Goal: Task Accomplishment & Management: Manage account settings

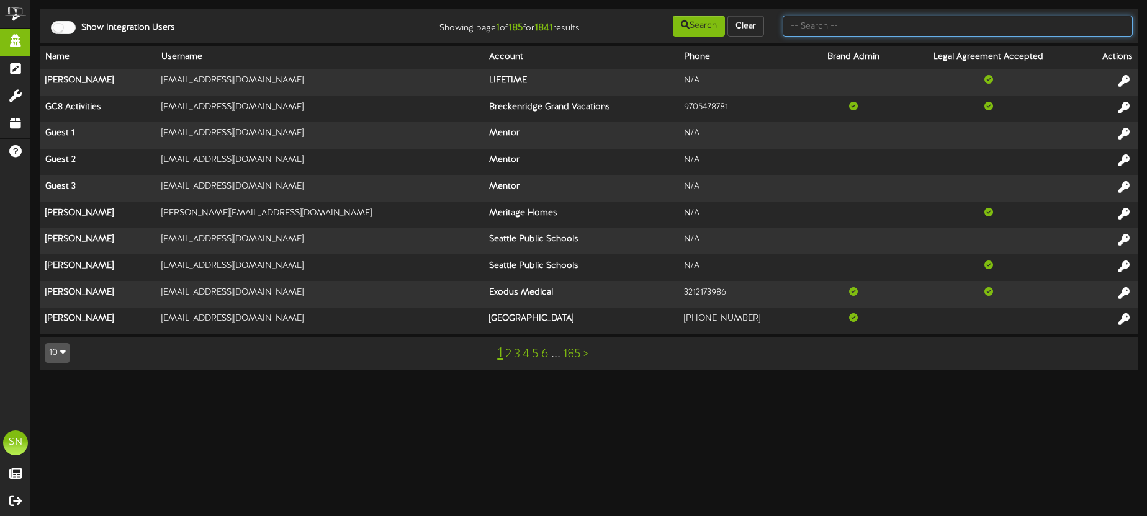
click at [802, 28] on input "text" at bounding box center [958, 26] width 350 height 21
type input "d"
type input "seth price"
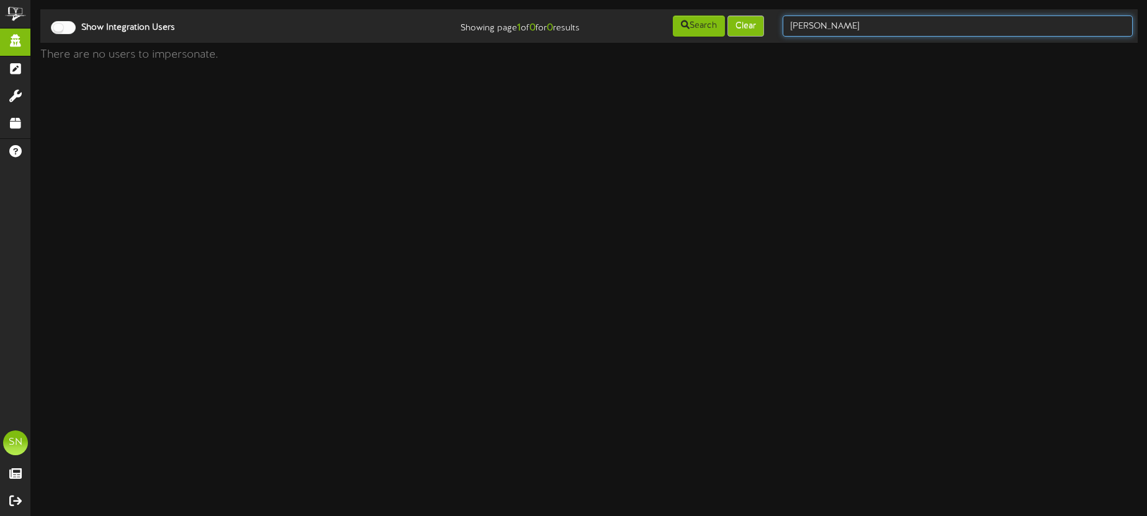
drag, startPoint x: 843, startPoint y: 31, endPoint x: 752, endPoint y: 24, distance: 90.9
click at [752, 24] on div "Show Integration Users Showing page 1 of 0 for 0 results Search Clear seth price" at bounding box center [589, 26] width 1106 height 24
type input "seth"
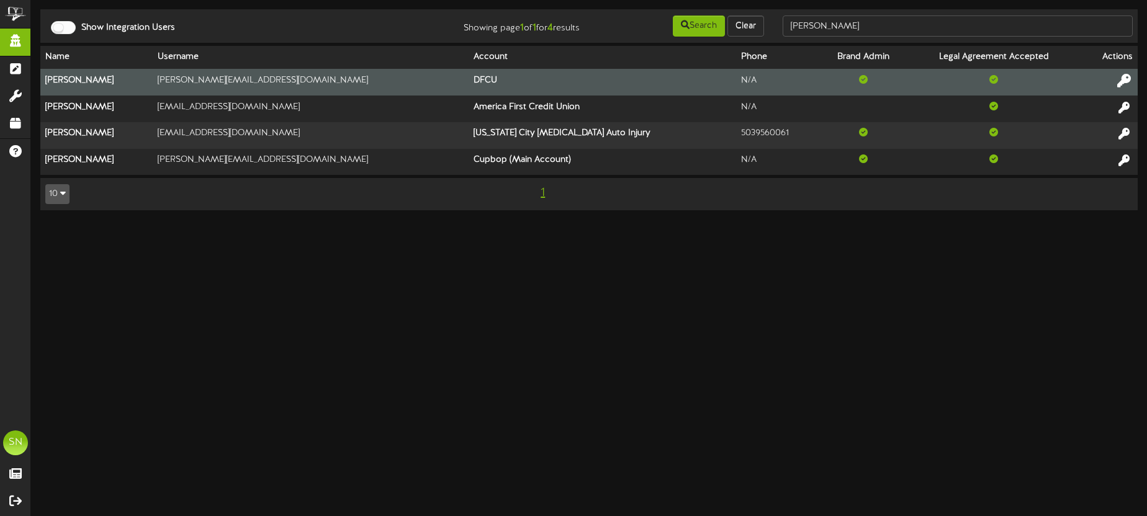
click at [1128, 77] on icon at bounding box center [1124, 81] width 14 height 14
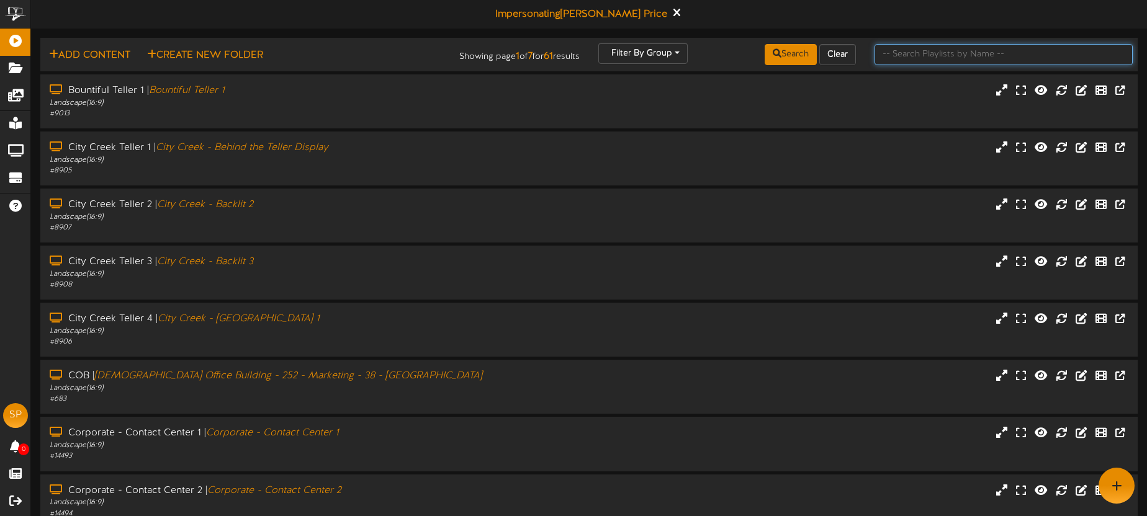
click at [895, 55] on input "text" at bounding box center [1003, 54] width 258 height 21
type input "o"
type input "south temple"
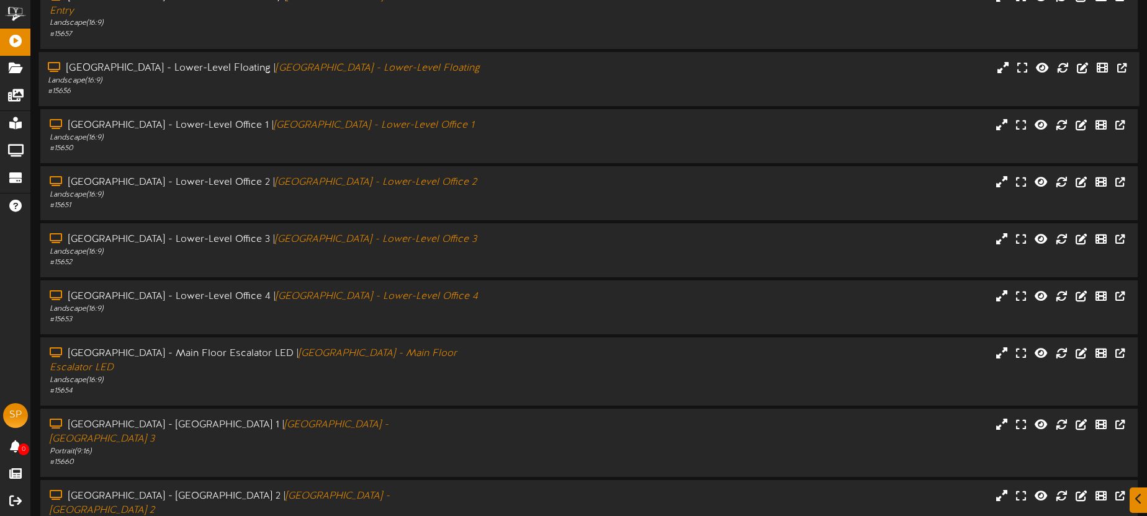
scroll to position [177, 0]
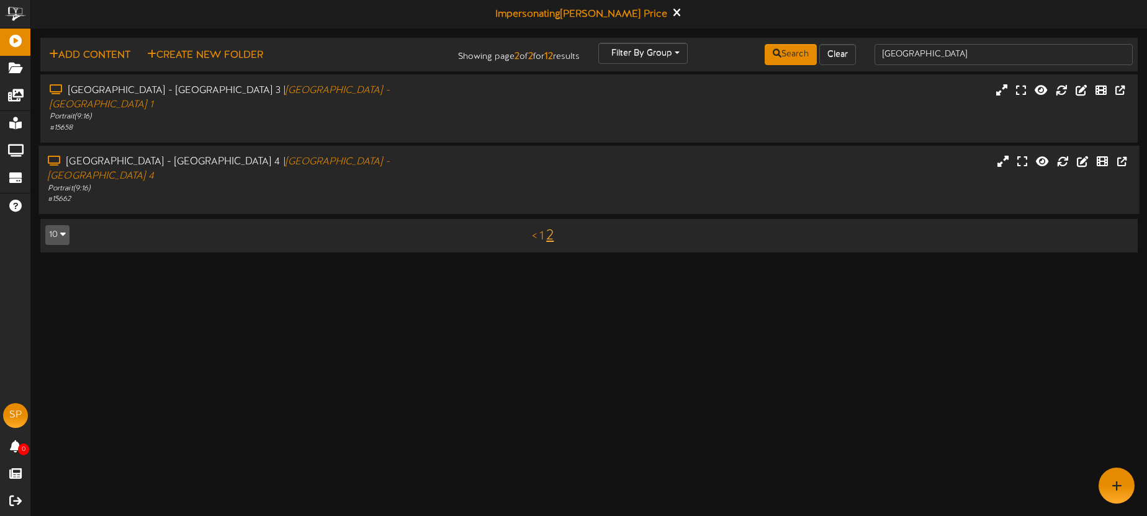
click at [442, 194] on div "# 15662" at bounding box center [268, 199] width 440 height 11
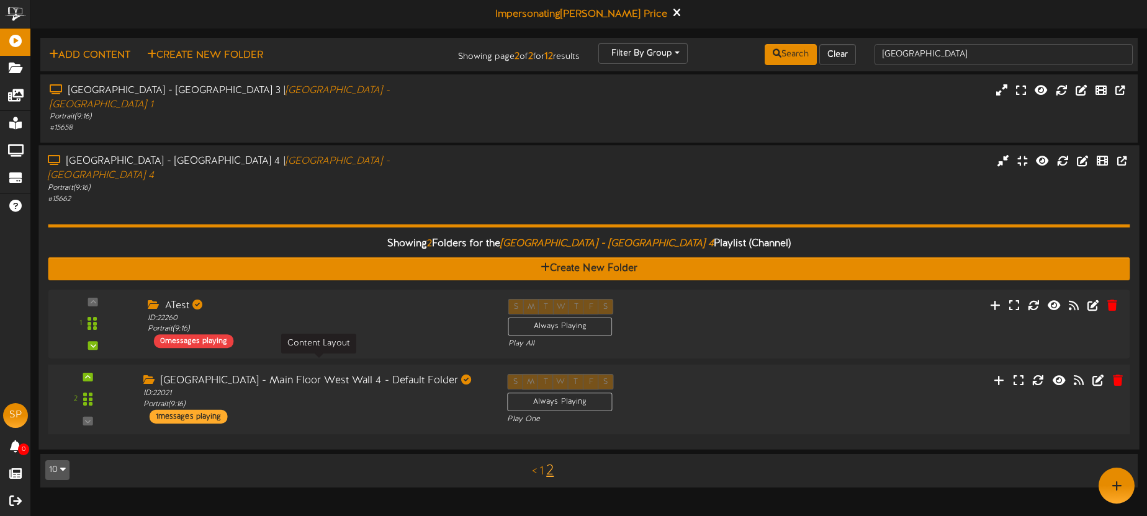
click at [416, 388] on div "ID: 22021 Portrait ( 9:16 )" at bounding box center [315, 399] width 345 height 22
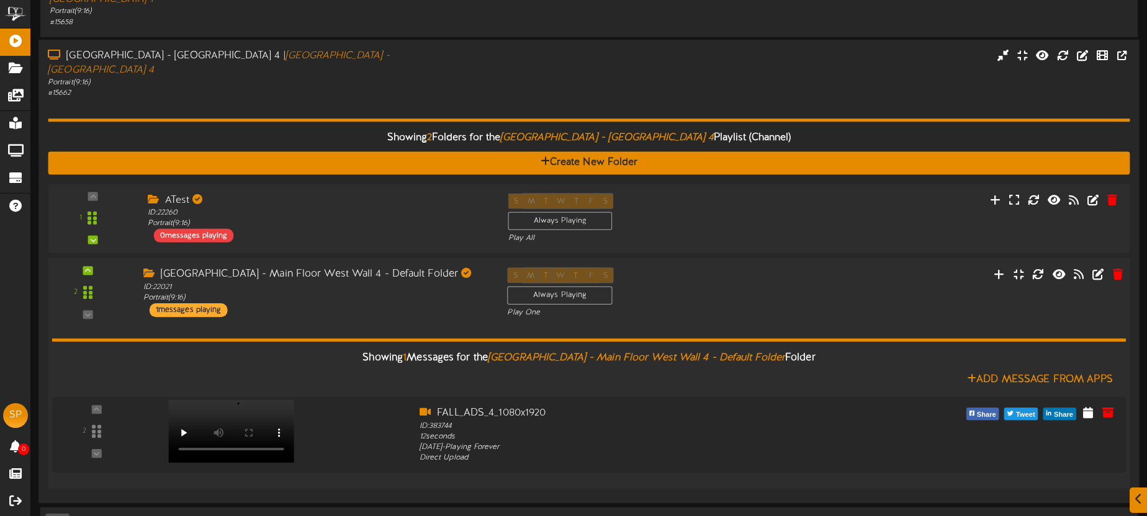
scroll to position [115, 0]
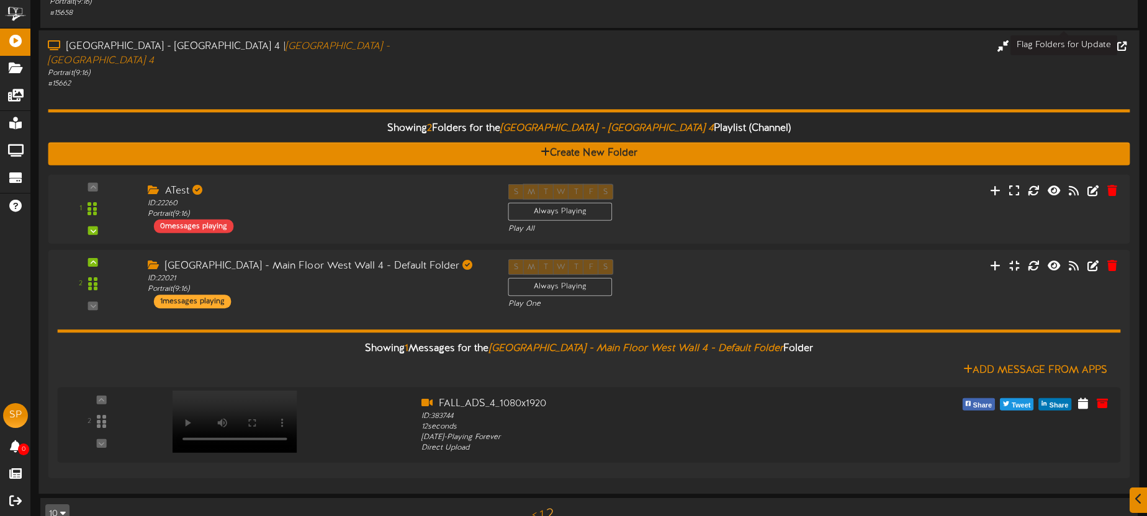
click at [1062, 38] on icon at bounding box center [1063, 45] width 14 height 14
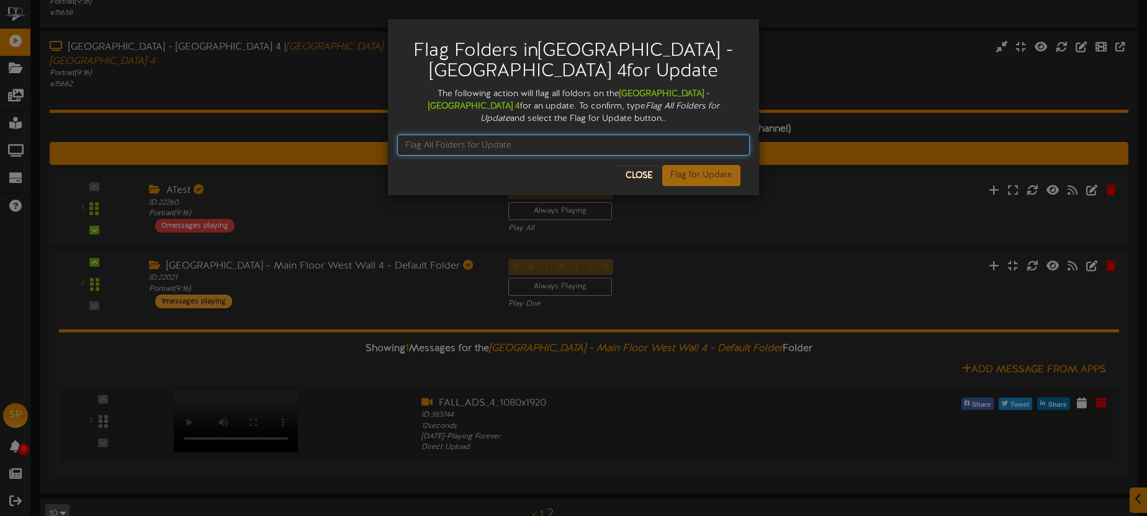
click at [453, 145] on input "text" at bounding box center [573, 145] width 352 height 21
type input "Flag All Folders for Update"
click at [714, 174] on button "Flag for Update" at bounding box center [701, 175] width 78 height 21
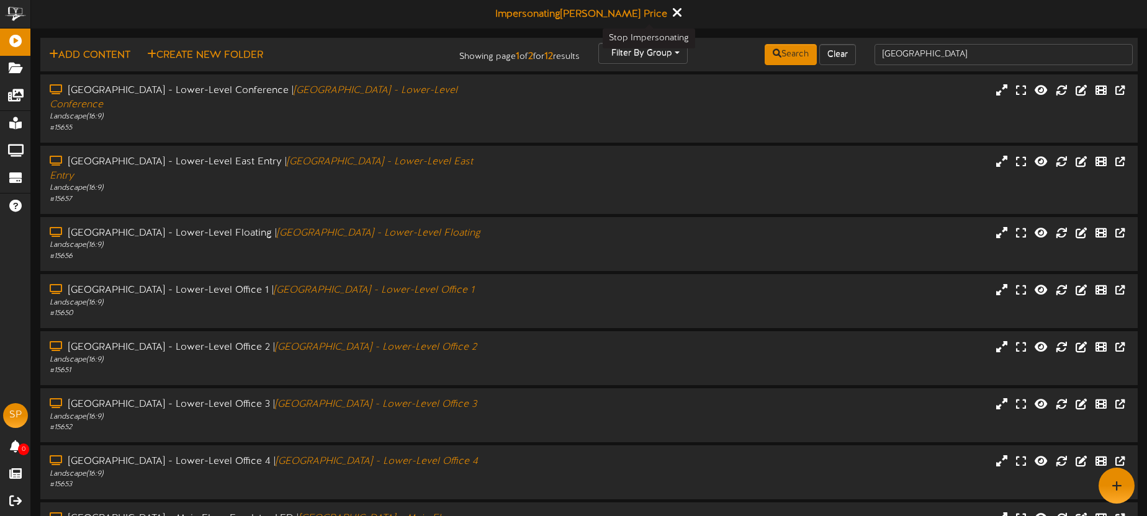
click at [672, 12] on icon at bounding box center [676, 13] width 8 height 14
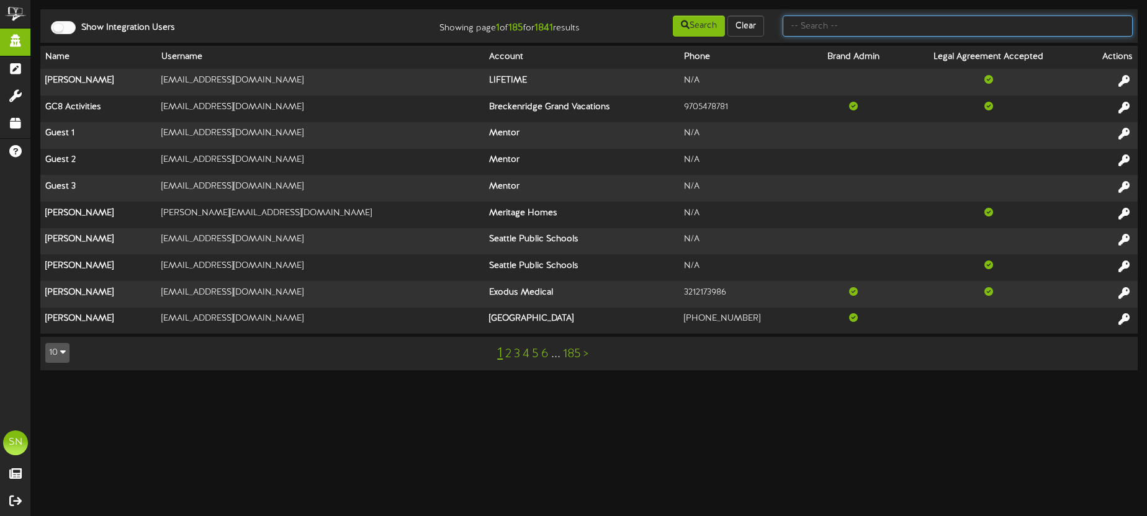
click at [820, 31] on input "text" at bounding box center [958, 26] width 350 height 21
type input "cindi"
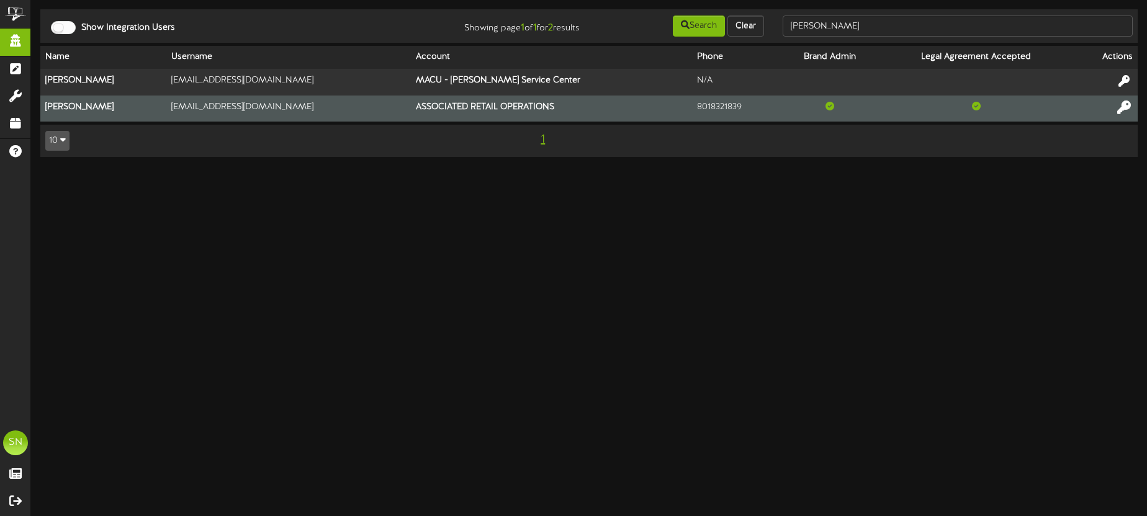
click at [1120, 108] on icon at bounding box center [1124, 107] width 14 height 14
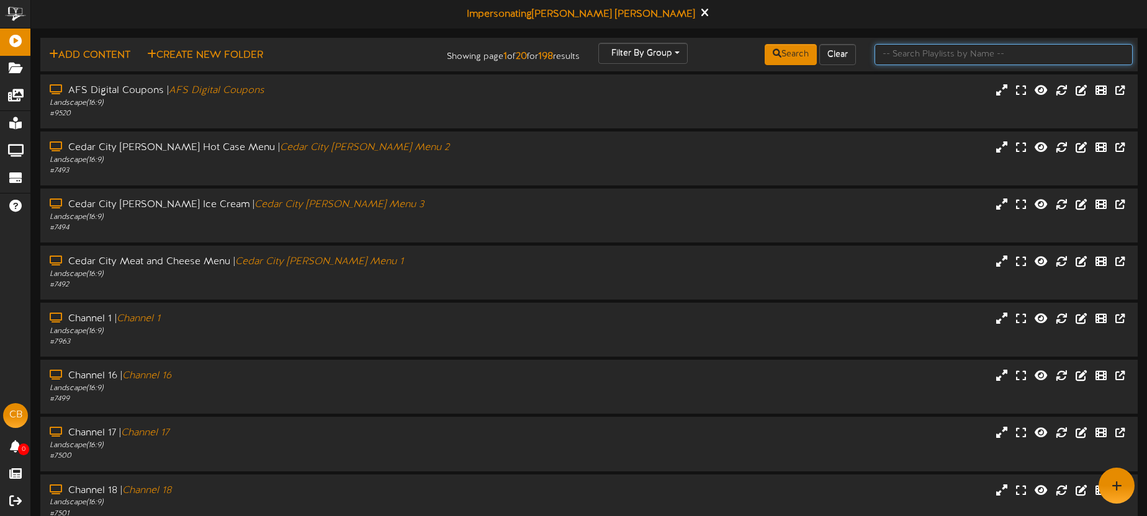
click at [907, 55] on input "text" at bounding box center [1003, 54] width 258 height 21
type input "lehi"
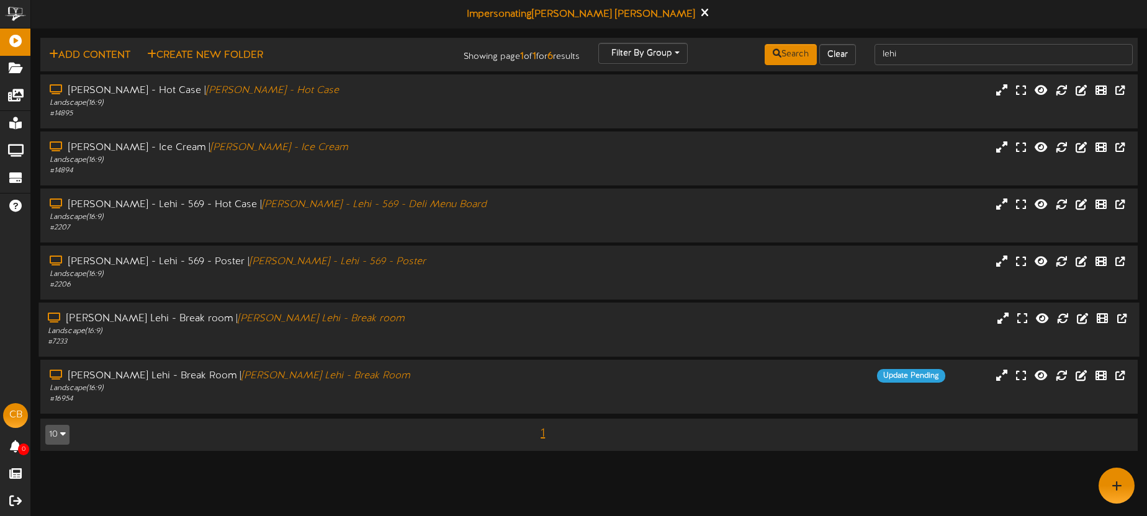
click at [408, 333] on div "Landscape ( 16:9 )" at bounding box center [268, 331] width 440 height 11
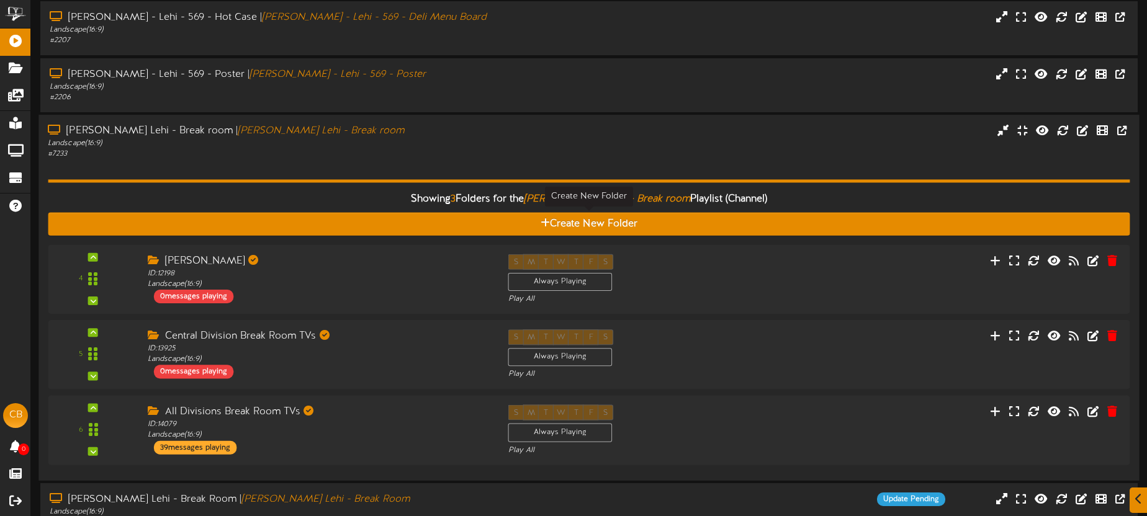
scroll to position [198, 0]
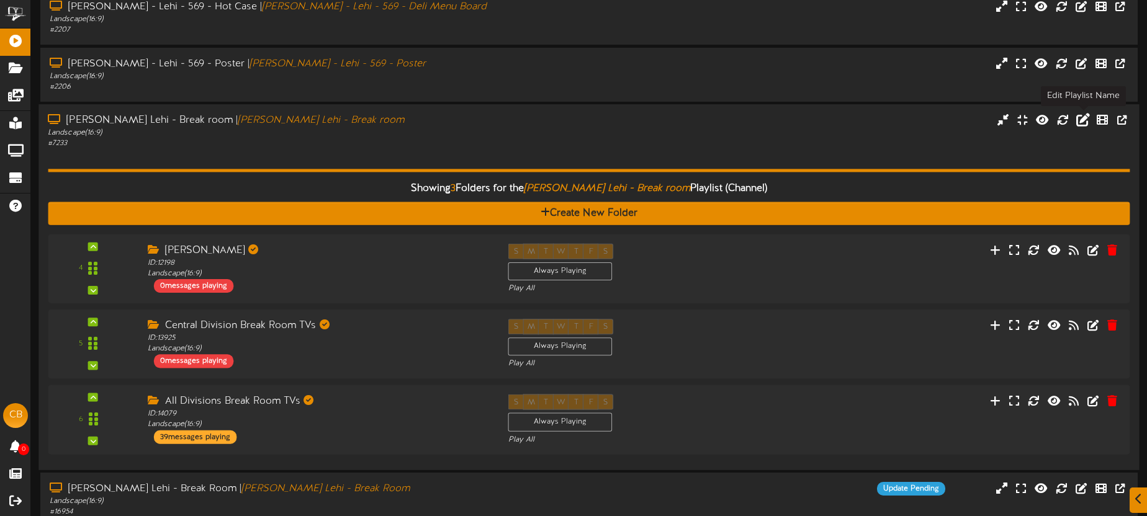
click at [1082, 121] on icon at bounding box center [1083, 120] width 14 height 14
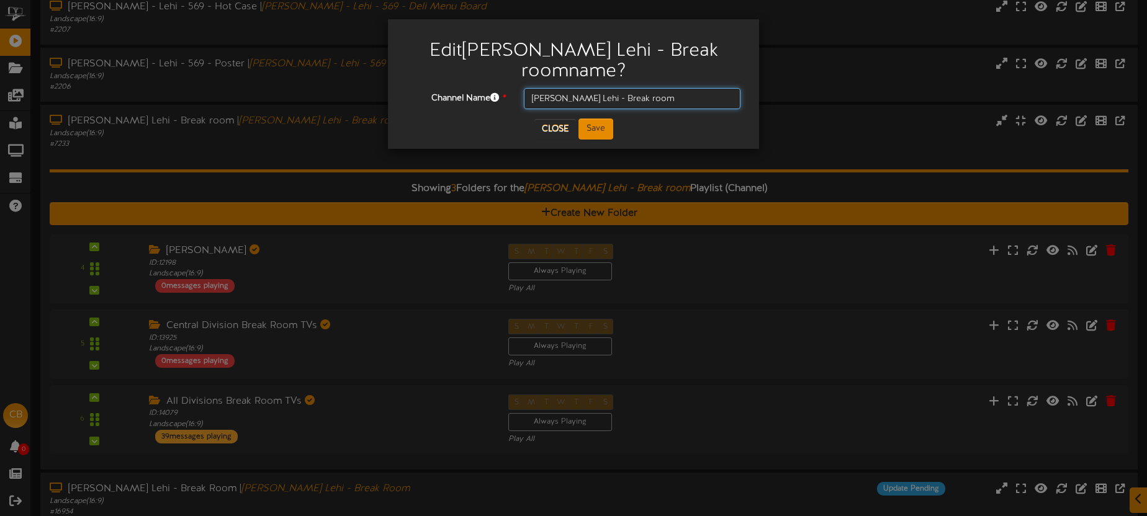
click at [648, 88] on input "Macey's Lehi - Break room" at bounding box center [632, 98] width 217 height 21
type input "Macey's Lehi - Break room(DELETE)"
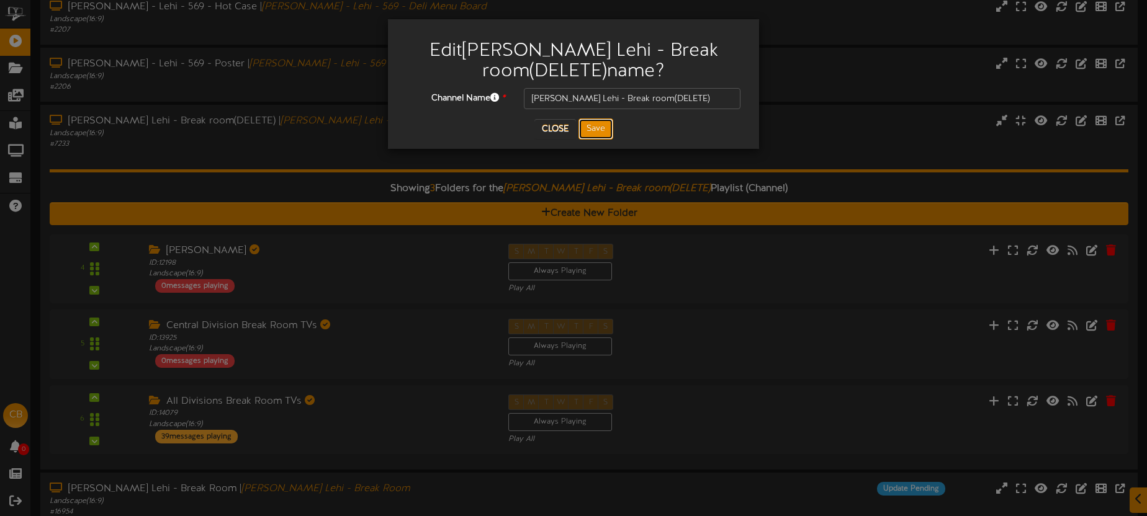
click at [601, 126] on button "Save" at bounding box center [595, 129] width 35 height 21
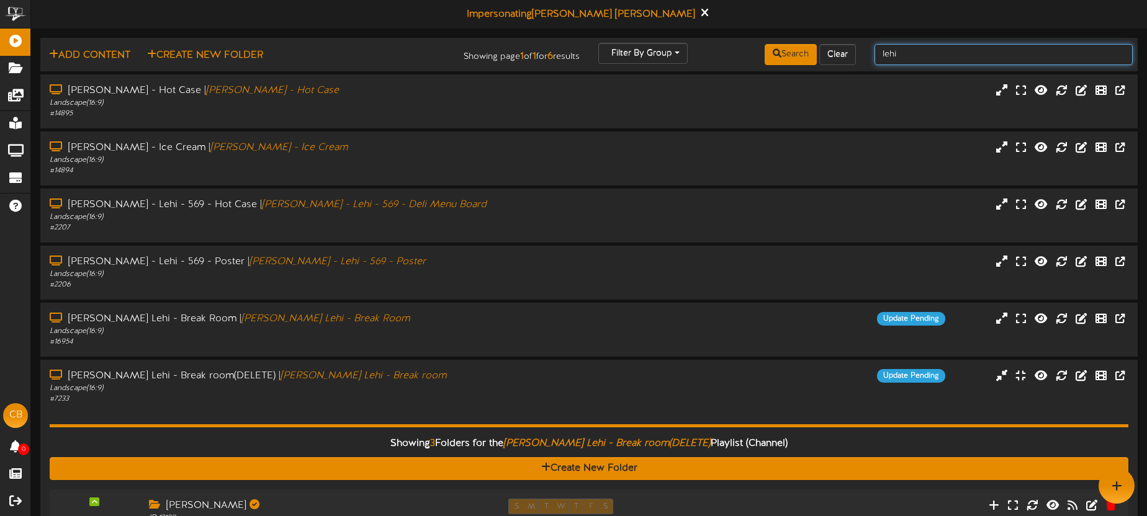
drag, startPoint x: 891, startPoint y: 53, endPoint x: 914, endPoint y: 53, distance: 23.0
click at [892, 53] on input "lehi" at bounding box center [1003, 54] width 258 height 21
drag, startPoint x: 915, startPoint y: 53, endPoint x: 859, endPoint y: 53, distance: 55.2
click at [859, 53] on div "Add Content Create New Folder Showing page 1 of 1 for 6 results Filter By Group…" at bounding box center [589, 55] width 1106 height 24
type input "american fork"
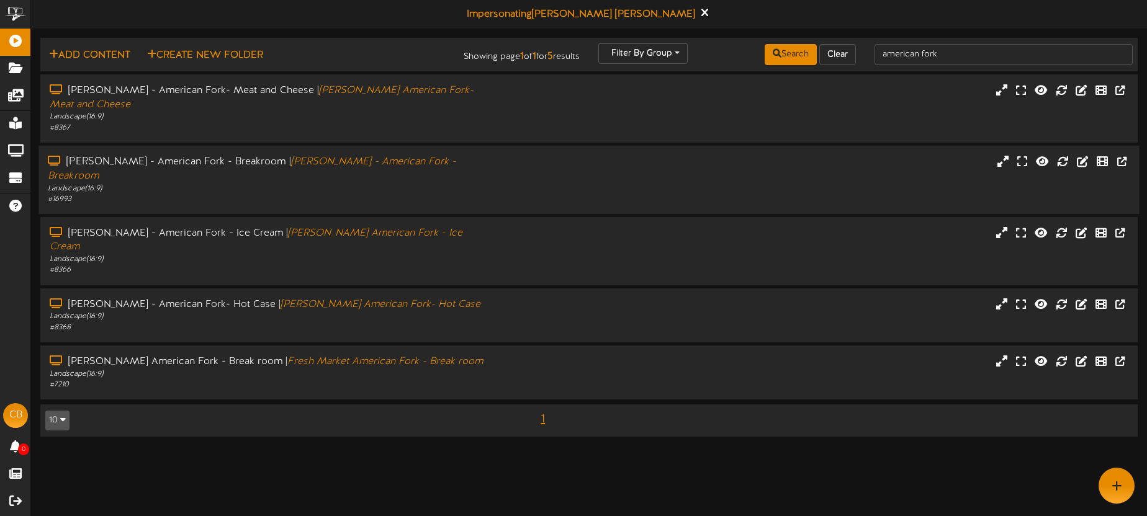
click at [406, 183] on div "Landscape ( 16:9 )" at bounding box center [268, 188] width 440 height 11
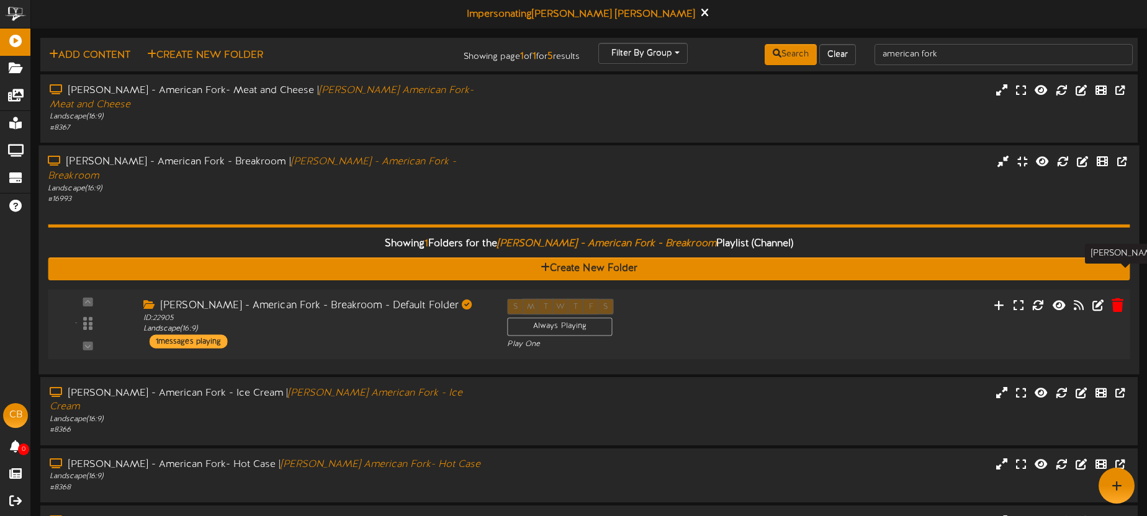
click at [1120, 298] on icon at bounding box center [1117, 305] width 12 height 14
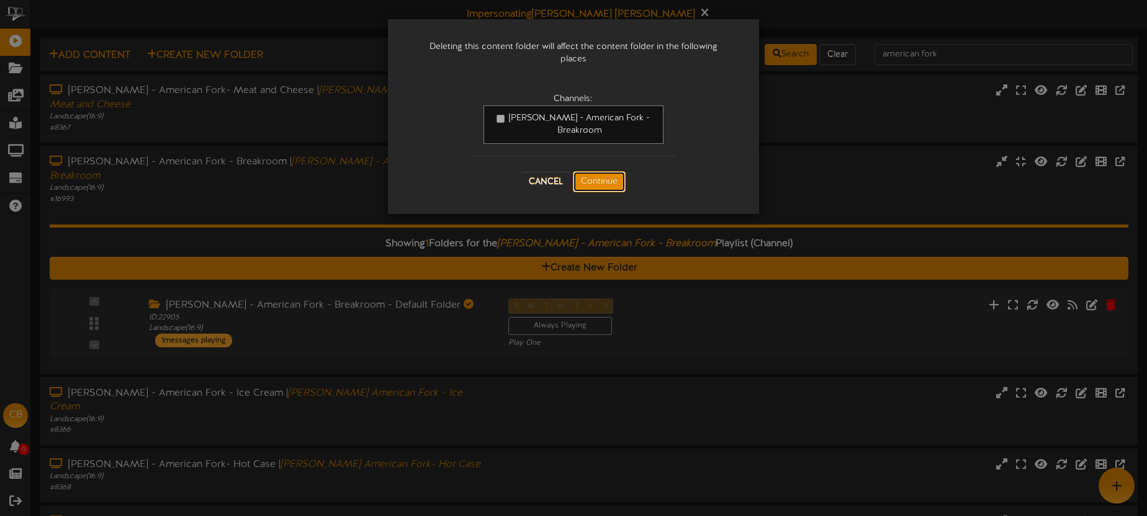
click at [613, 179] on button "Continue" at bounding box center [599, 181] width 53 height 21
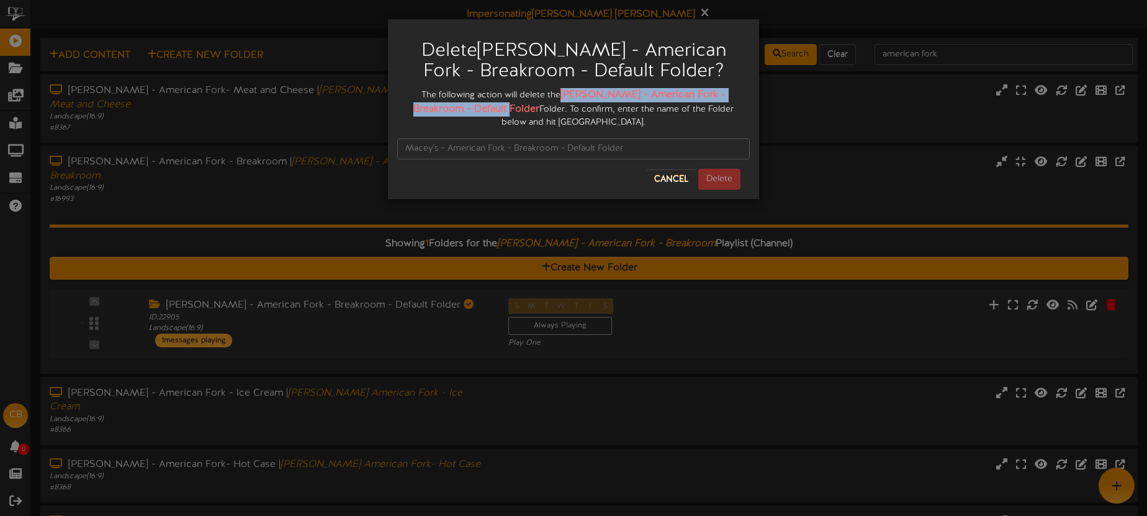
drag, startPoint x: 553, startPoint y: 94, endPoint x: 466, endPoint y: 109, distance: 88.3
click at [478, 109] on strong "Macey's - American Fork - Breakroom - Default Folder" at bounding box center [569, 101] width 312 height 25
copy strong "Macey's - American Fork - Breakroom - Default Folder"
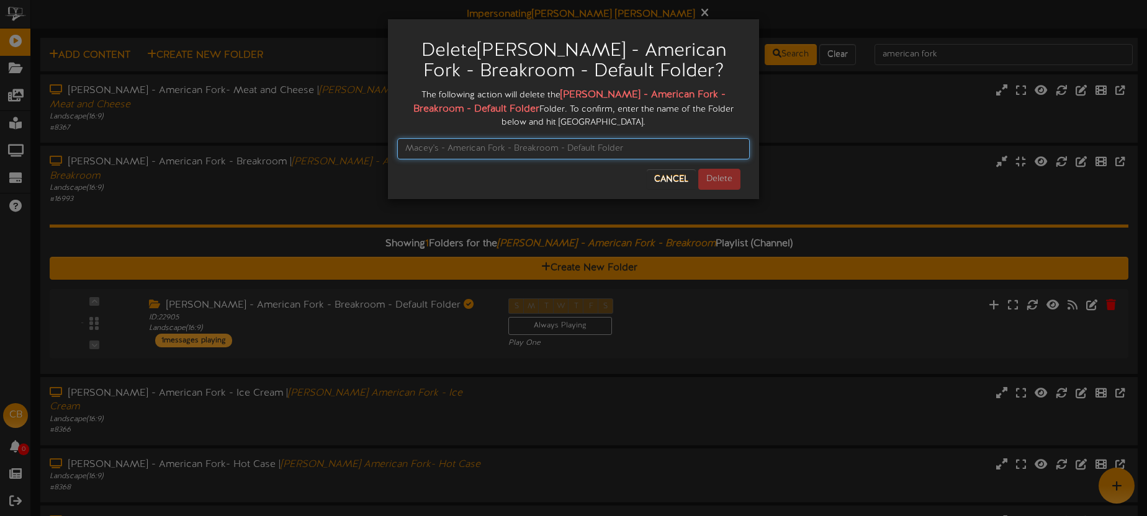
click at [437, 145] on input "text" at bounding box center [573, 148] width 352 height 21
paste input "Macey's - American Fork - Breakroom - Default Folder"
type input "Macey's - American Fork - Breakroom - Default Folder"
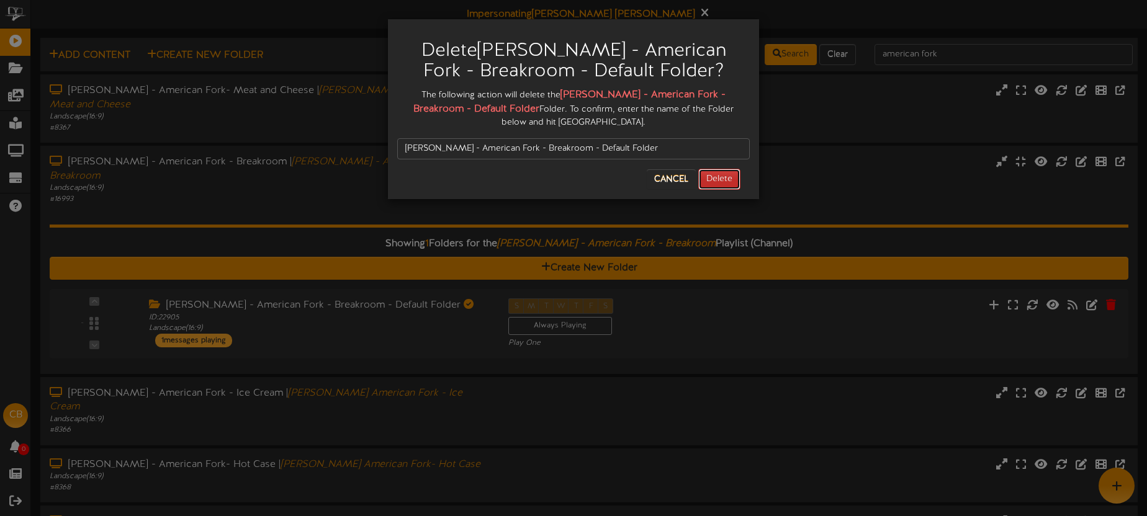
click at [713, 182] on button "Delete" at bounding box center [719, 179] width 42 height 21
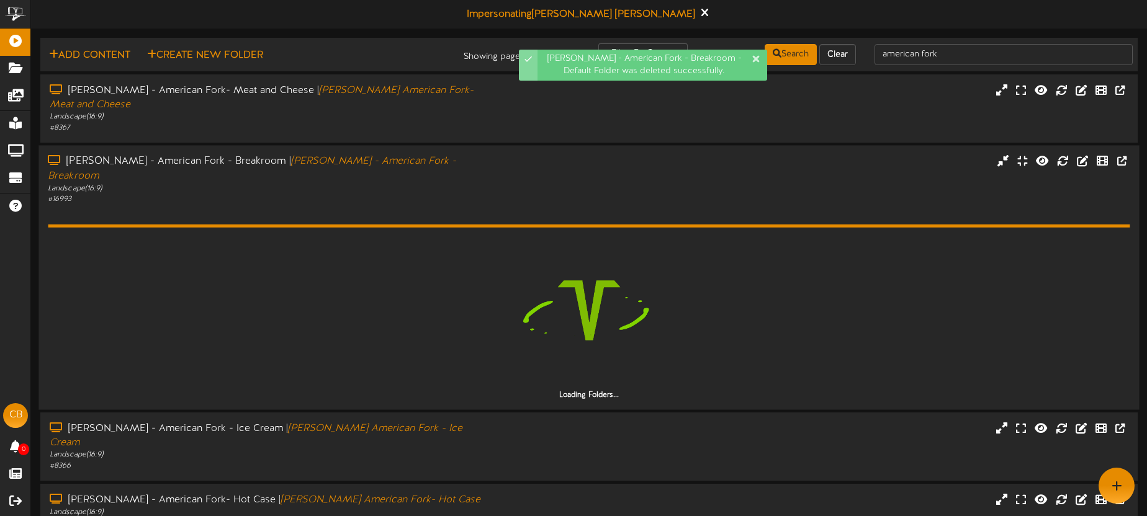
click at [444, 204] on div "Loading Folders..." at bounding box center [589, 302] width 1082 height 196
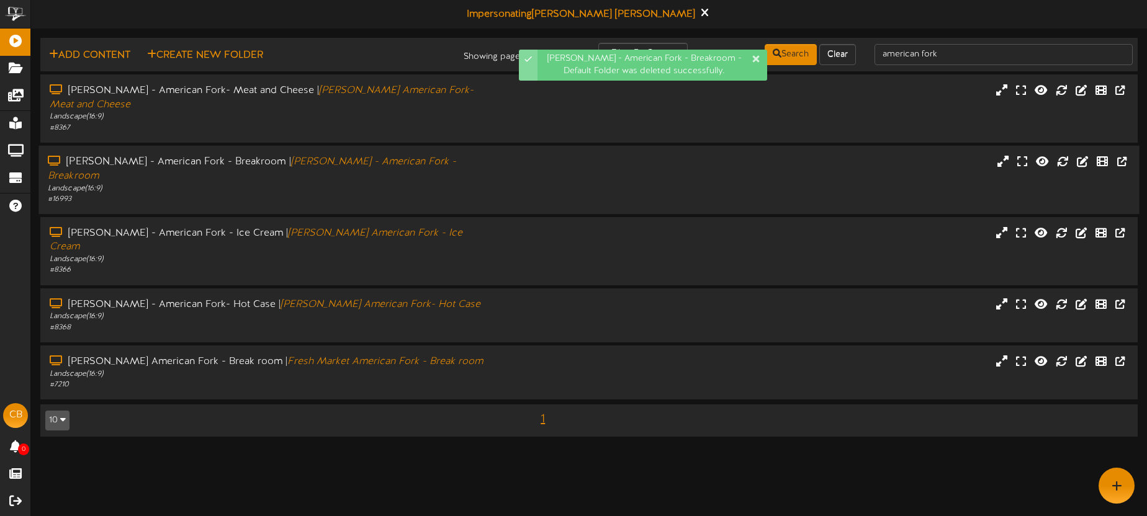
click at [446, 194] on div "# 16993" at bounding box center [268, 199] width 440 height 11
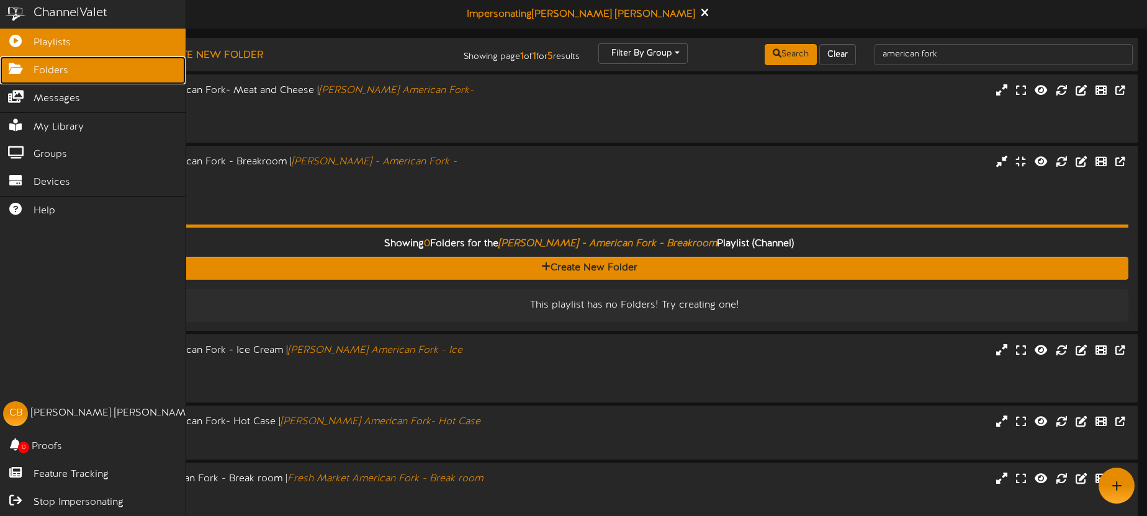
click at [46, 70] on span "Folders" at bounding box center [51, 71] width 35 height 14
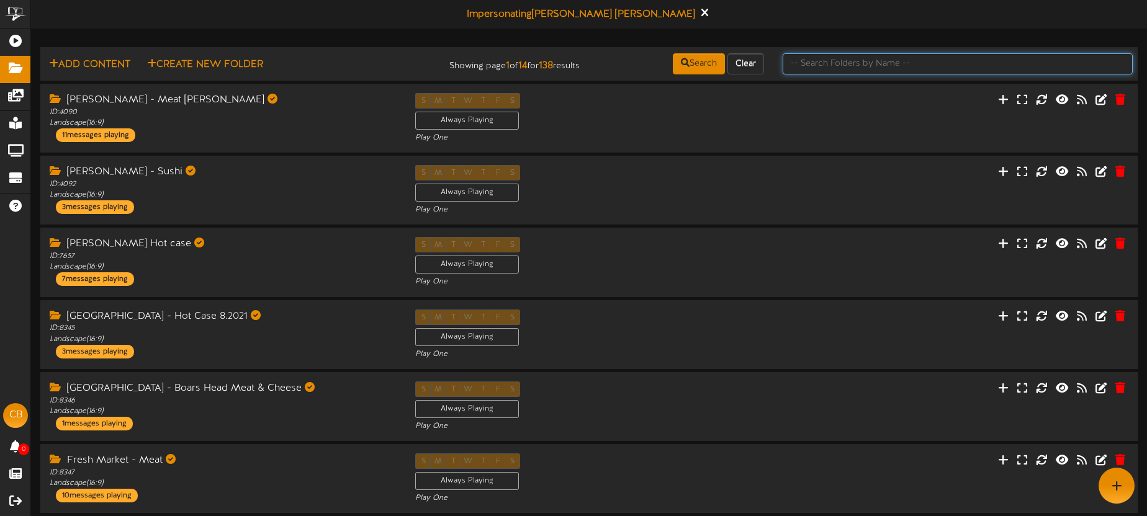
click at [895, 66] on input "text" at bounding box center [958, 63] width 350 height 21
type input "breakroom"
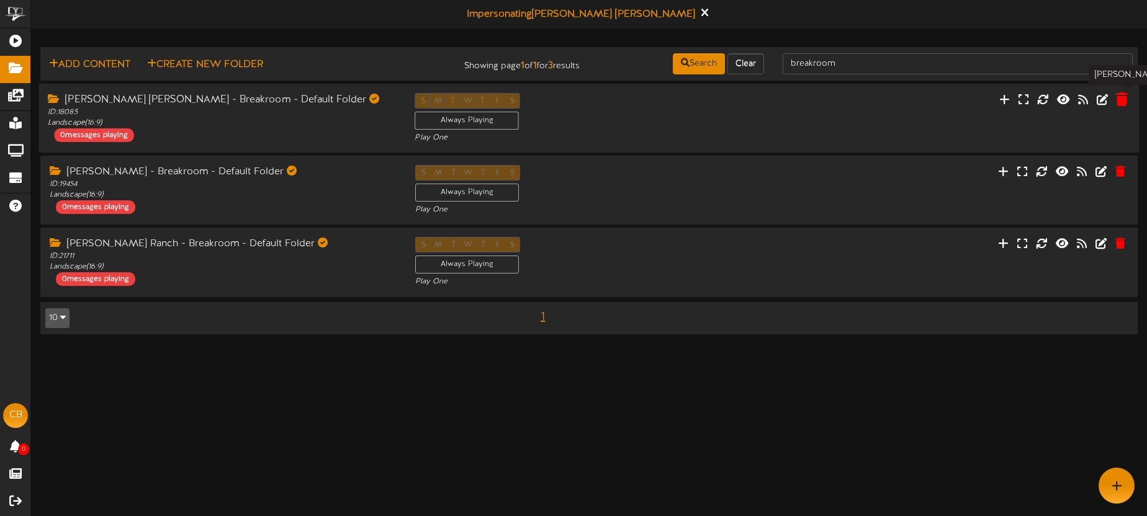
click at [1124, 101] on icon at bounding box center [1122, 99] width 12 height 14
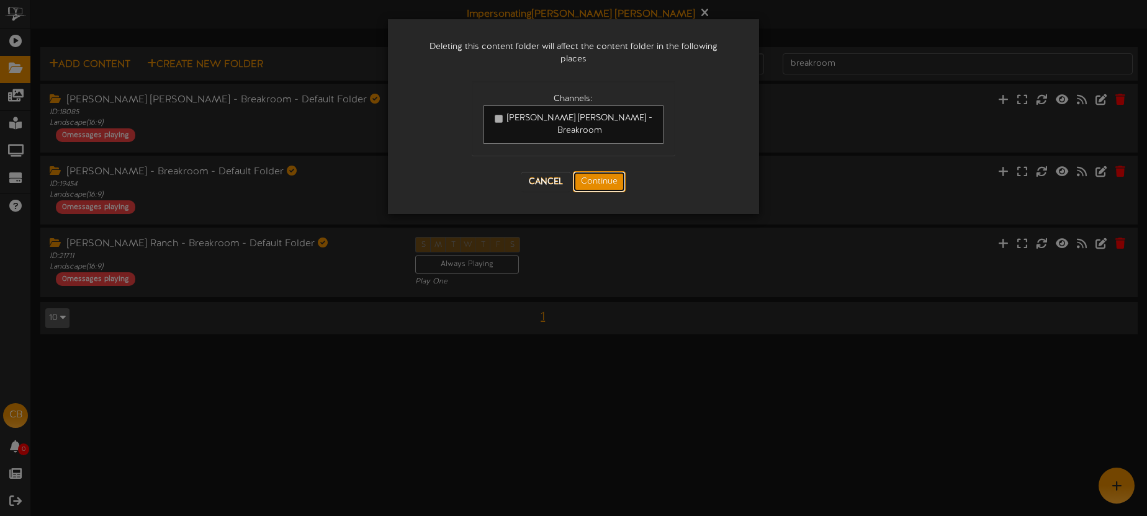
click at [609, 171] on button "Continue" at bounding box center [599, 181] width 53 height 21
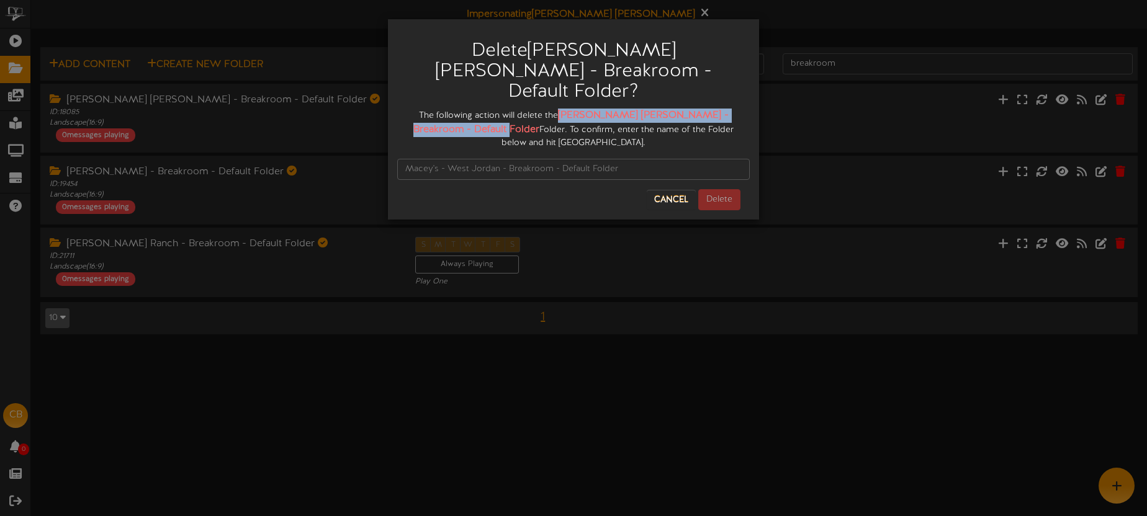
drag, startPoint x: 556, startPoint y: 94, endPoint x: 474, endPoint y: 109, distance: 83.4
click at [478, 110] on strong "Macey's - West Jordan - Breakroom - Default Folder" at bounding box center [570, 122] width 315 height 25
copy strong "Macey's - West Jordan - Breakroom - Default Folder"
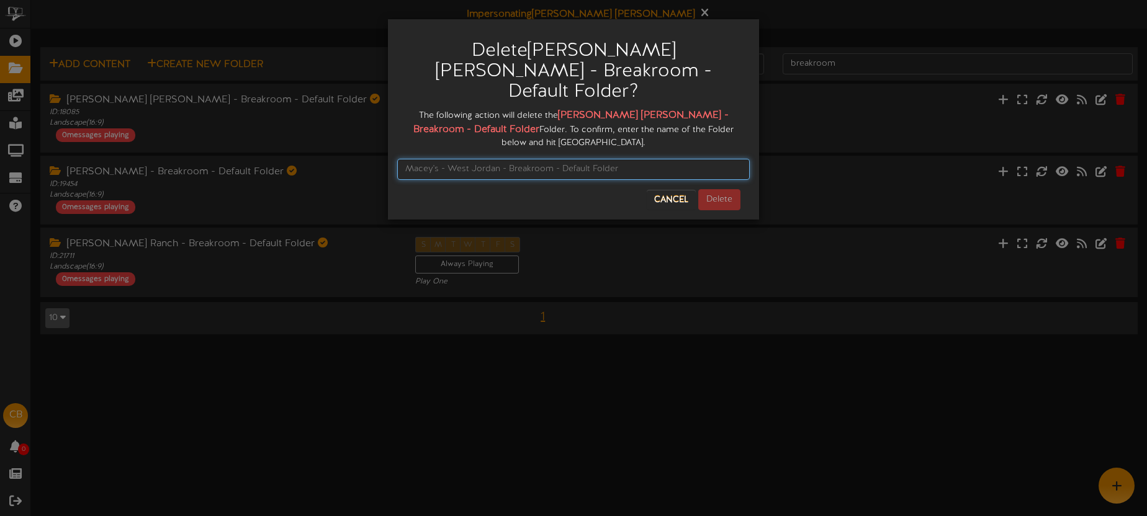
click at [459, 159] on input "text" at bounding box center [573, 169] width 352 height 21
paste input "Macey's - West Jordan - Breakroom - Default Folder"
type input "Macey's - West Jordan - Breakroom - Default Folder"
click at [706, 189] on button "Delete" at bounding box center [719, 199] width 42 height 21
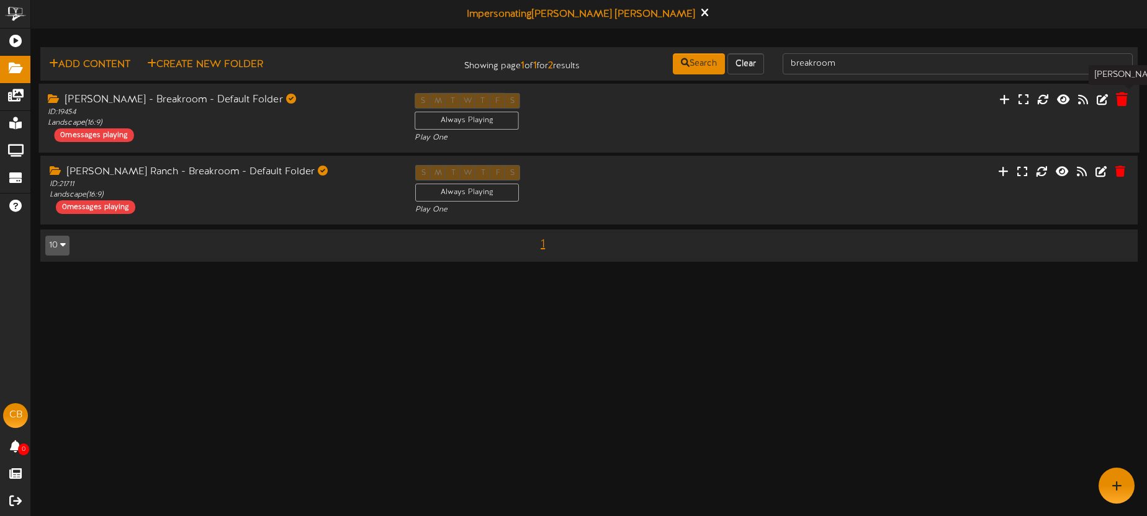
click at [1121, 101] on icon at bounding box center [1122, 99] width 12 height 14
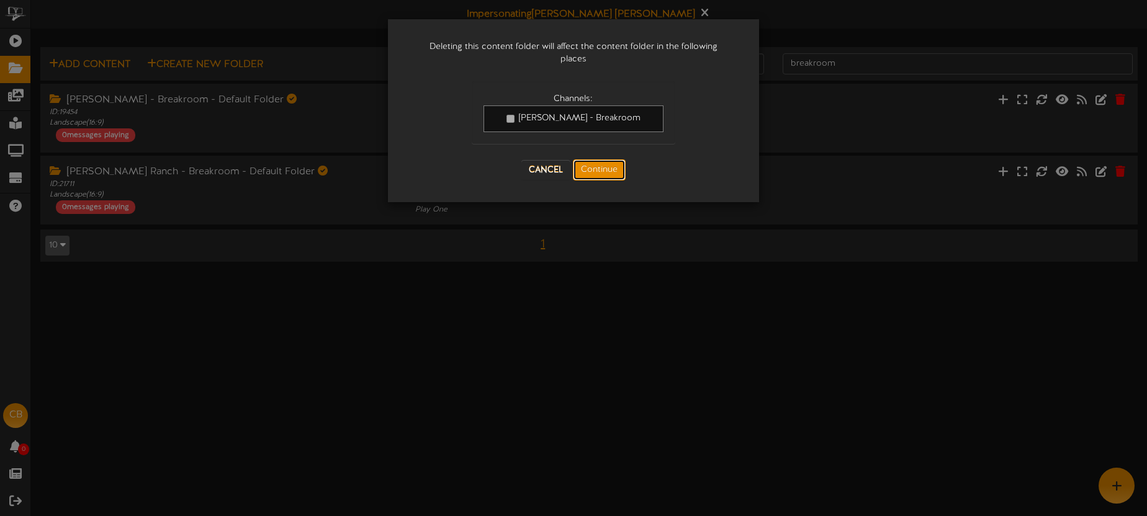
click at [606, 173] on button "Continue" at bounding box center [599, 169] width 53 height 21
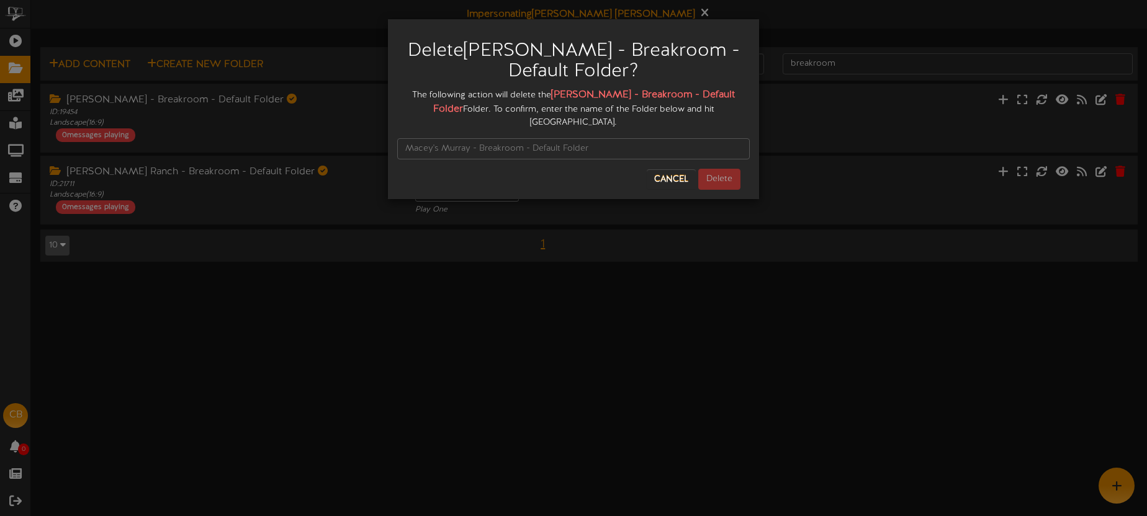
drag, startPoint x: 555, startPoint y: 92, endPoint x: 444, endPoint y: 110, distance: 113.0
click at [445, 110] on strong "Macey's Murray - Breakroom - Default Folder" at bounding box center [584, 101] width 302 height 25
copy strong "Macey's Murray - Breakroom - Default Folder"
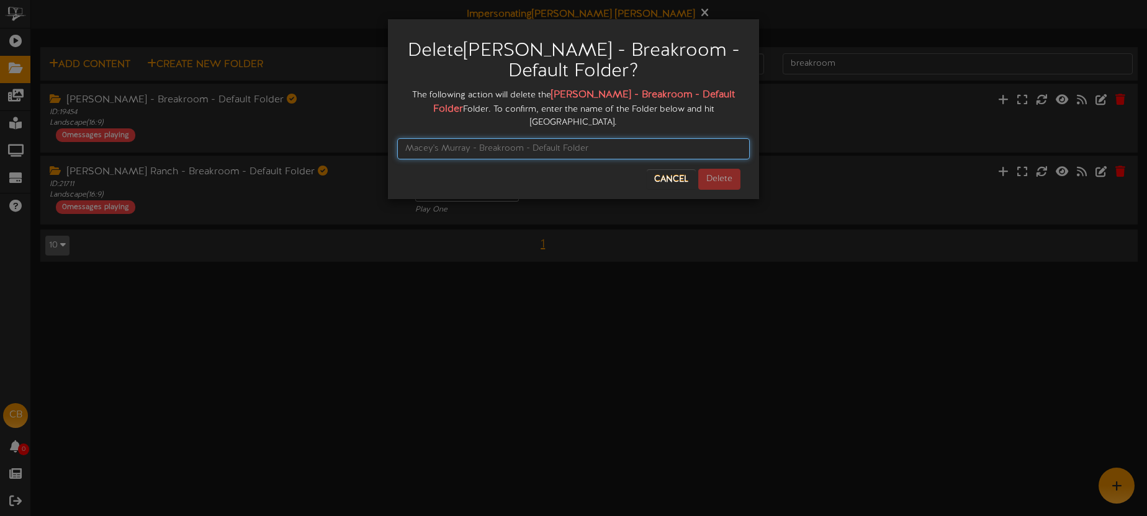
click at [426, 138] on input "text" at bounding box center [573, 148] width 352 height 21
paste input "Macey's Murray - Breakroom - Default Folder"
type input "Macey's Murray - Breakroom - Default Folder"
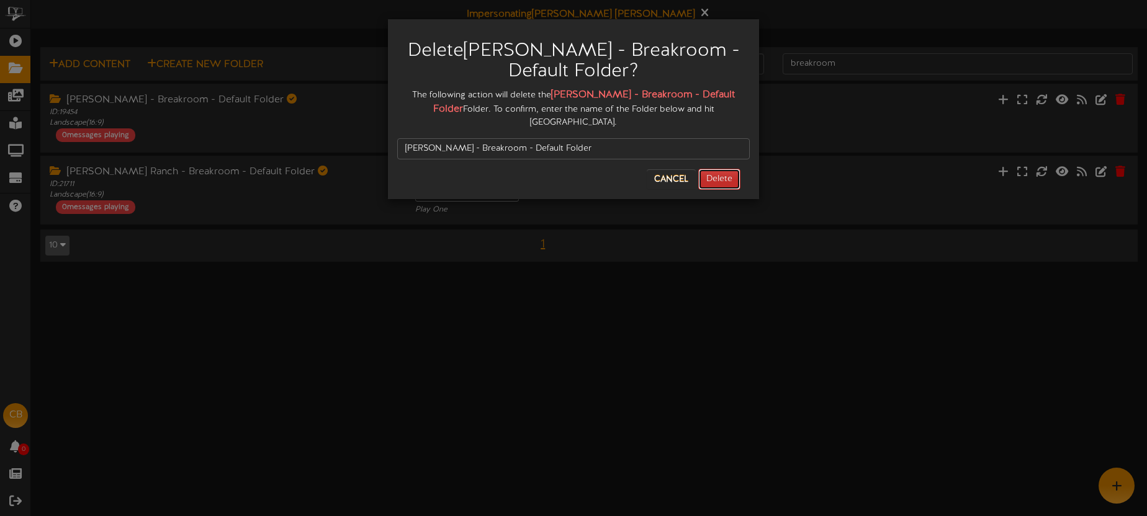
click at [708, 169] on button "Delete" at bounding box center [719, 179] width 42 height 21
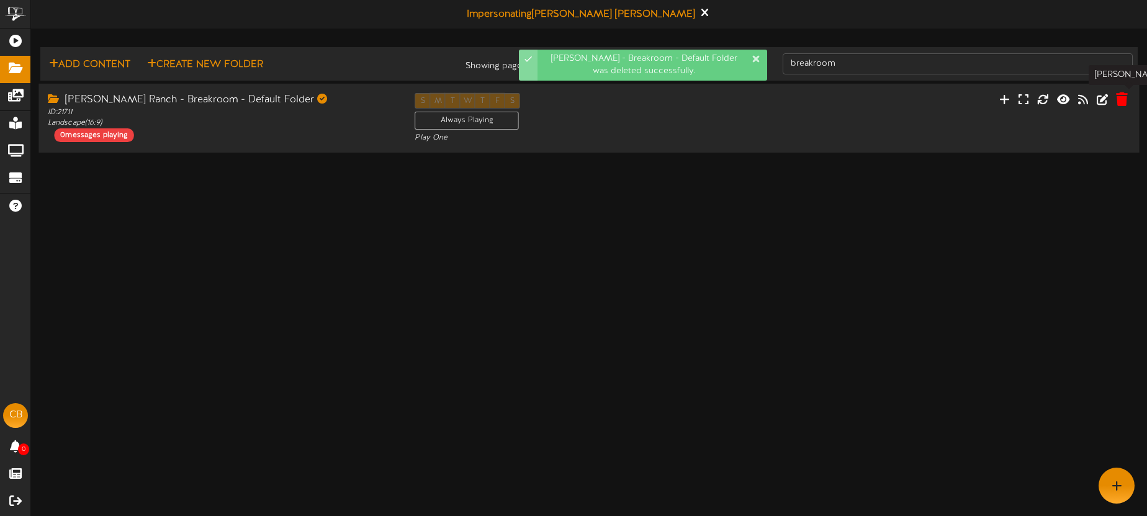
click at [1121, 101] on icon at bounding box center [1122, 99] width 12 height 14
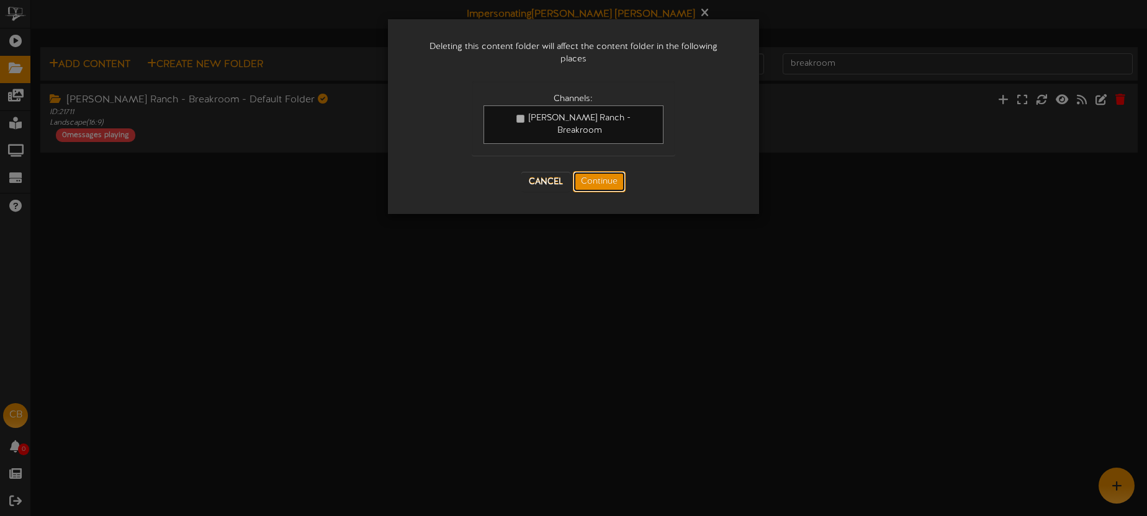
click at [606, 171] on button "Continue" at bounding box center [599, 181] width 53 height 21
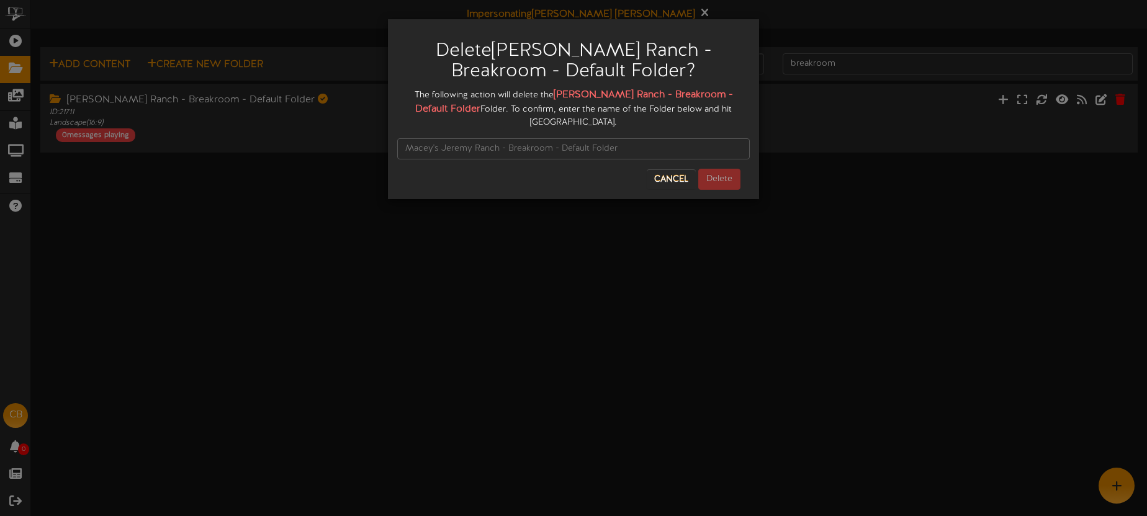
drag, startPoint x: 563, startPoint y: 93, endPoint x: 475, endPoint y: 112, distance: 90.2
click at [480, 112] on div "The following action will delete the Macey's Jeremy Ranch - Breakroom - Default…" at bounding box center [573, 108] width 352 height 41
copy strong "Macey's Jeremy Ranch - Breakroom - Default Folder"
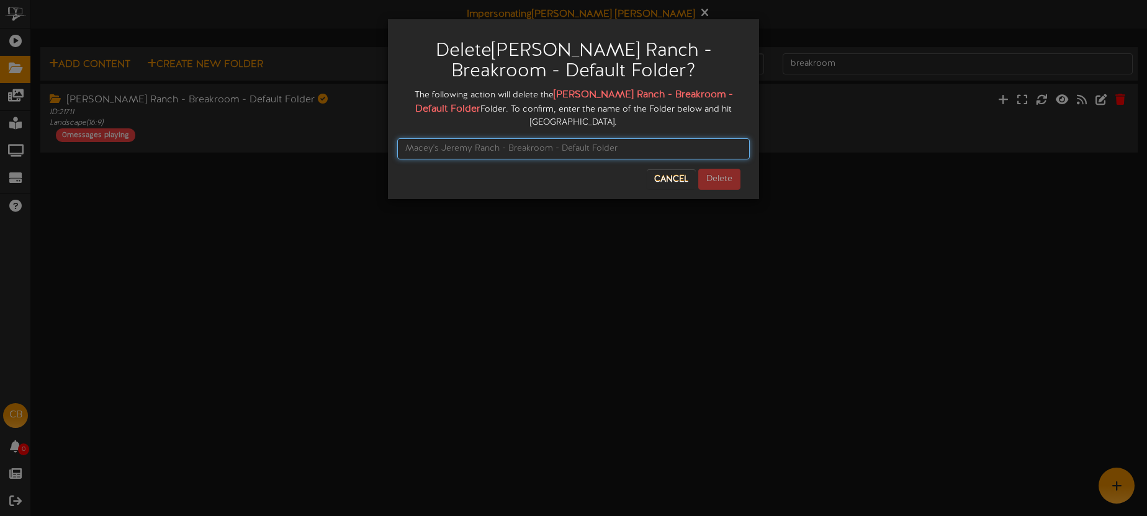
click at [465, 146] on input "text" at bounding box center [573, 148] width 352 height 21
paste input "Macey's Jeremy Ranch - Breakroom - Default Folder"
type input "Macey's Jeremy Ranch - Breakroom - Default Folder"
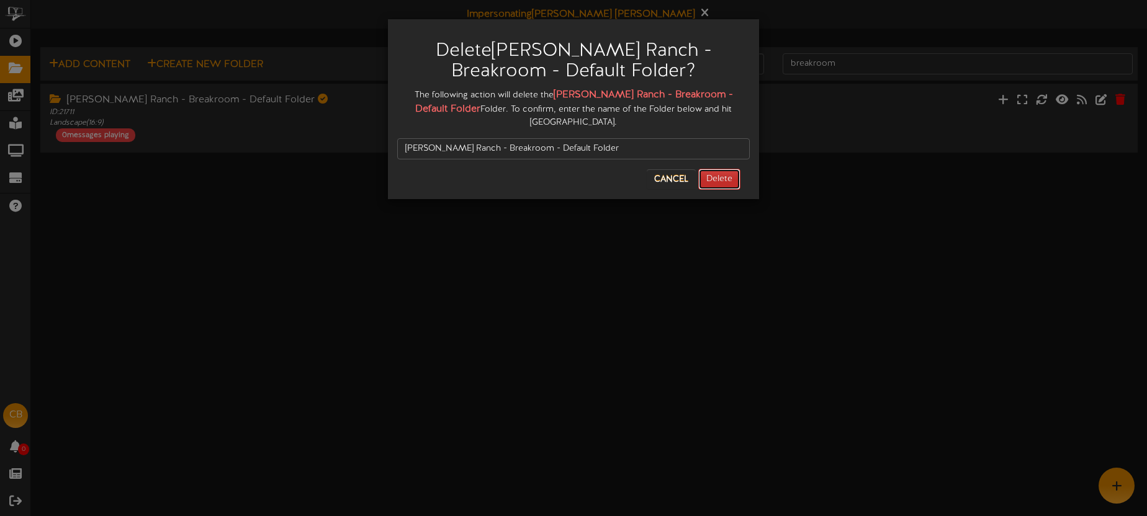
click at [707, 181] on button "Delete" at bounding box center [719, 179] width 42 height 21
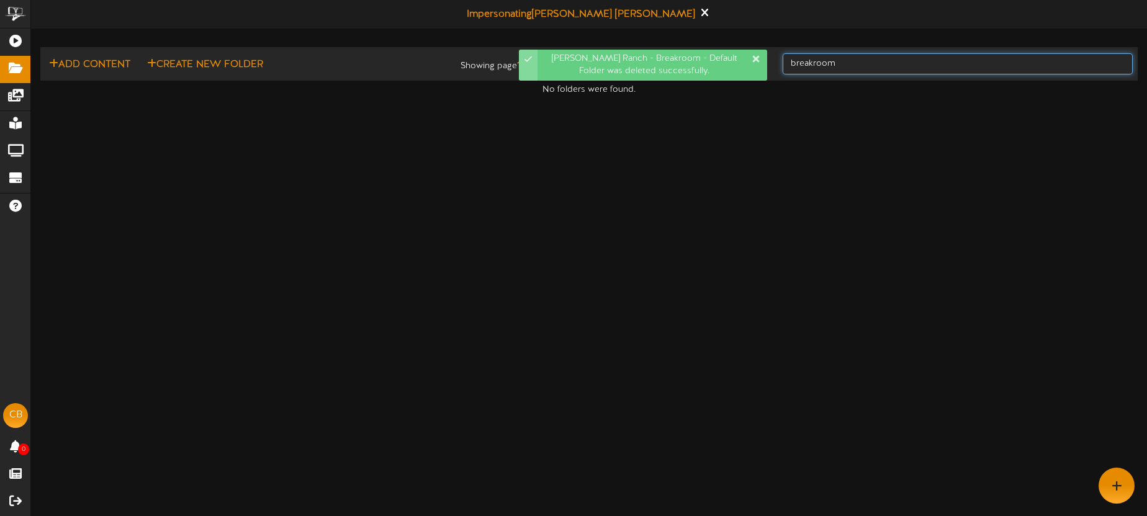
click at [860, 61] on input "breakroom" at bounding box center [958, 63] width 350 height 21
drag, startPoint x: 860, startPoint y: 61, endPoint x: 781, endPoint y: 60, distance: 79.5
click at [781, 60] on div "breakroom" at bounding box center [957, 64] width 369 height 24
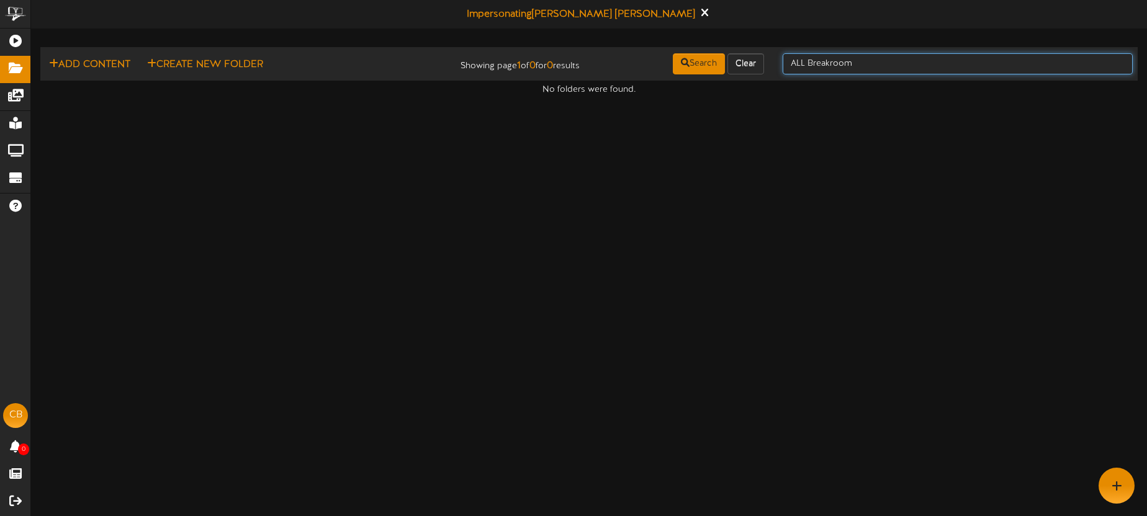
type input "ALL Breakroom"
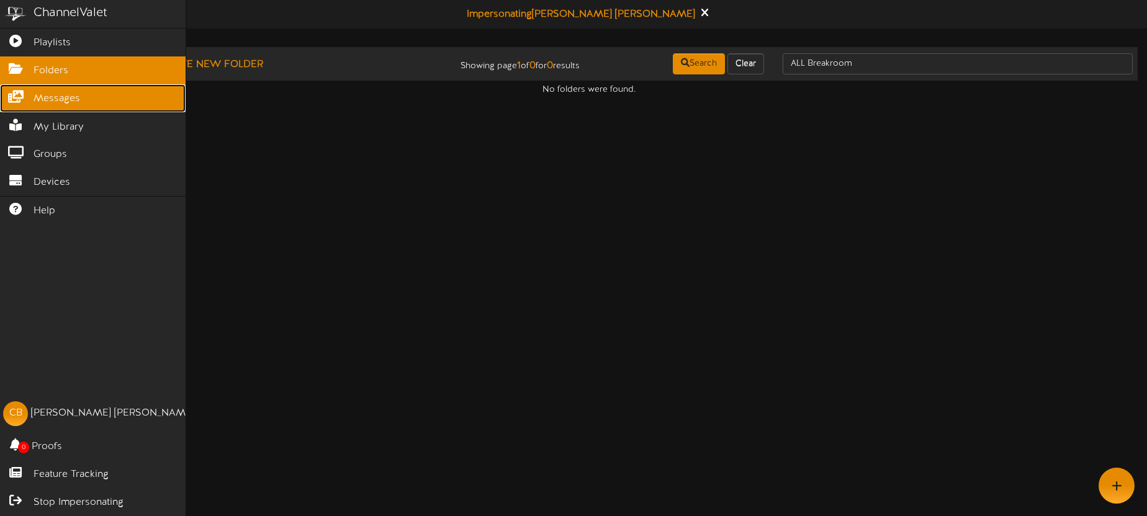
click at [50, 94] on span "Messages" at bounding box center [57, 99] width 47 height 14
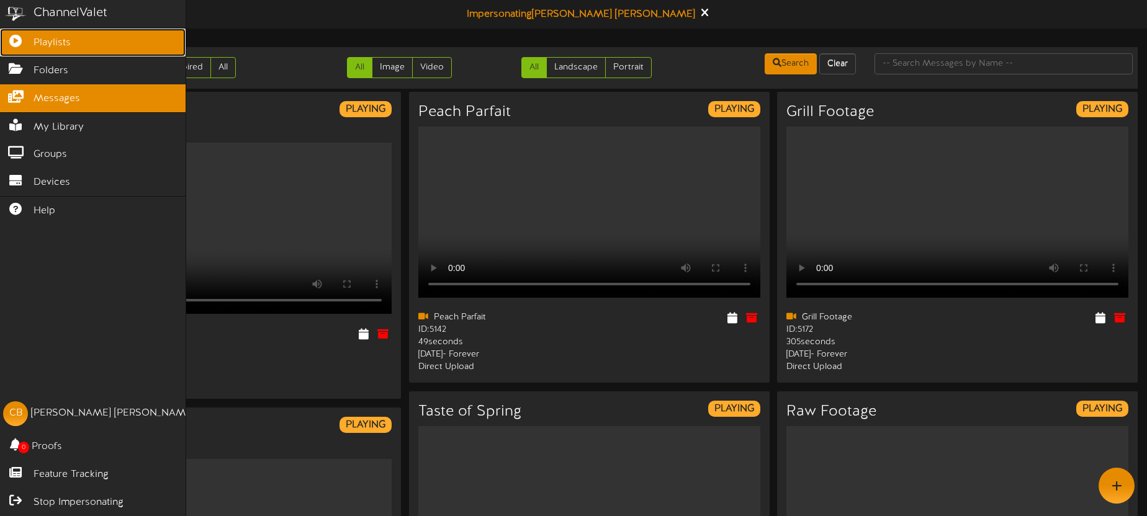
click at [58, 43] on span "Playlists" at bounding box center [52, 43] width 37 height 14
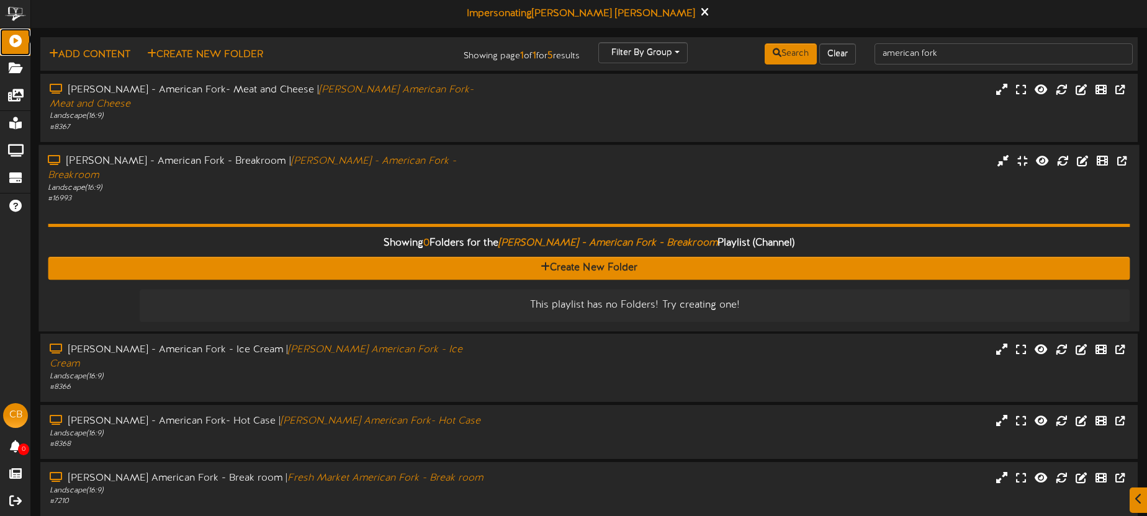
scroll to position [8, 0]
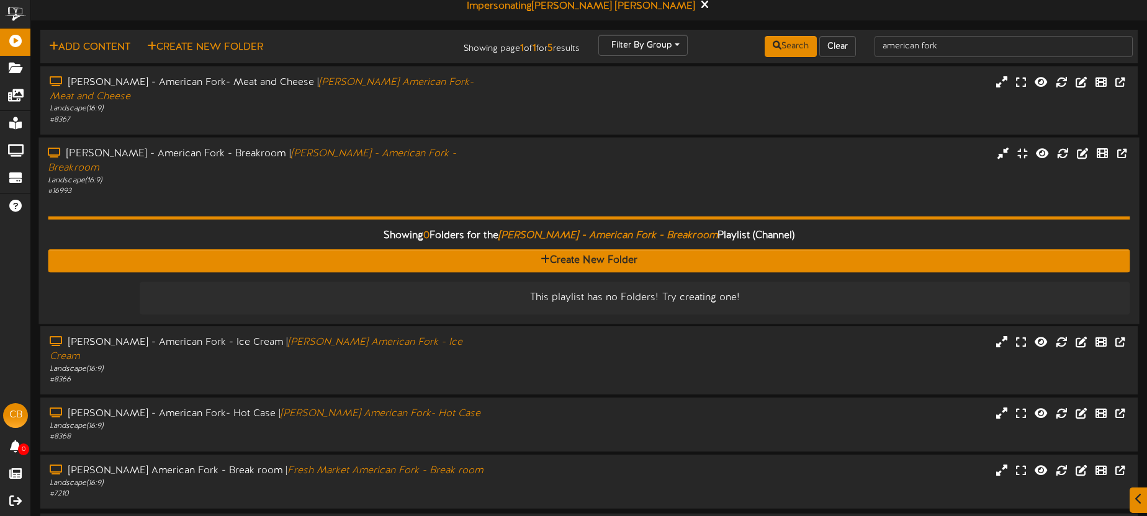
click at [493, 153] on div "Macey's - American Fork - Breakroom | Macey's - American Fork - Breakroom Lands…" at bounding box center [267, 171] width 459 height 50
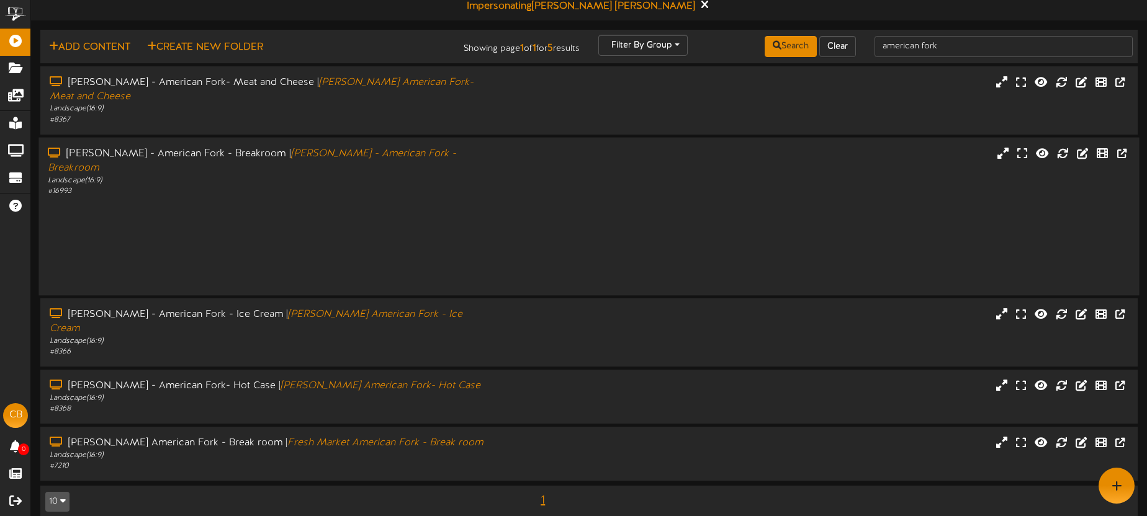
scroll to position [0, 0]
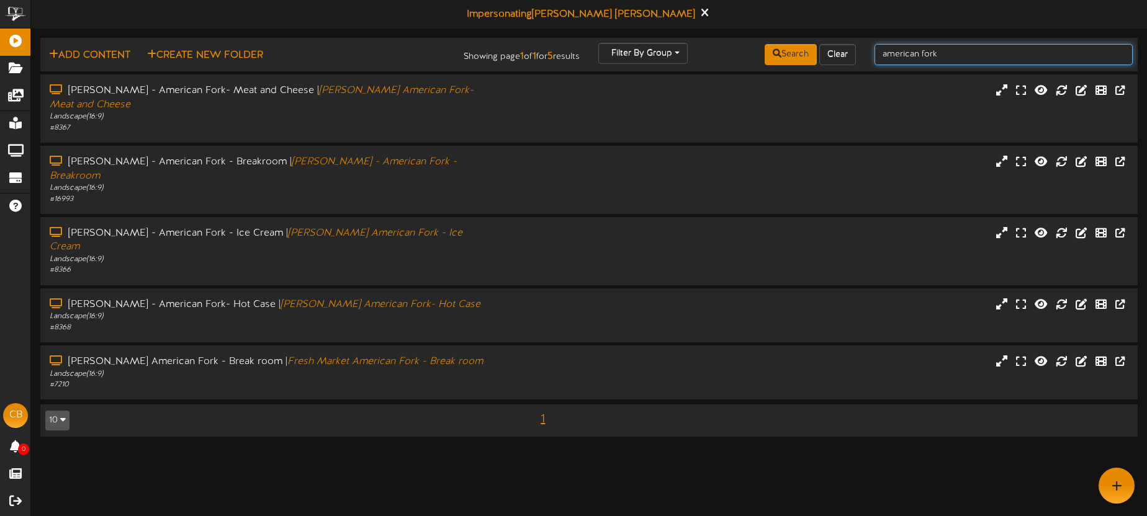
drag, startPoint x: 974, startPoint y: 56, endPoint x: 874, endPoint y: 48, distance: 99.7
click at [875, 48] on input "american fork" at bounding box center [1003, 54] width 258 height 21
type input "lehi"
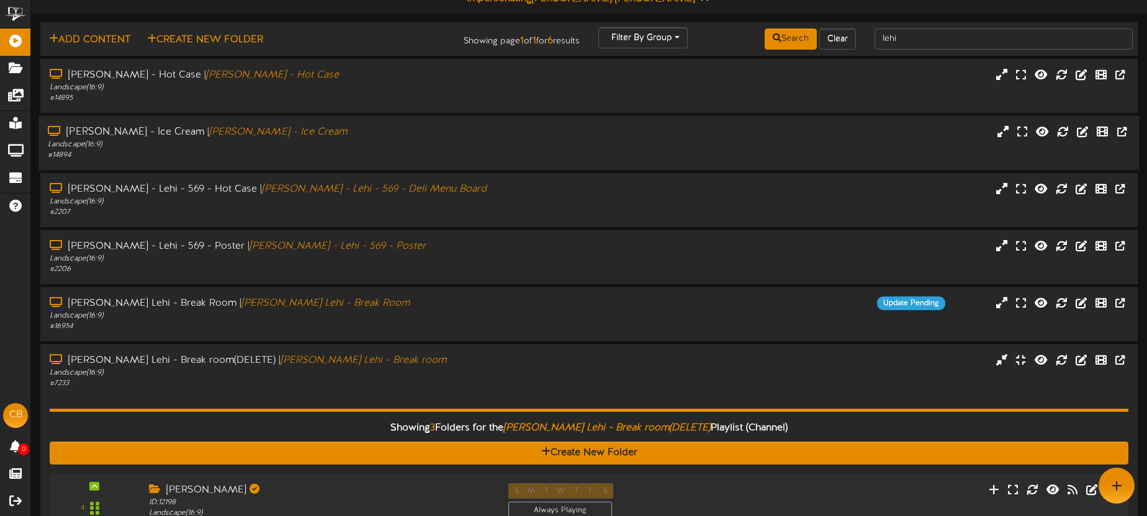
scroll to position [13, 0]
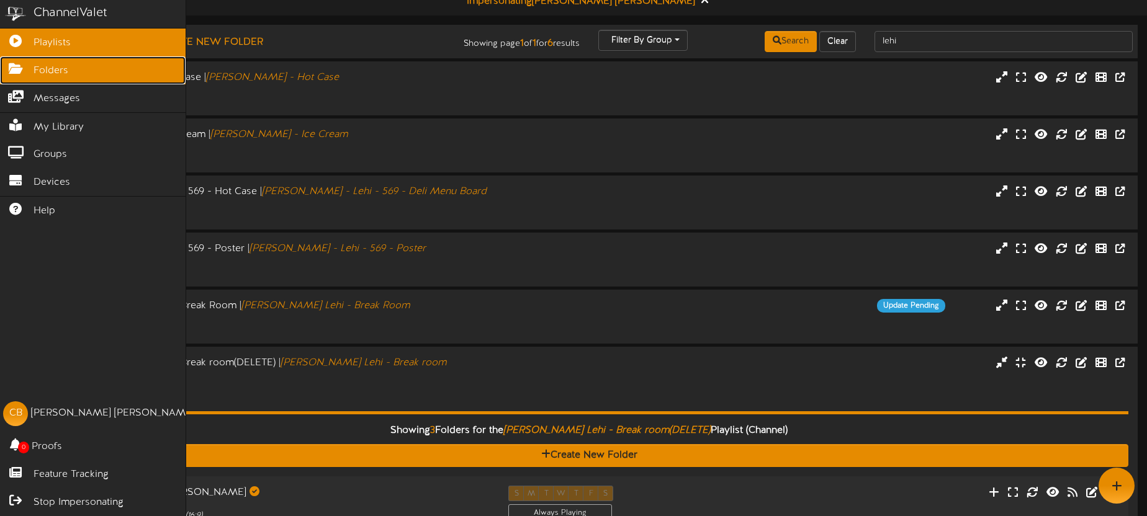
click at [35, 73] on span "Folders" at bounding box center [51, 71] width 35 height 14
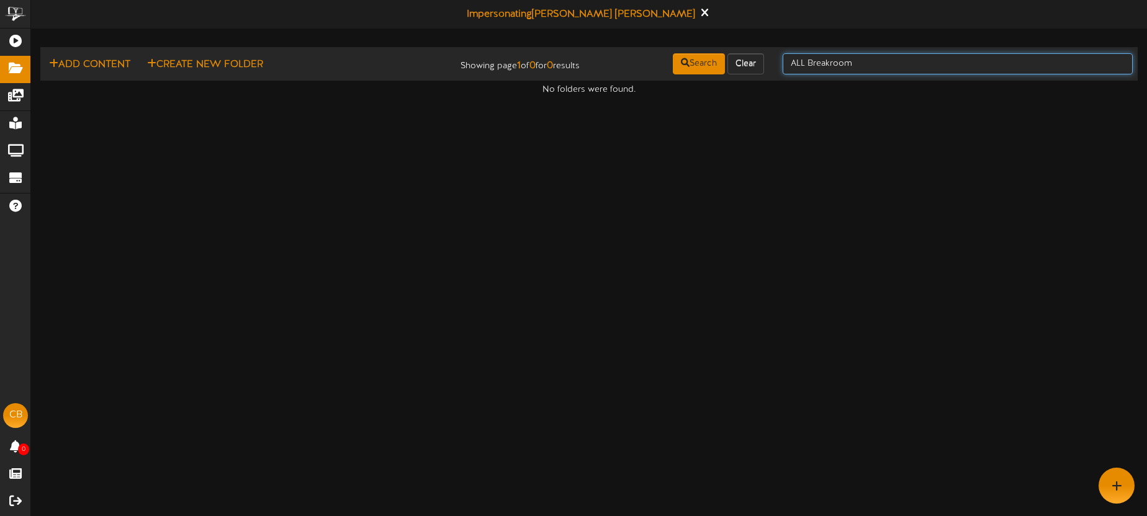
click at [879, 62] on input "ALL Breakroom" at bounding box center [958, 63] width 350 height 21
drag, startPoint x: 879, startPoint y: 63, endPoint x: 776, endPoint y: 59, distance: 103.1
click at [776, 59] on div "ALL Breakroom" at bounding box center [957, 64] width 369 height 24
type input "all division"
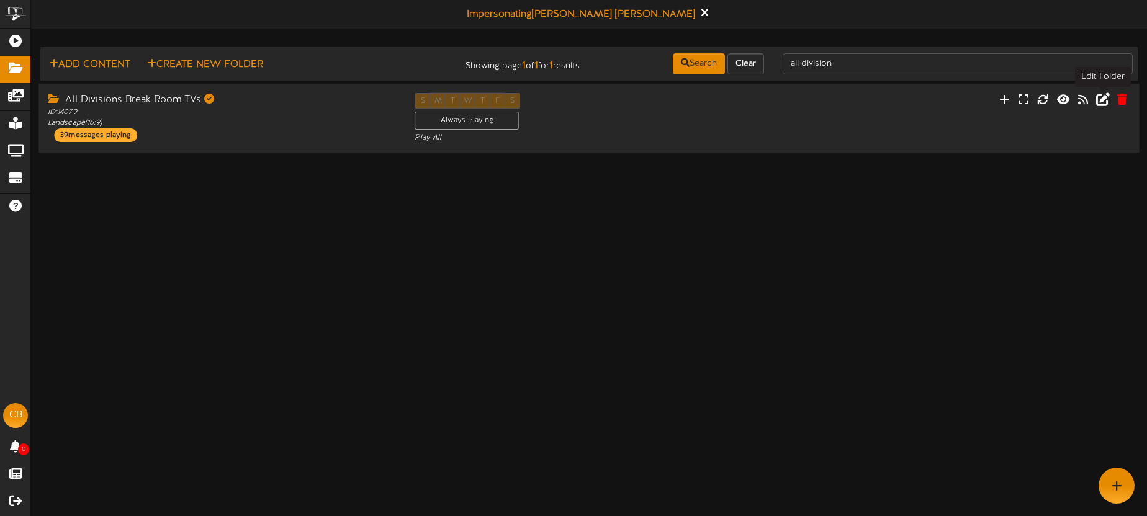
click at [1101, 100] on icon at bounding box center [1103, 99] width 14 height 14
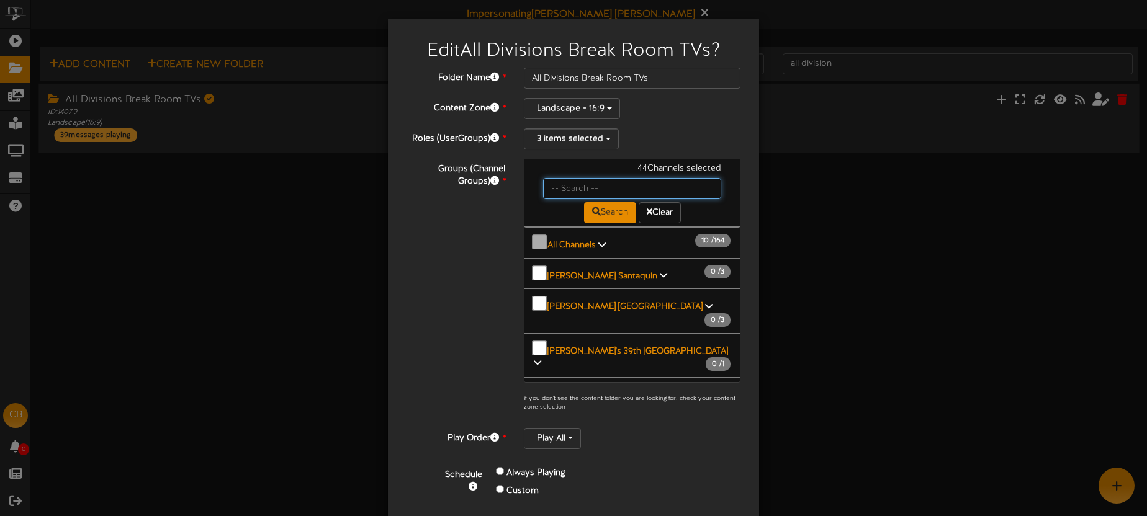
click at [606, 189] on input "text" at bounding box center [632, 188] width 178 height 21
type input "m"
type input "american fork"
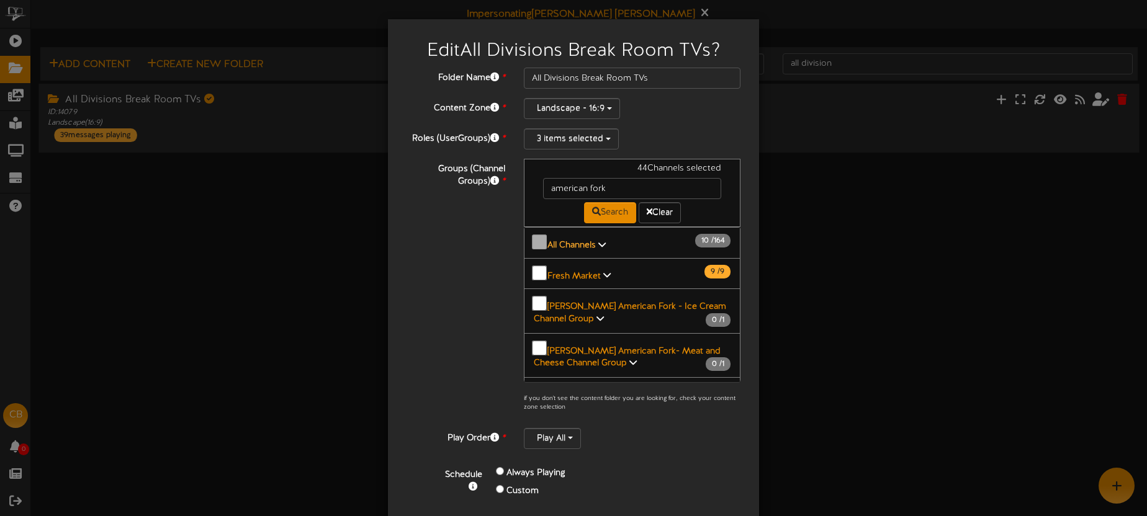
click at [585, 241] on b "All Channels" at bounding box center [571, 245] width 48 height 9
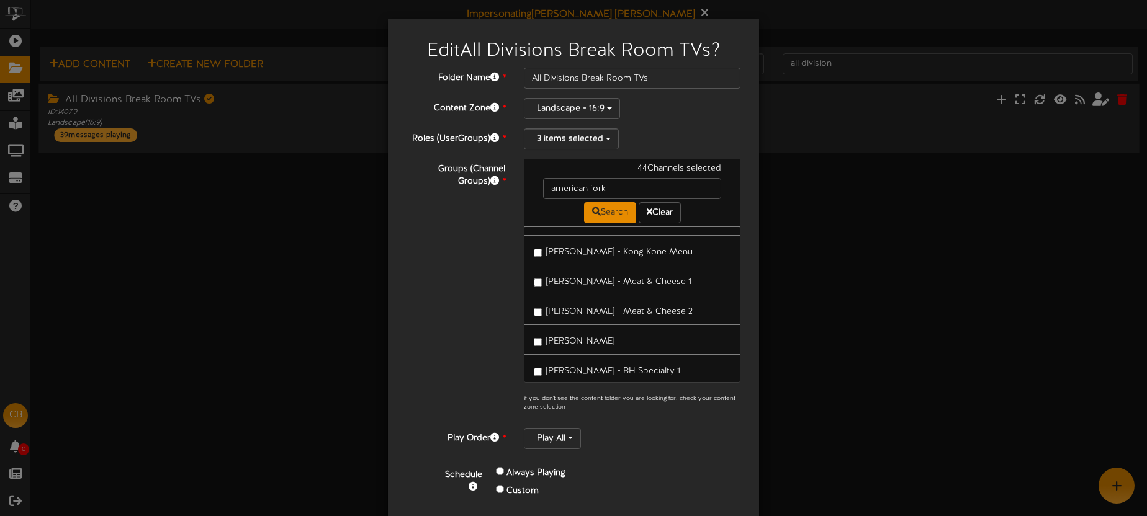
scroll to position [4938, 0]
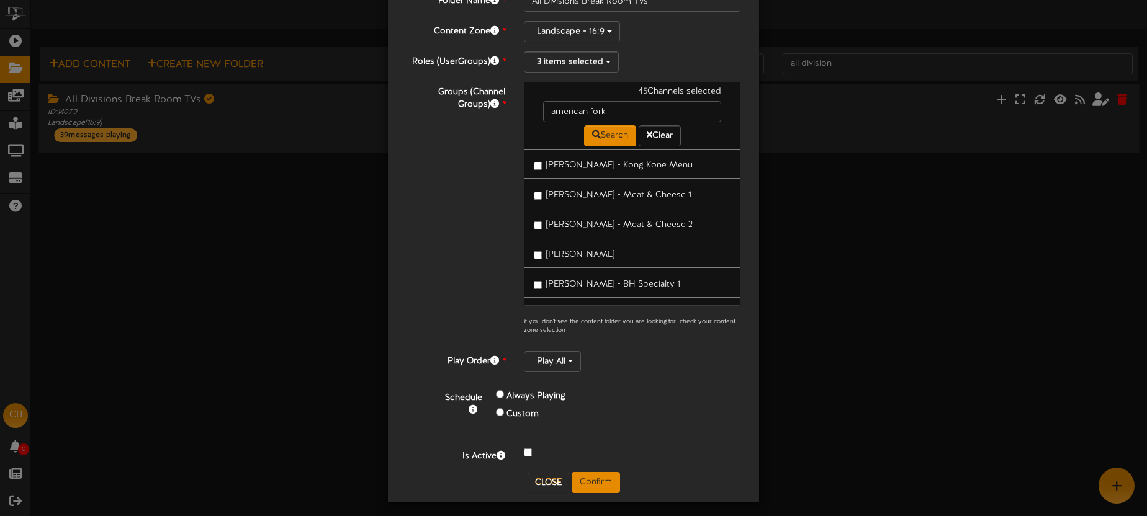
scroll to position [83, 0]
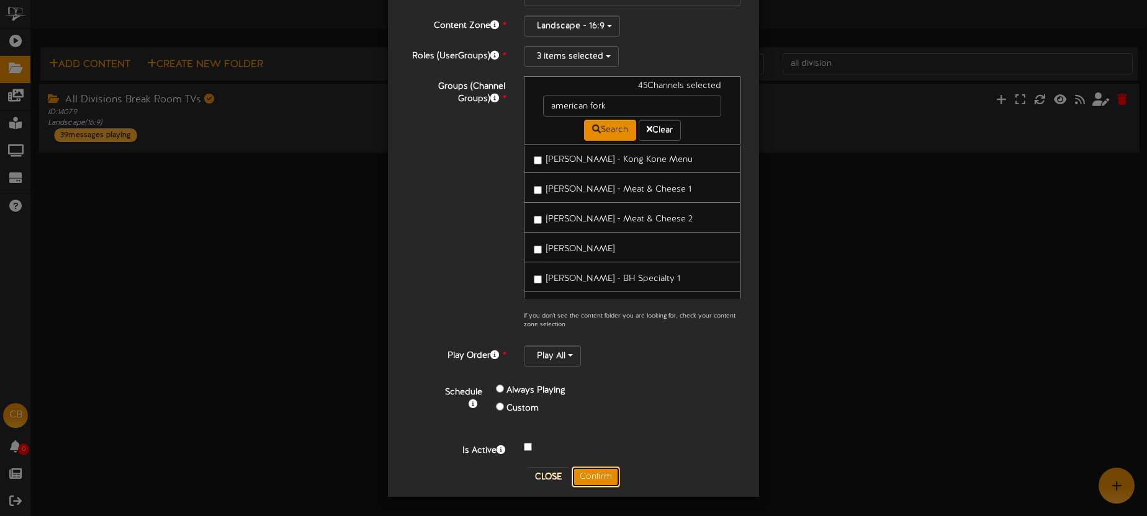
drag, startPoint x: 599, startPoint y: 474, endPoint x: 619, endPoint y: 457, distance: 26.4
click at [599, 474] on button "Confirm" at bounding box center [596, 477] width 48 height 21
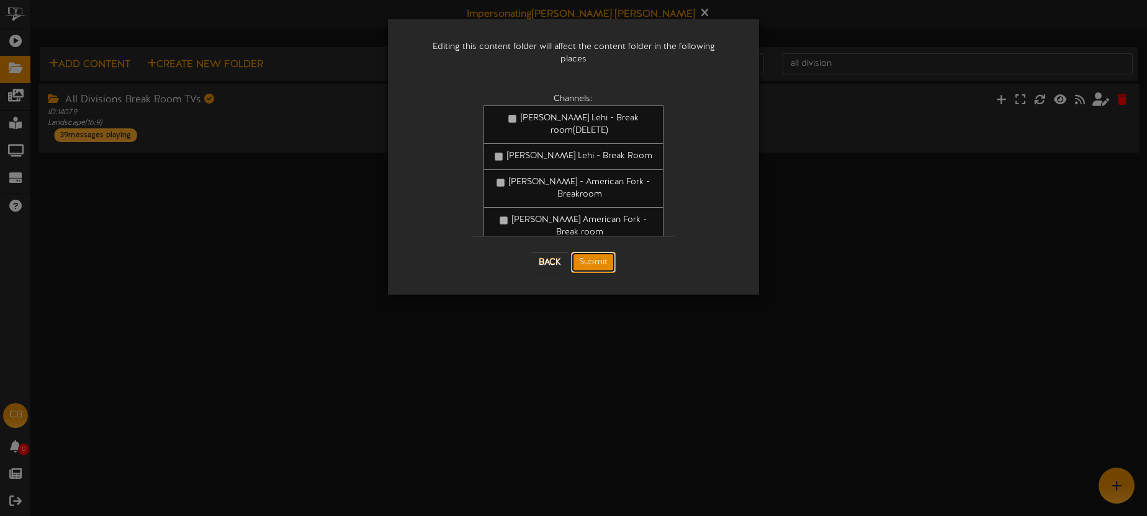
click at [602, 254] on button "Submit" at bounding box center [593, 262] width 45 height 21
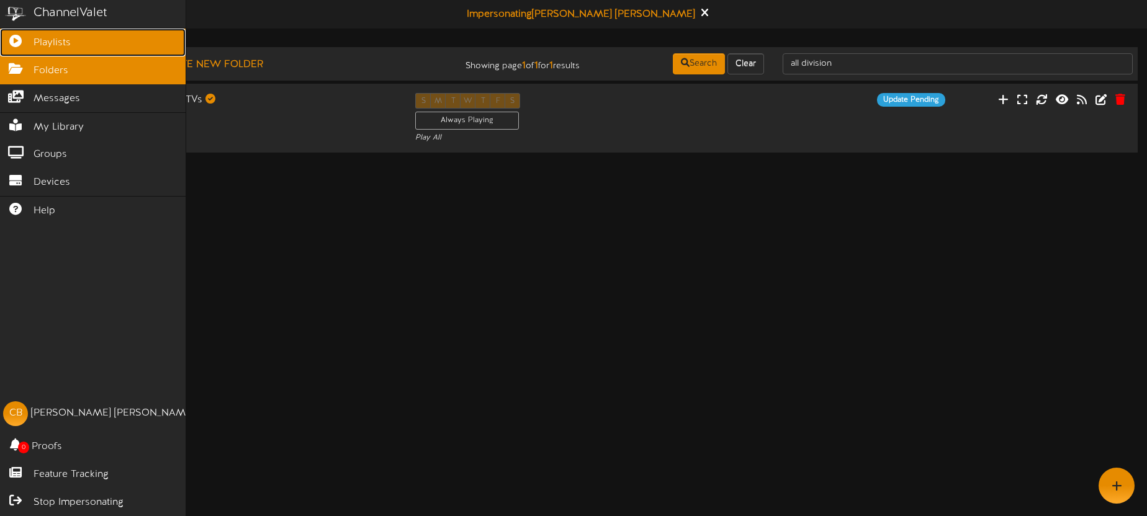
click at [29, 44] on link "Playlists" at bounding box center [93, 43] width 186 height 28
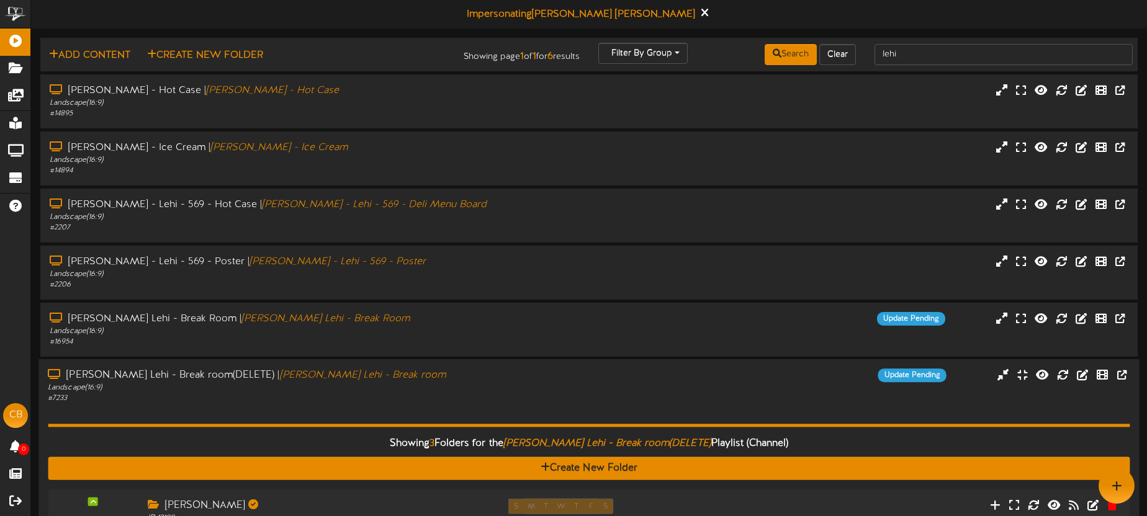
click at [441, 388] on div "Landscape ( 16:9 )" at bounding box center [268, 388] width 440 height 11
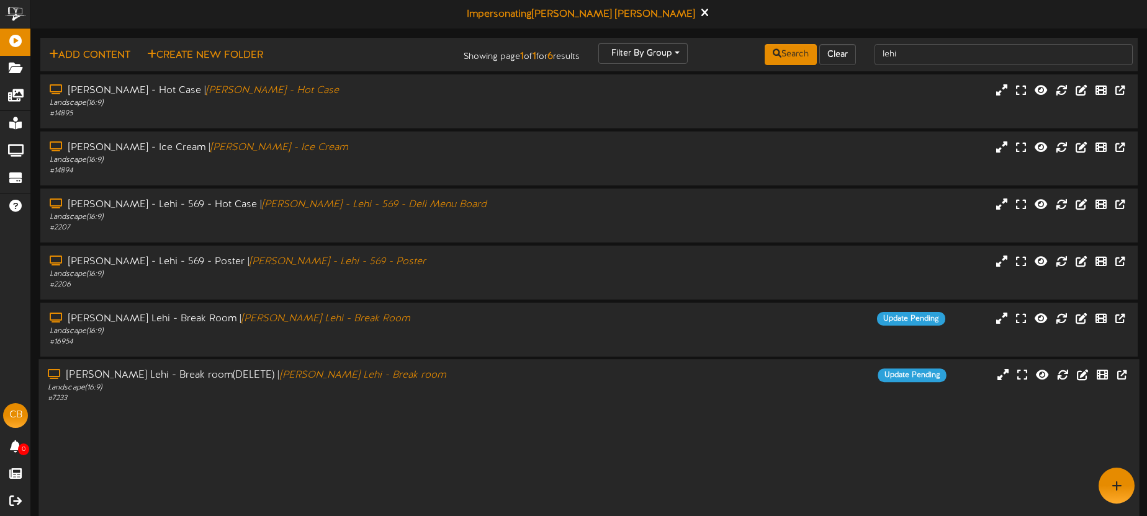
click at [441, 388] on div "Landscape ( 16:9 )" at bounding box center [268, 388] width 440 height 11
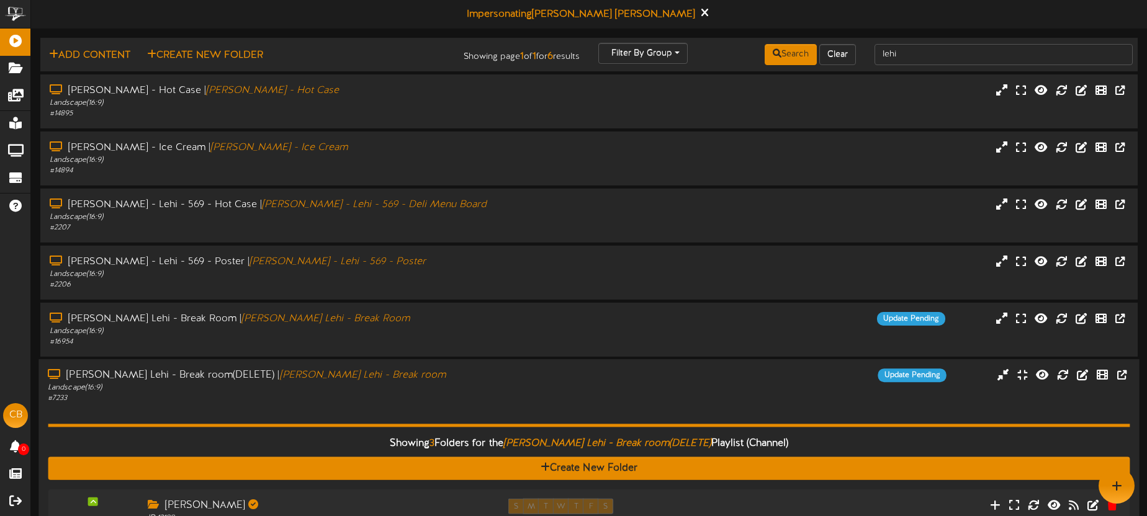
click at [441, 388] on div "Landscape ( 16:9 )" at bounding box center [268, 388] width 440 height 11
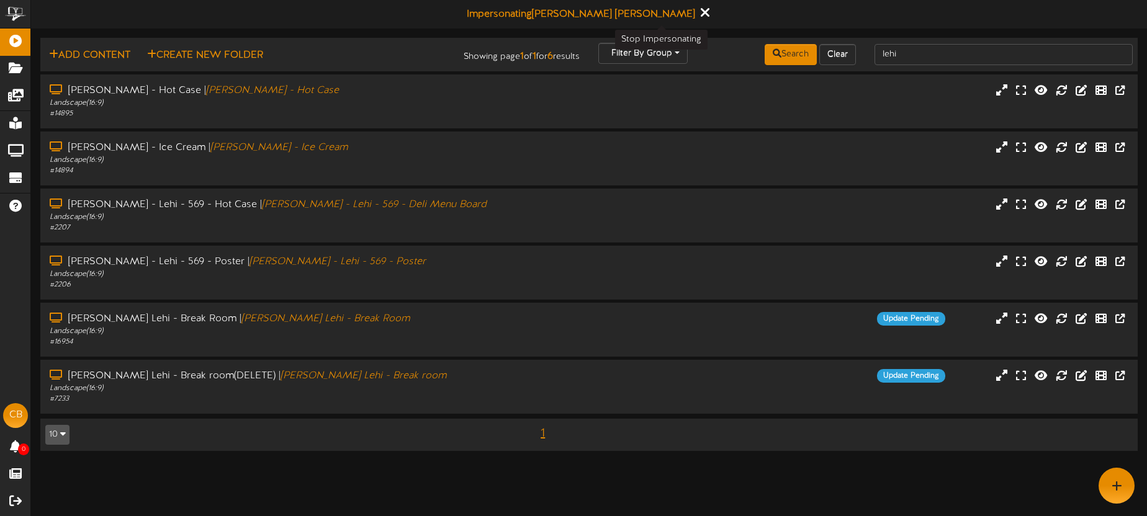
click at [701, 9] on icon at bounding box center [705, 13] width 8 height 14
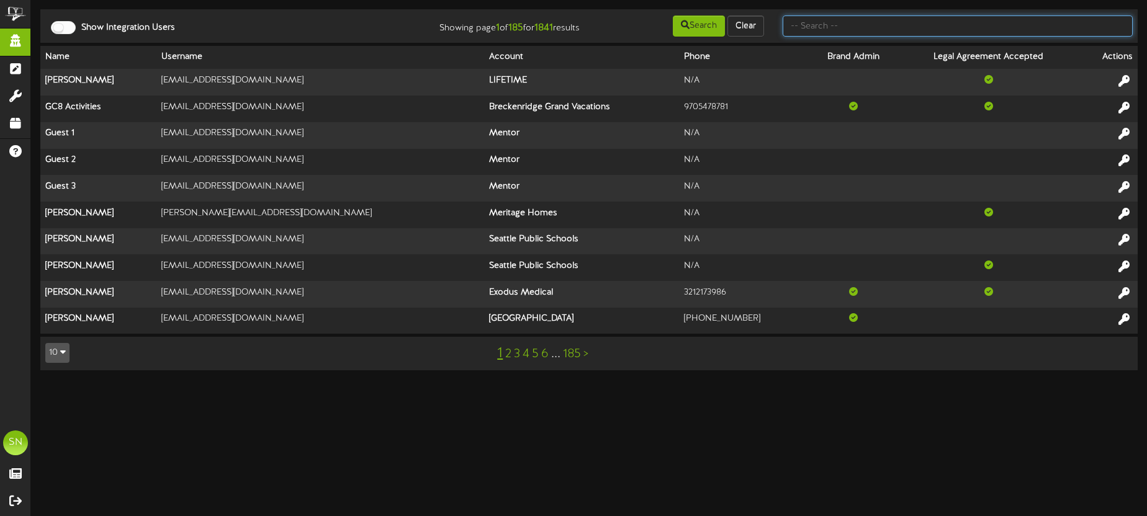
click at [805, 35] on input "text" at bounding box center [958, 26] width 350 height 21
type input "[PERSON_NAME]"
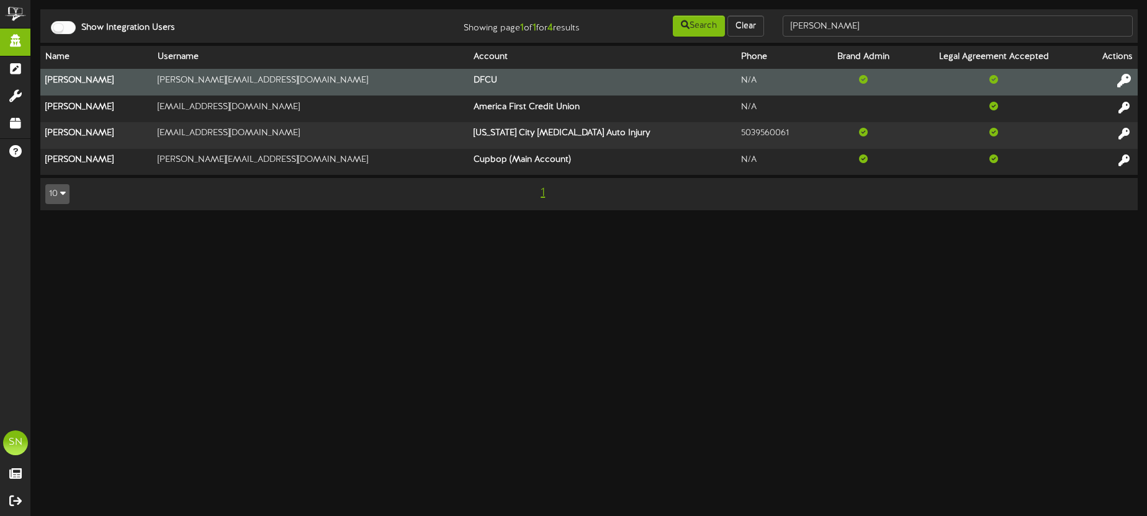
click at [1124, 79] on icon at bounding box center [1124, 81] width 14 height 14
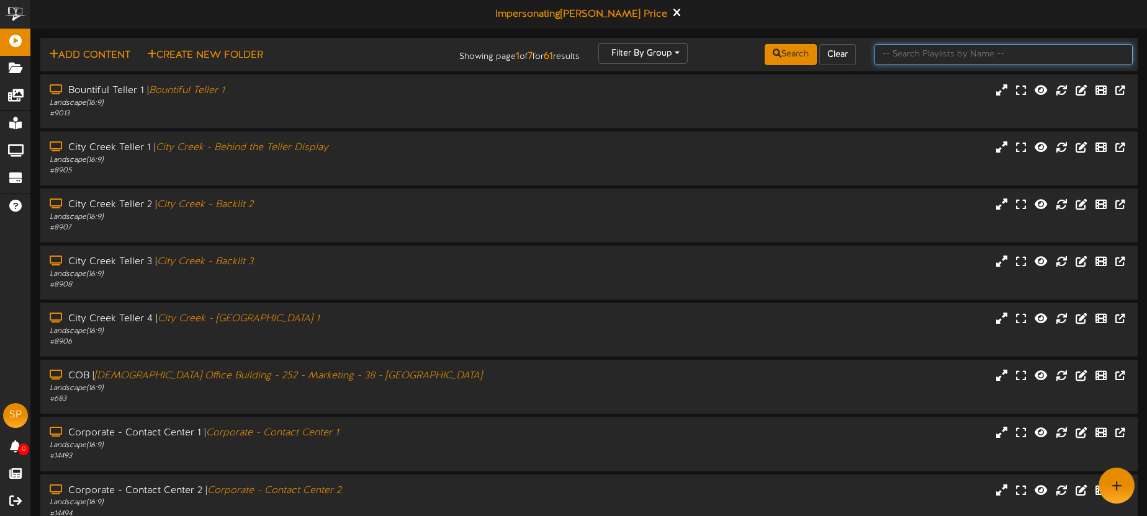
click at [934, 56] on input "text" at bounding box center [1003, 54] width 258 height 21
type input "south"
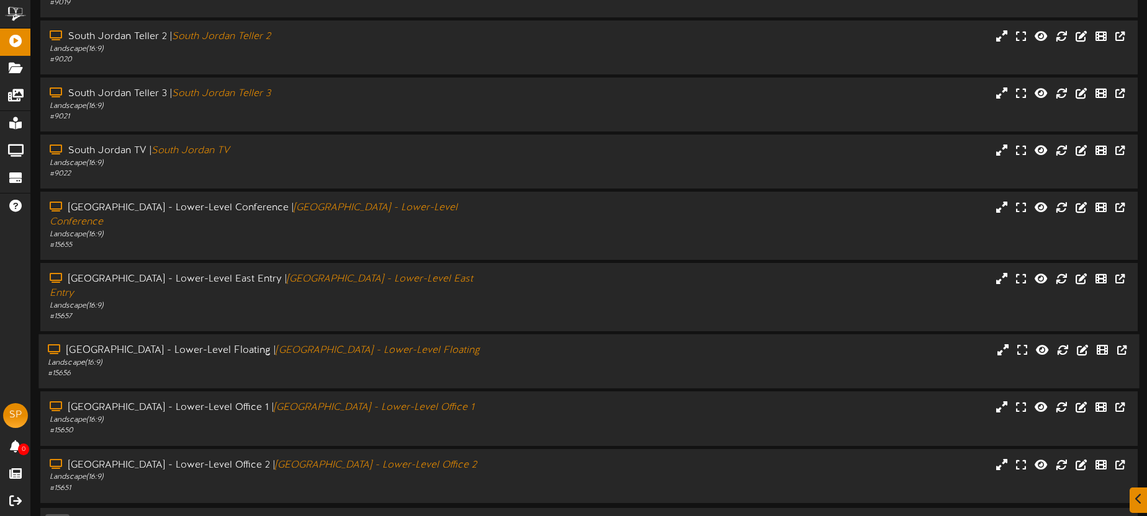
scroll to position [177, 0]
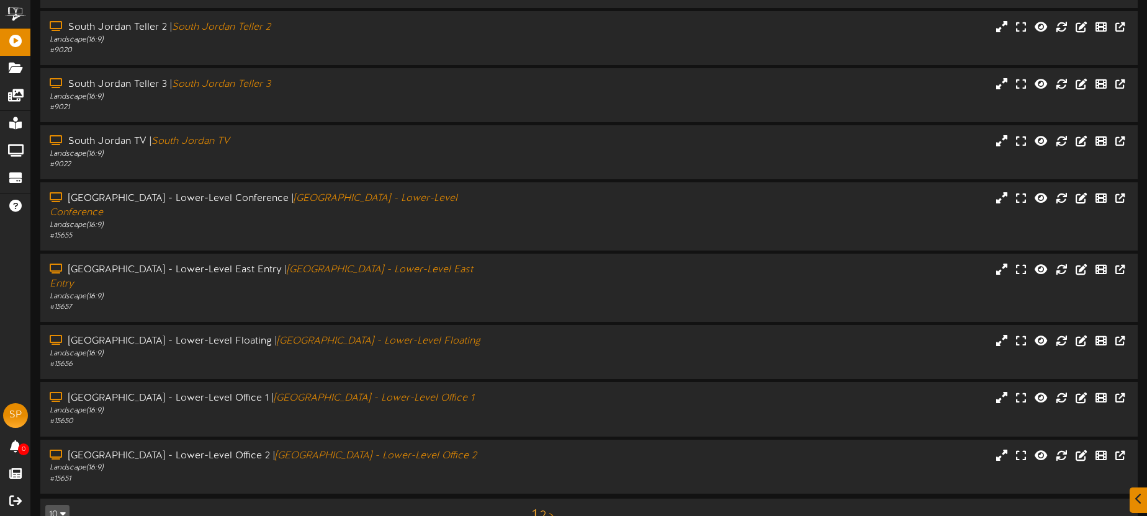
click at [542, 509] on link "2" at bounding box center [543, 516] width 6 height 14
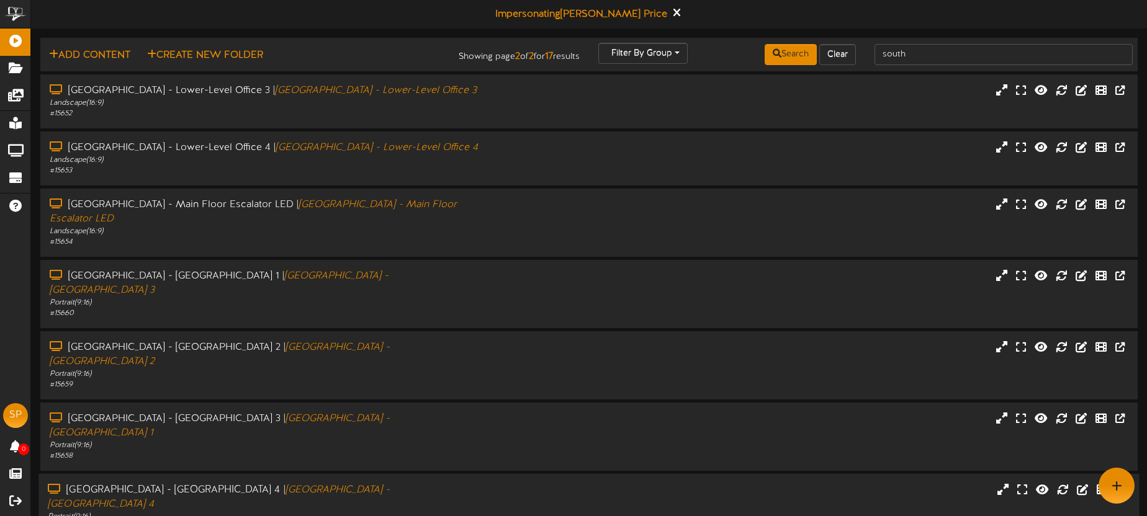
click at [507, 483] on div "South Temple - Main Floor West Wall 4 | South Temple - Main Floor West Wall 4 P…" at bounding box center [588, 508] width 1100 height 50
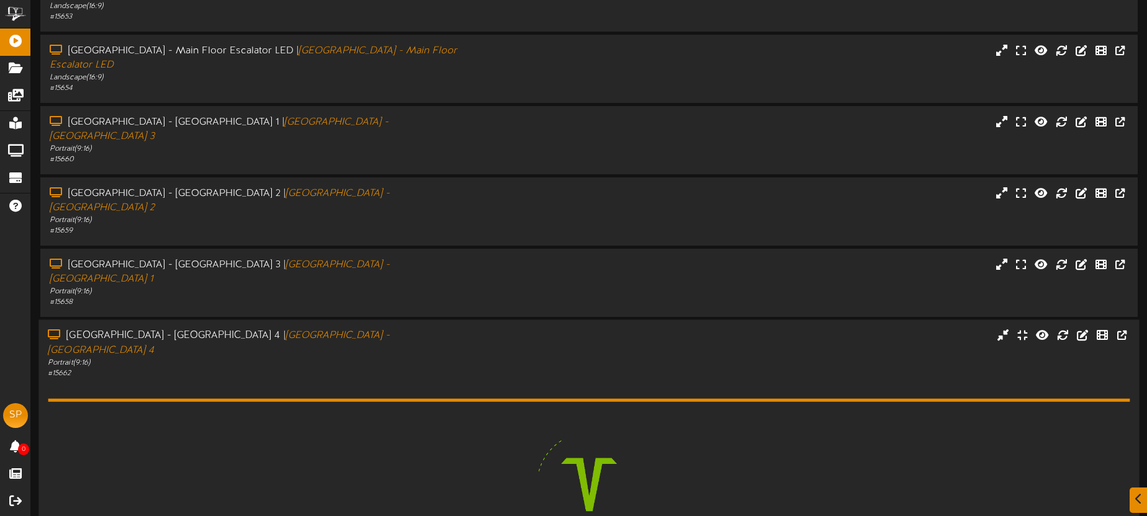
scroll to position [194, 0]
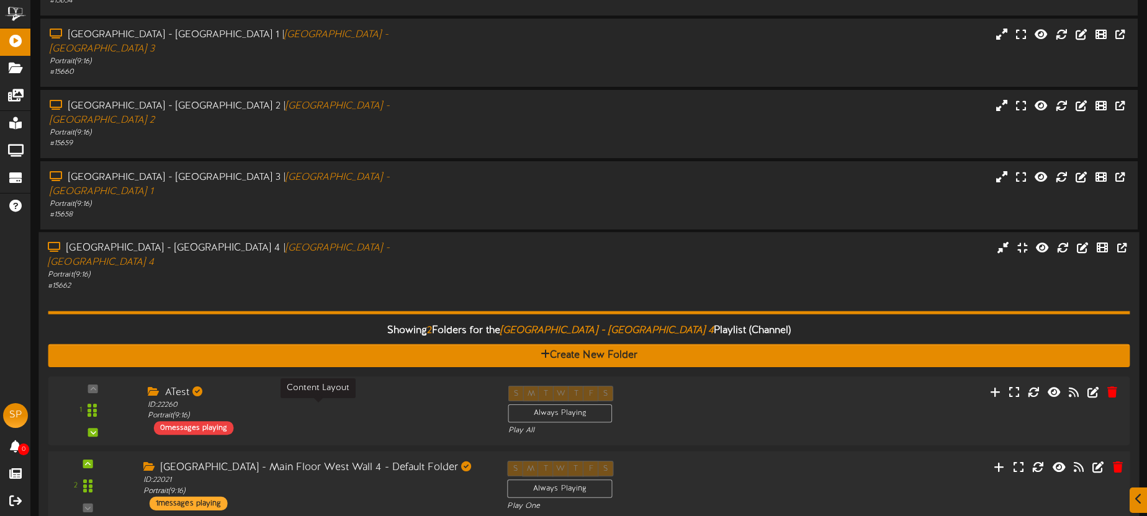
click at [437, 475] on div "ID: 22021 Portrait ( 9:16 )" at bounding box center [315, 486] width 345 height 22
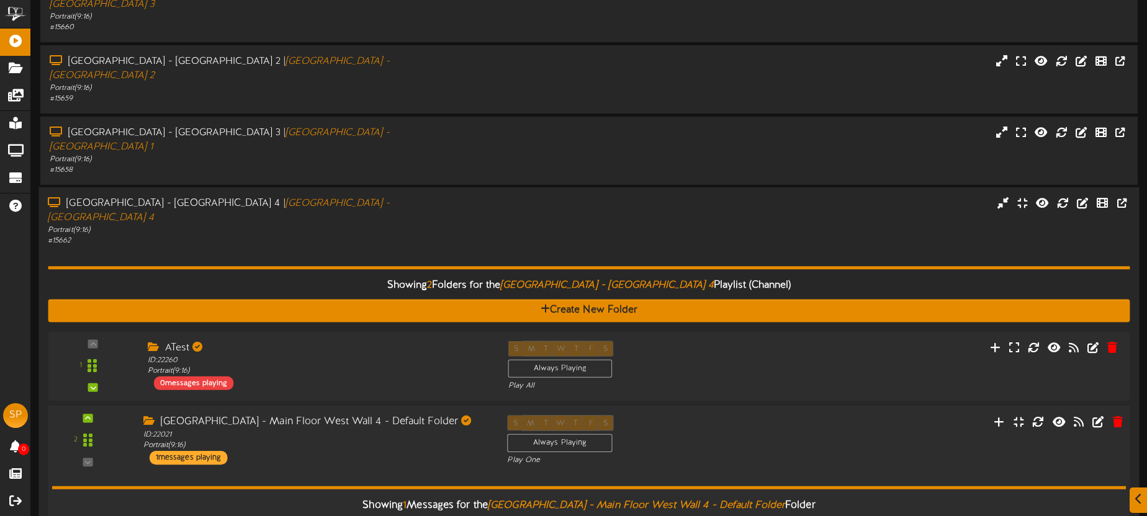
scroll to position [385, 0]
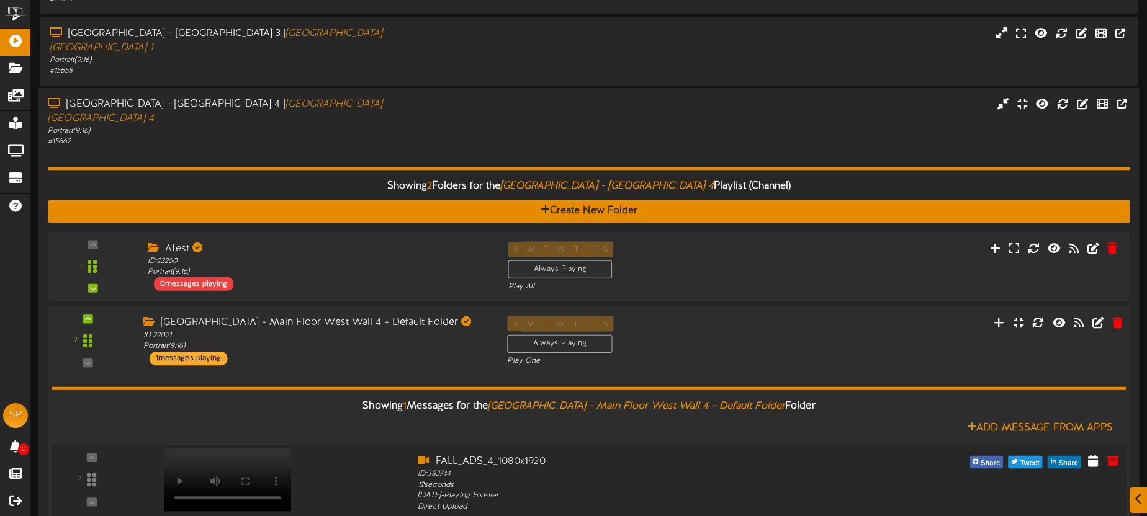
click at [225, 448] on video at bounding box center [227, 479] width 127 height 63
drag, startPoint x: 568, startPoint y: 387, endPoint x: 436, endPoint y: 384, distance: 132.2
click at [436, 454] on div "FALL_ADS_4_1080x1920" at bounding box center [634, 461] width 433 height 14
copy div "FALL_ADS_4_1080x1920"
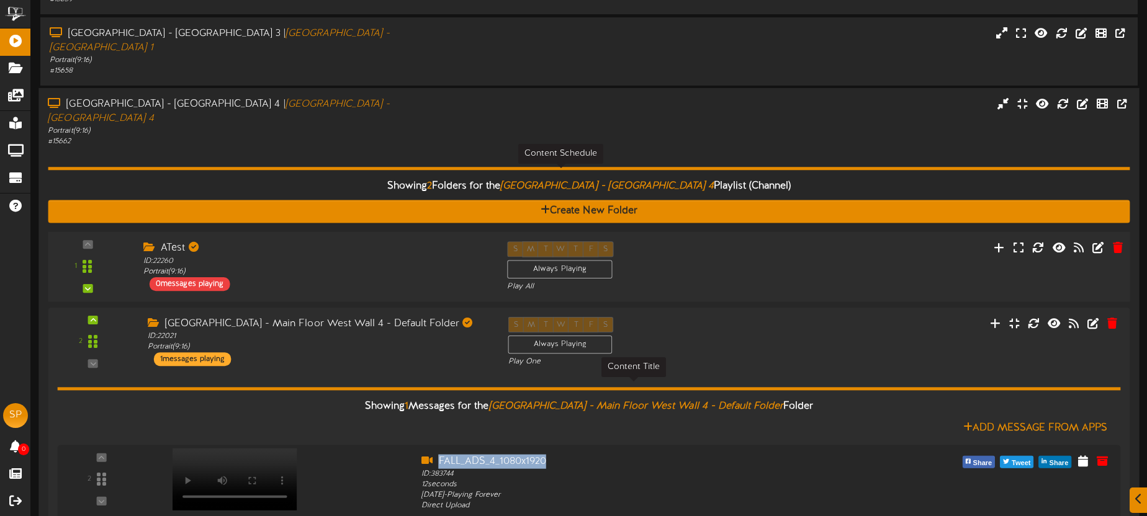
scroll to position [400, 0]
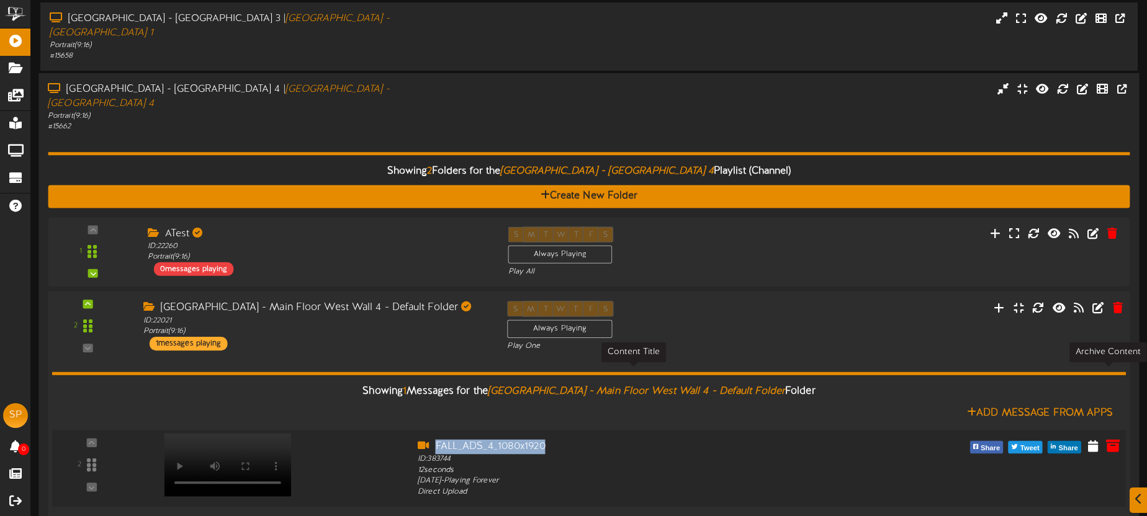
click at [1110, 439] on icon at bounding box center [1113, 446] width 14 height 14
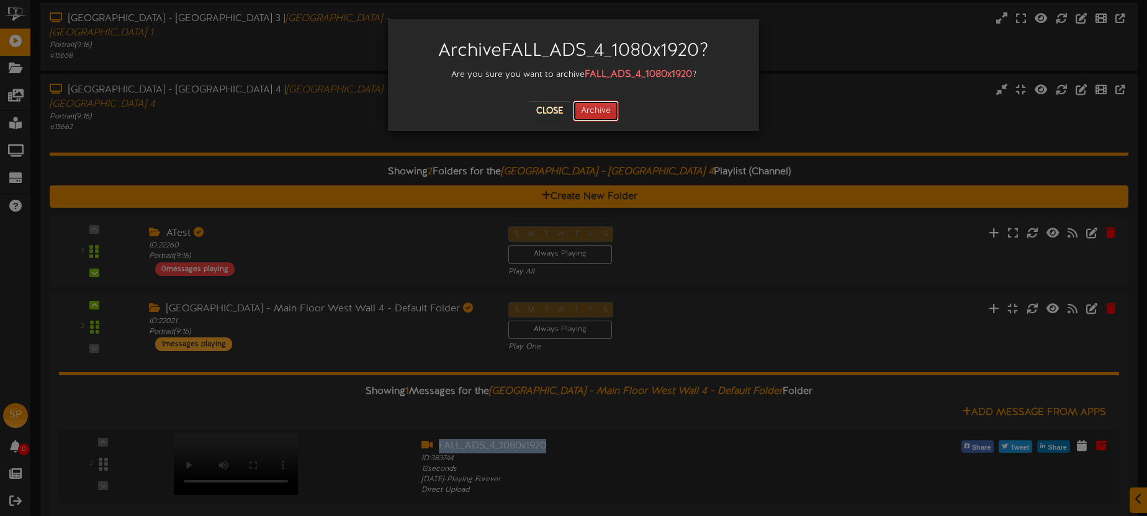
click at [605, 114] on button "Archive" at bounding box center [596, 111] width 46 height 21
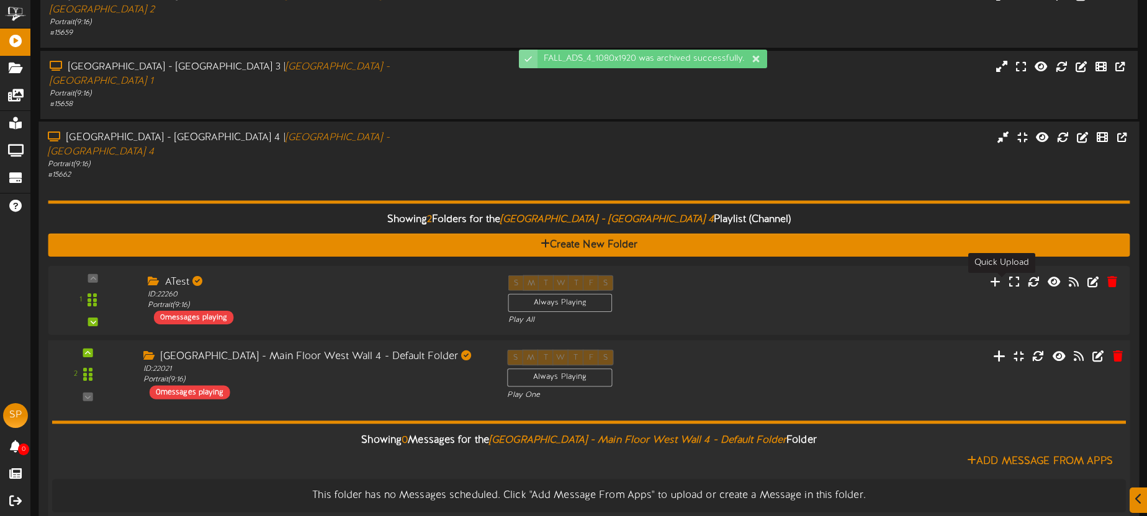
click at [997, 349] on icon at bounding box center [999, 356] width 13 height 14
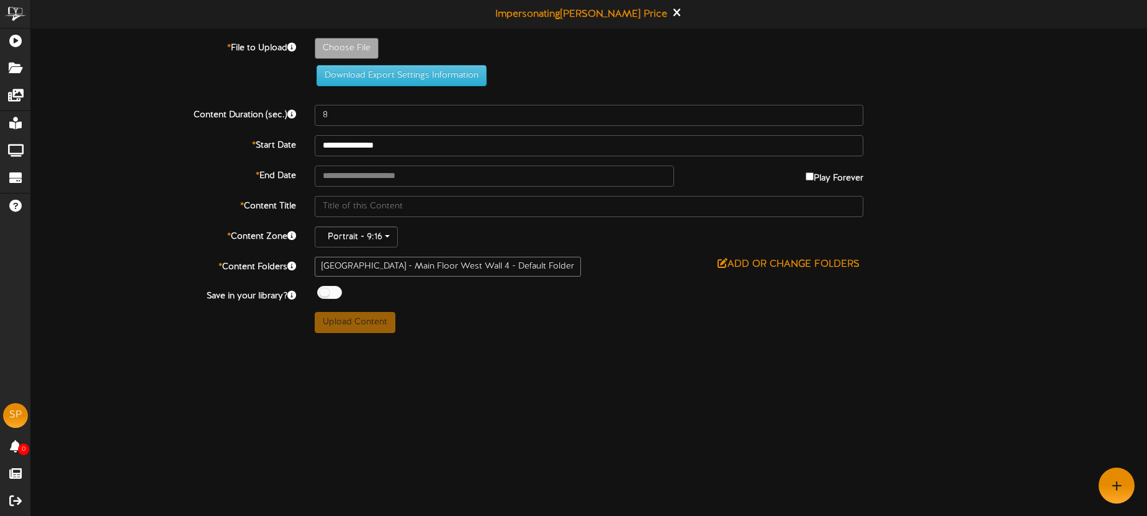
type input "**********"
type input "FALL_ADS_4_1080x1920"
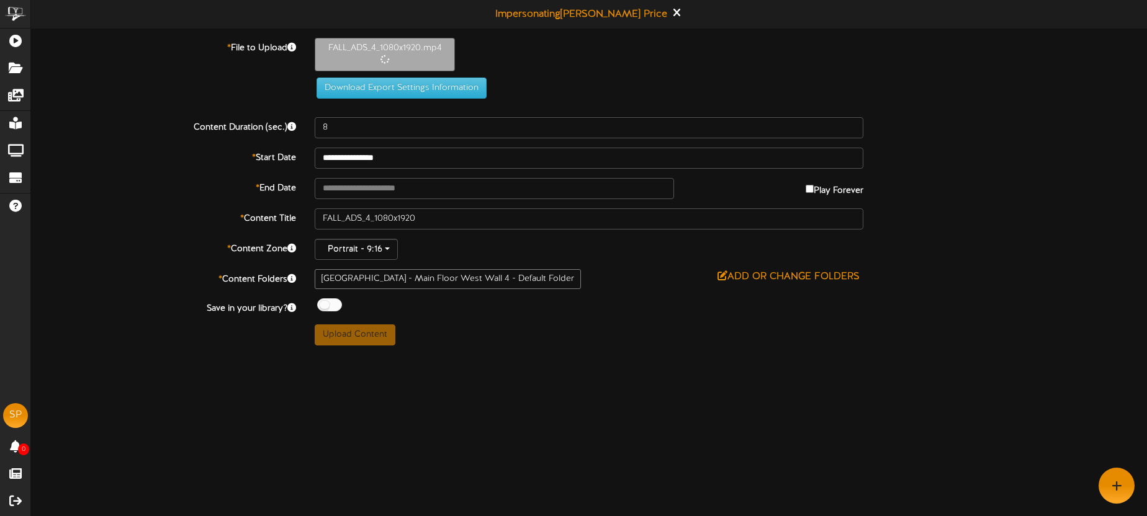
type input "12"
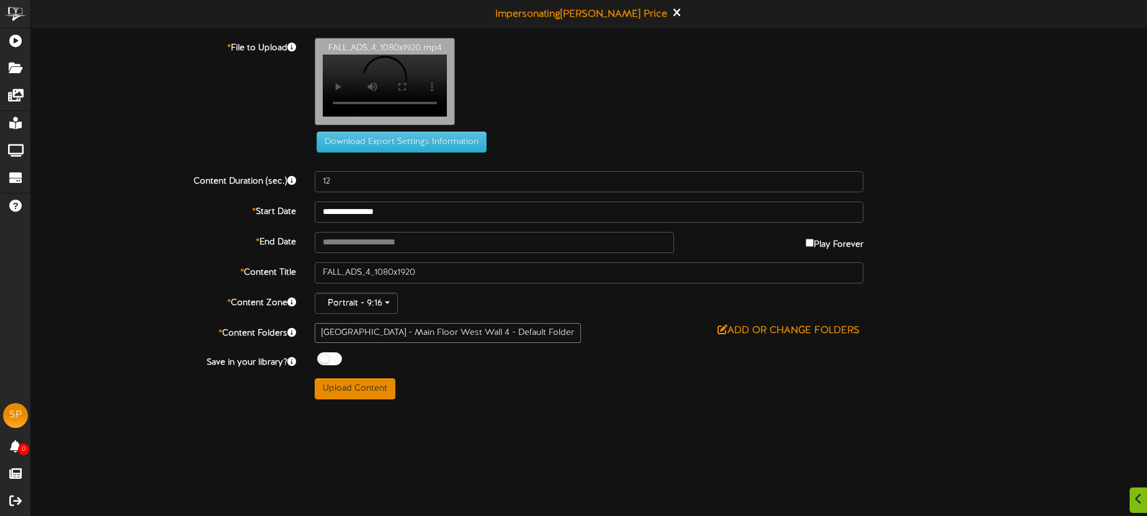
scroll to position [51, 0]
click at [365, 400] on button "Upload Content" at bounding box center [355, 389] width 81 height 21
type input "**********"
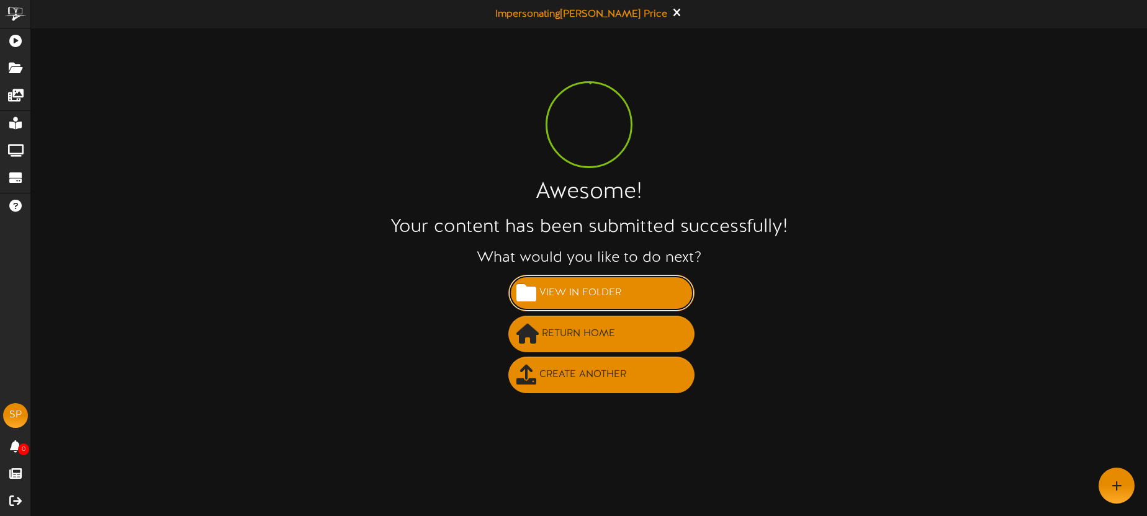
click at [584, 292] on span "View in Folder" at bounding box center [580, 293] width 88 height 20
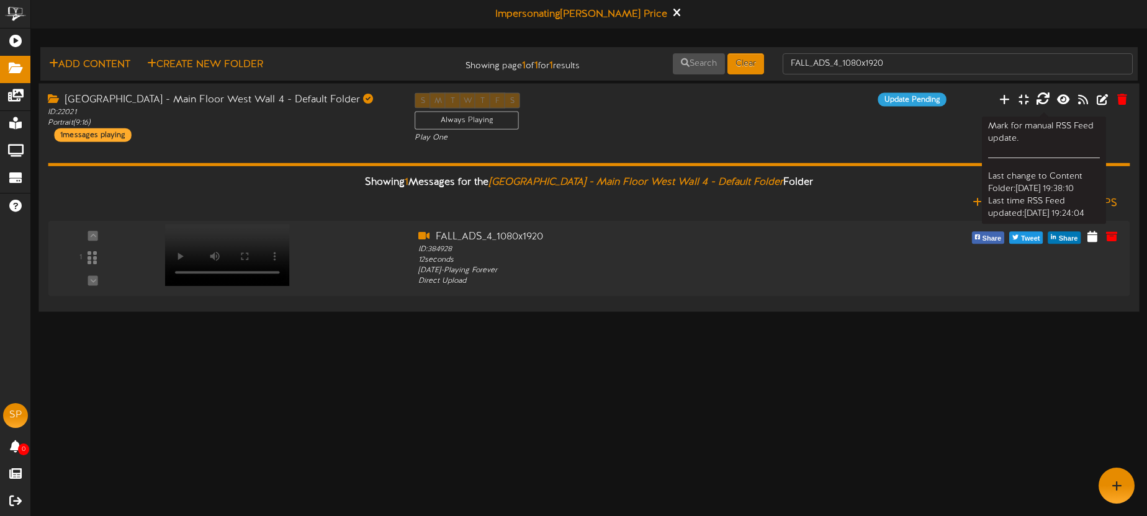
click at [1045, 98] on icon at bounding box center [1043, 99] width 14 height 14
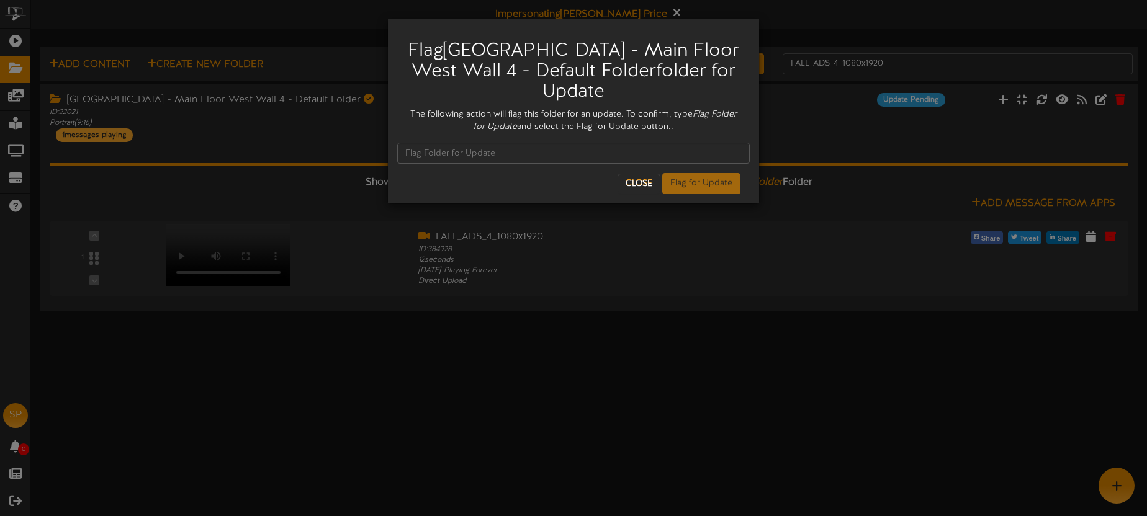
click at [731, 119] on icon "Flag Folder for Update" at bounding box center [604, 121] width 263 height 22
drag, startPoint x: 708, startPoint y: 112, endPoint x: 514, endPoint y: 129, distance: 195.0
click at [516, 129] on div "The following action will flag this folder for an update. To confirm, type Flag…" at bounding box center [573, 121] width 352 height 25
copy icon "Flag Folder for Update"
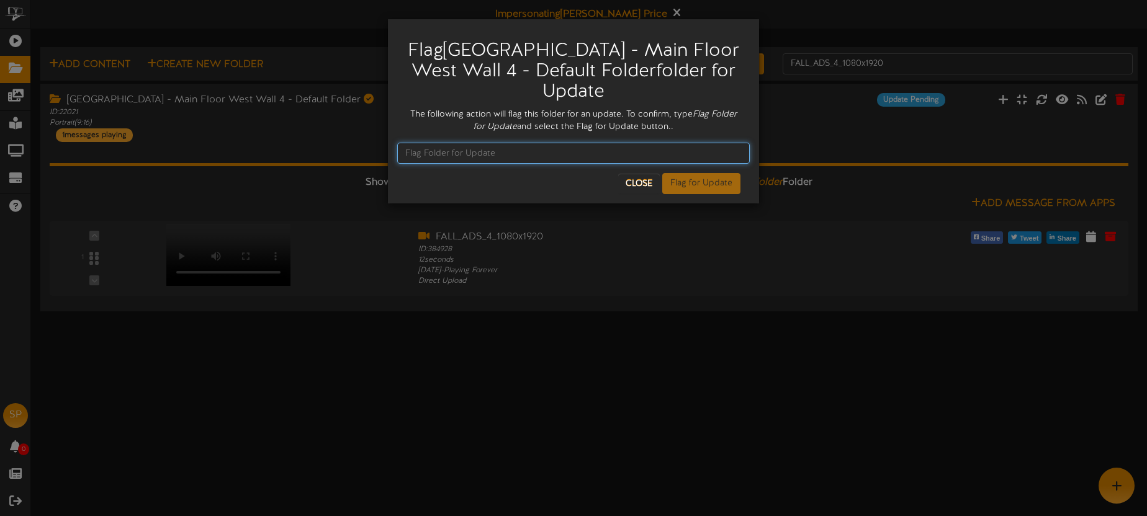
click at [474, 153] on input "text" at bounding box center [573, 153] width 352 height 21
paste input "Flag Folder for Update"
type input "Flag Folder for Update"
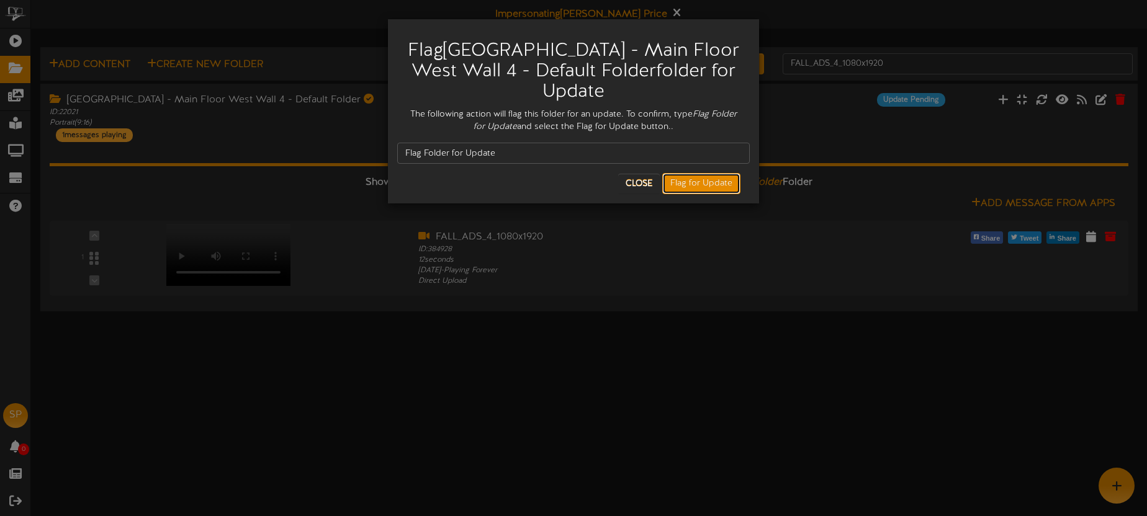
click at [691, 189] on button "Flag for Update" at bounding box center [701, 183] width 78 height 21
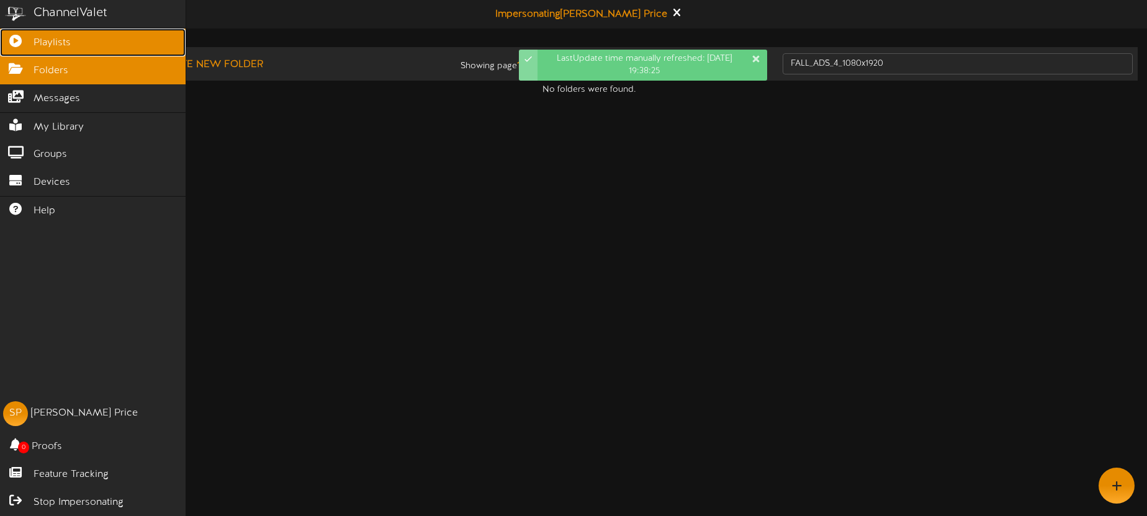
click at [27, 39] on icon at bounding box center [15, 39] width 31 height 9
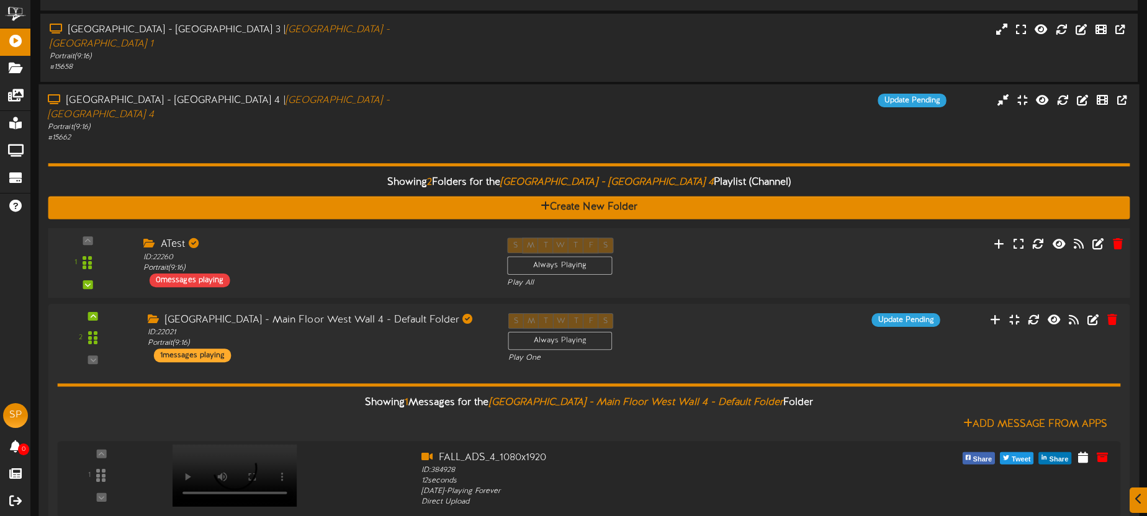
scroll to position [392, 0]
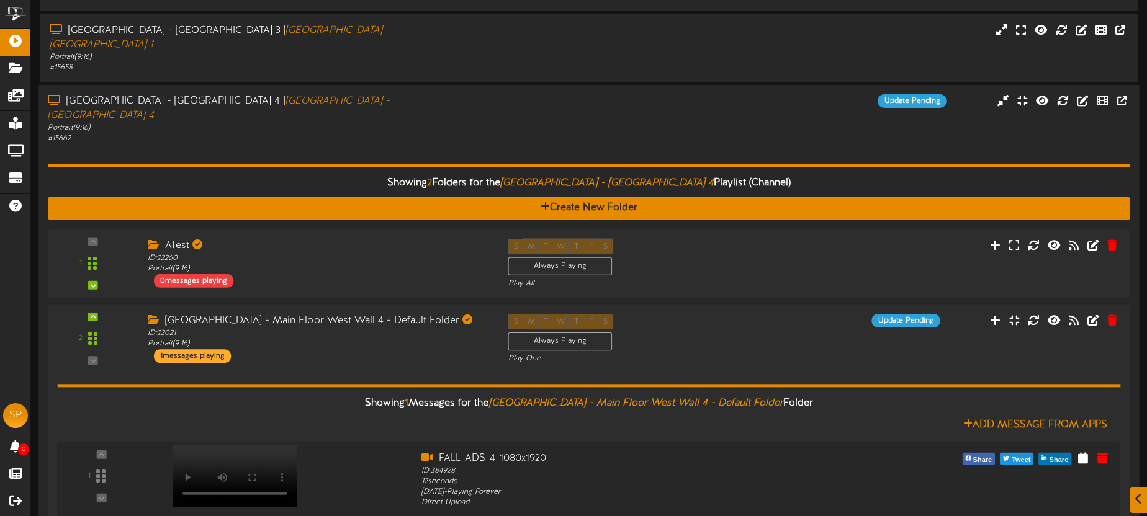
click at [345, 144] on div "Showing 2 Folders for the South Temple - Main Floor West Wall 4 Playlist (Chann…" at bounding box center [589, 341] width 1082 height 395
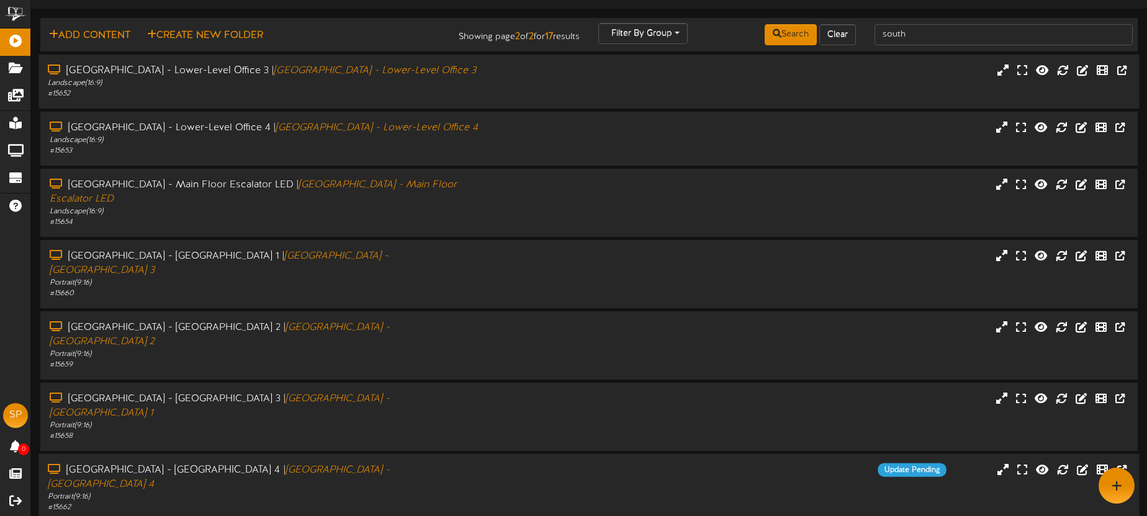
scroll to position [6, 0]
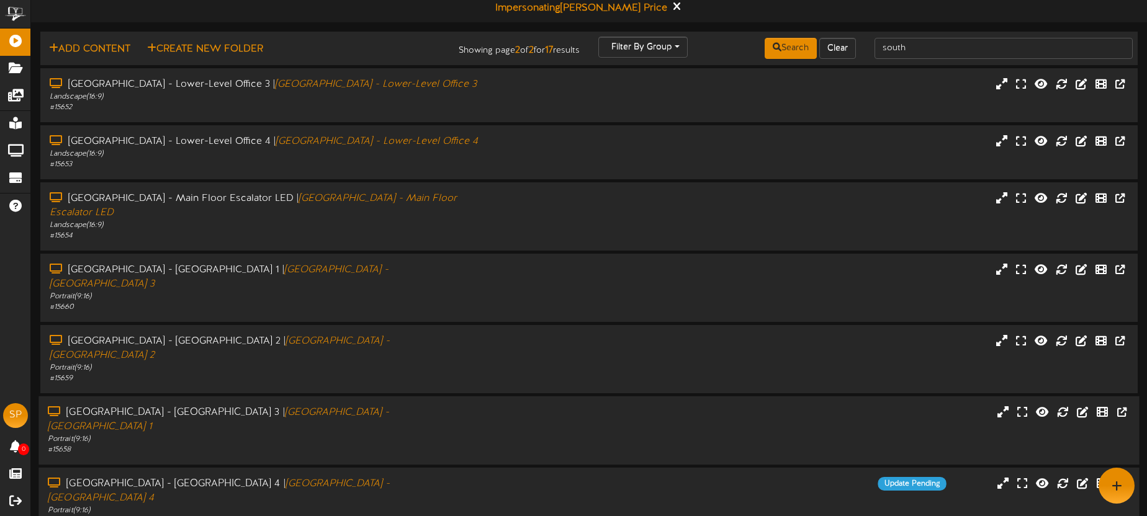
click at [455, 445] on div "# 15658" at bounding box center [268, 450] width 440 height 11
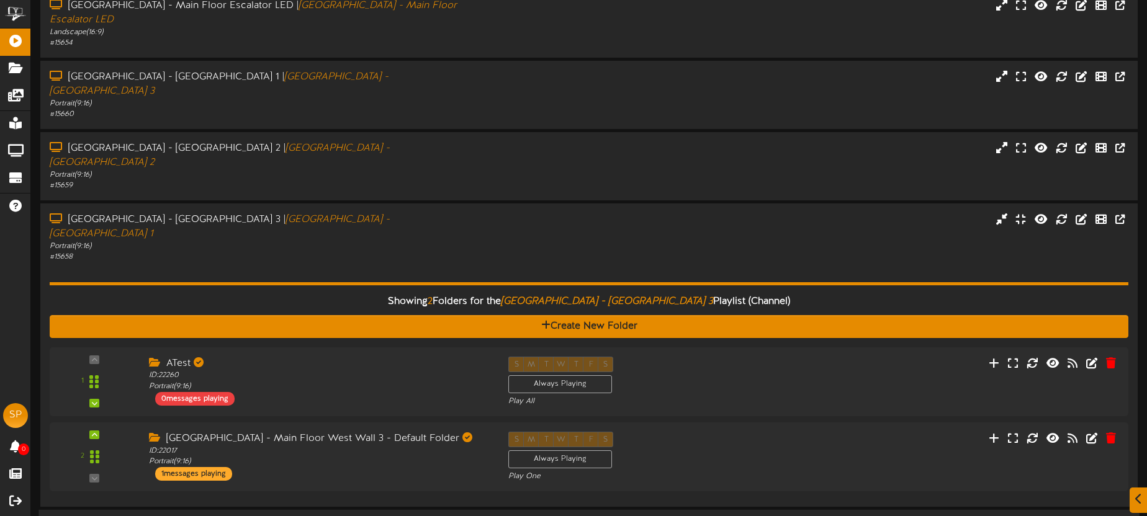
scroll to position [241, 0]
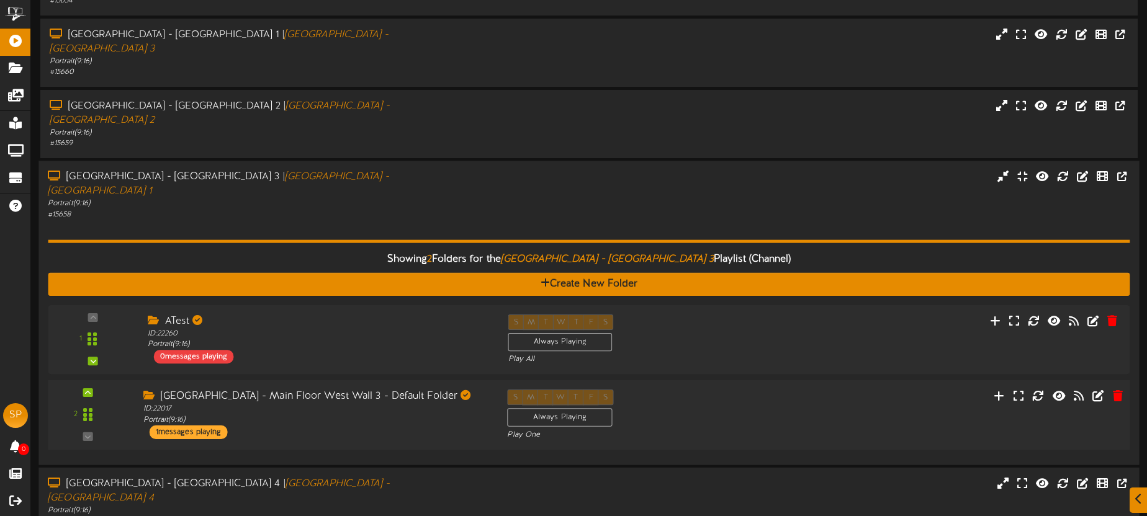
click at [418, 390] on div "South Temple - Main Floor West Wall 3 - Default Folder ID: 22017 Portrait ( 9:1…" at bounding box center [315, 415] width 364 height 50
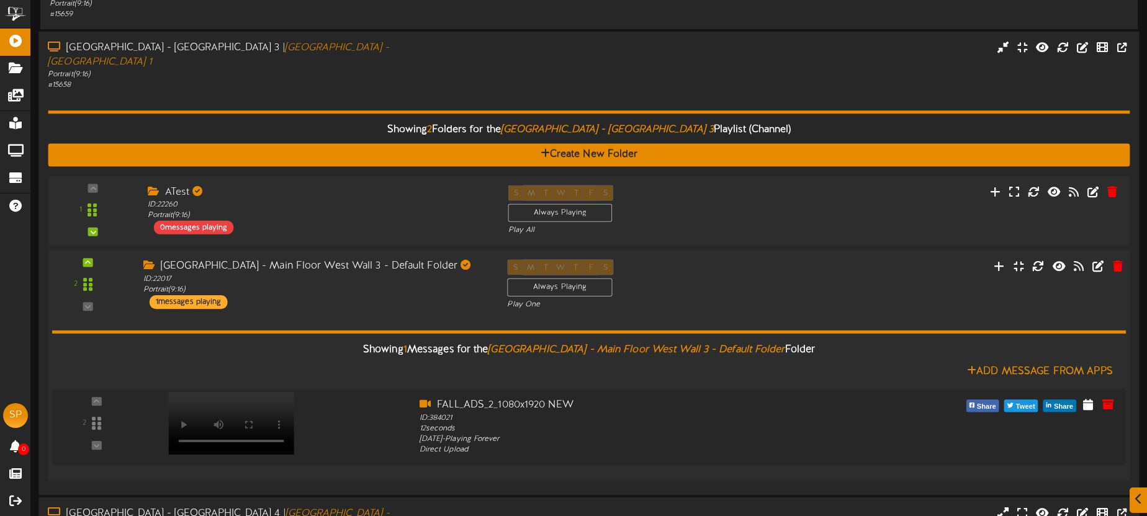
click at [436, 259] on div "South Temple - Main Floor West Wall 3 - Default Folder ID: 22017 Portrait ( 9:1…" at bounding box center [315, 284] width 364 height 50
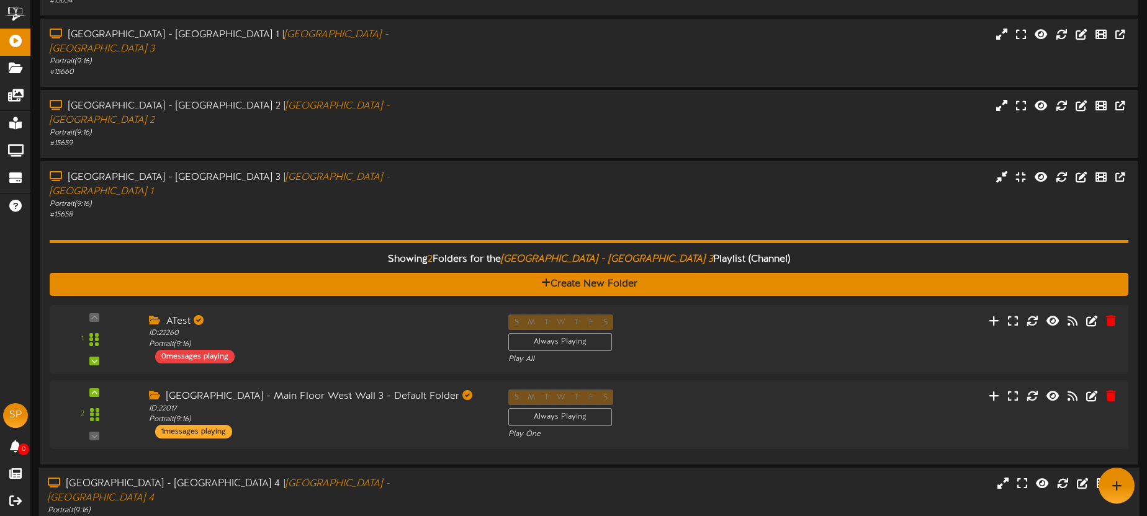
drag, startPoint x: 567, startPoint y: 434, endPoint x: 576, endPoint y: 424, distance: 14.0
click at [567, 477] on div "South Temple - Main Floor West Wall 4 | South Temple - Main Floor West Wall 4 P…" at bounding box center [588, 502] width 1100 height 50
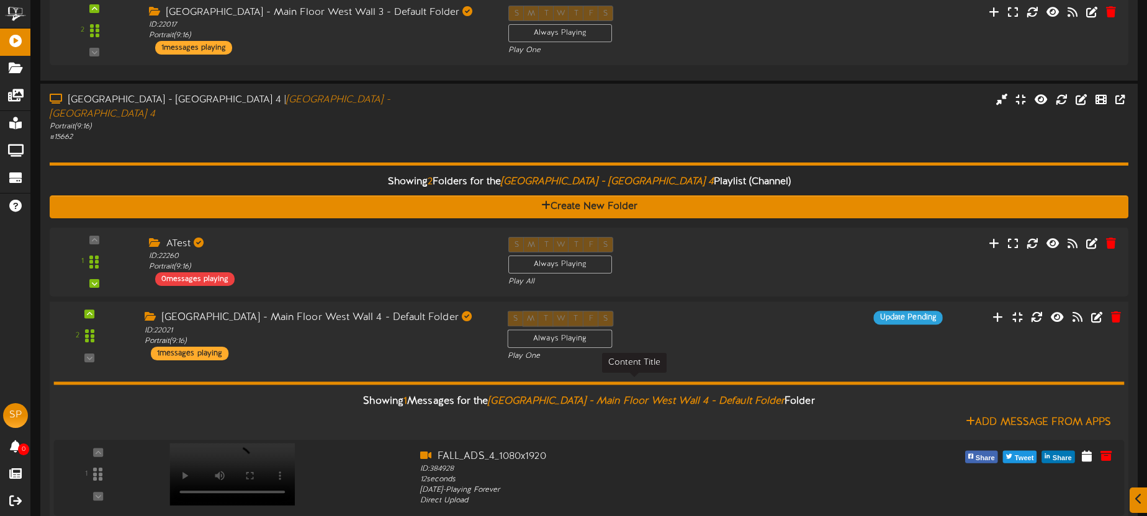
scroll to position [635, 0]
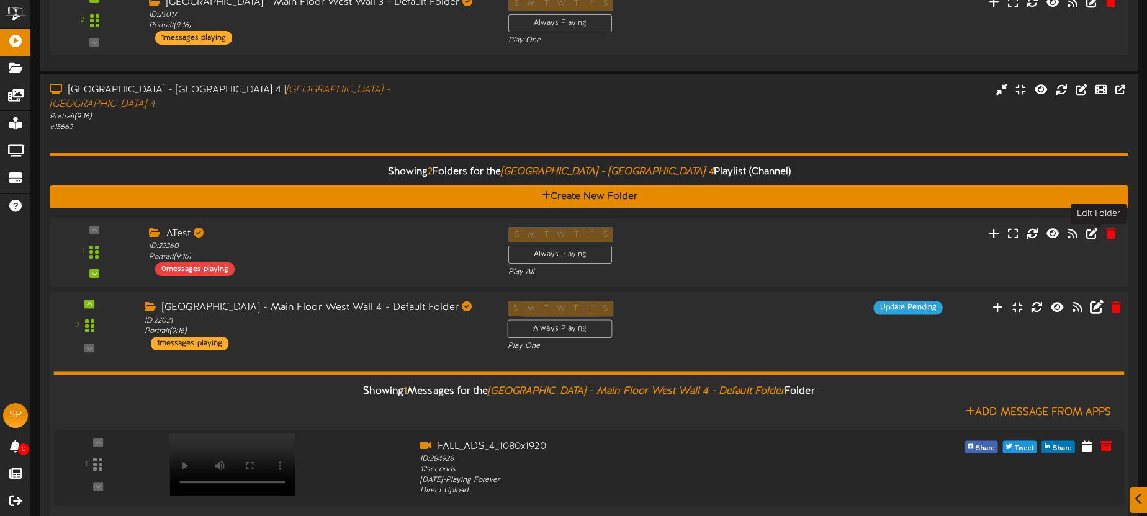
click at [1093, 300] on icon at bounding box center [1097, 307] width 14 height 14
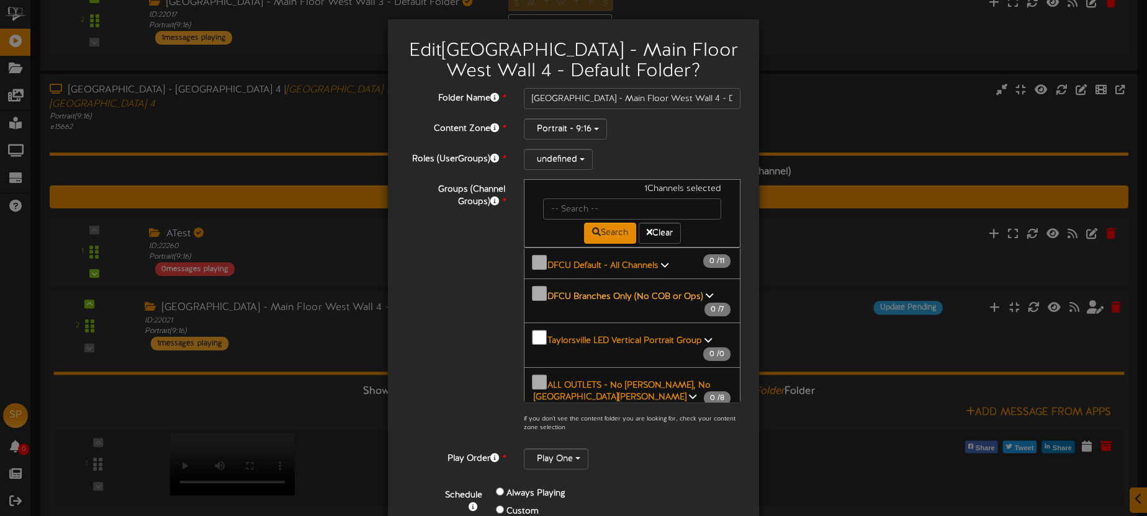
scroll to position [82, 0]
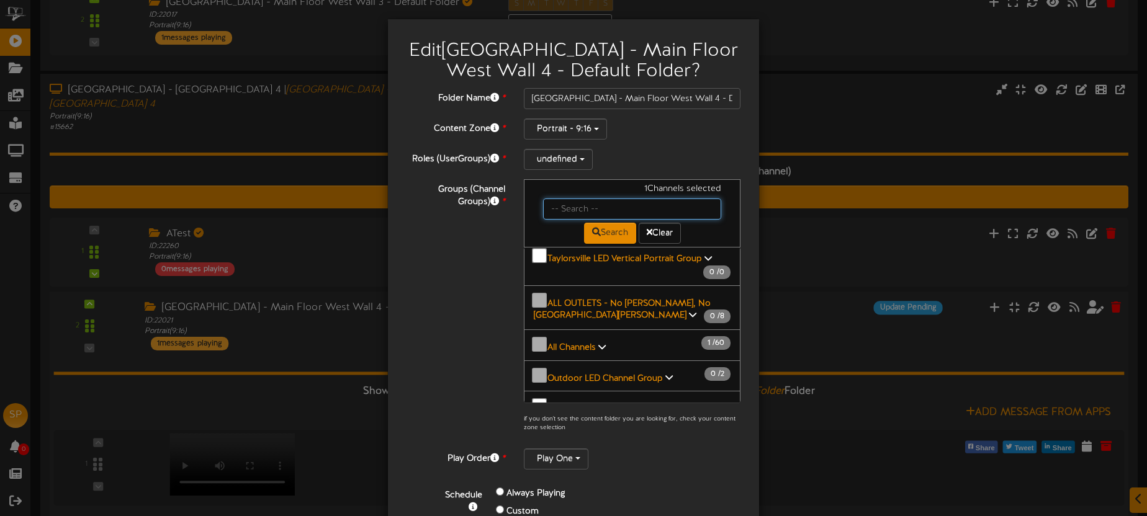
click at [577, 203] on input "text" at bounding box center [632, 209] width 178 height 21
type input "south temple"
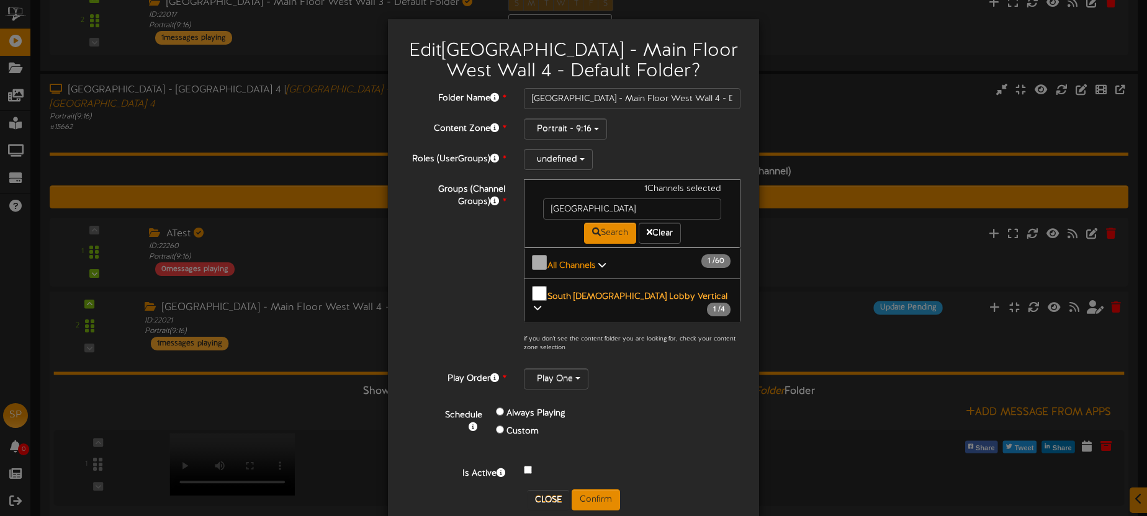
click at [583, 292] on b "South Temple Lobby Vertical" at bounding box center [637, 296] width 180 height 9
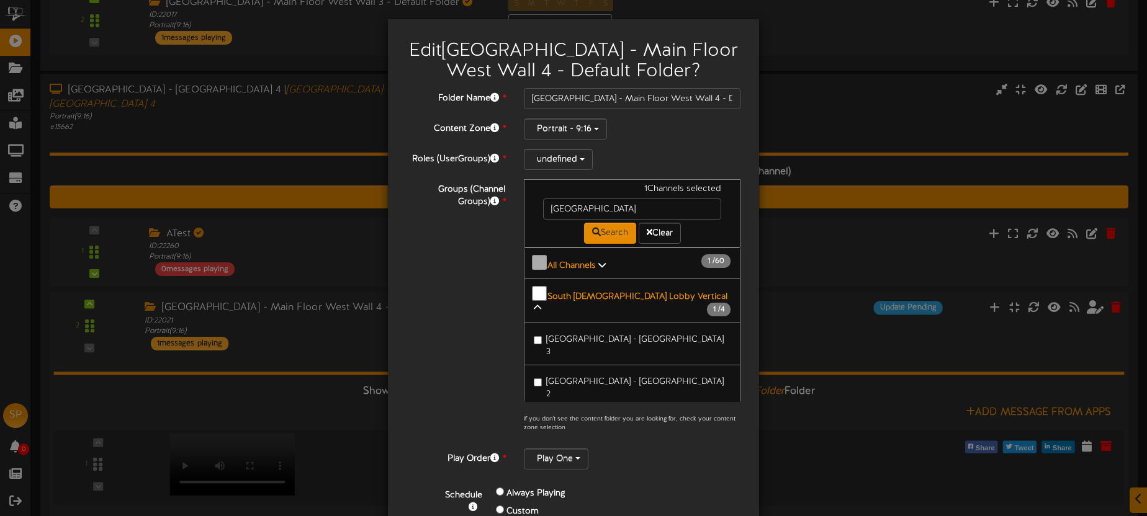
scroll to position [33, 0]
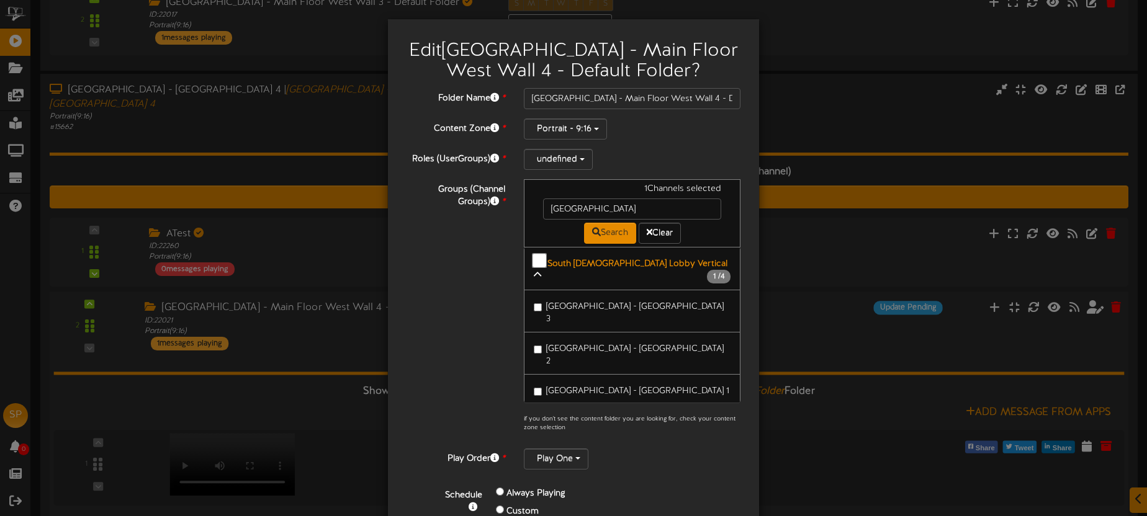
click at [576, 302] on span "South Temple - Main Floor West Wall 3" at bounding box center [634, 313] width 177 height 22
click at [578, 339] on label "South Temple - Main Floor West Wall 2" at bounding box center [632, 353] width 197 height 29
click at [581, 387] on span "South Temple - Main Floor West Wall 1" at bounding box center [637, 391] width 183 height 9
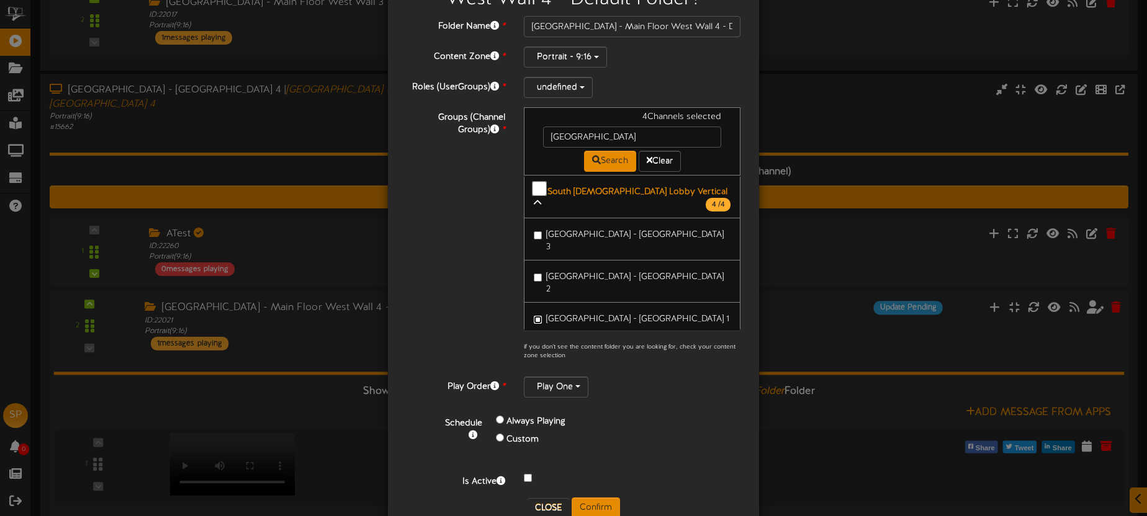
scroll to position [103, 0]
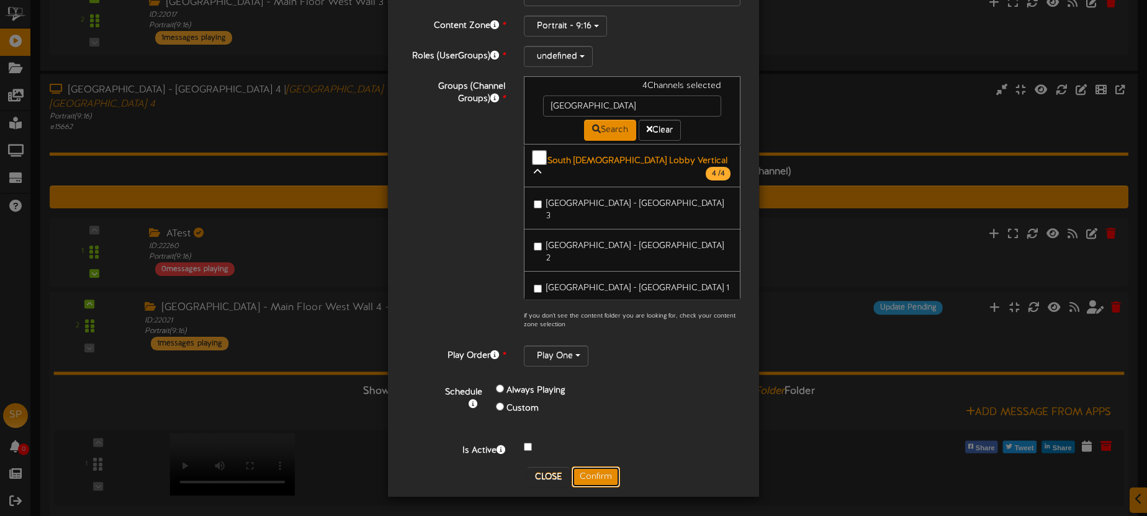
click at [593, 476] on button "Confirm" at bounding box center [596, 477] width 48 height 21
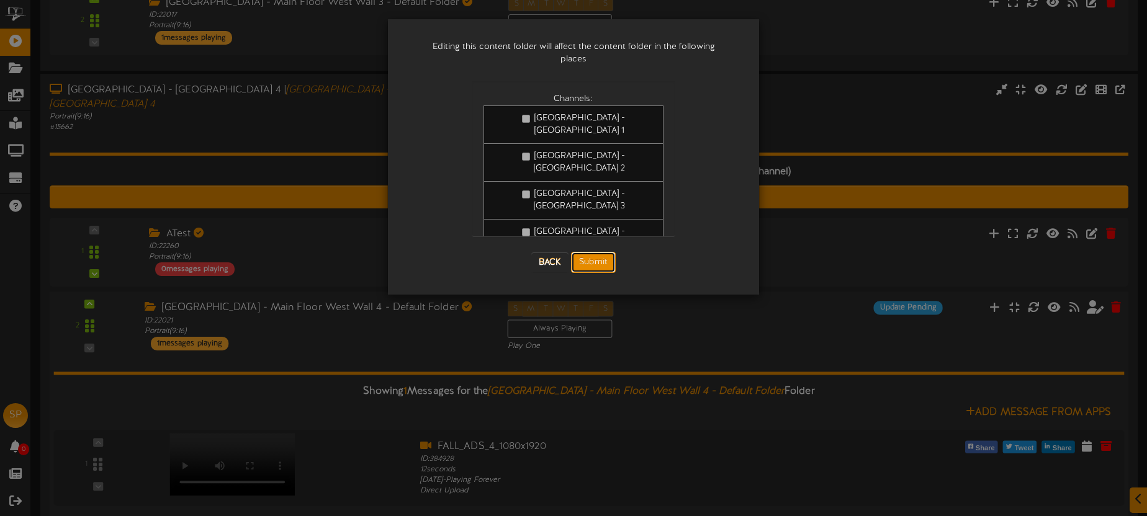
click at [599, 255] on button "Submit" at bounding box center [593, 262] width 45 height 21
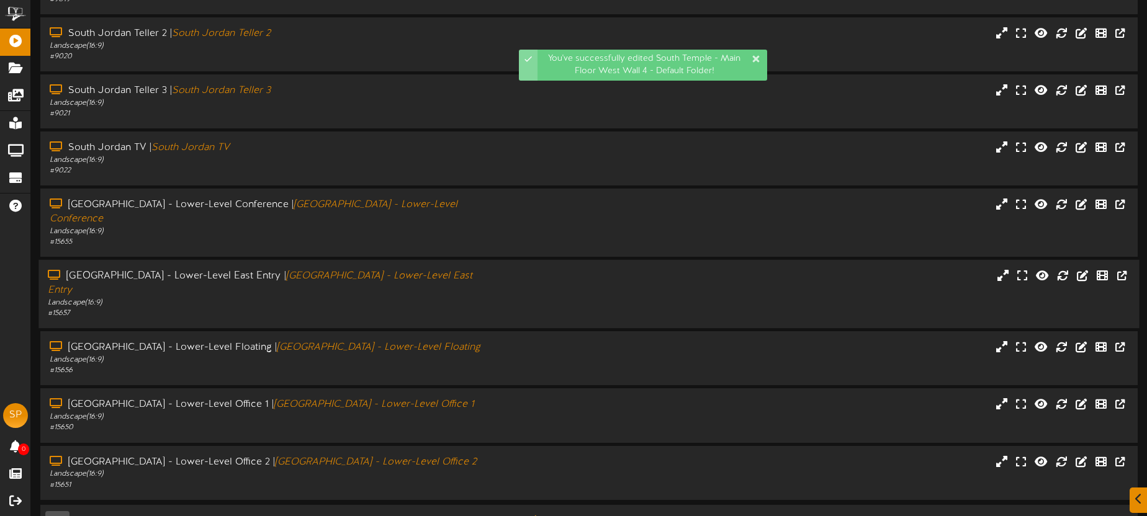
scroll to position [177, 0]
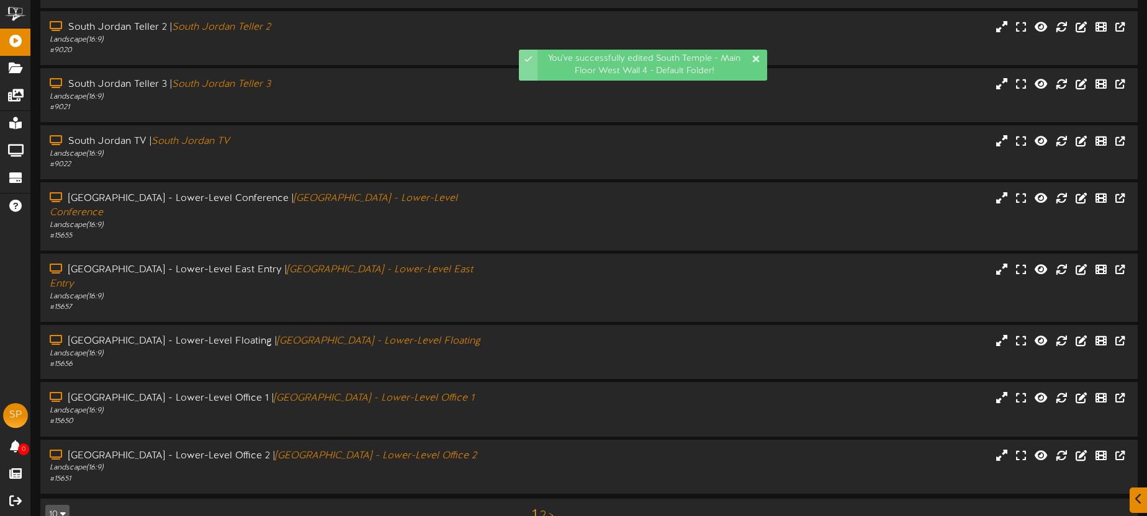
click at [541, 509] on link "2" at bounding box center [543, 516] width 6 height 14
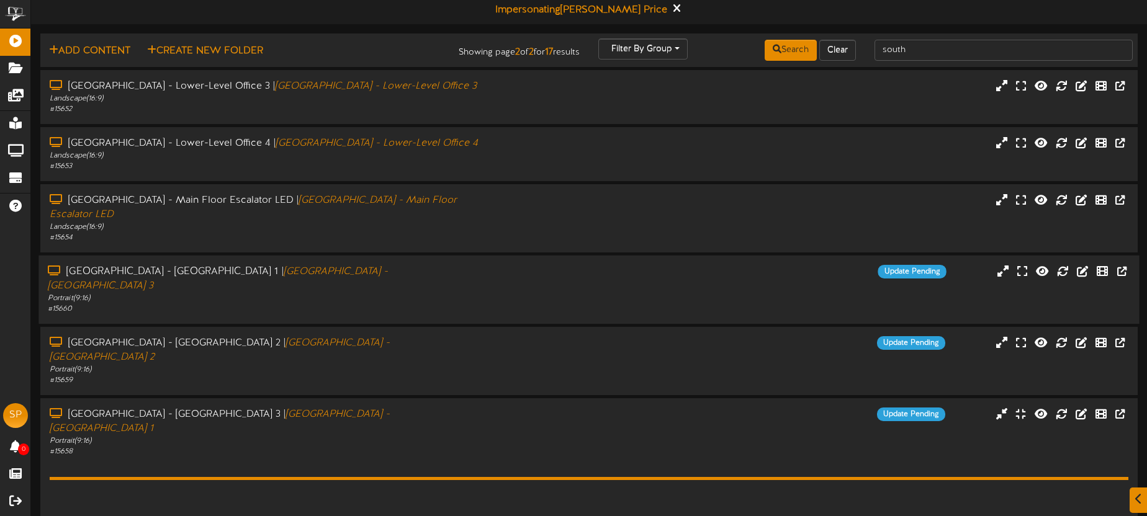
click at [442, 265] on div "South Temple - Main Floor West Wall 1 | South Temple - Main Floor West Wall 3" at bounding box center [268, 279] width 440 height 29
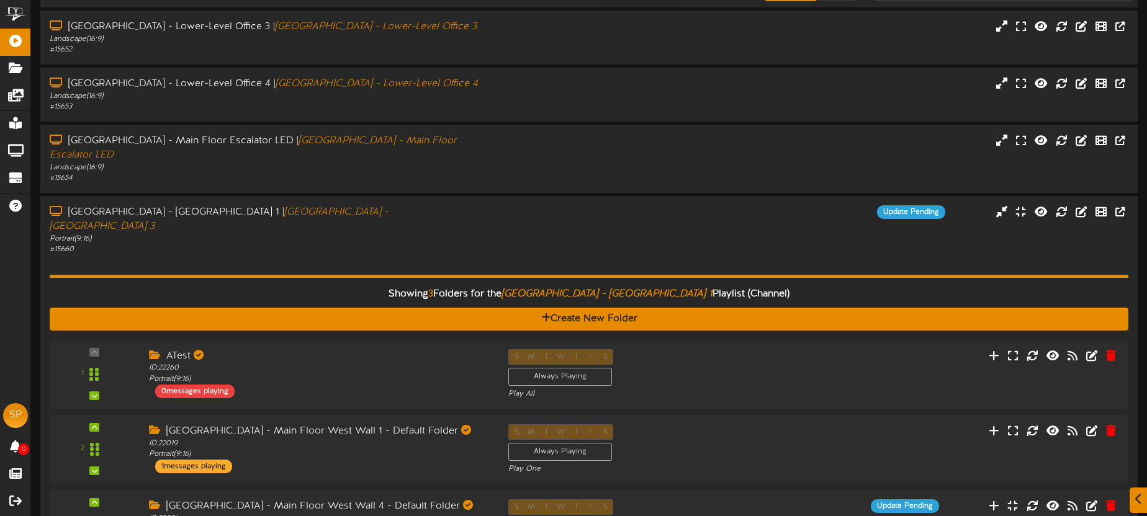
scroll to position [222, 0]
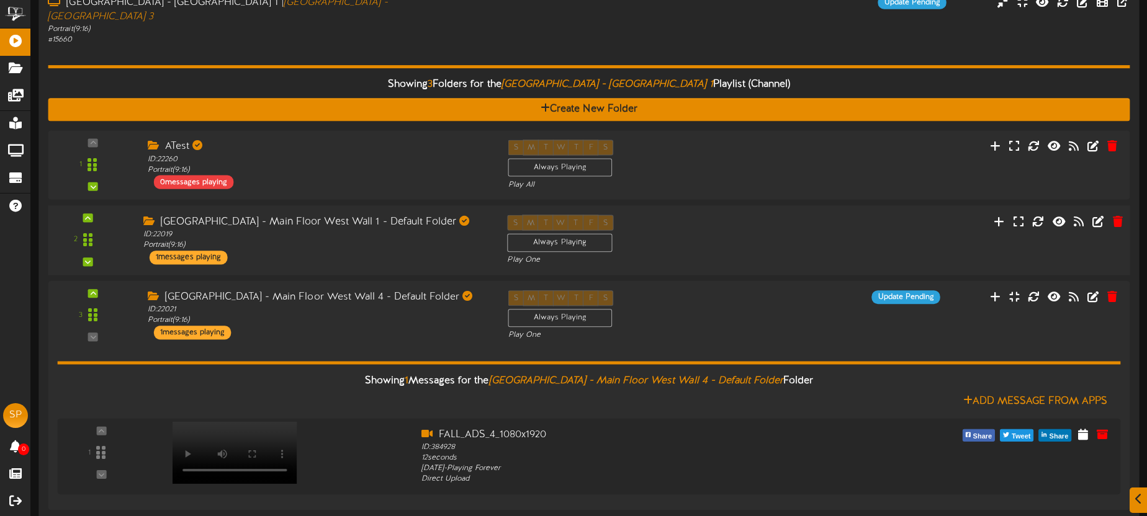
click at [401, 237] on div "2 ID:" at bounding box center [589, 240] width 1093 height 51
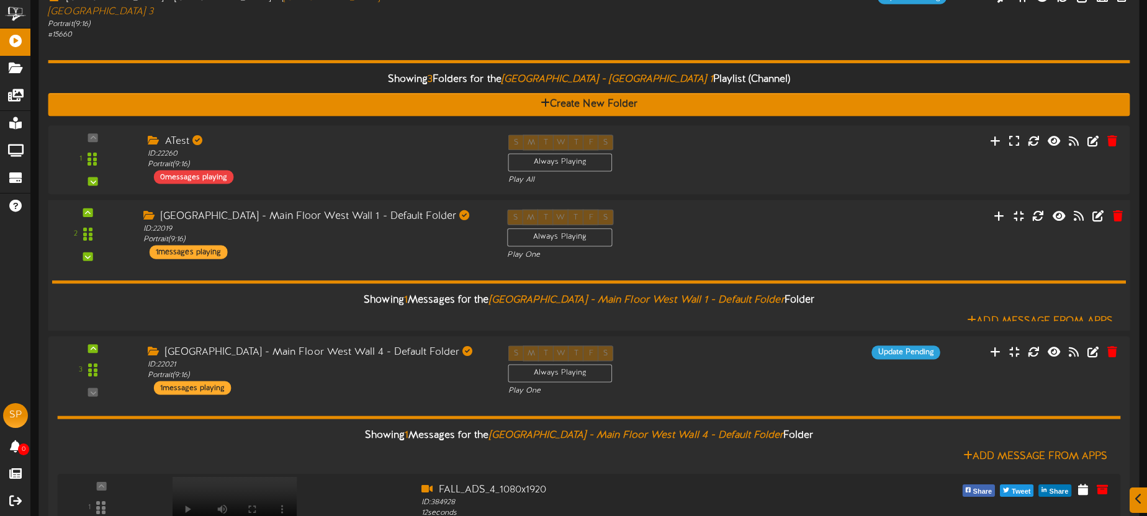
scroll to position [277, 0]
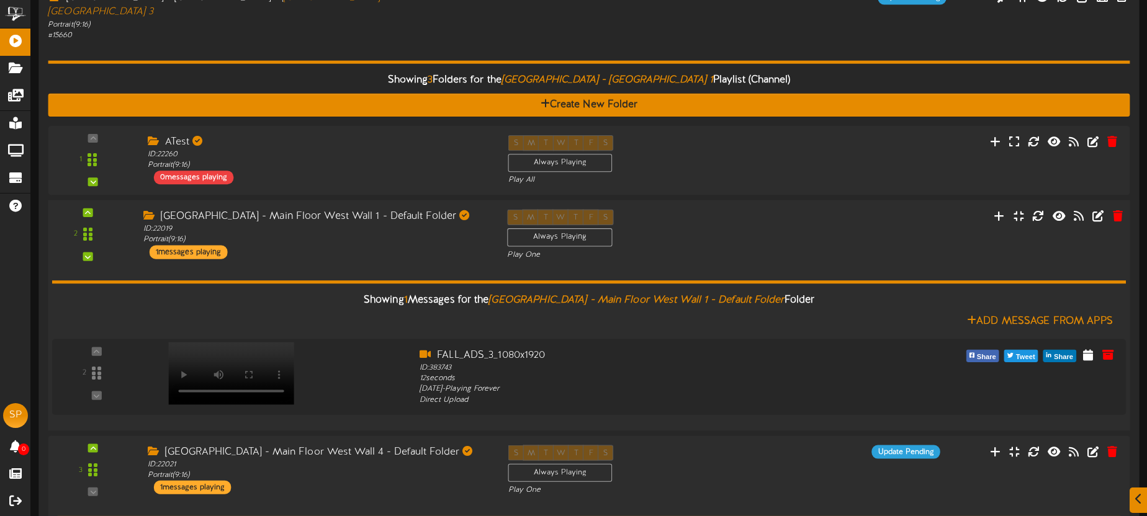
click at [401, 261] on div "Showing 1 Messages for the South Temple - Main Floor West Wall 1 - Default Fold…" at bounding box center [589, 341] width 1074 height 161
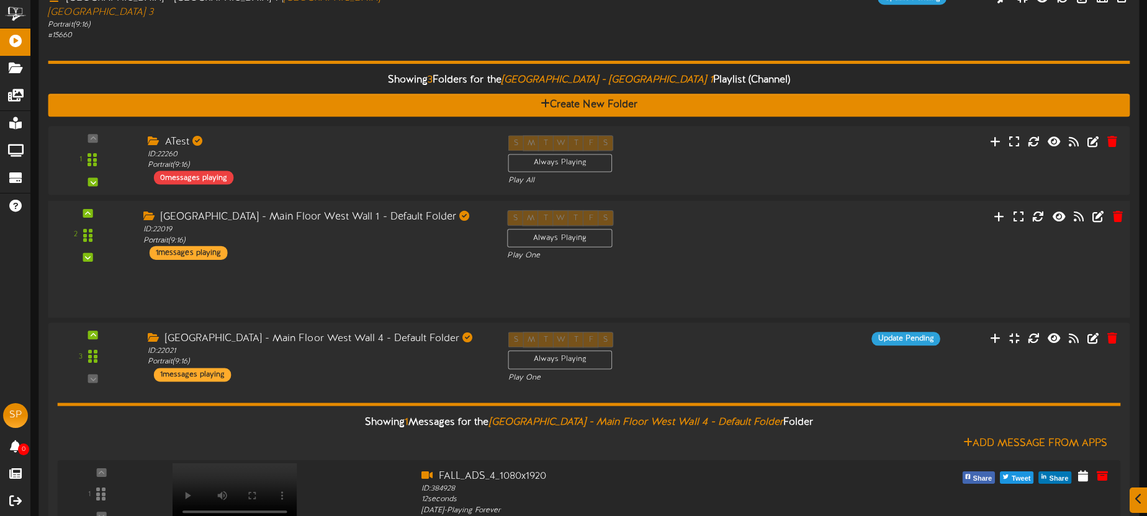
scroll to position [278, 0]
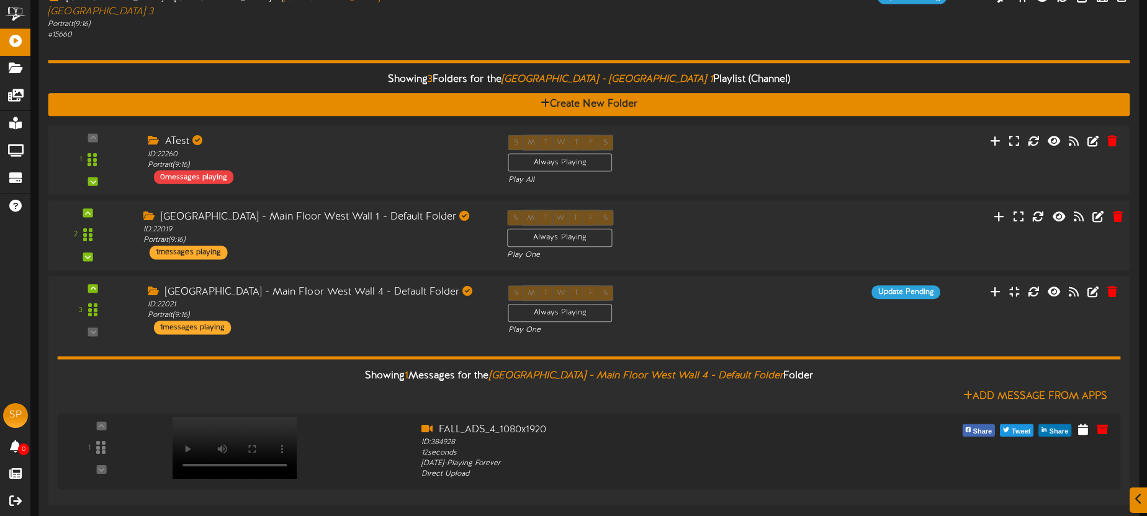
click at [406, 231] on div "2 ID:" at bounding box center [589, 235] width 1093 height 51
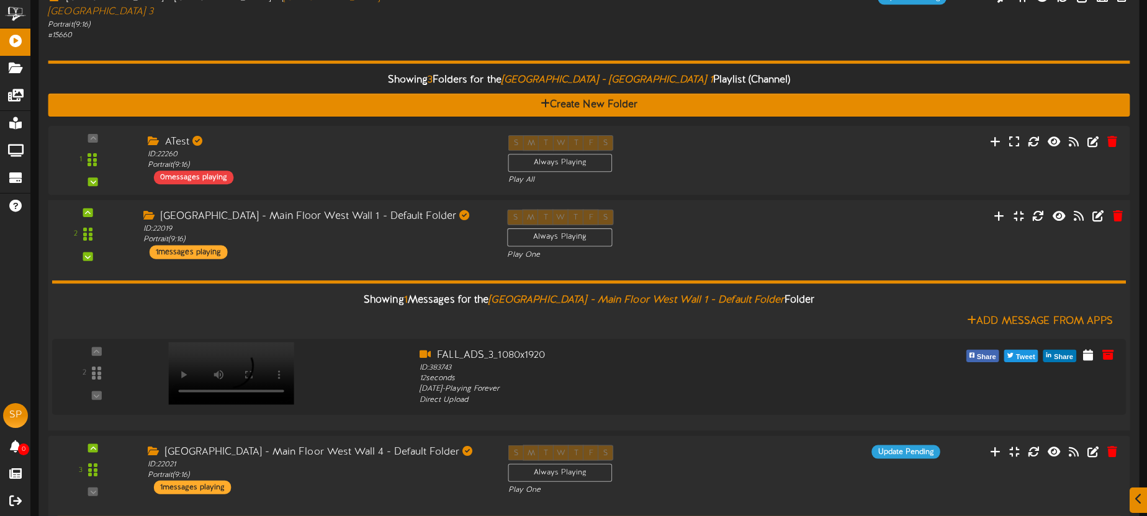
click at [410, 261] on div "Showing 1 Messages for the South Temple - Main Floor West Wall 1 - Default Fold…" at bounding box center [589, 341] width 1074 height 161
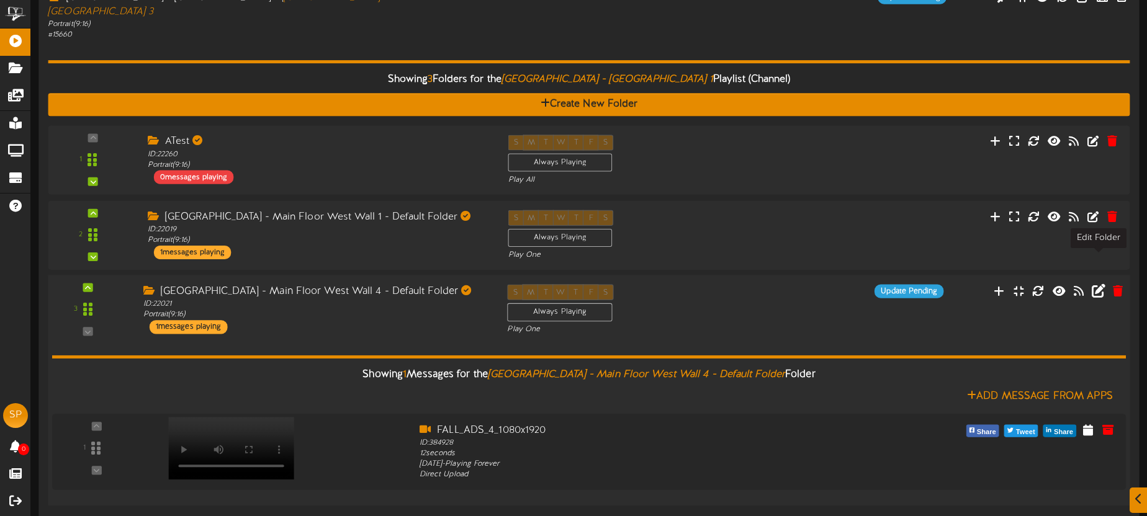
click at [1101, 284] on icon at bounding box center [1099, 291] width 14 height 14
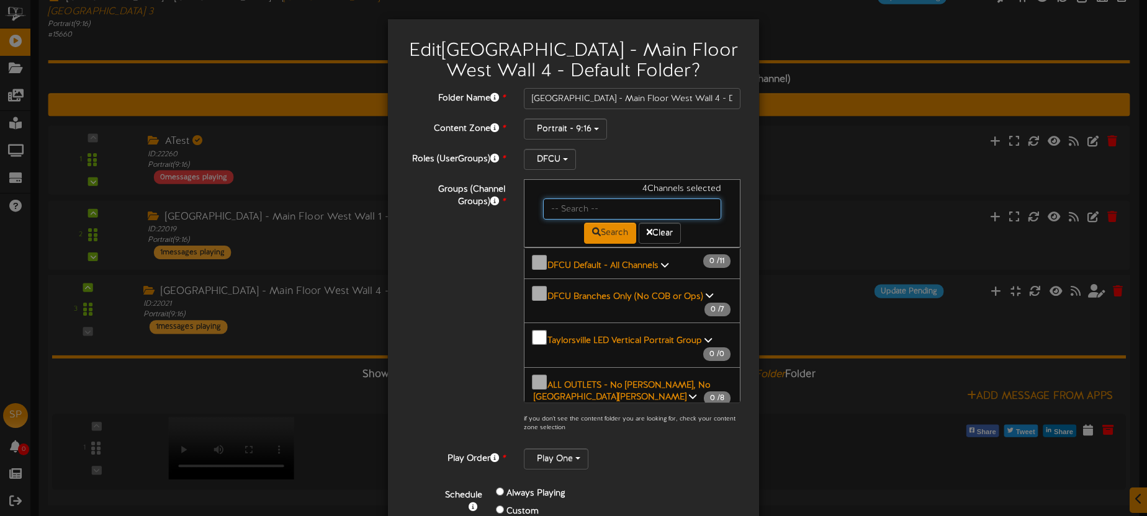
click at [580, 202] on input "text" at bounding box center [632, 209] width 178 height 21
type input "south"
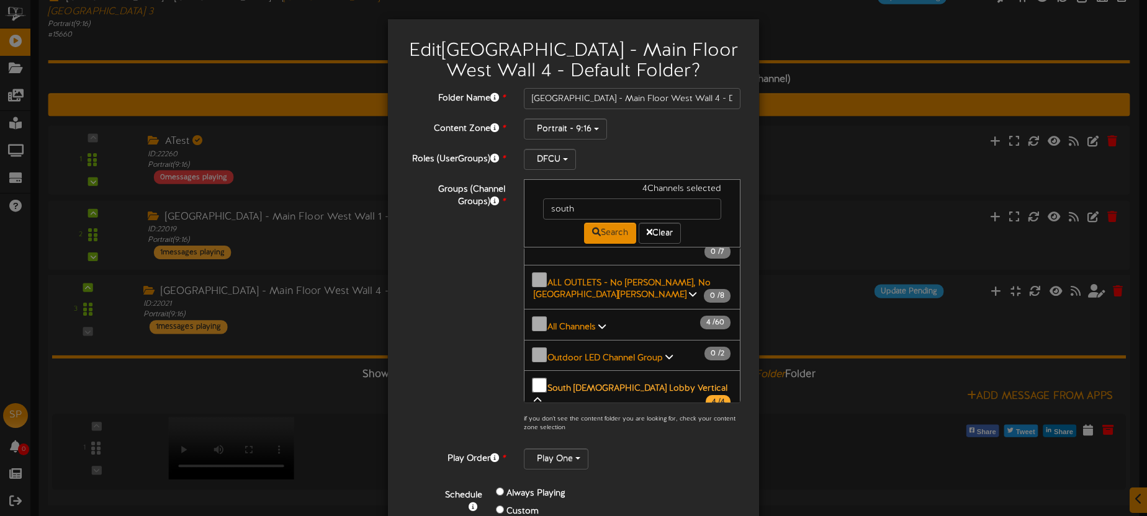
click at [625, 384] on b "South Temple Lobby Vertical" at bounding box center [637, 388] width 180 height 9
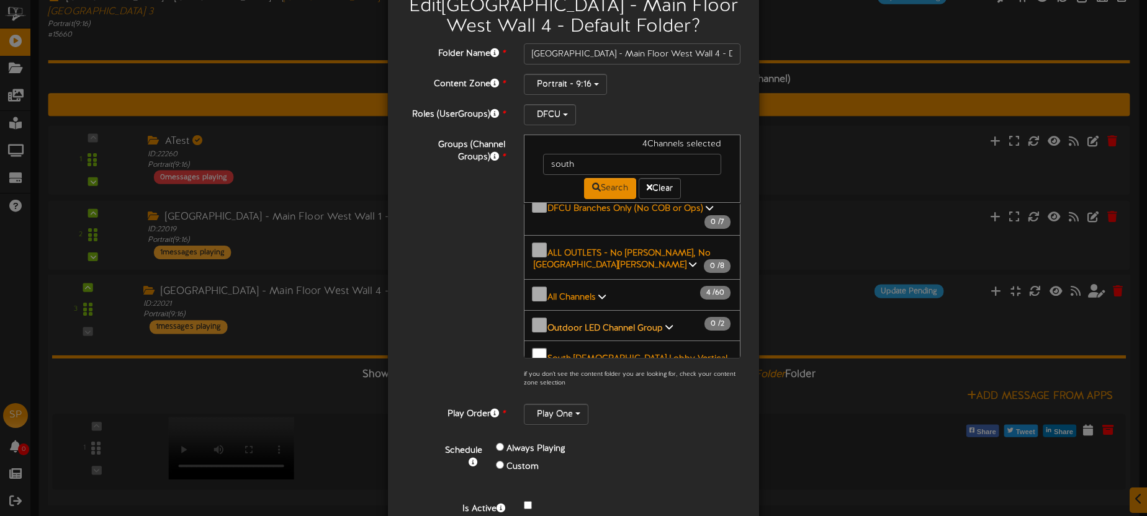
scroll to position [103, 0]
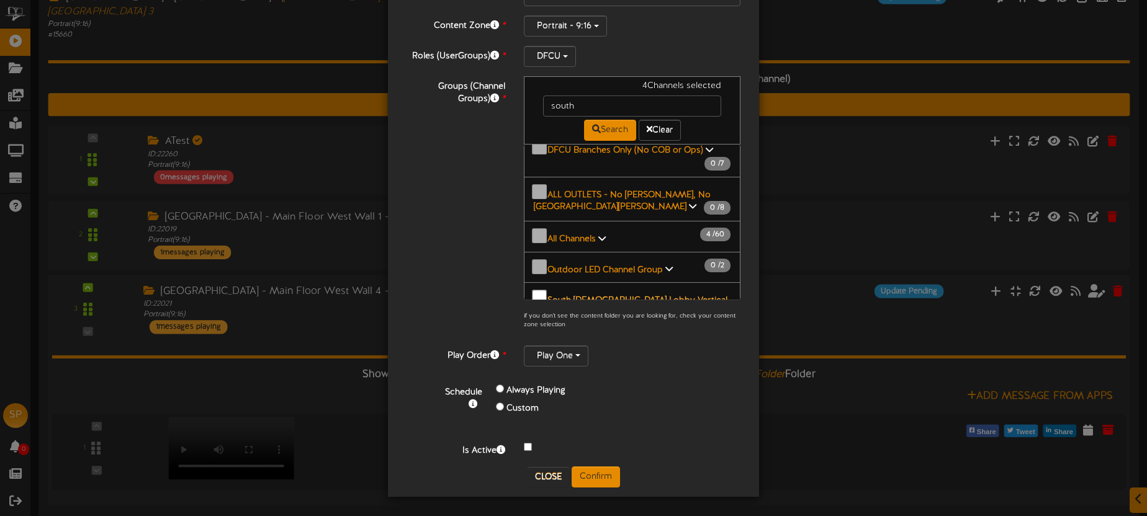
click at [645, 296] on b "South Temple Lobby Vertical" at bounding box center [637, 300] width 180 height 9
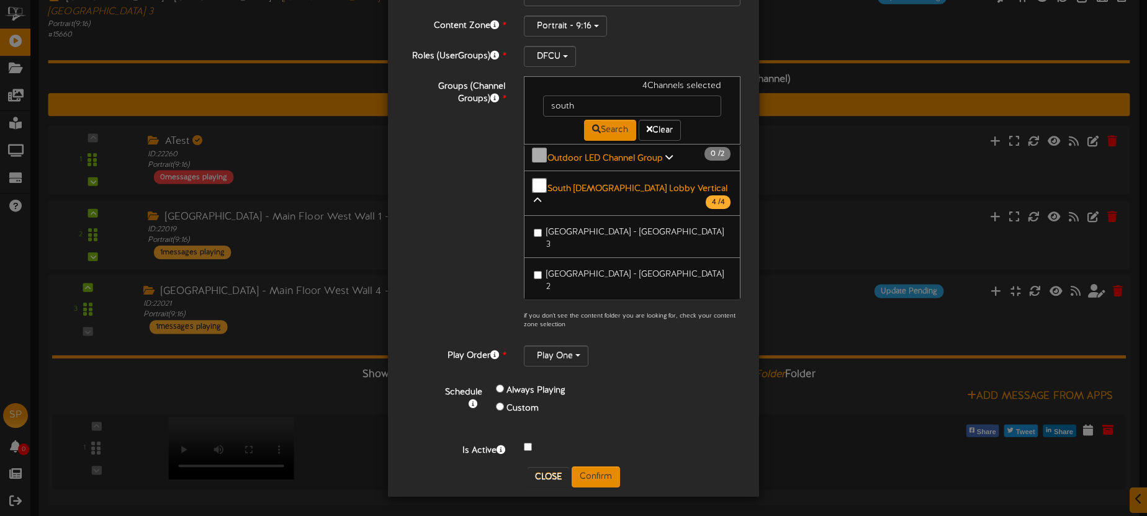
scroll to position [127, 0]
drag, startPoint x: 624, startPoint y: 203, endPoint x: 625, endPoint y: 213, distance: 9.9
click at [624, 225] on span "South Temple - Main Floor West Wall 3" at bounding box center [634, 236] width 177 height 22
click at [626, 267] on span "South Temple - Main Floor West Wall 2" at bounding box center [634, 278] width 177 height 22
click at [628, 310] on span "South Temple - Main Floor West Wall 1" at bounding box center [637, 314] width 183 height 9
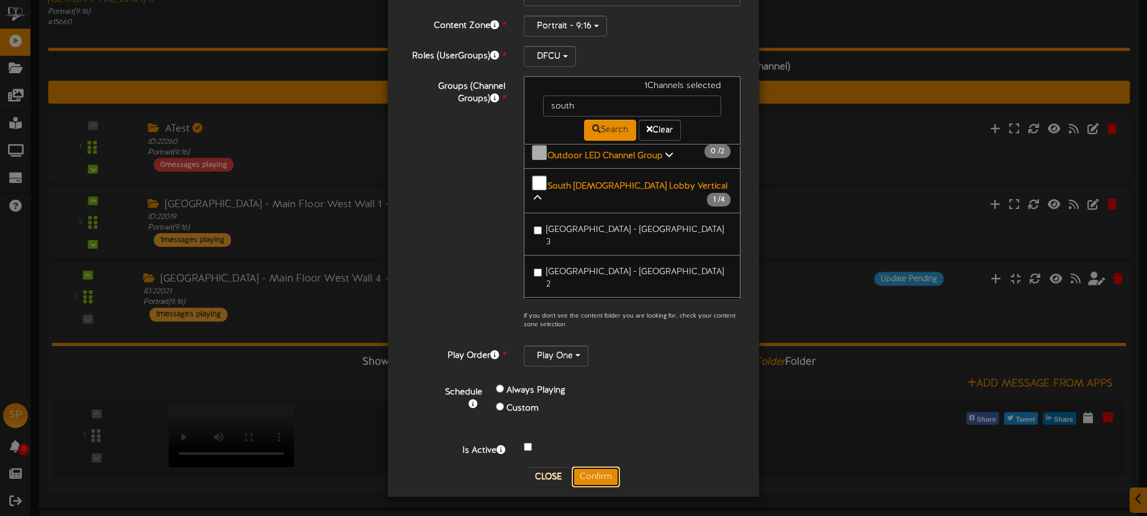
scroll to position [292, 0]
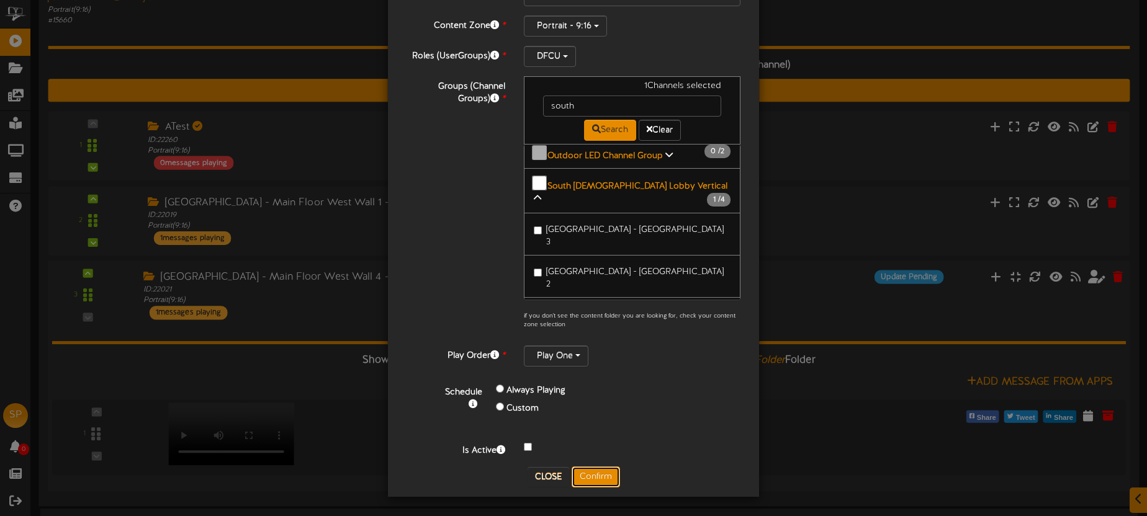
click at [598, 470] on button "Confirm" at bounding box center [596, 477] width 48 height 21
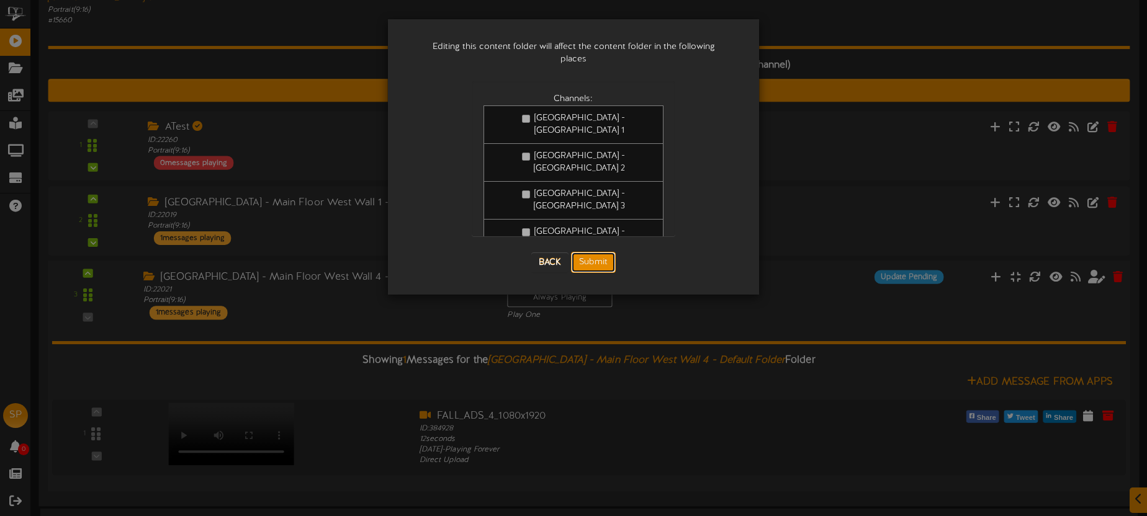
click at [596, 252] on button "Submit" at bounding box center [593, 262] width 45 height 21
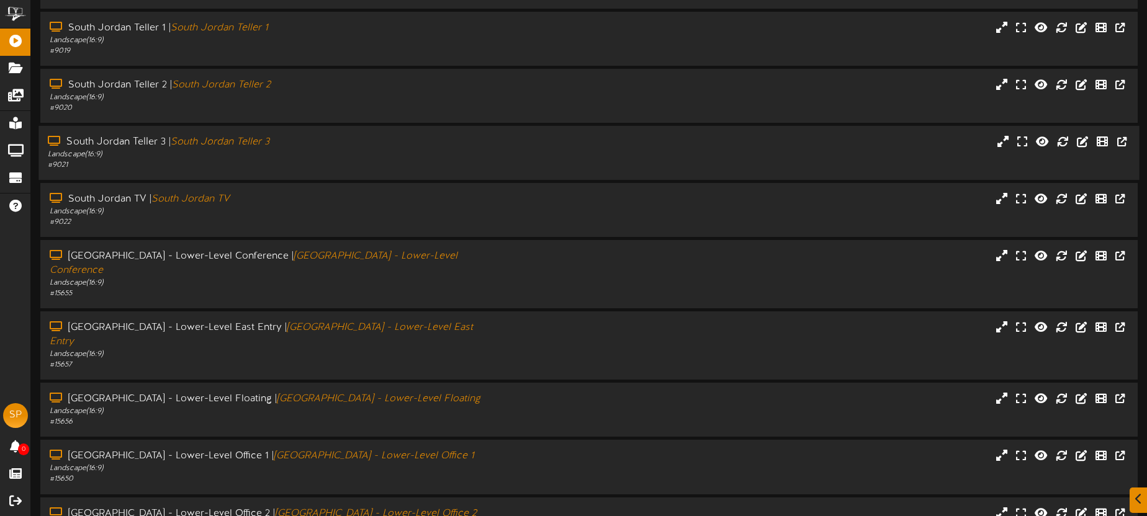
scroll to position [177, 0]
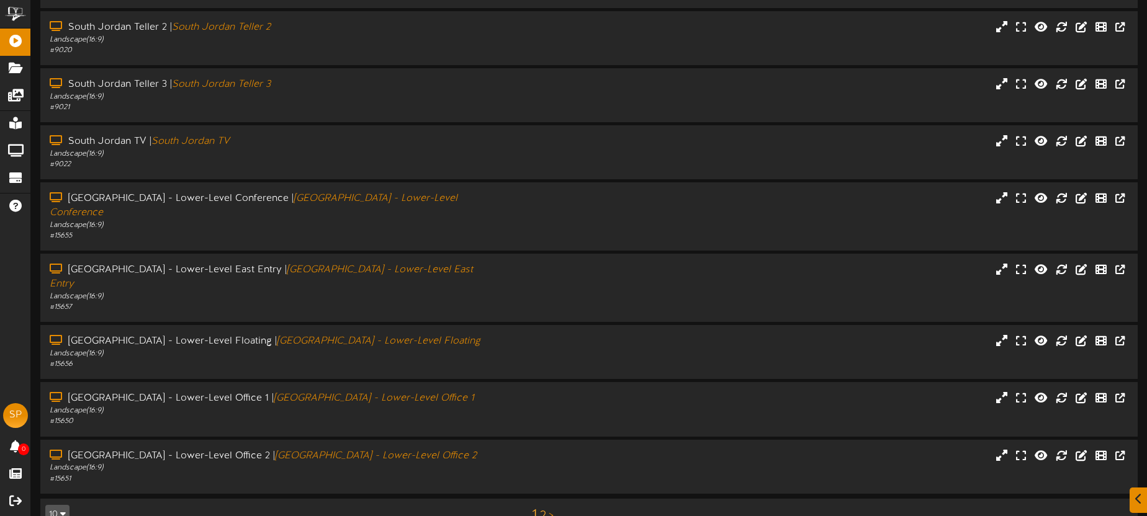
click at [543, 509] on link "2" at bounding box center [543, 516] width 6 height 14
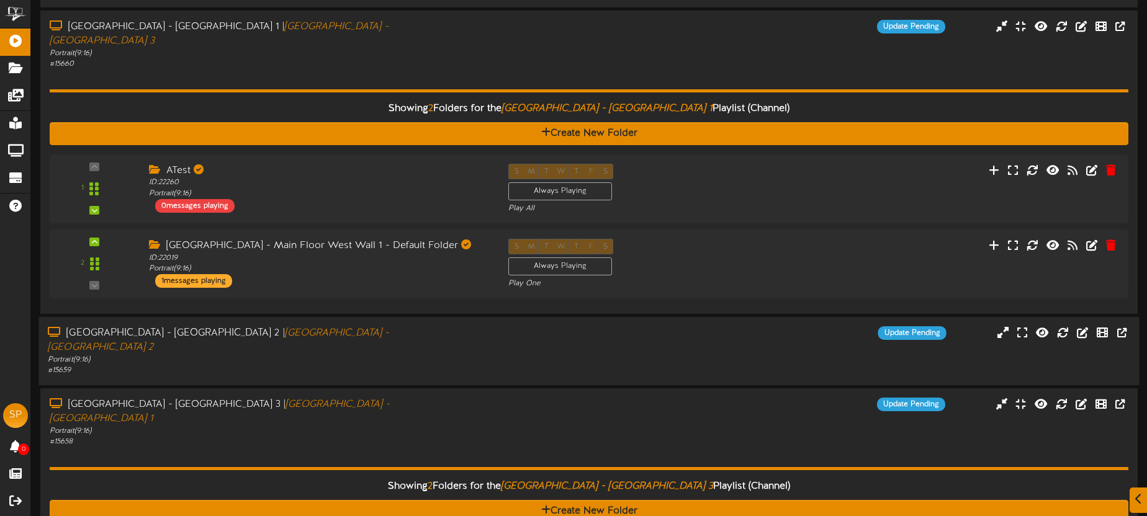
scroll to position [240, 0]
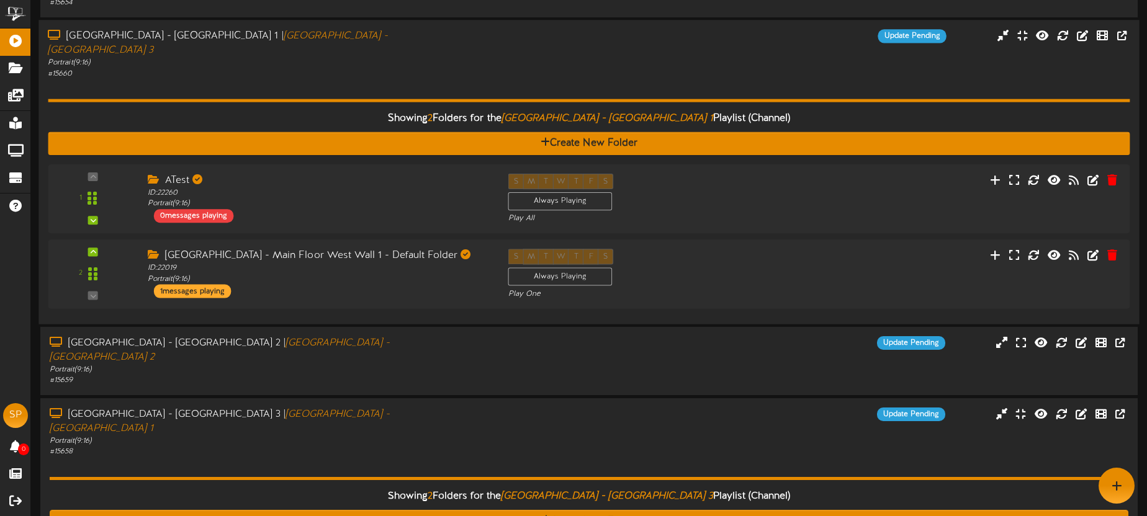
click at [514, 79] on div "Showing 2 Folders for the South Temple - Main Floor West Wall 1 Playlist (Chann…" at bounding box center [589, 197] width 1082 height 236
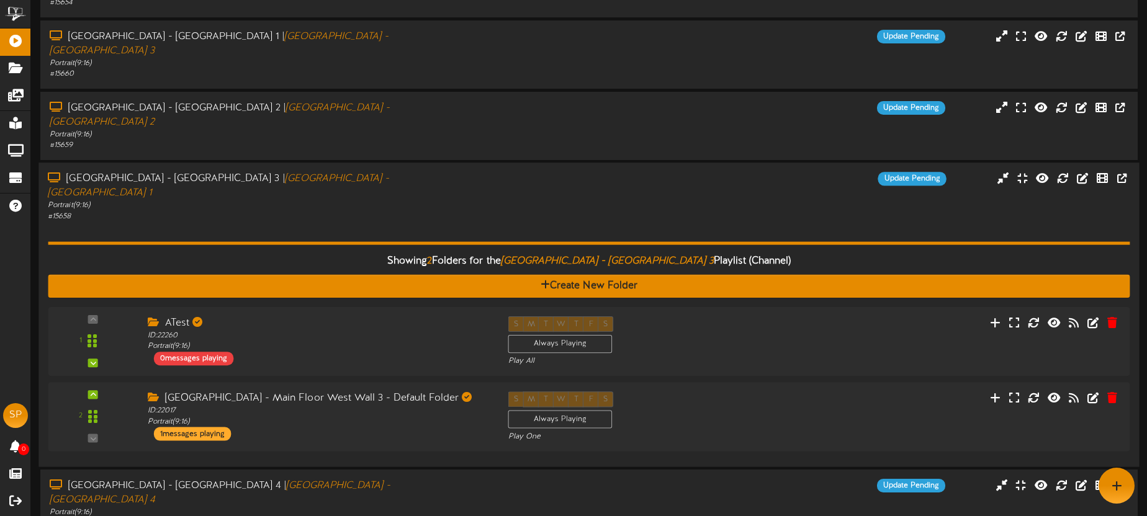
click at [522, 172] on div "Update Pending" at bounding box center [726, 179] width 459 height 14
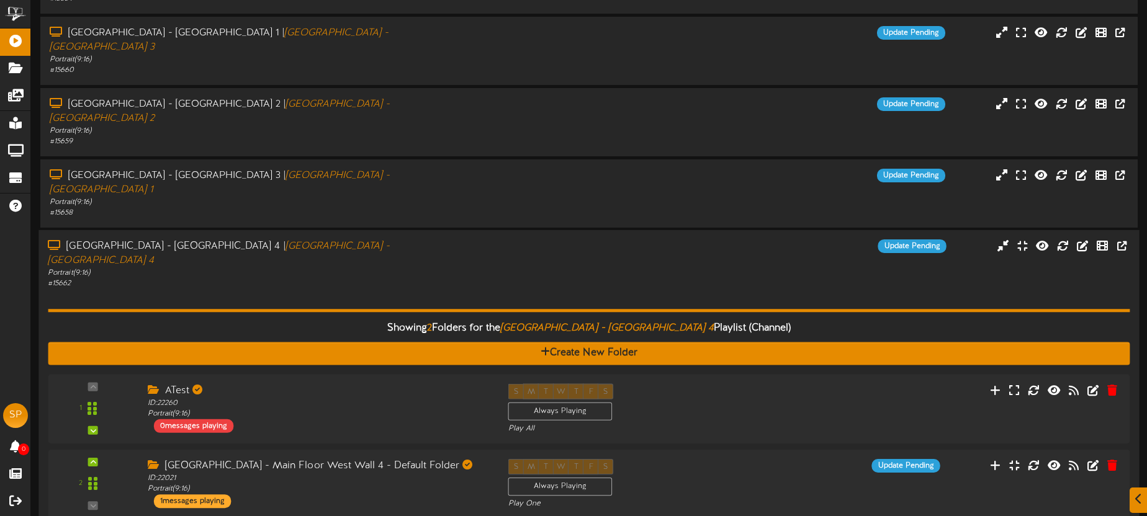
click at [515, 240] on div "South Temple - Main Floor West Wall 4 | South Temple - Main Floor West Wall 4 P…" at bounding box center [588, 265] width 1100 height 50
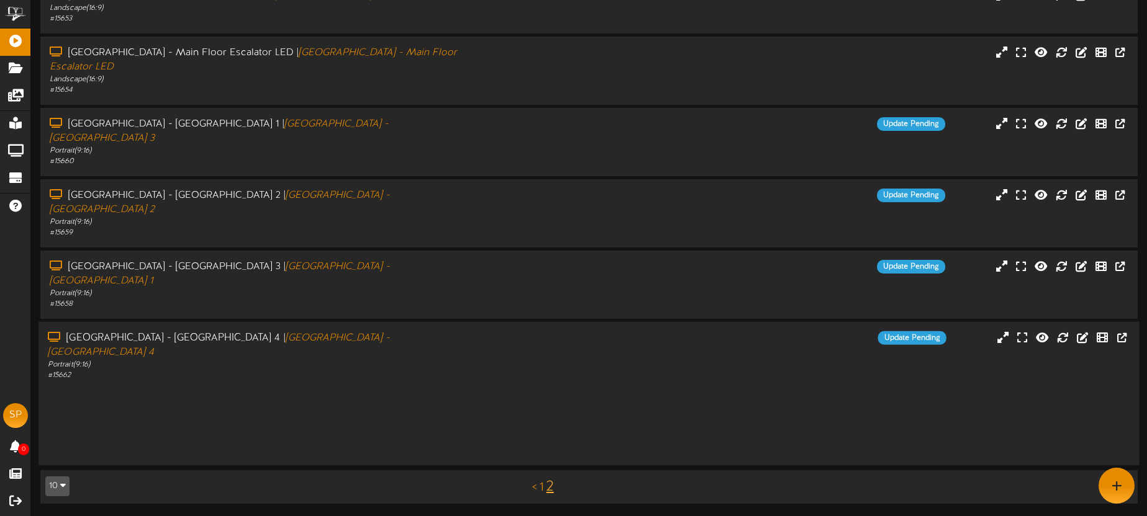
scroll to position [6, 0]
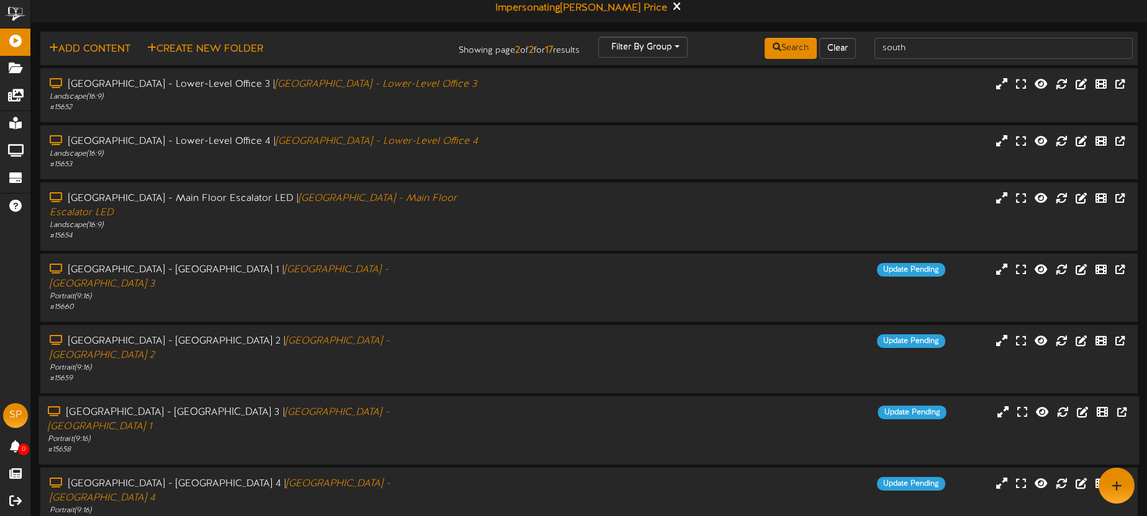
drag, startPoint x: 495, startPoint y: 377, endPoint x: 514, endPoint y: 377, distance: 19.2
click at [495, 406] on div "South Temple - Main Floor West Wall 3 | South Temple - Main Floor West Wall 1 P…" at bounding box center [267, 431] width 459 height 50
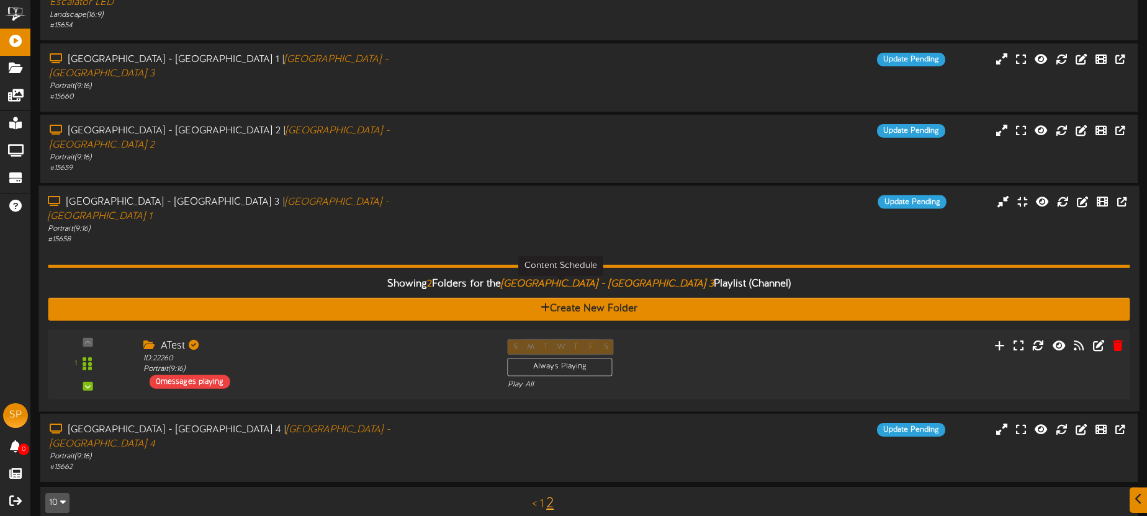
scroll to position [241, 0]
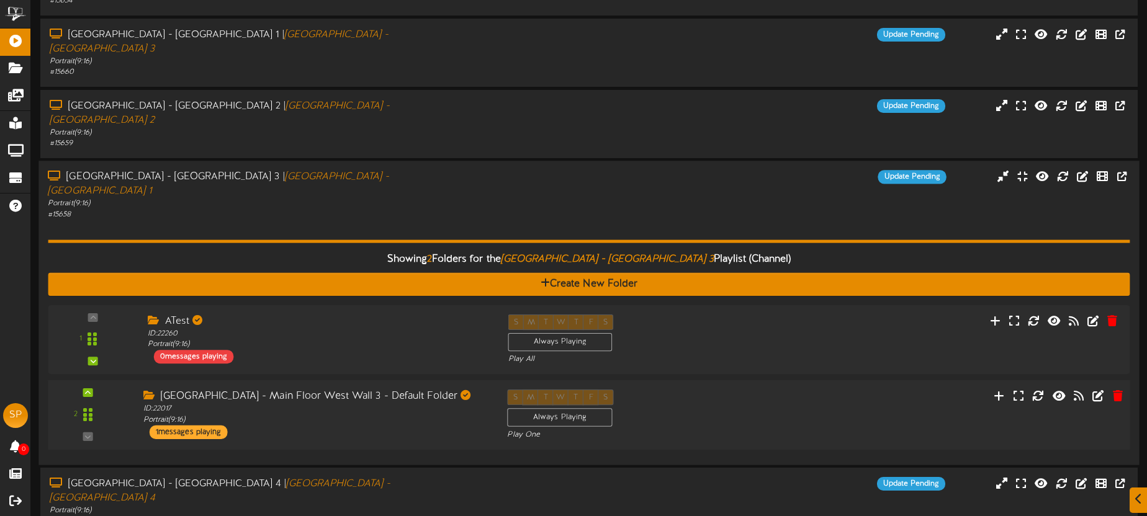
click at [428, 390] on div "South Temple - Main Floor West Wall 3 - Default Folder ID: 22017 Portrait ( 9:1…" at bounding box center [315, 415] width 364 height 50
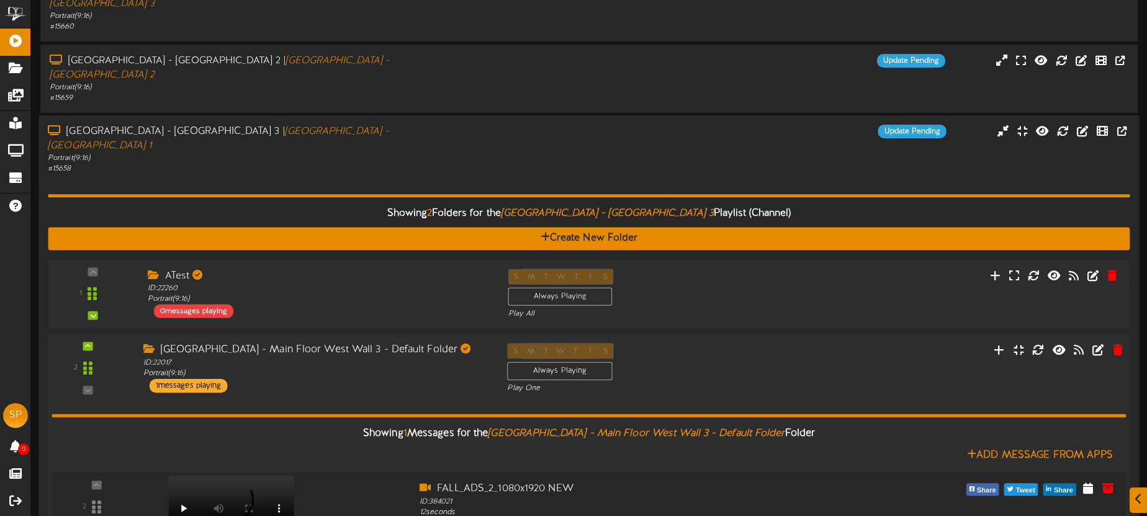
scroll to position [320, 0]
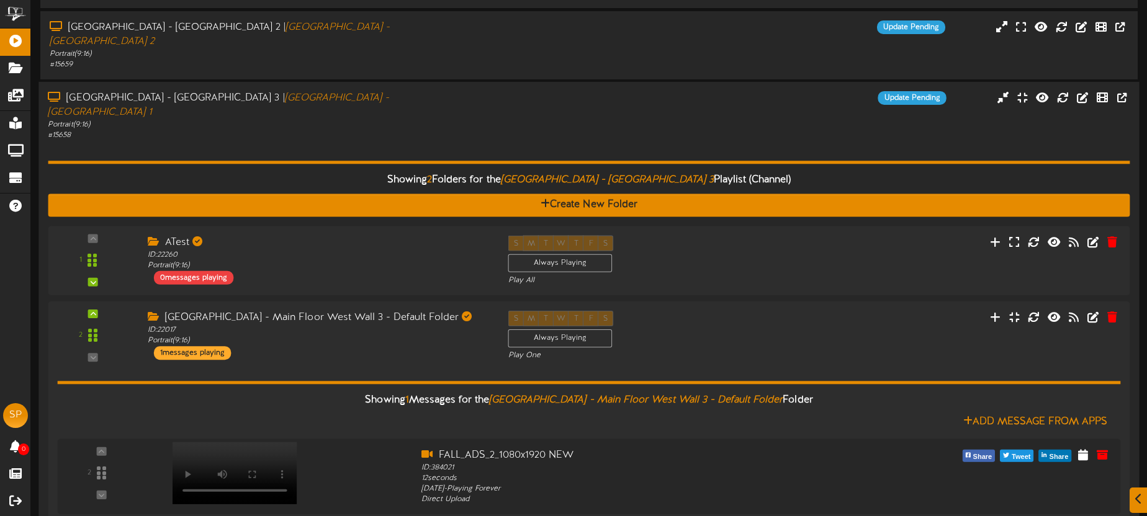
click at [442, 141] on div "Showing 2 Folders for the South Temple - Main Floor West Wall 3 Playlist (Chann…" at bounding box center [589, 338] width 1082 height 395
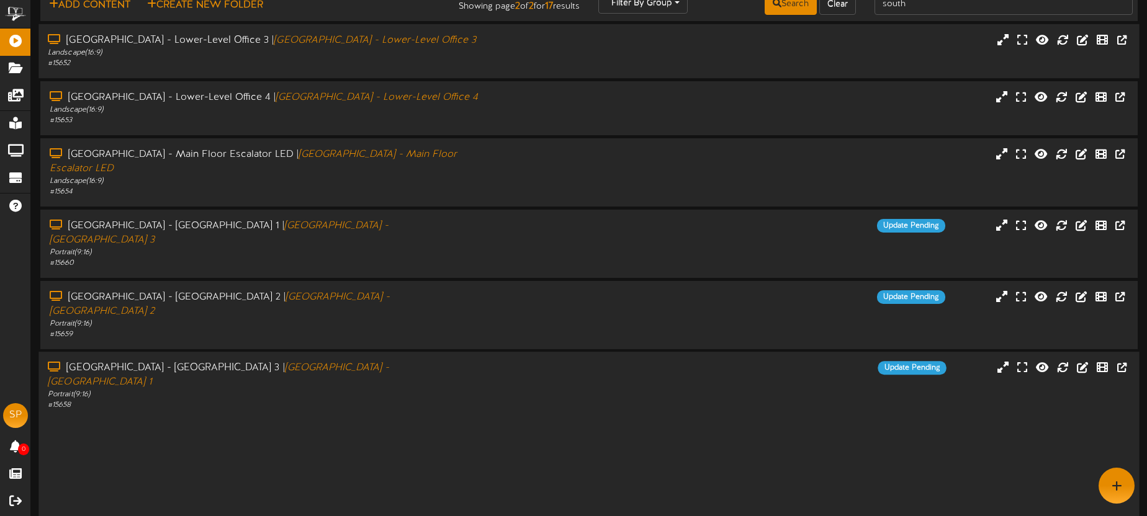
scroll to position [6, 0]
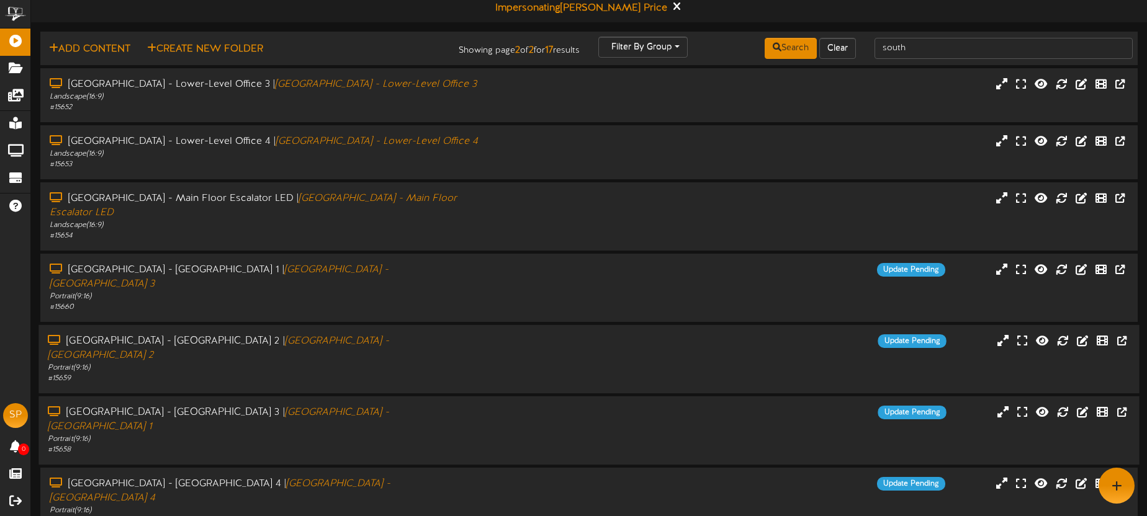
click at [477, 363] on div "Portrait ( 9:16 )" at bounding box center [268, 368] width 440 height 11
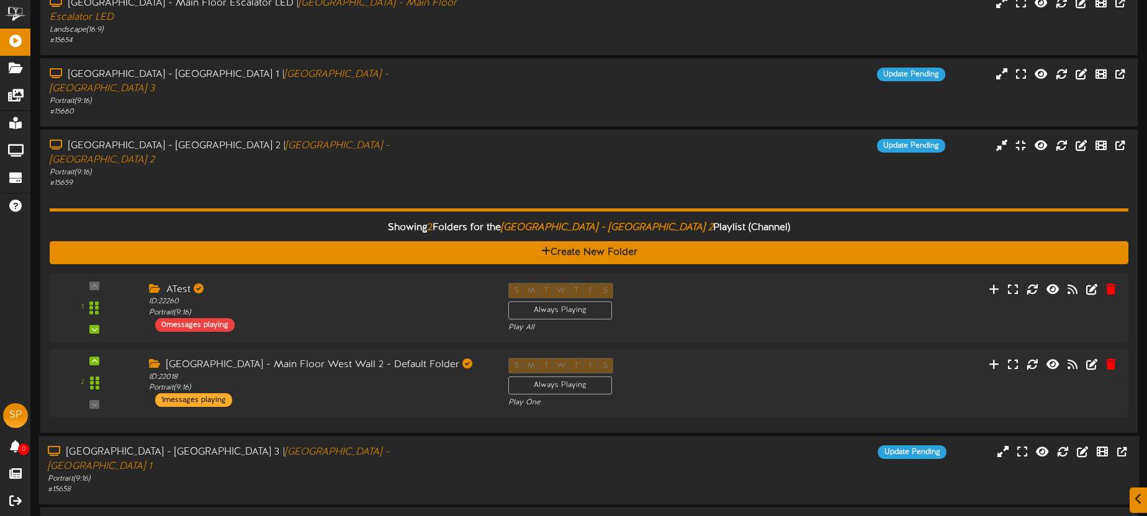
scroll to position [203, 0]
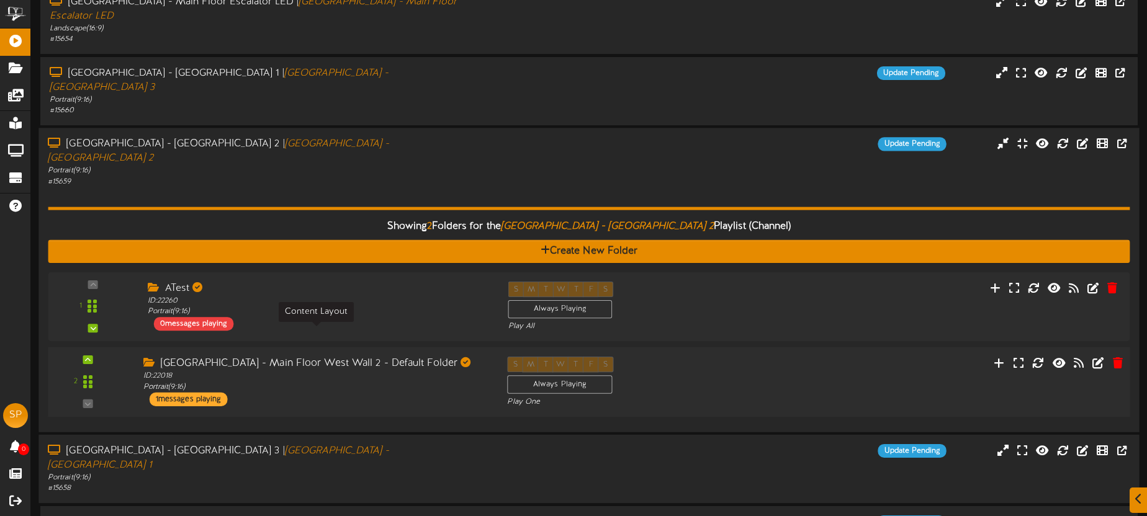
click at [421, 371] on div "ID: 22018 Portrait ( 9:16 )" at bounding box center [315, 382] width 345 height 22
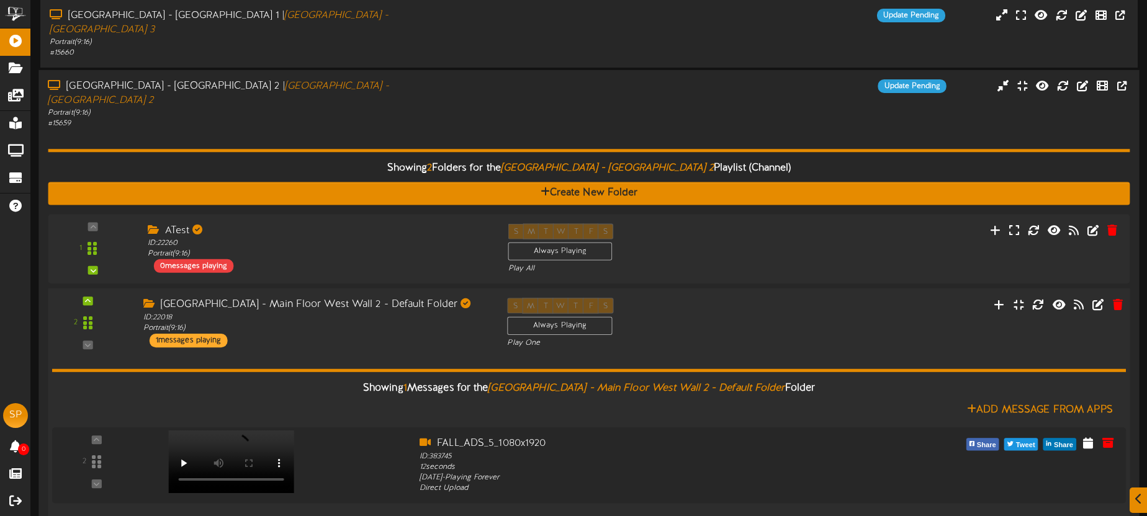
scroll to position [303, 0]
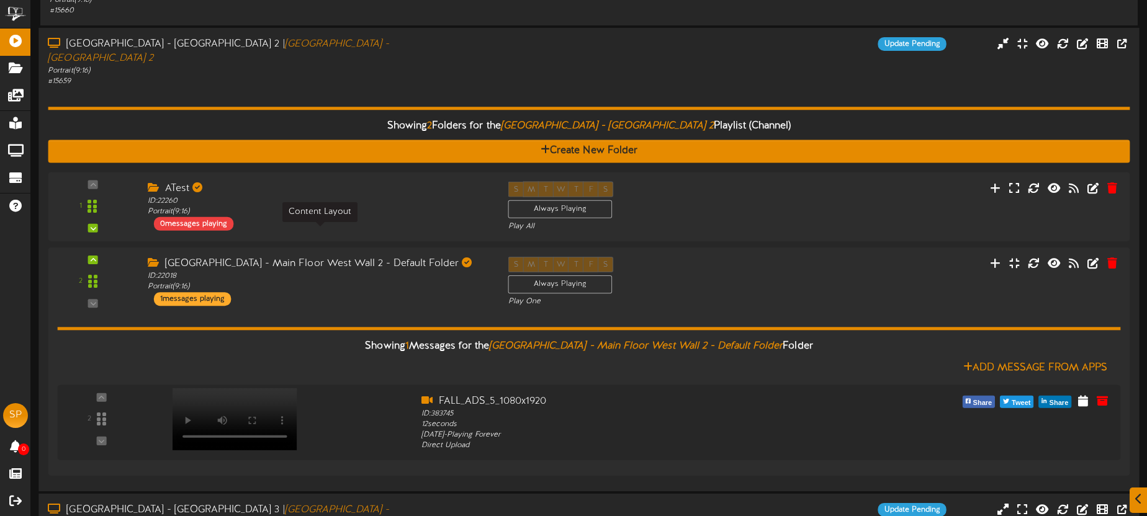
click at [392, 87] on div "Showing 2 Folders for the South Temple - Main Floor West Wall 2 Playlist (Chann…" at bounding box center [589, 284] width 1082 height 395
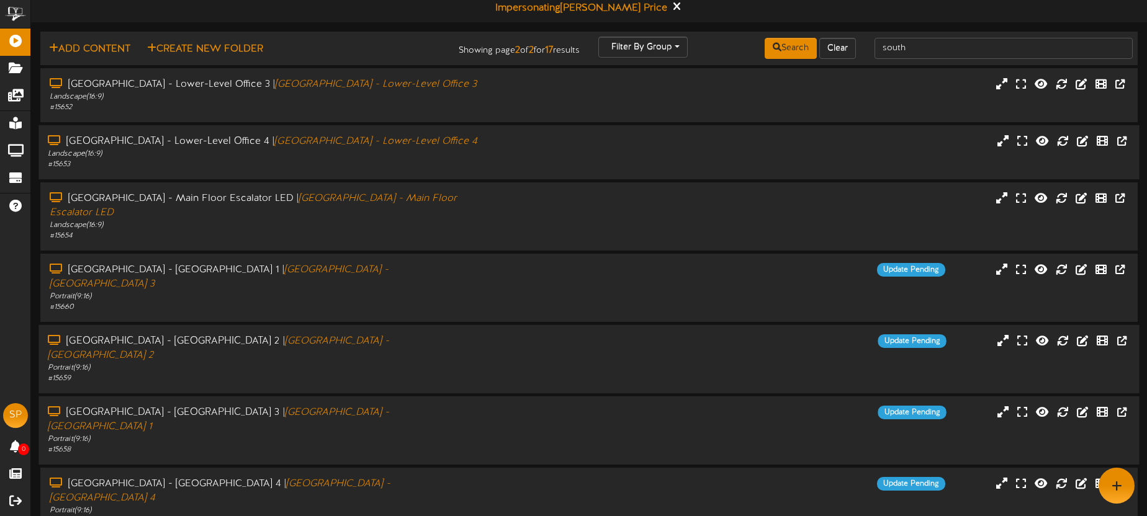
scroll to position [0, 0]
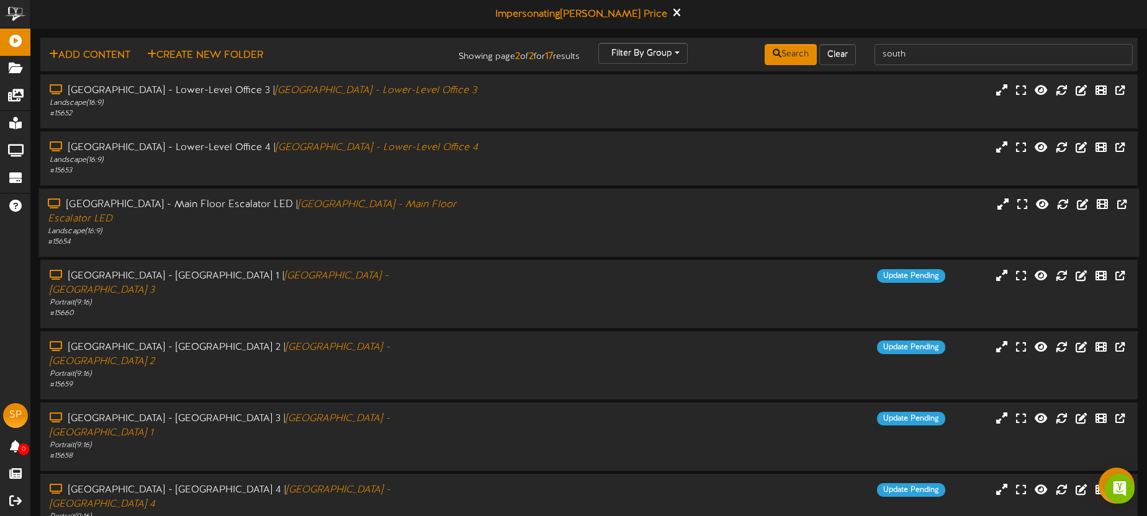
scroll to position [6, 0]
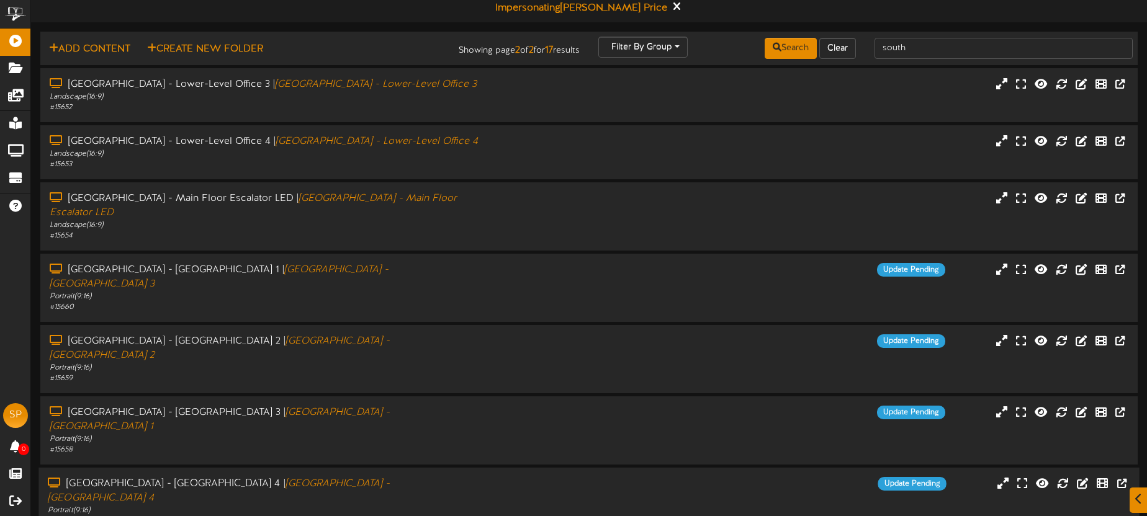
click at [503, 477] on div "[GEOGRAPHIC_DATA] - [GEOGRAPHIC_DATA] | [GEOGRAPHIC_DATA] - [GEOGRAPHIC_DATA] 4…" at bounding box center [588, 502] width 1100 height 50
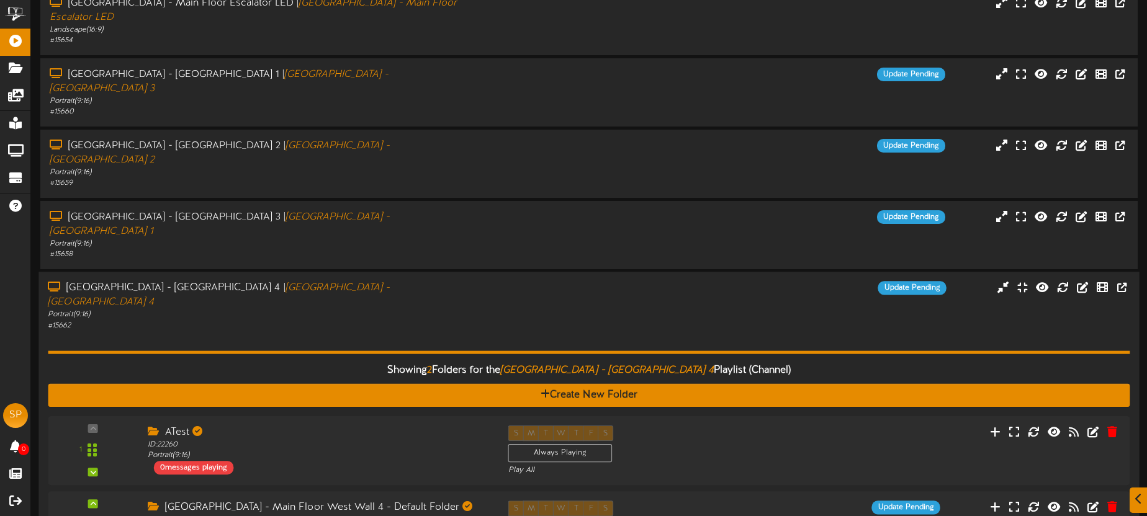
scroll to position [241, 0]
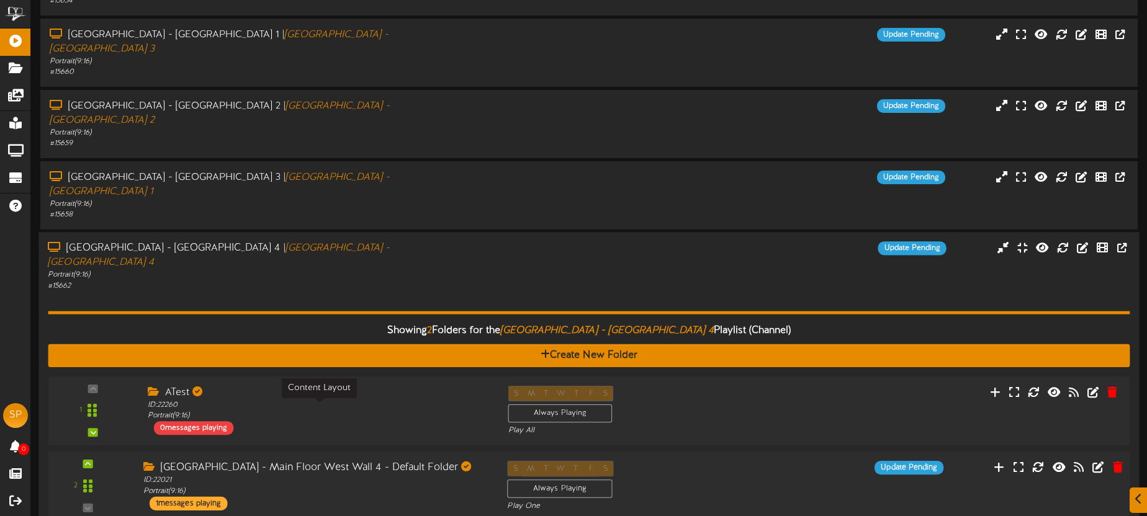
click at [442, 475] on div "ID: 22021 Portrait ( 9:16 )" at bounding box center [315, 486] width 345 height 22
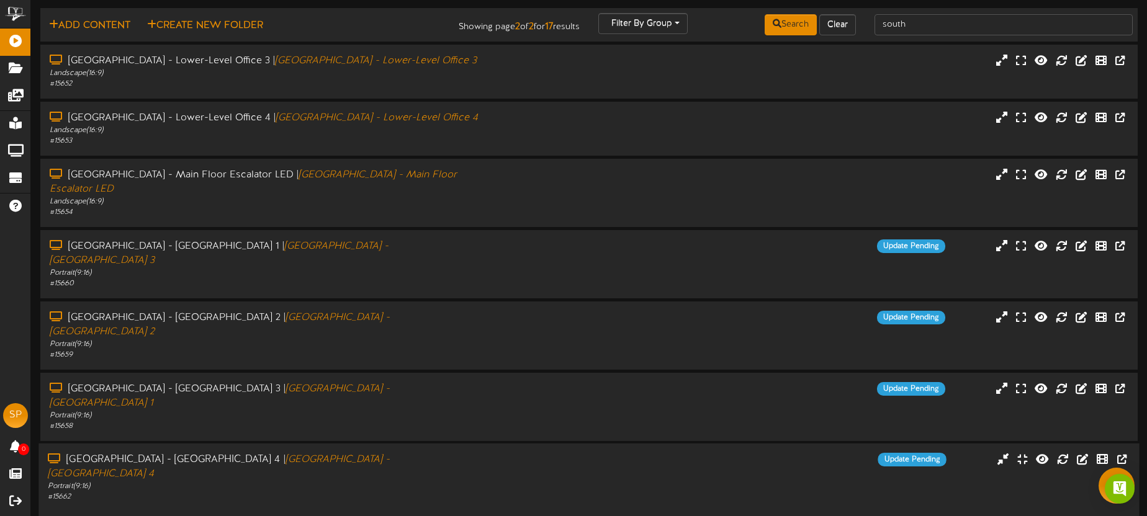
scroll to position [0, 0]
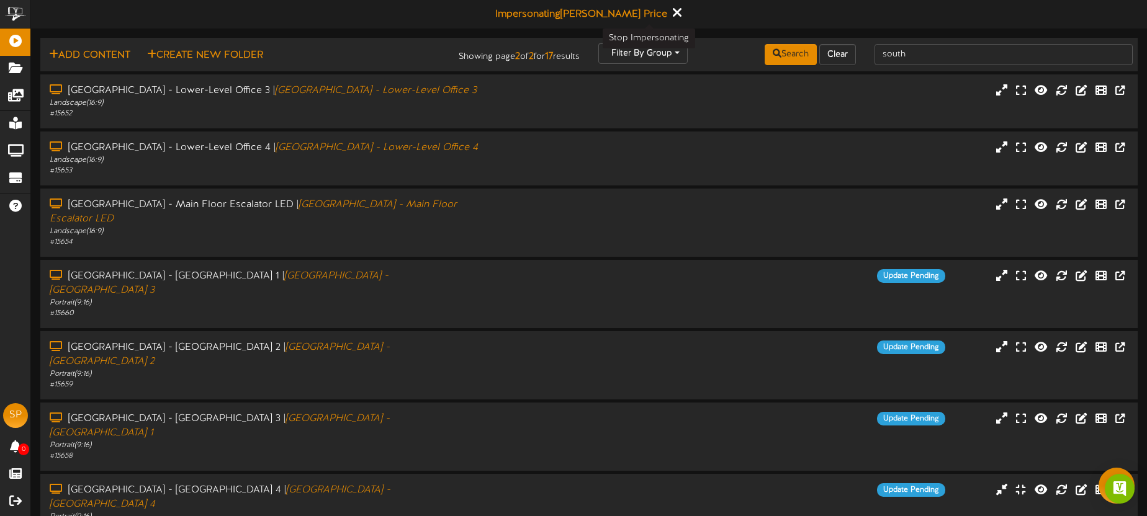
click at [672, 12] on icon at bounding box center [676, 13] width 8 height 14
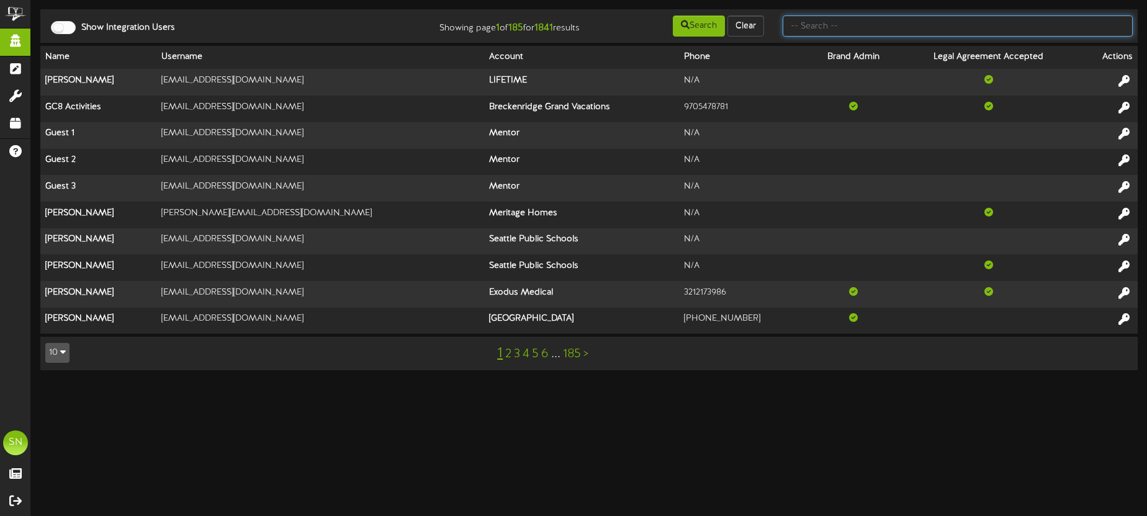
click at [816, 25] on input "text" at bounding box center [958, 26] width 350 height 21
type input "[PERSON_NAME]"
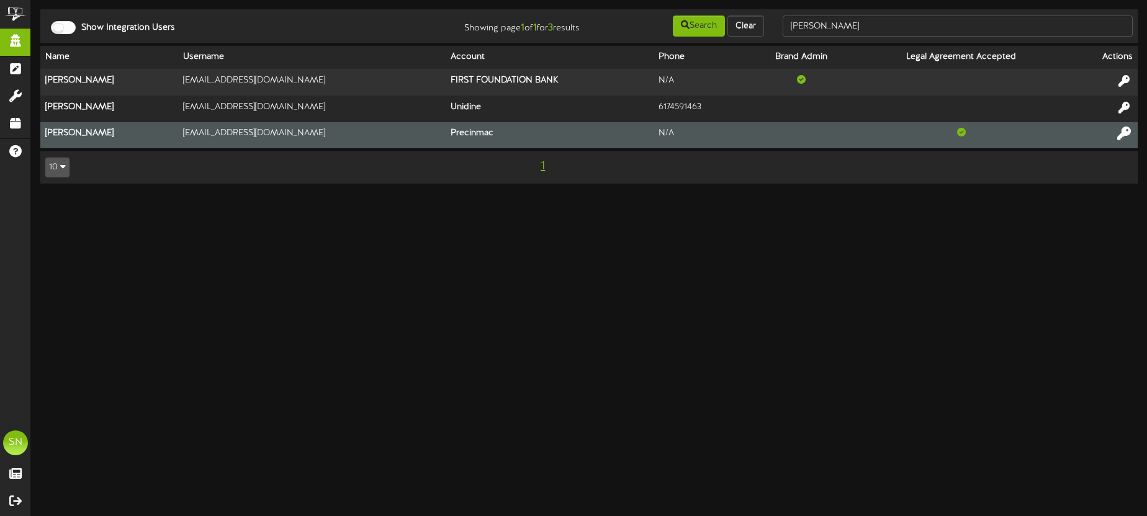
click at [1125, 130] on icon at bounding box center [1124, 134] width 14 height 14
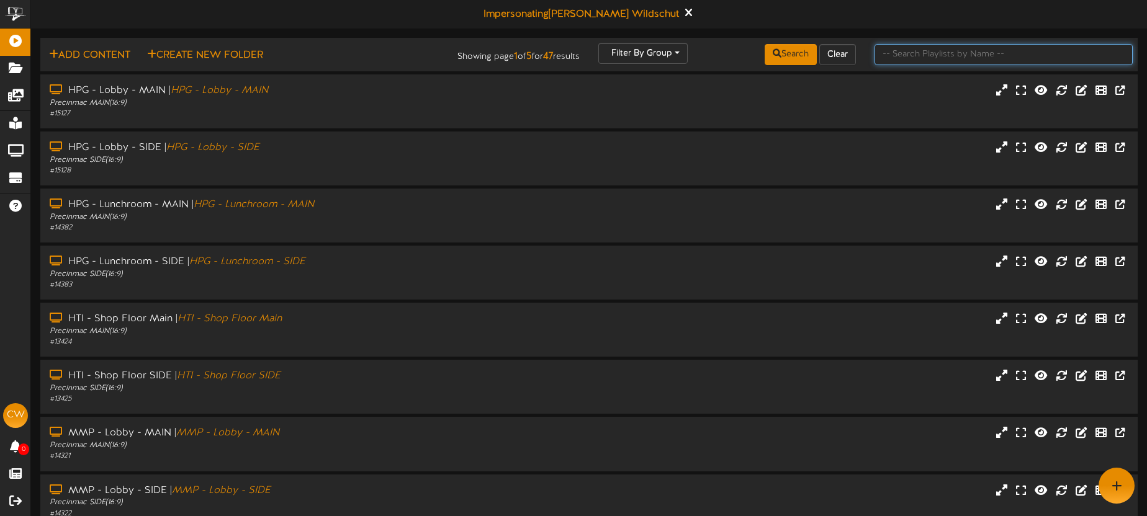
click at [1036, 51] on input "text" at bounding box center [1003, 54] width 258 height 21
type input "VIP"
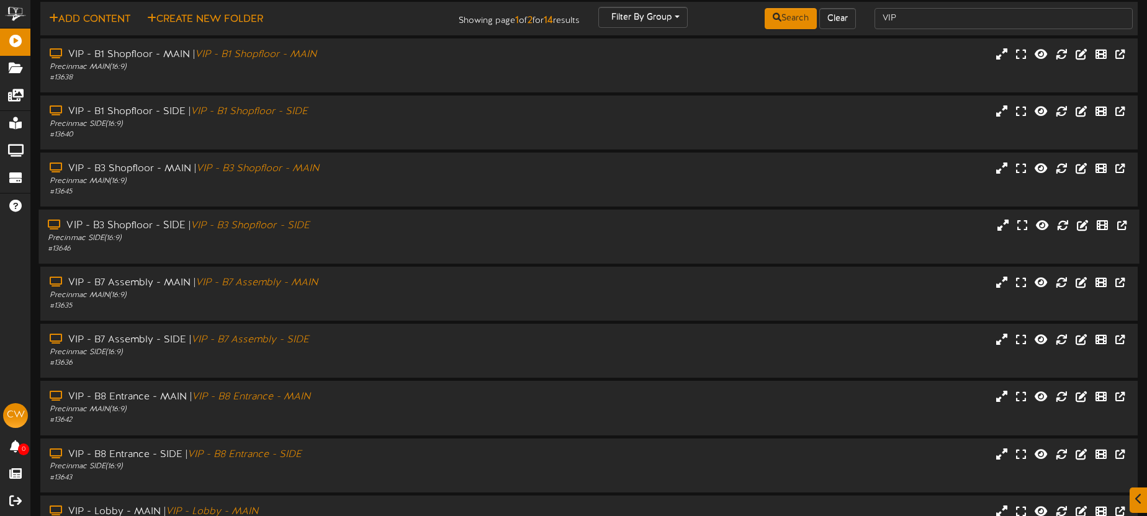
scroll to position [40, 0]
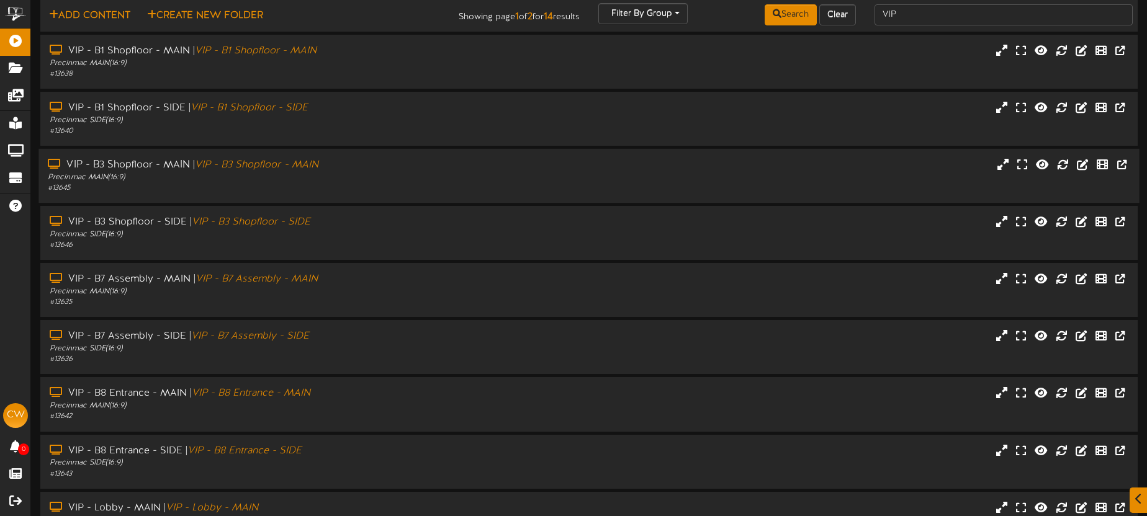
click at [375, 187] on div "# 13645" at bounding box center [268, 188] width 440 height 11
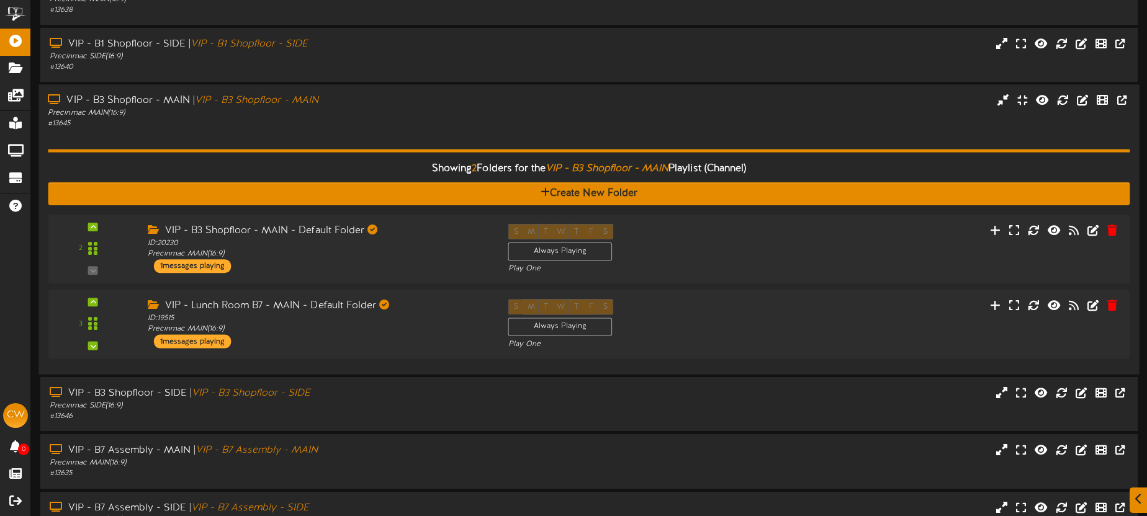
scroll to position [105, 0]
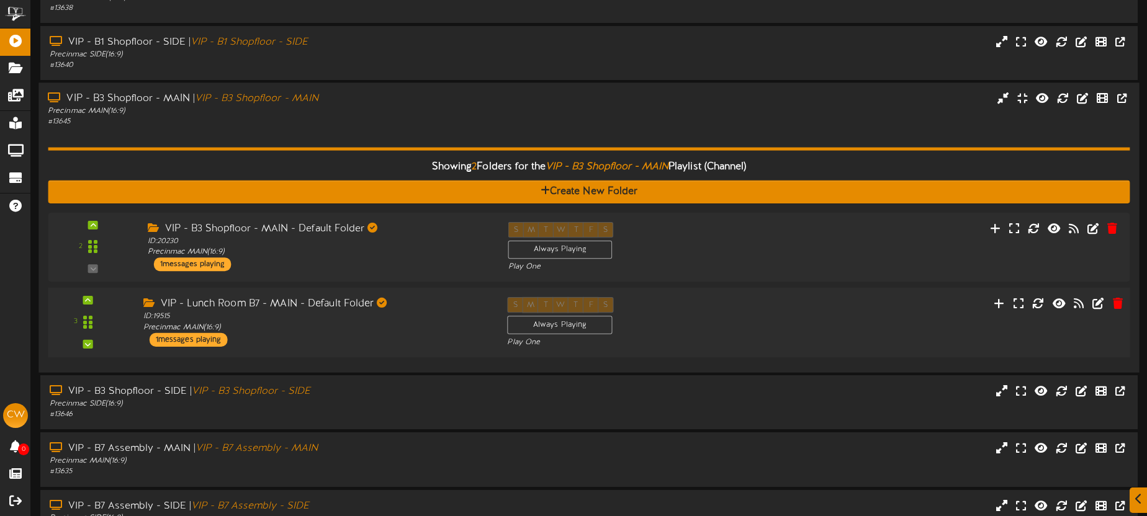
click at [427, 343] on div "VIP - Lunch Room B7 - MAIN - Default Folder ID: 19515 Precinmac MAIN ( 16:9 ) 1…" at bounding box center [315, 322] width 364 height 50
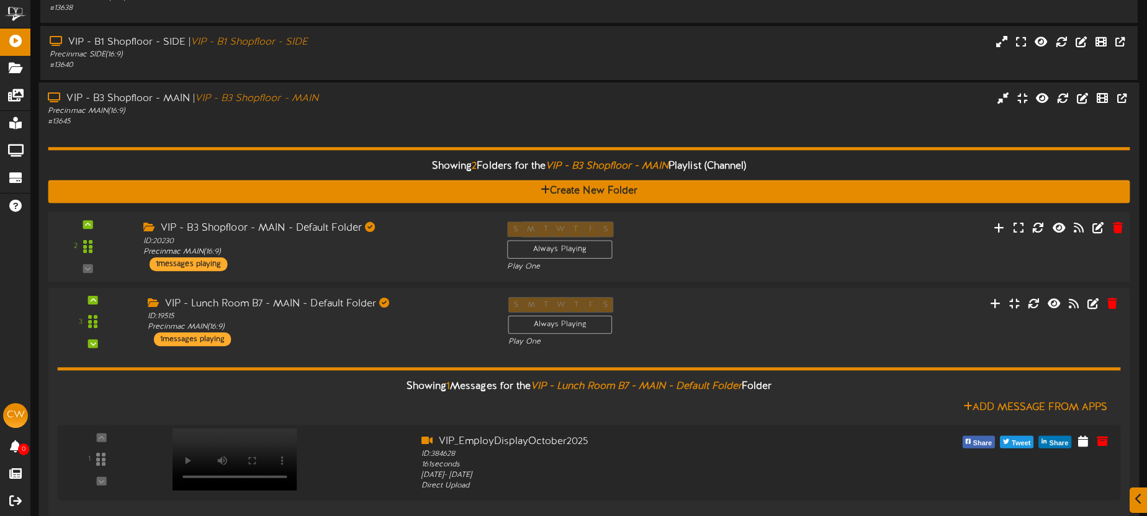
click at [446, 259] on div "VIP - B3 Shopfloor - MAIN - Default Folder ID: 20230 Precinmac MAIN ( 16:9 ) 1 …" at bounding box center [315, 247] width 364 height 50
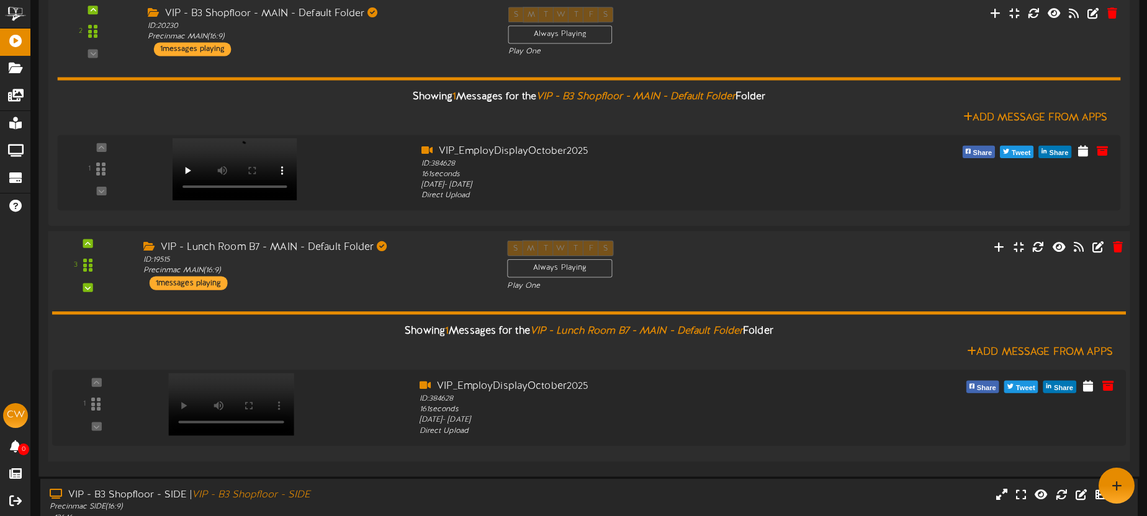
scroll to position [312, 0]
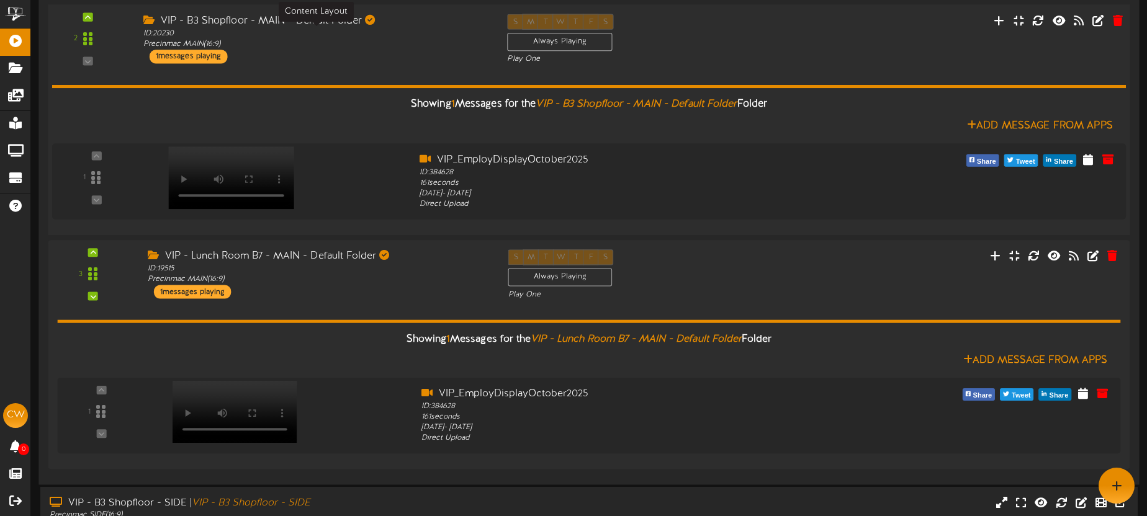
click at [400, 45] on div "ID: 20230 Precinmac MAIN ( 16:9 )" at bounding box center [315, 39] width 345 height 22
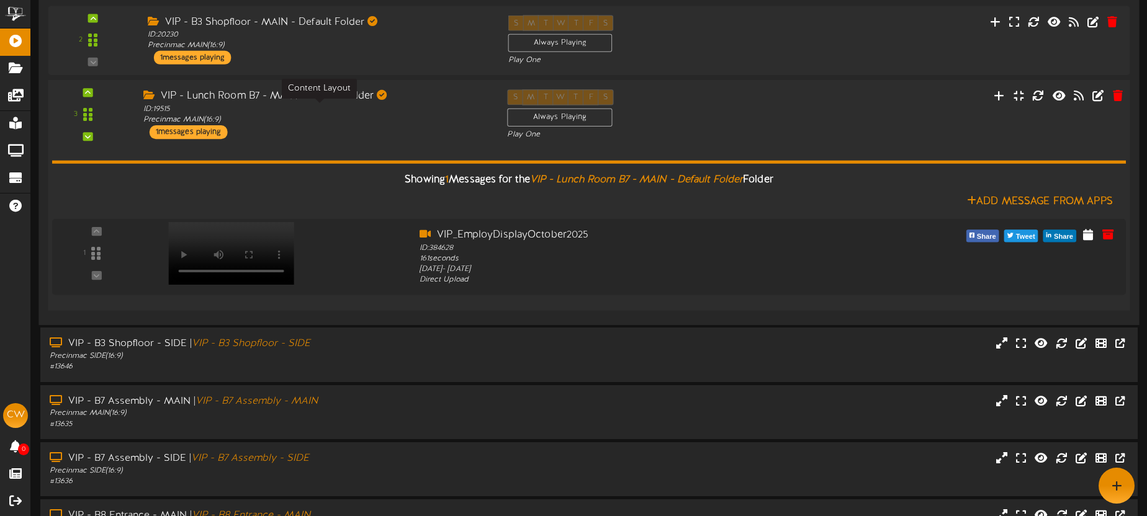
click at [403, 117] on div "ID: 19515 Precinmac MAIN ( 16:9 )" at bounding box center [315, 115] width 345 height 22
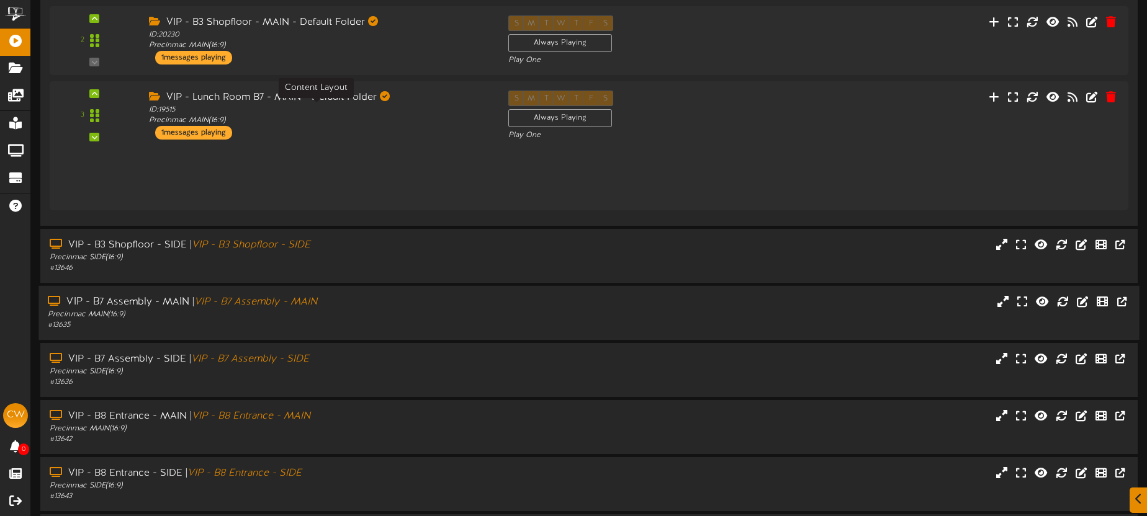
scroll to position [313, 0]
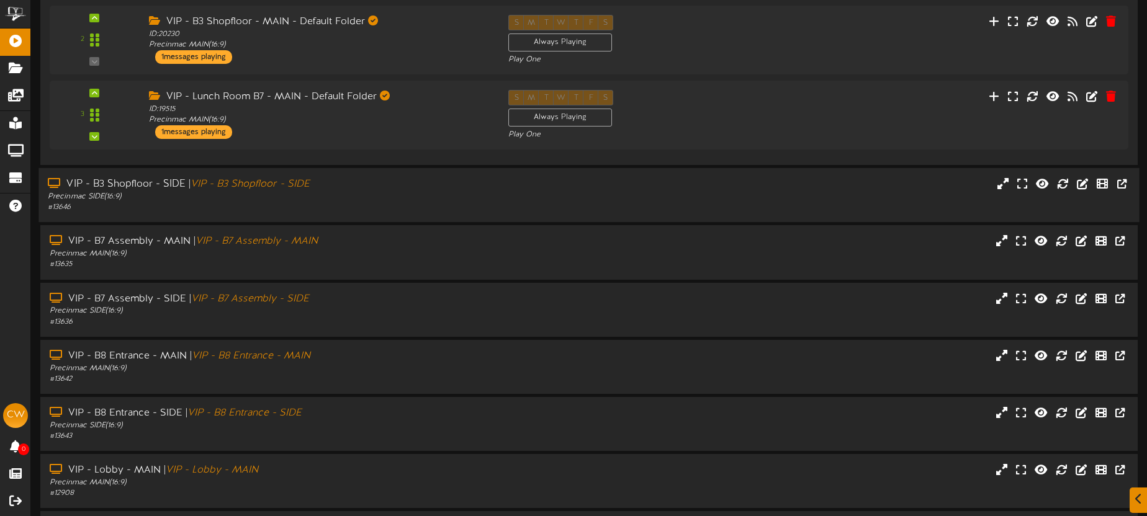
click at [401, 206] on div "# 13646" at bounding box center [268, 207] width 440 height 11
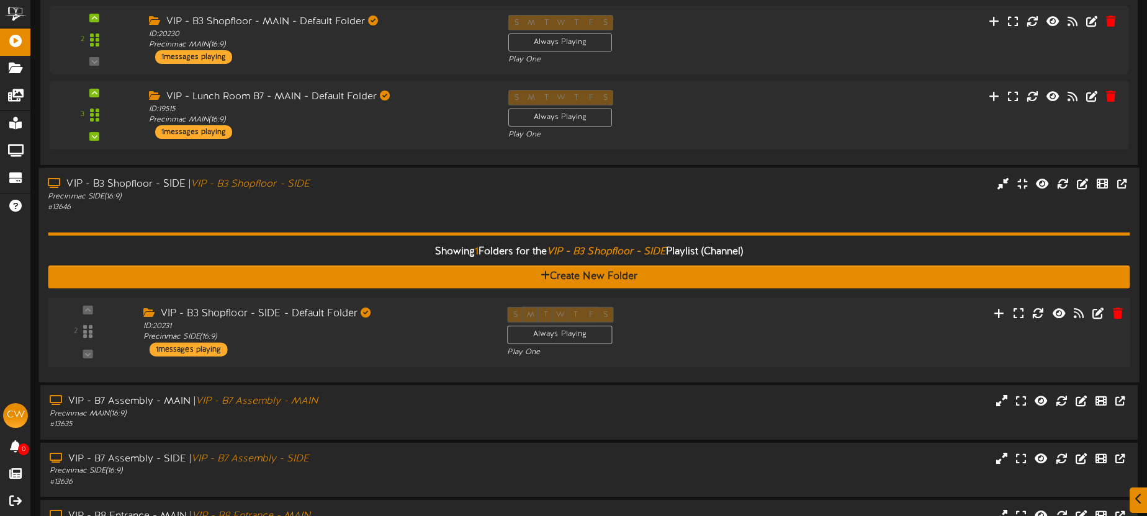
click at [434, 354] on div "VIP - B3 Shopfloor - SIDE - Default Folder ID: 20231 Precinmac SIDE ( 16:9 ) 1 …" at bounding box center [315, 332] width 364 height 50
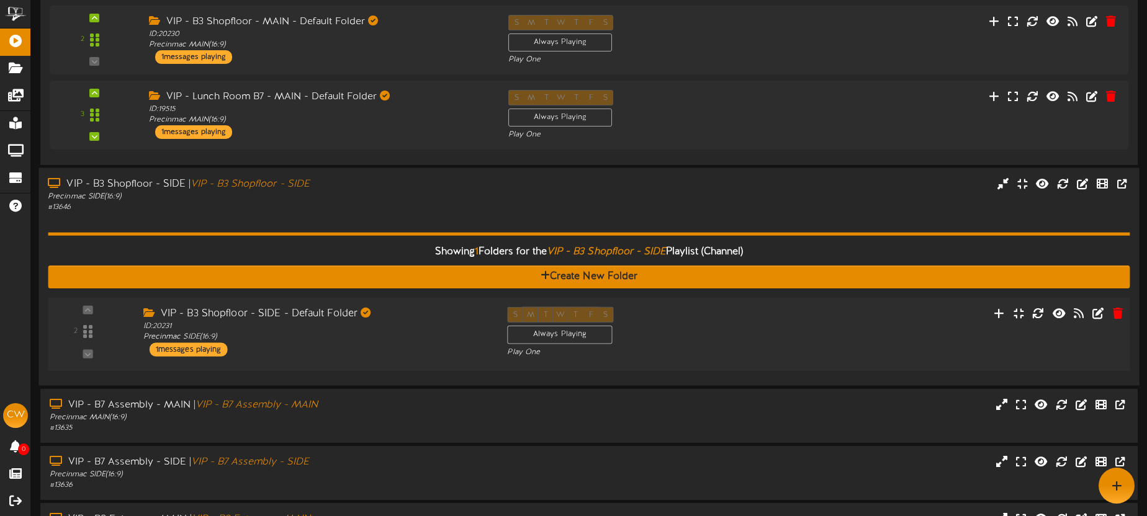
scroll to position [312, 0]
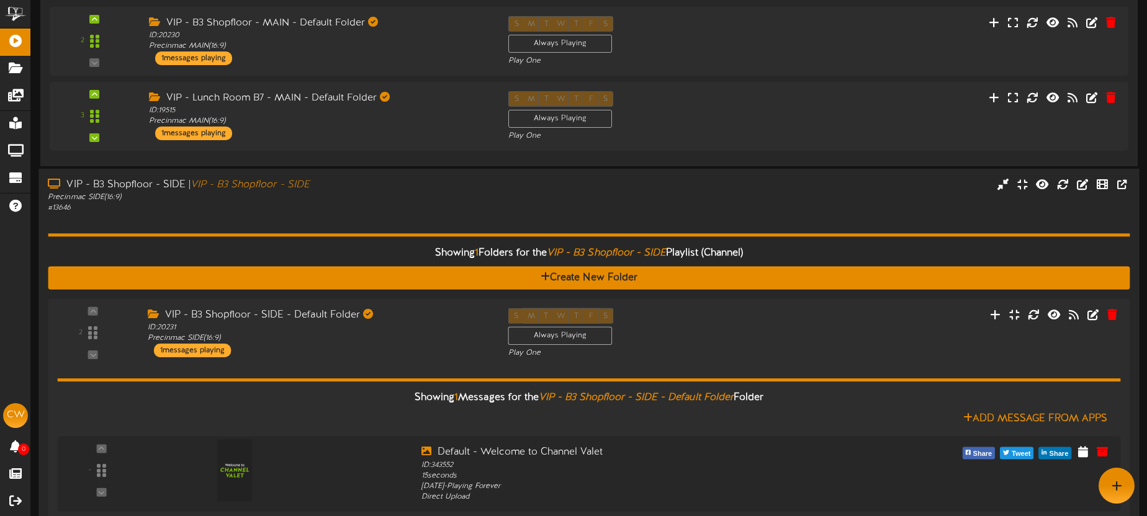
click at [404, 218] on div "Showing 1 Folders for the VIP - B3 Shopfloor - SIDE Playlist (Channel) Create N…" at bounding box center [589, 374] width 1082 height 320
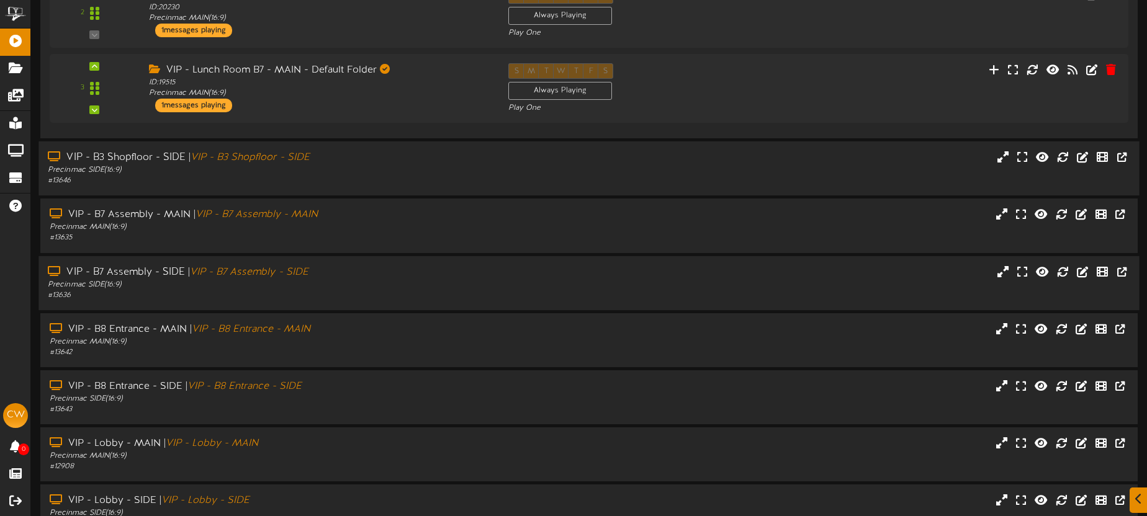
scroll to position [349, 0]
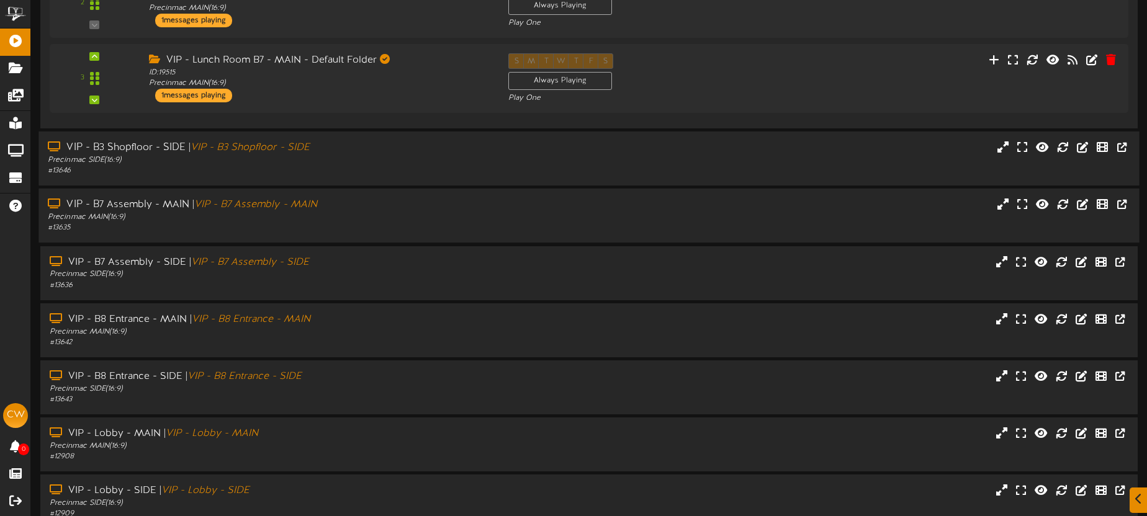
click at [406, 227] on div "# 13635" at bounding box center [268, 228] width 440 height 11
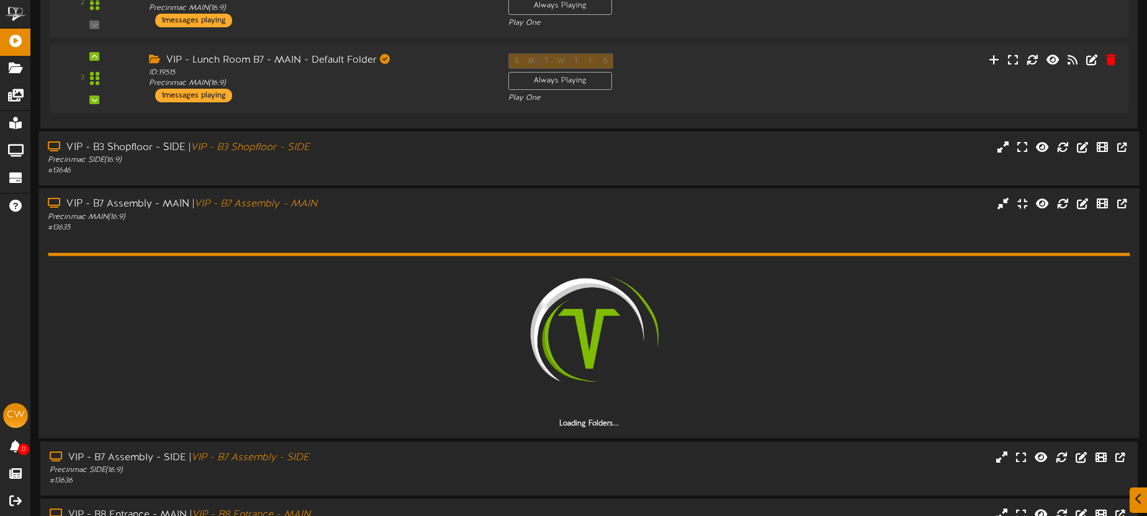
click at [406, 227] on div "# 13635" at bounding box center [268, 228] width 440 height 11
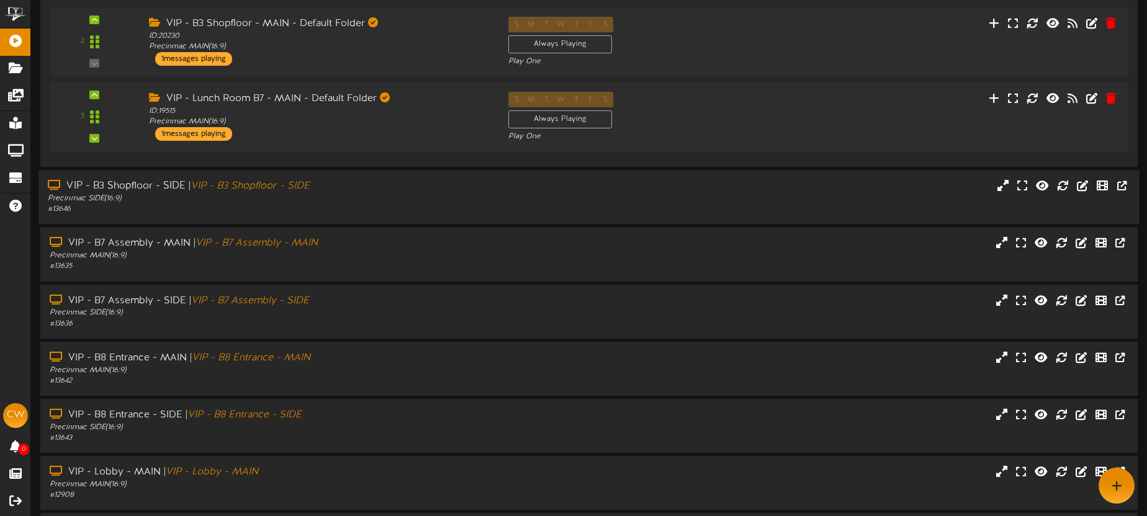
scroll to position [262, 0]
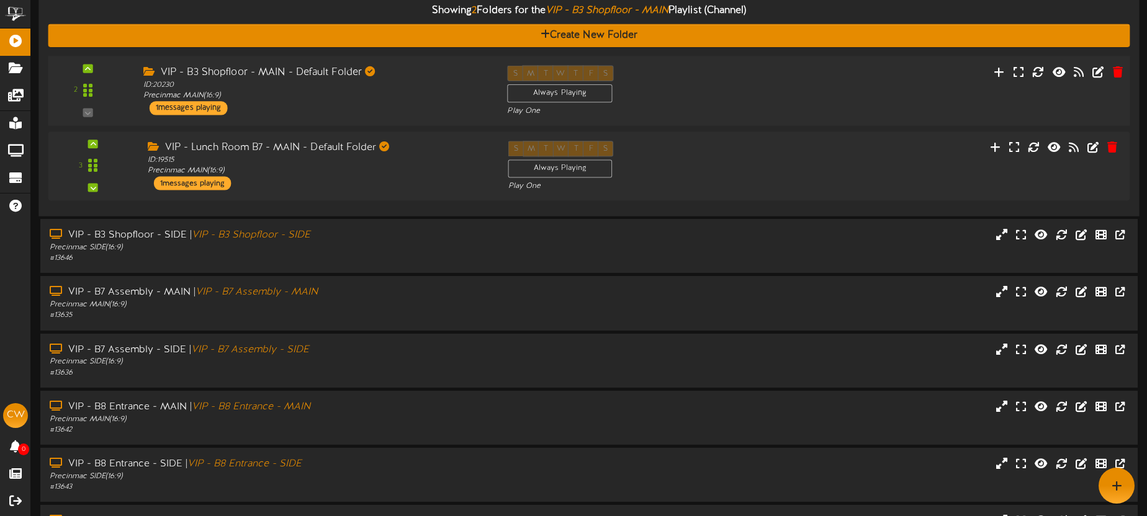
click at [397, 109] on div "VIP - B3 Shopfloor - MAIN - Default Folder ID: 20230 Precinmac MAIN ( 16:9 ) 1 …" at bounding box center [315, 90] width 364 height 50
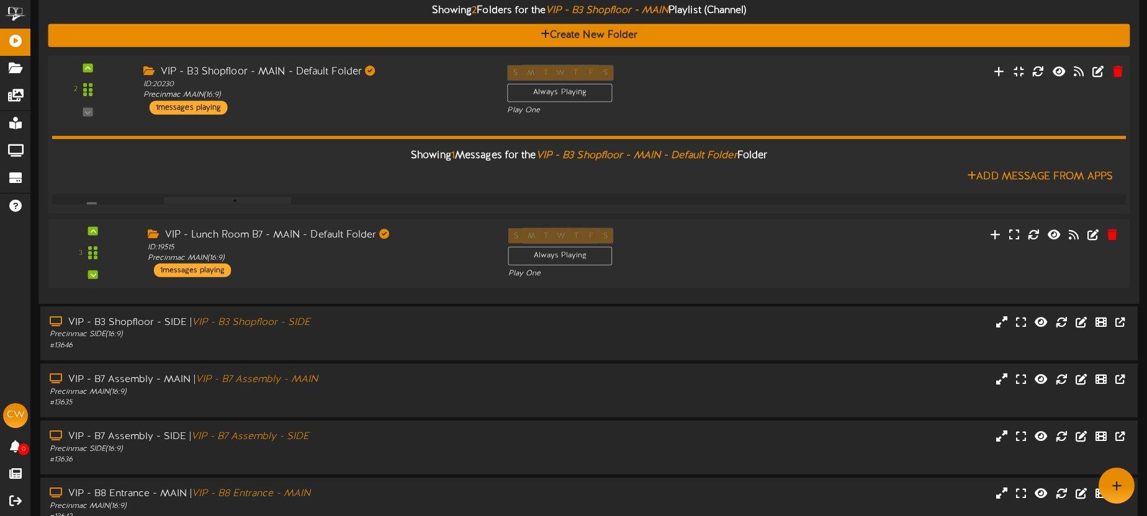
scroll to position [261, 0]
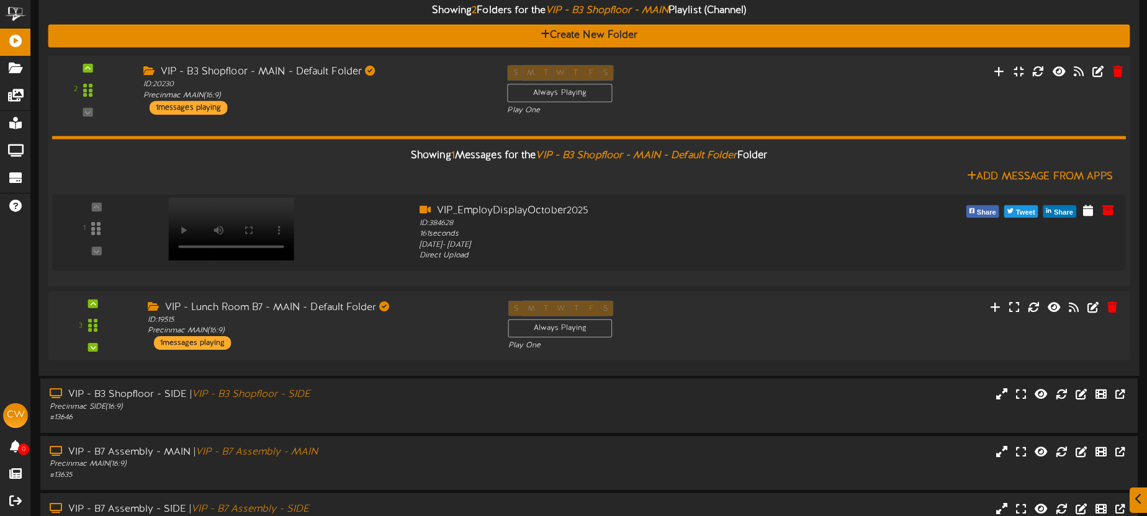
click at [432, 109] on div "VIP - B3 Shopfloor - MAIN - Default Folder ID: 20230 Precinmac MAIN ( 16:9 ) 1 …" at bounding box center [315, 90] width 364 height 50
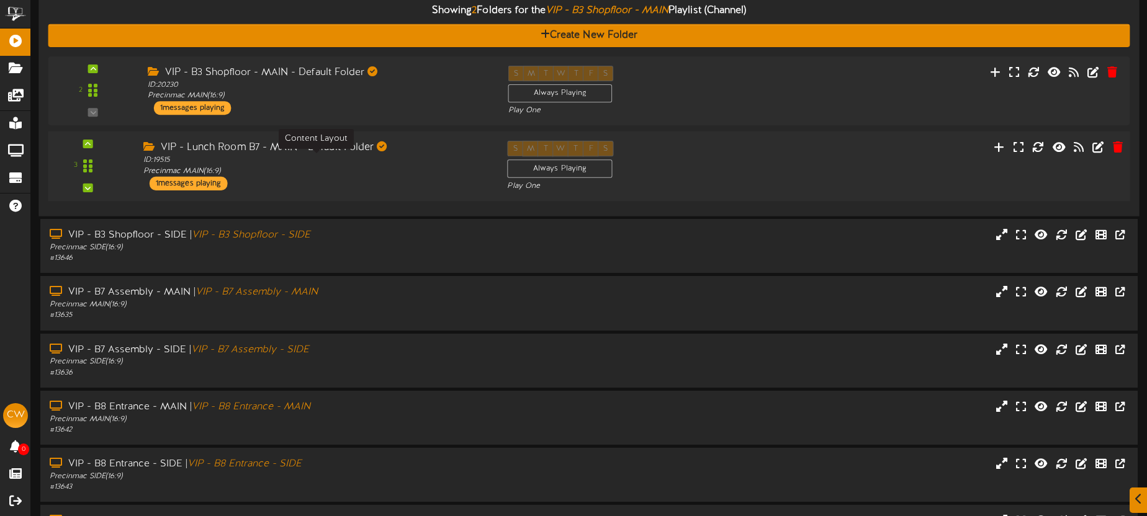
click at [429, 161] on div "ID: 19515 Precinmac MAIN ( 16:9 )" at bounding box center [315, 166] width 345 height 22
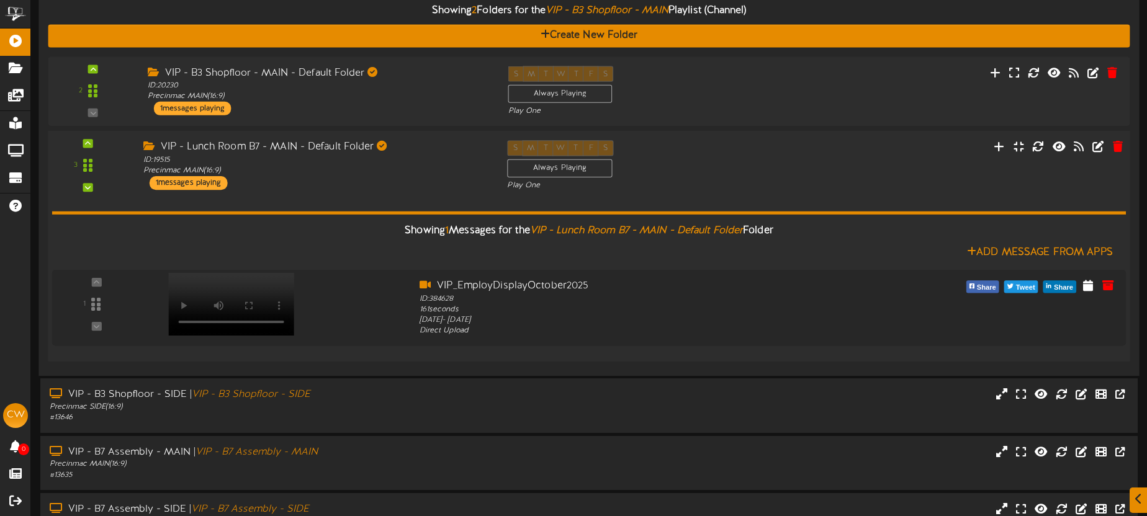
click at [443, 179] on div "VIP - Lunch Room B7 - MAIN - Default Folder ID: 19515 Precinmac MAIN ( 16:9 ) 1…" at bounding box center [315, 165] width 364 height 50
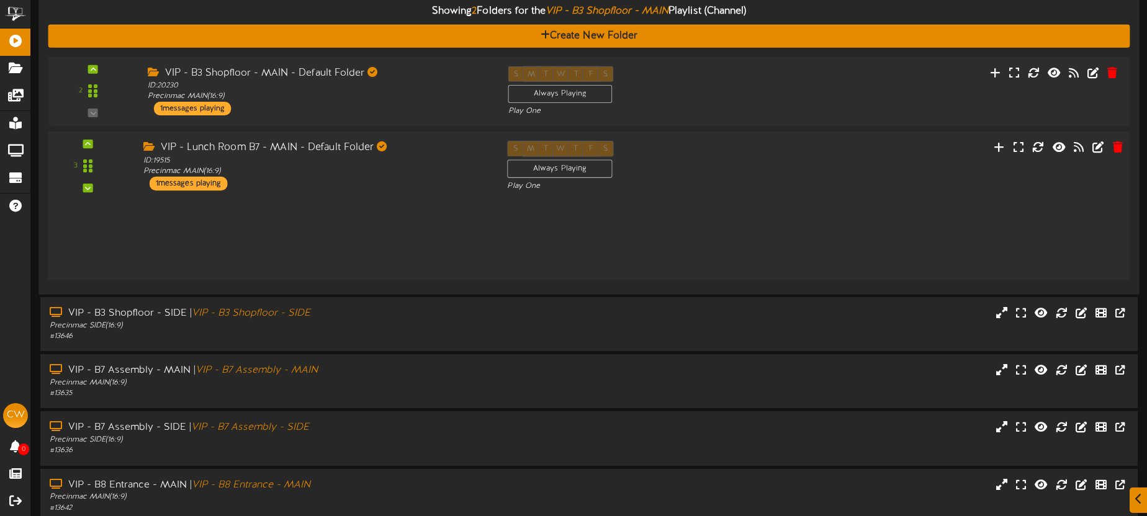
scroll to position [262, 0]
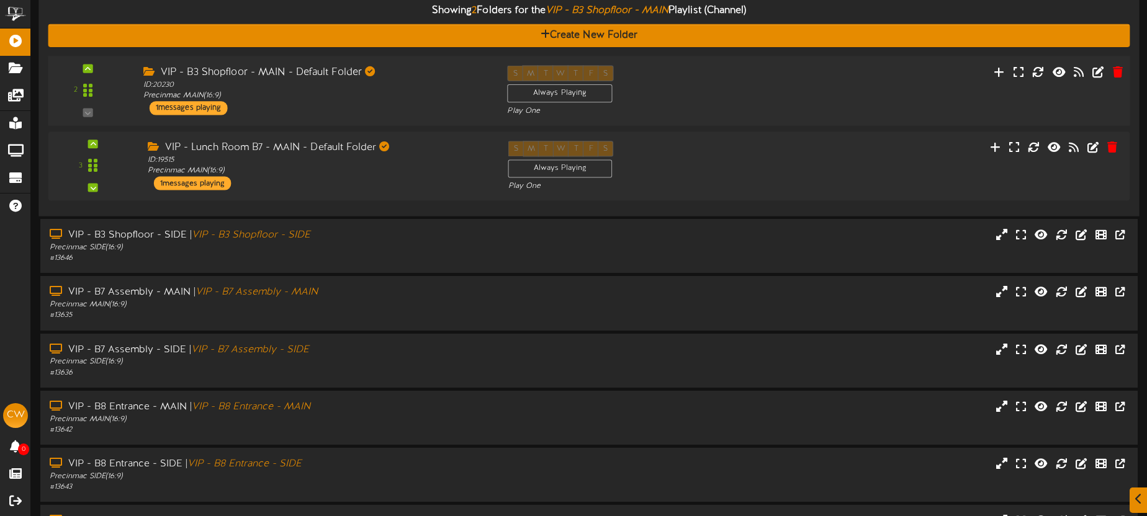
click at [429, 106] on div "VIP - B3 Shopfloor - MAIN - Default Folder ID: 20230 Precinmac MAIN ( 16:9 ) 1 …" at bounding box center [315, 90] width 364 height 50
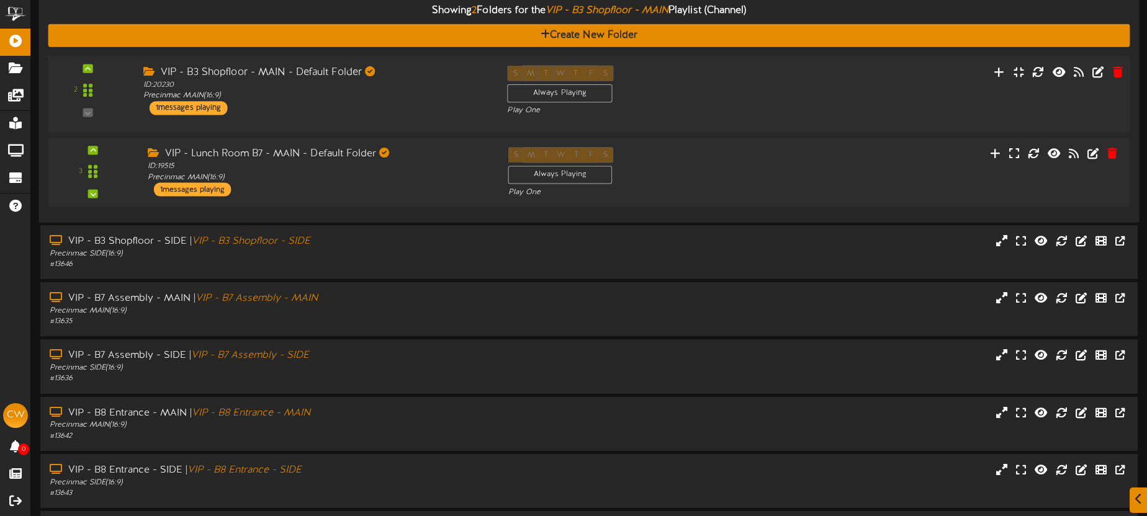
click at [429, 106] on div "VIP - B3 Shopfloor - MAIN - Default Folder ID: 20230 Precinmac MAIN ( 16:9 ) 1 …" at bounding box center [315, 90] width 364 height 50
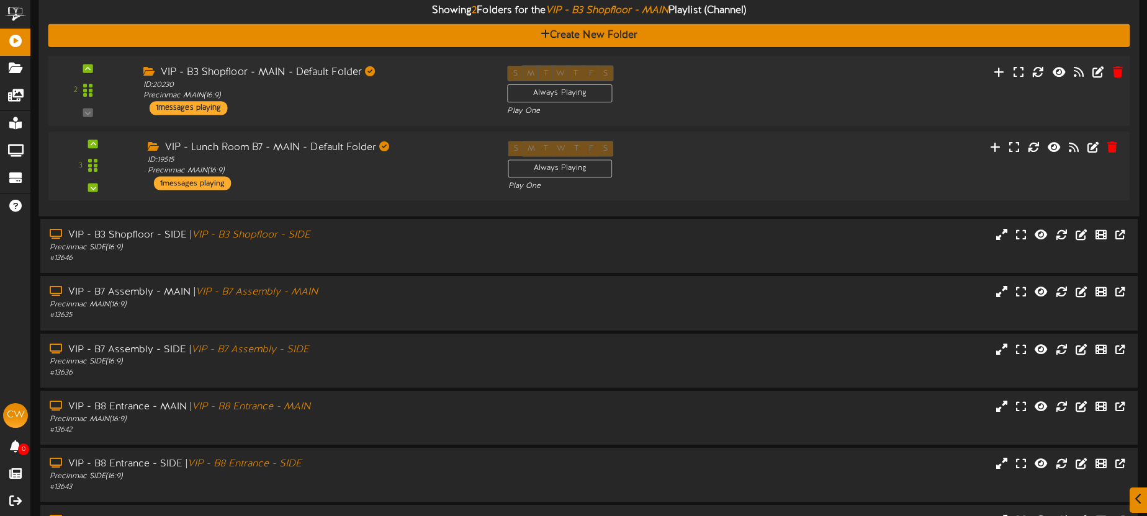
click at [425, 104] on div "VIP - B3 Shopfloor - MAIN - Default Folder ID: 20230 Precinmac MAIN ( 16:9 ) 1 …" at bounding box center [315, 90] width 364 height 50
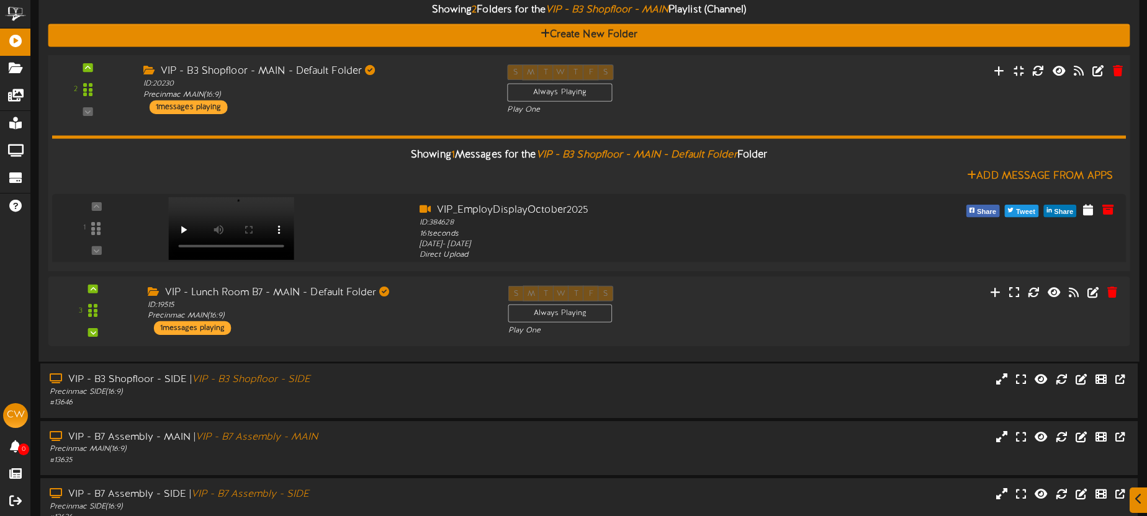
scroll to position [261, 0]
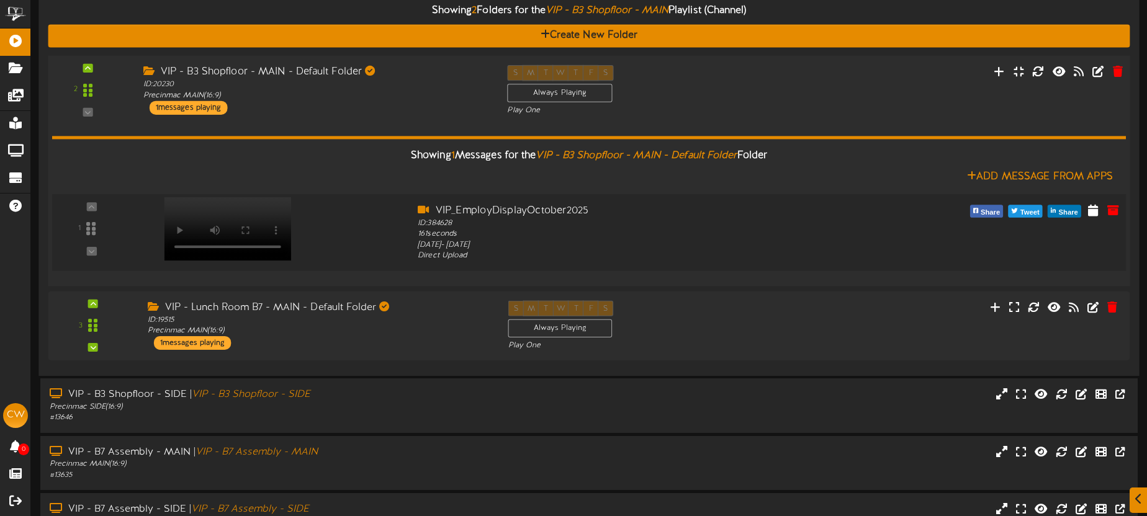
click at [269, 207] on video at bounding box center [227, 228] width 127 height 63
click at [1115, 212] on icon at bounding box center [1113, 210] width 14 height 14
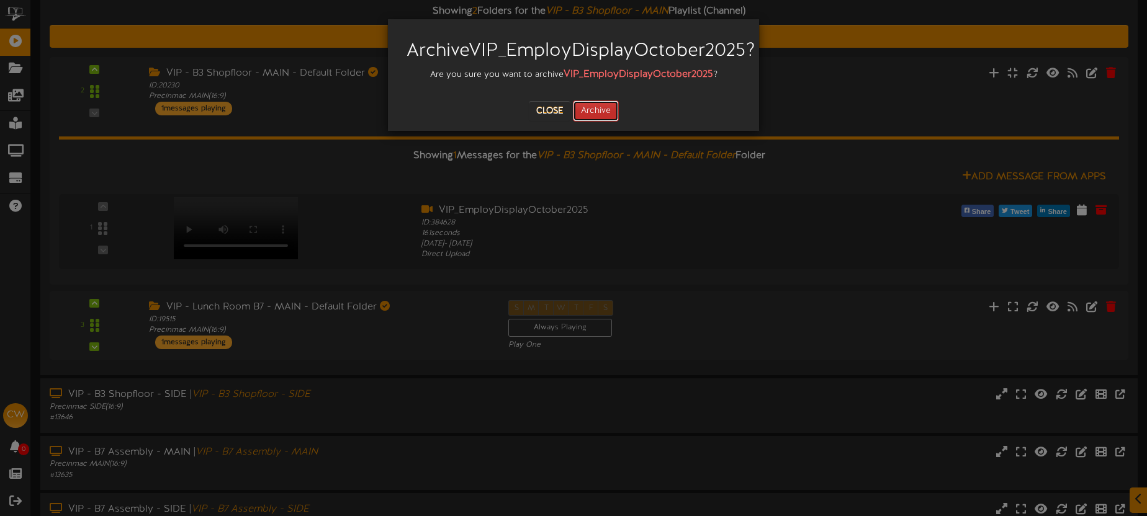
click at [603, 122] on button "Archive" at bounding box center [596, 111] width 46 height 21
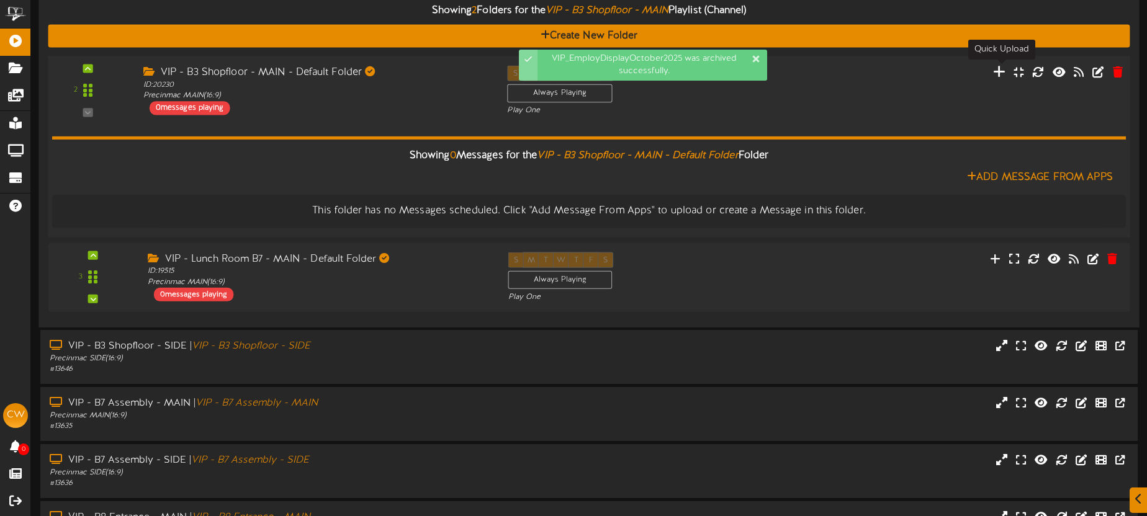
click at [1000, 73] on icon at bounding box center [999, 72] width 13 height 14
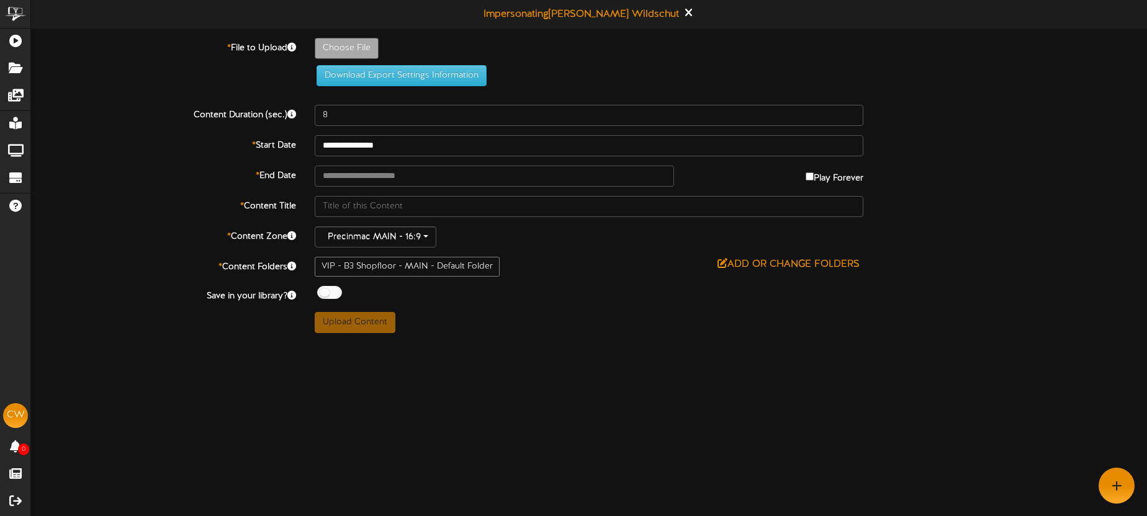
type input "**********"
type input "VIPALLSTAFF"
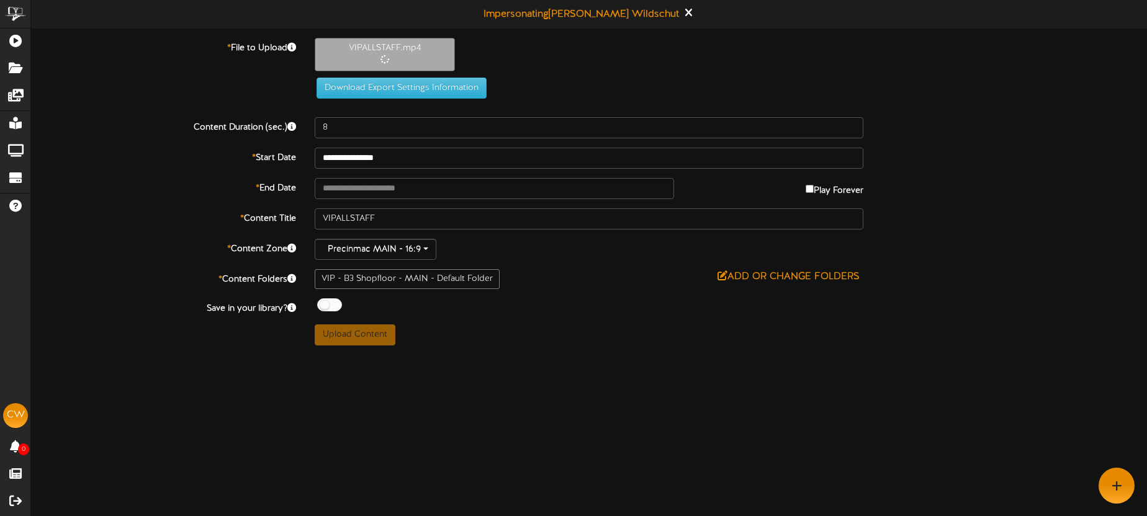
type input "161"
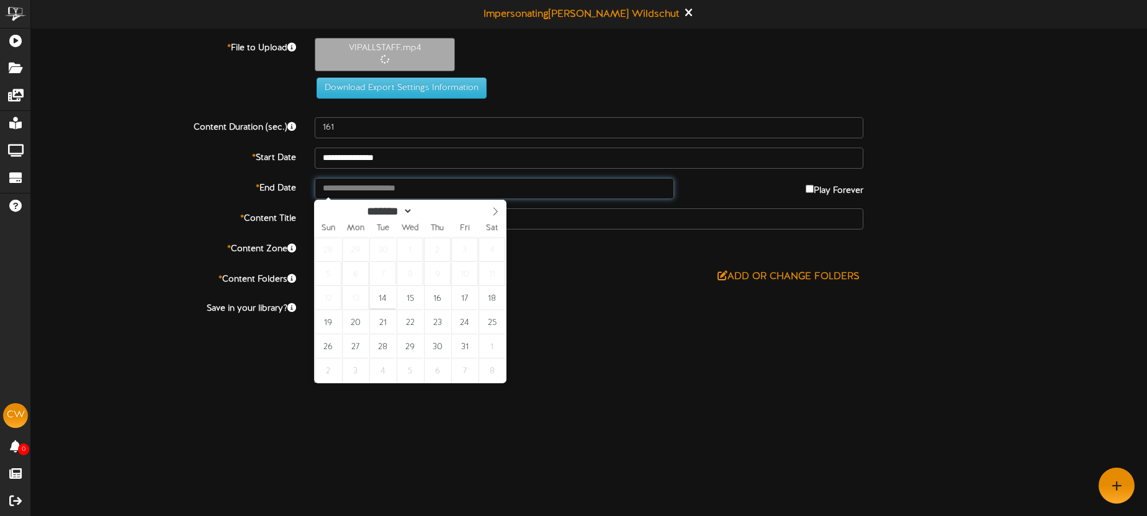
click at [500, 189] on input "text" at bounding box center [494, 188] width 359 height 21
type input "**********"
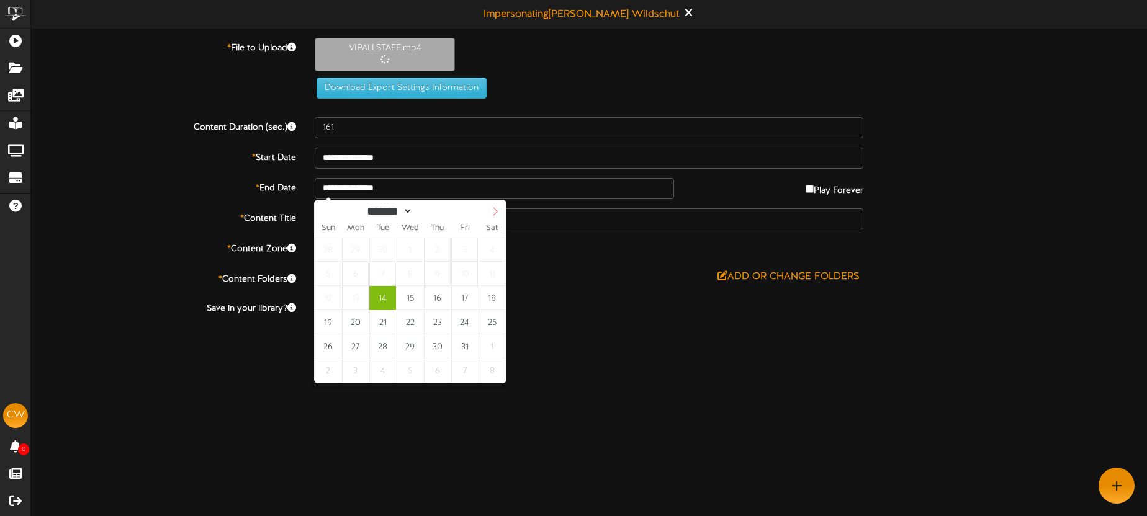
select select "**"
click at [496, 212] on icon at bounding box center [495, 211] width 9 height 9
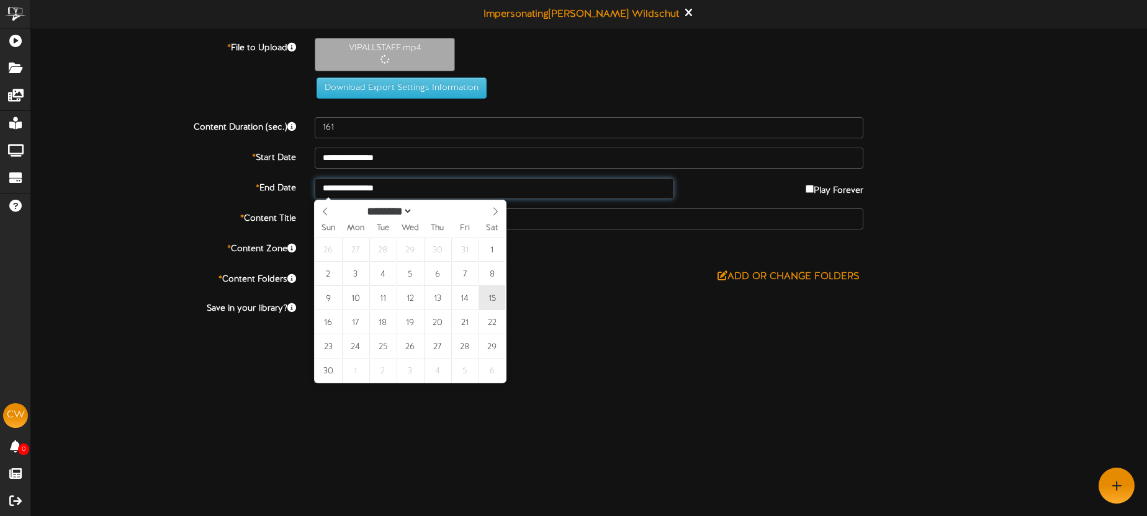
type input "**********"
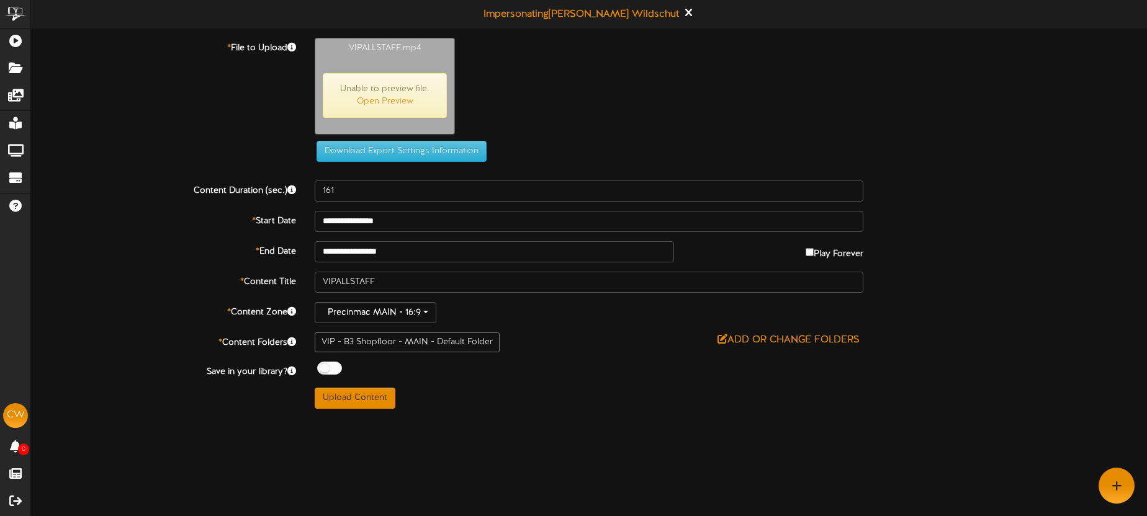
click at [518, 120] on div "VIPALLSTAFF.mp4 Unable to preview file. Open Preview" at bounding box center [730, 89] width 851 height 103
click at [355, 395] on button "Upload Content" at bounding box center [355, 398] width 81 height 21
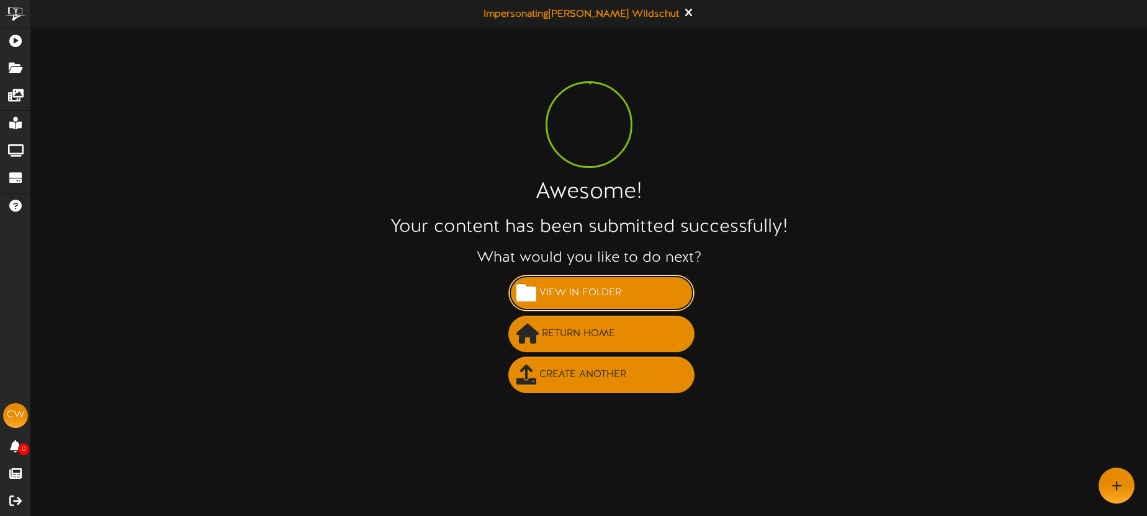
click at [581, 295] on span "View in Folder" at bounding box center [580, 293] width 88 height 20
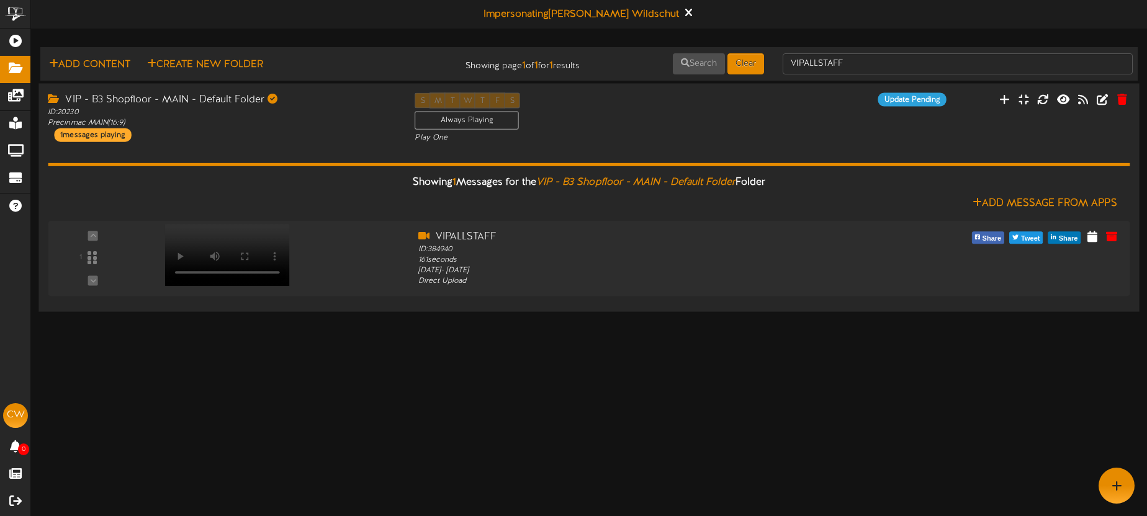
click at [378, 125] on div "ID: 20230 Precinmac MAIN ( 16:9 )" at bounding box center [222, 117] width 348 height 21
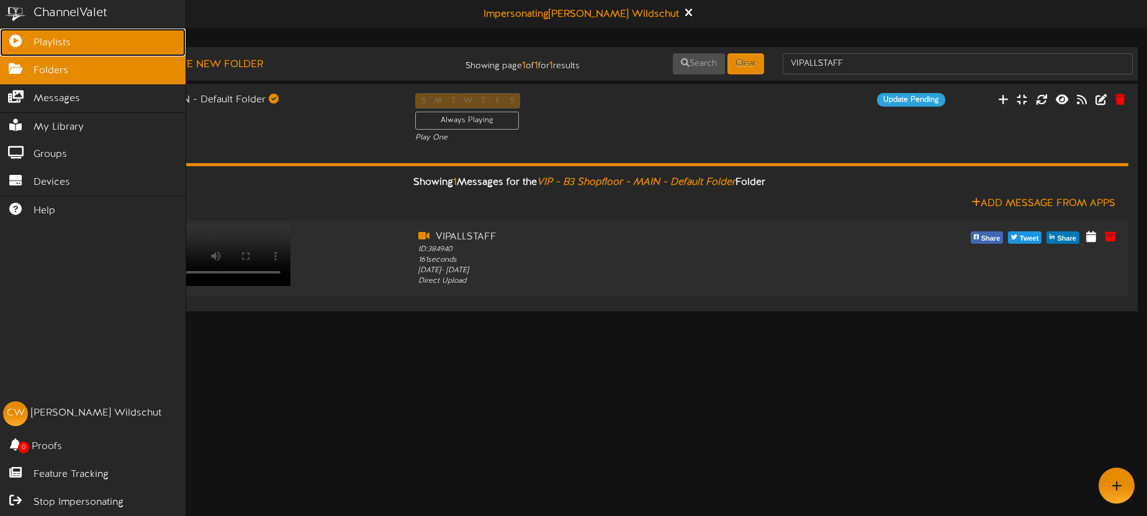
click at [25, 40] on icon at bounding box center [15, 39] width 31 height 9
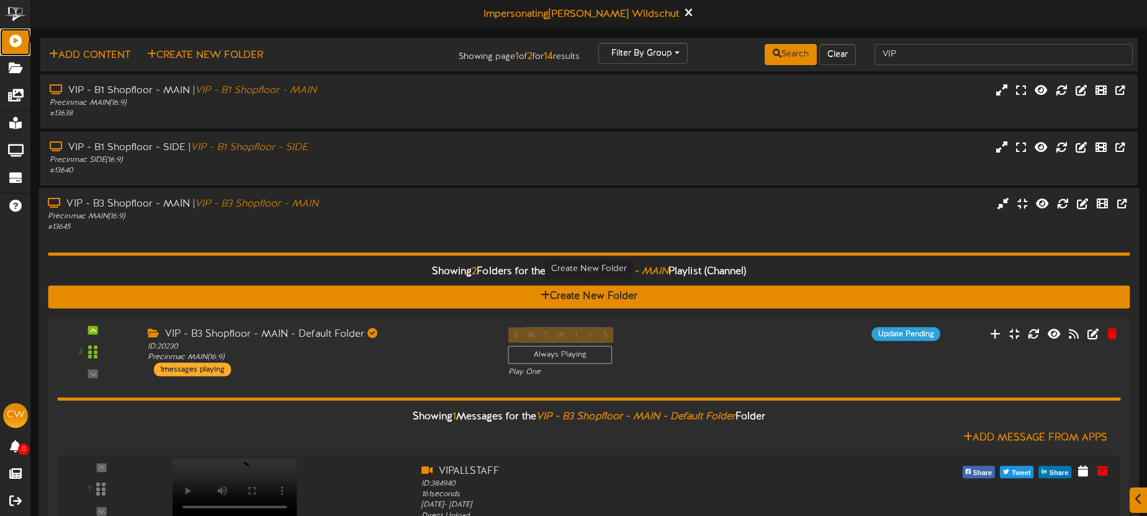
scroll to position [86, 0]
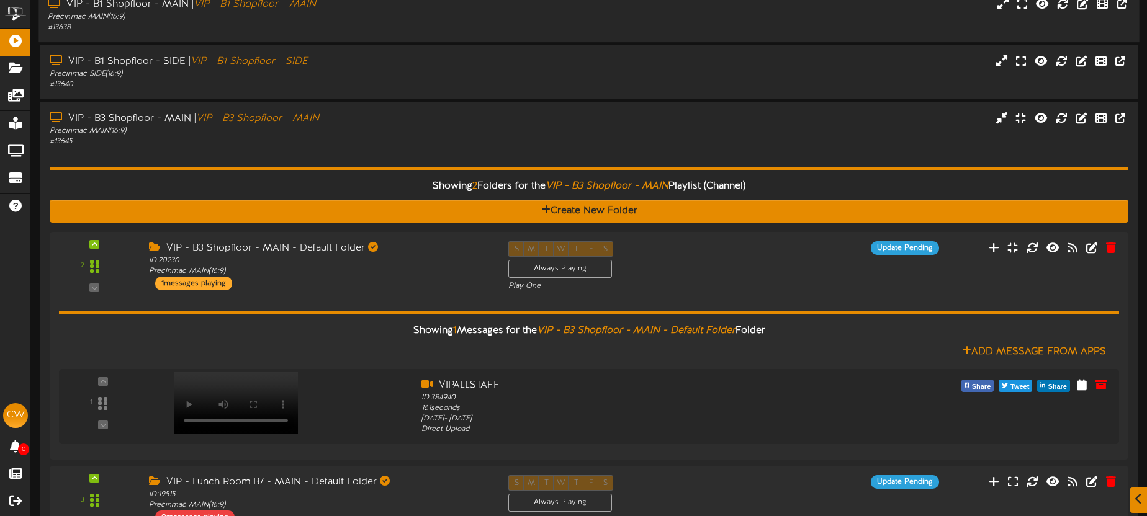
click at [399, 28] on div "# 13638" at bounding box center [268, 27] width 440 height 11
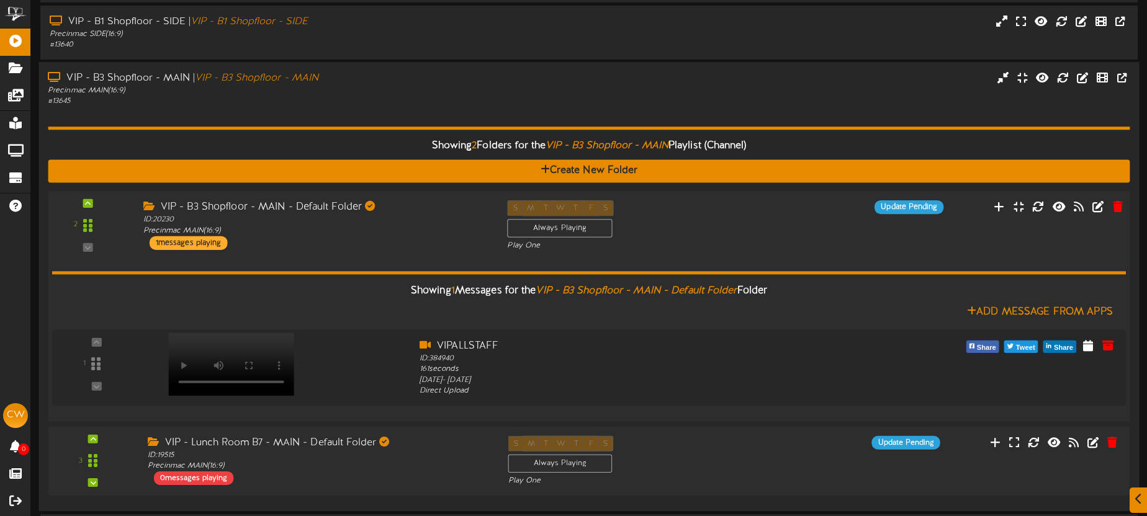
scroll to position [408, 0]
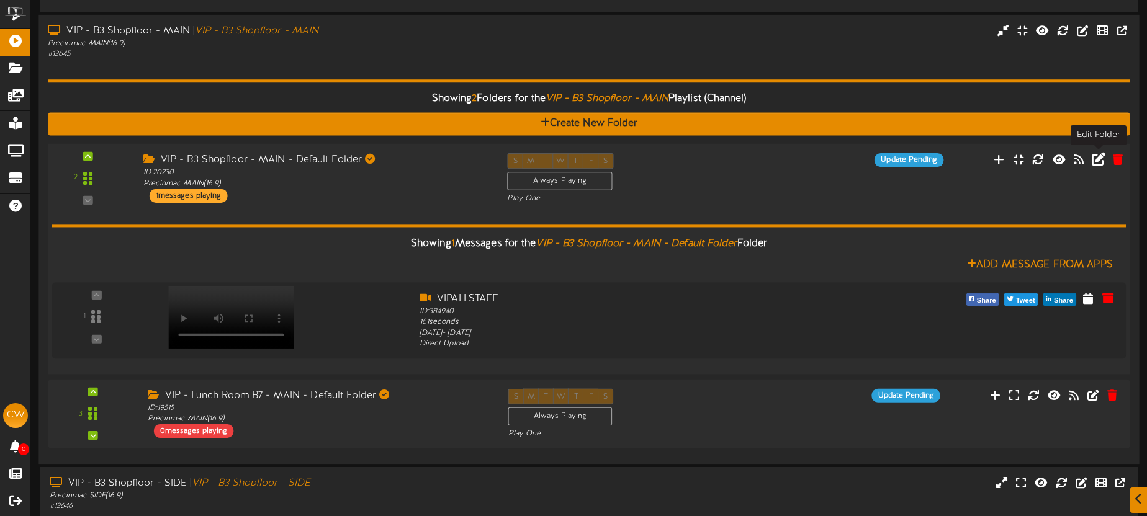
click at [1100, 160] on icon at bounding box center [1099, 160] width 14 height 14
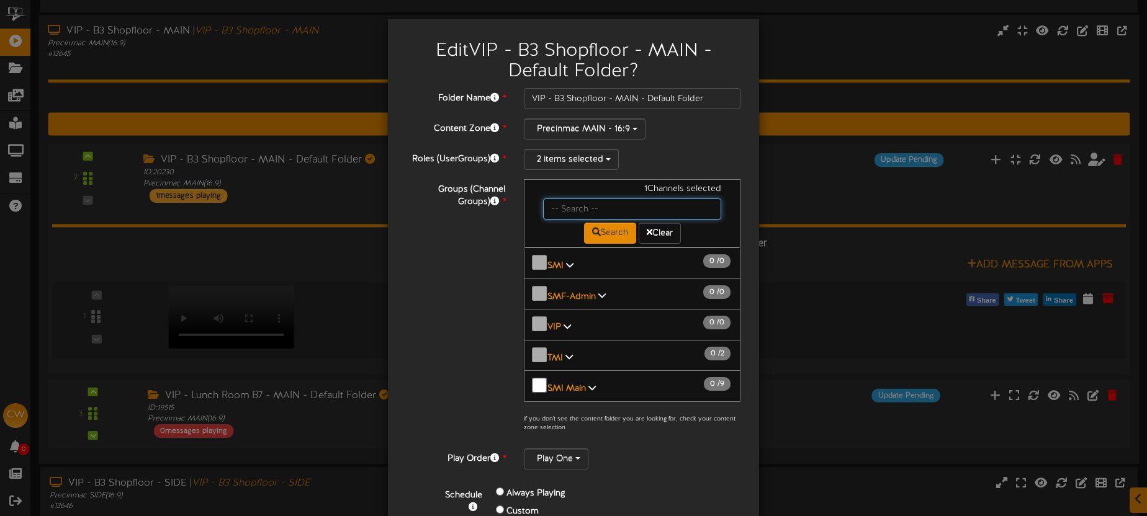
click at [580, 201] on input "text" at bounding box center [632, 209] width 178 height 21
type input "VIP"
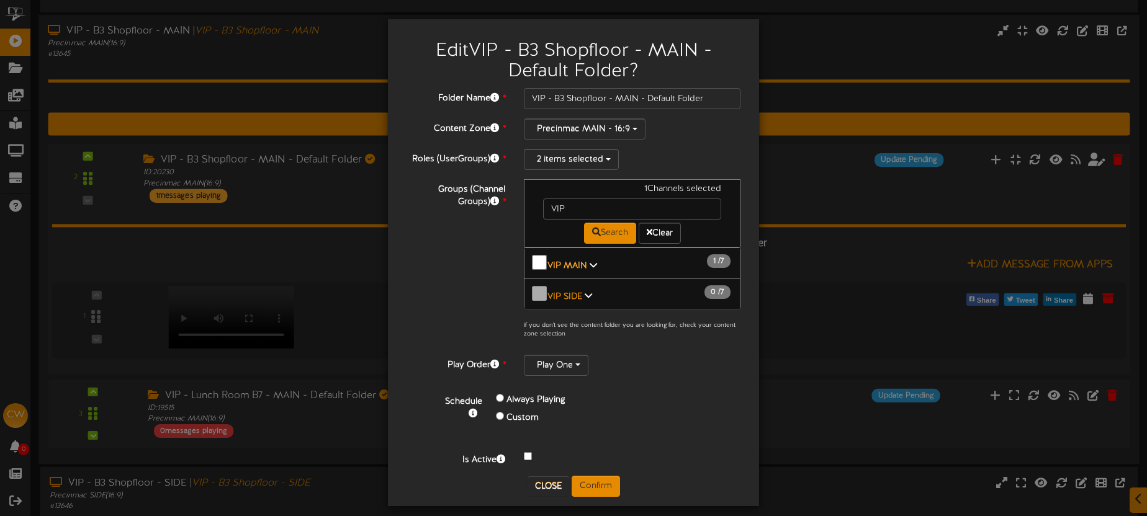
click at [576, 263] on b "VIP MAIN" at bounding box center [567, 265] width 40 height 9
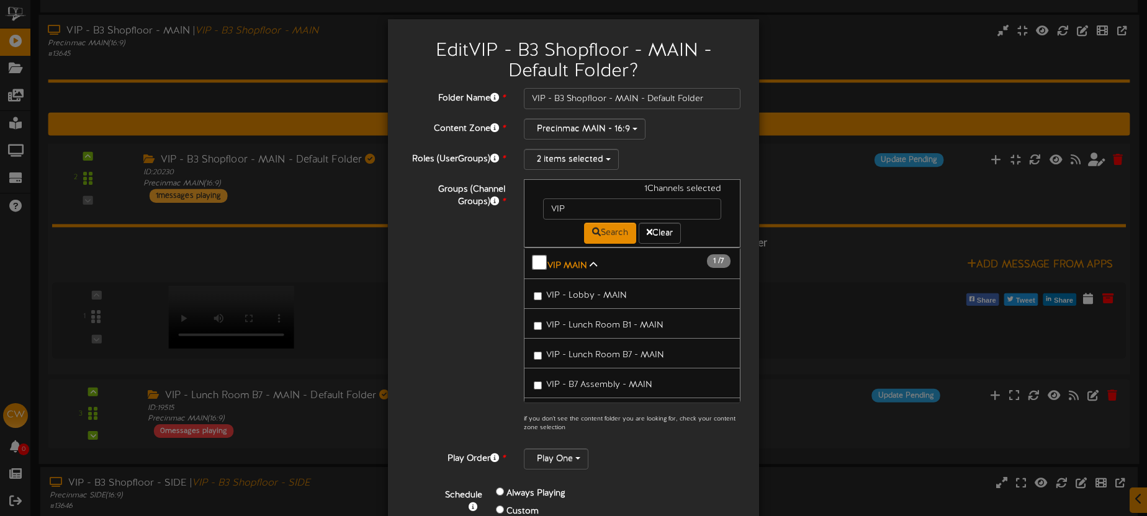
drag, startPoint x: 590, startPoint y: 288, endPoint x: 596, endPoint y: 310, distance: 23.2
click at [590, 291] on span "VIP - Lobby - MAIN" at bounding box center [586, 295] width 81 height 9
click at [602, 321] on span "VIP - Lunch Room B1 - MAIN" at bounding box center [604, 325] width 117 height 9
click at [612, 345] on label "VIP - Lunch Room B7 - MAIN" at bounding box center [599, 353] width 130 height 17
click at [621, 380] on span "VIP - B7 Assembly - MAIN" at bounding box center [599, 384] width 106 height 9
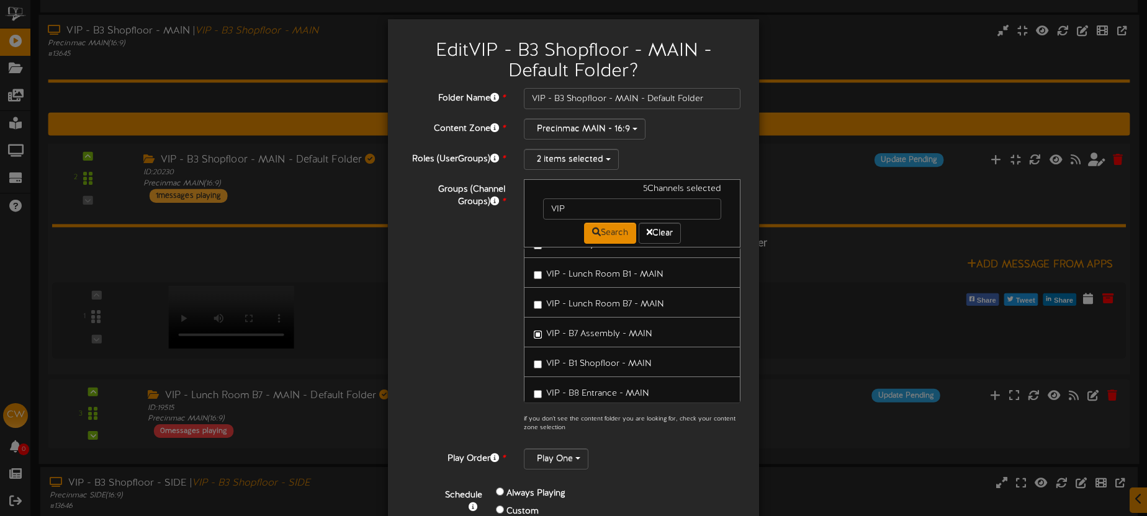
scroll to position [78, 0]
click at [622, 362] on span "VIP - B8 Entrance - MAIN" at bounding box center [597, 366] width 103 height 9
click at [614, 334] on span "VIP - B1 Shopfloor - MAIN" at bounding box center [598, 337] width 105 height 9
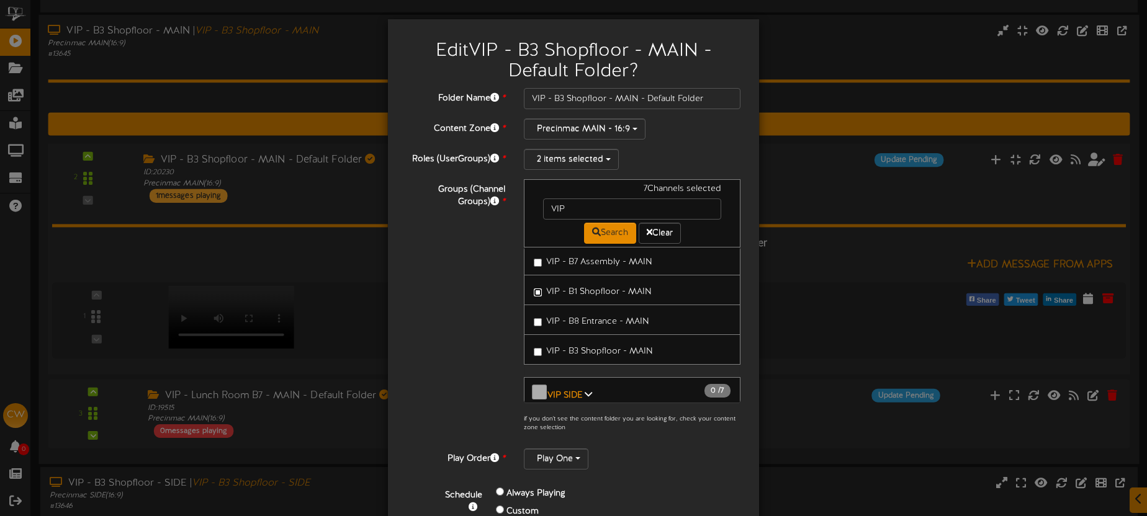
scroll to position [78, 0]
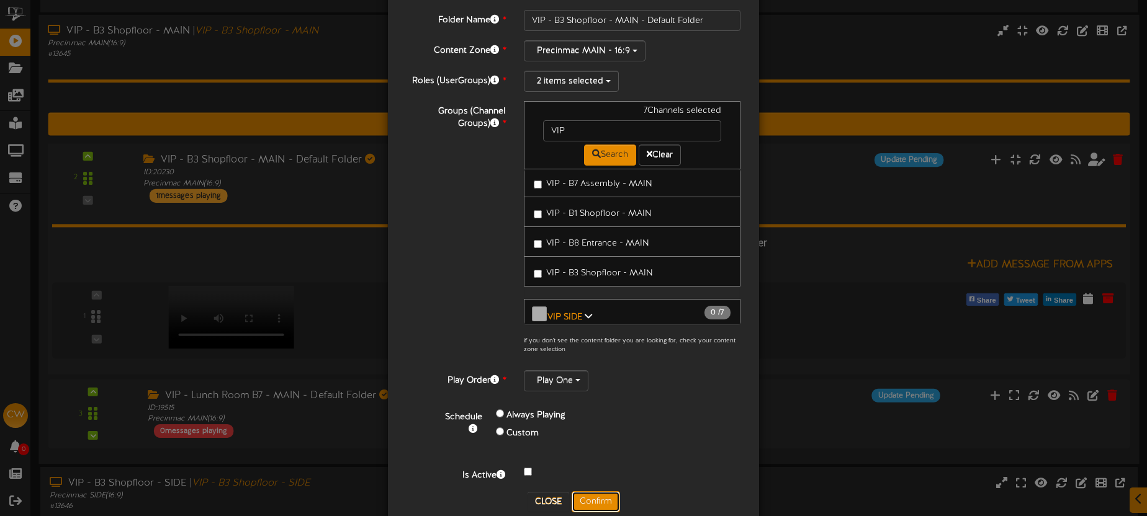
click at [594, 496] on button "Confirm" at bounding box center [596, 501] width 48 height 21
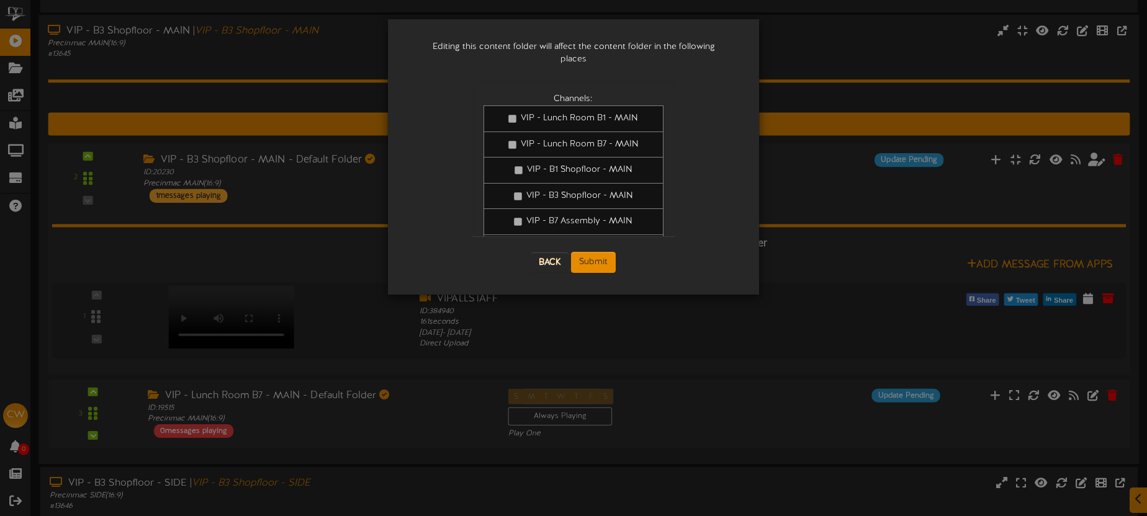
scroll to position [0, 0]
click at [595, 252] on button "Submit" at bounding box center [593, 262] width 45 height 21
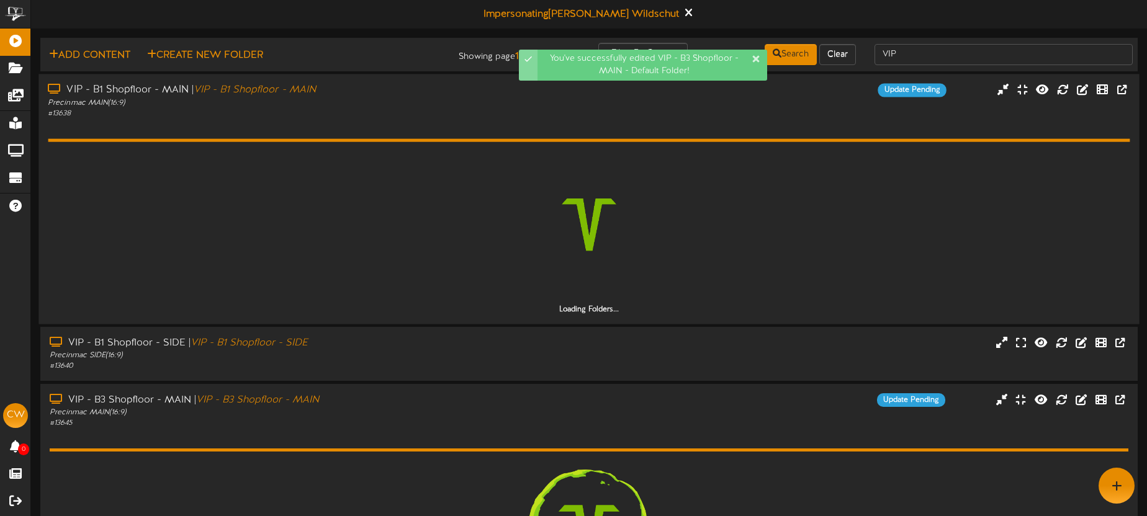
click at [436, 117] on div "# 13638" at bounding box center [268, 113] width 440 height 11
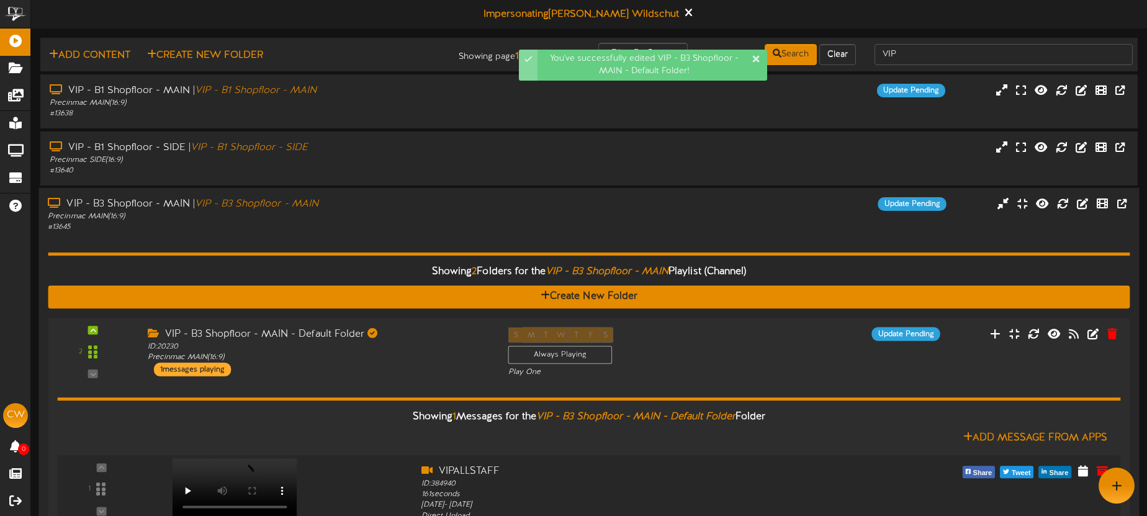
click at [439, 199] on div "VIP - B3 Shopfloor - MAIN | VIP - B3 Shopfloor - MAIN" at bounding box center [268, 204] width 440 height 14
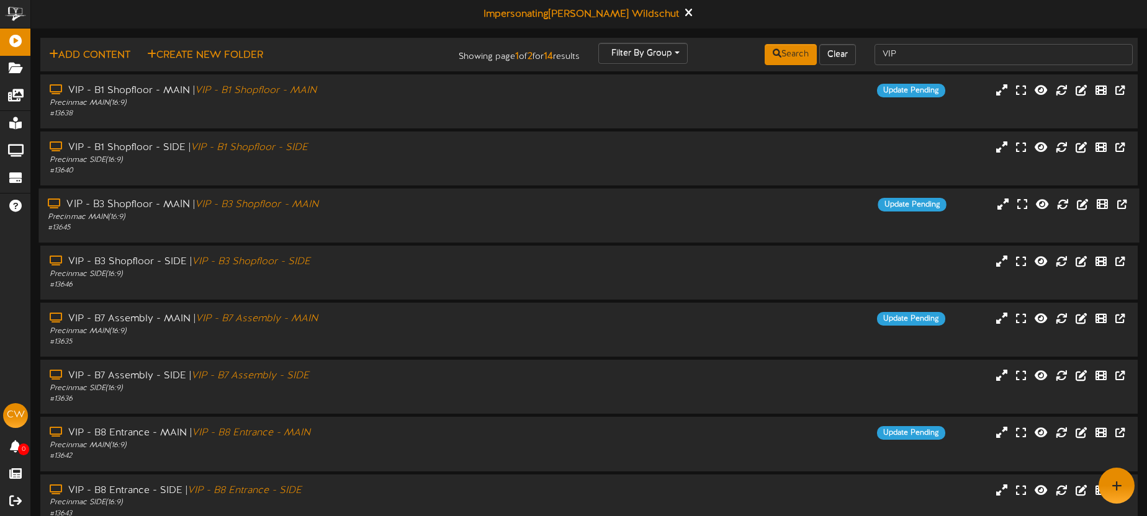
click at [432, 217] on div "Precinmac MAIN ( 16:9 )" at bounding box center [268, 217] width 440 height 11
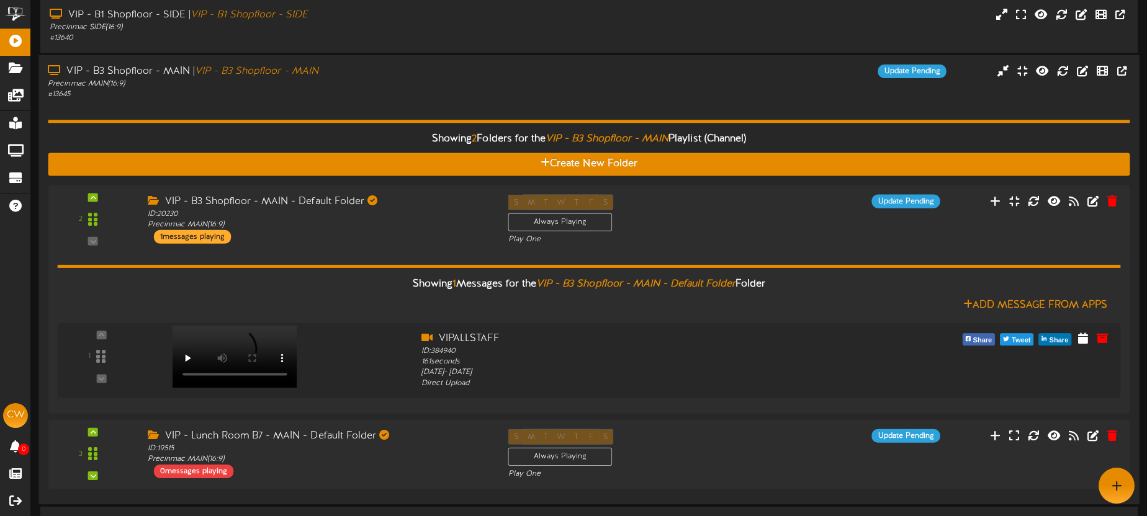
scroll to position [87, 0]
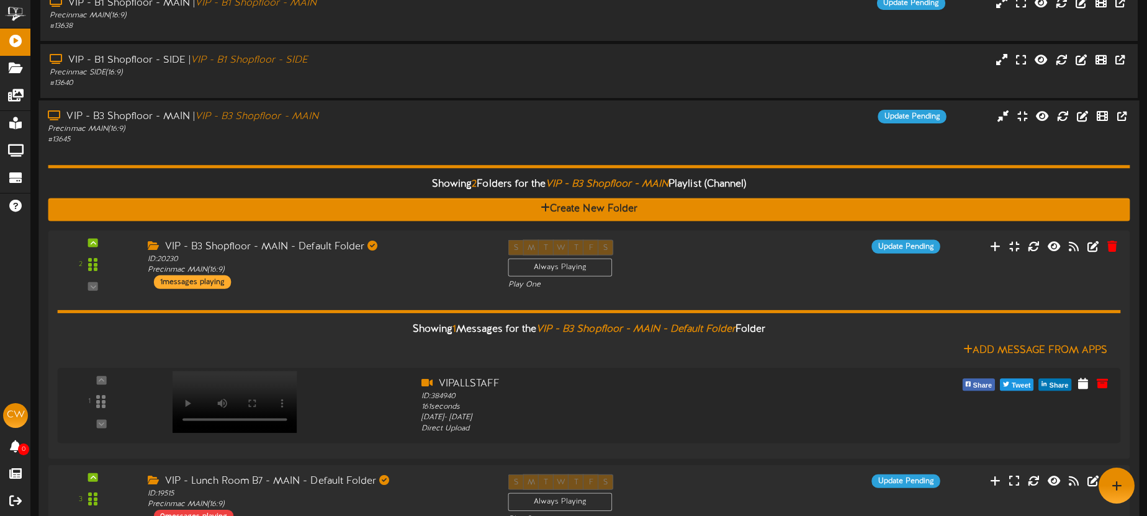
click at [387, 118] on div "VIP - B3 Shopfloor - MAIN | VIP - B3 Shopfloor - MAIN" at bounding box center [268, 117] width 440 height 14
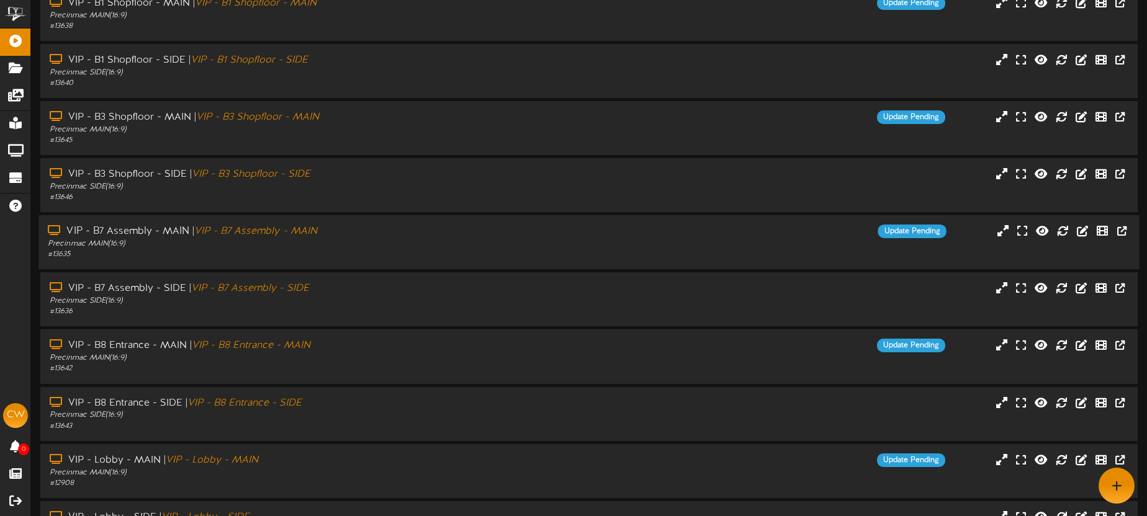
click at [412, 220] on div "VIP - B7 Assembly - MAIN | VIP - B7 Assembly - MAIN Precinmac MAIN ( 16:9 ) # 1…" at bounding box center [588, 242] width 1100 height 54
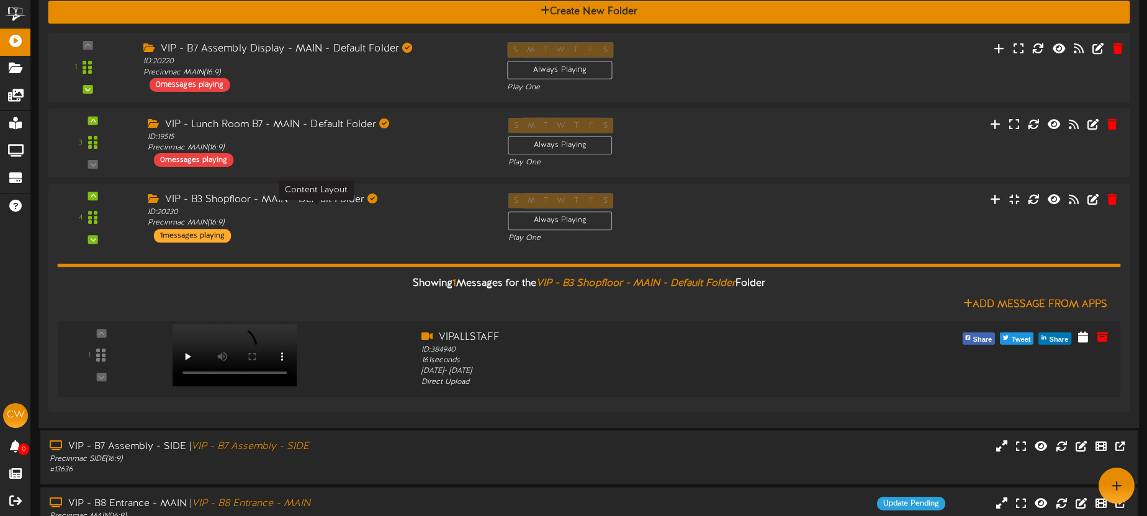
scroll to position [268, 0]
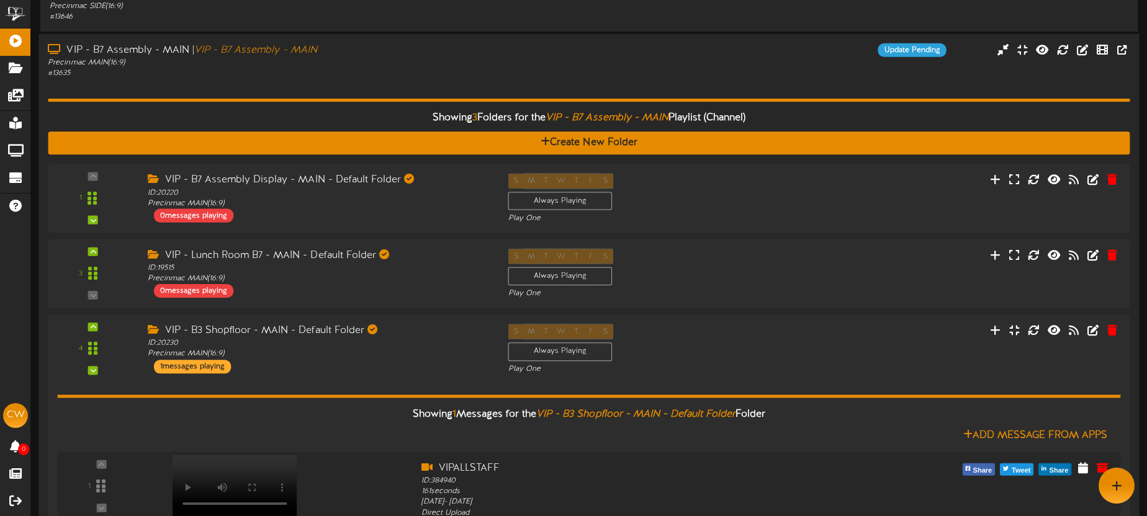
click at [418, 76] on div "# 13635" at bounding box center [268, 73] width 440 height 11
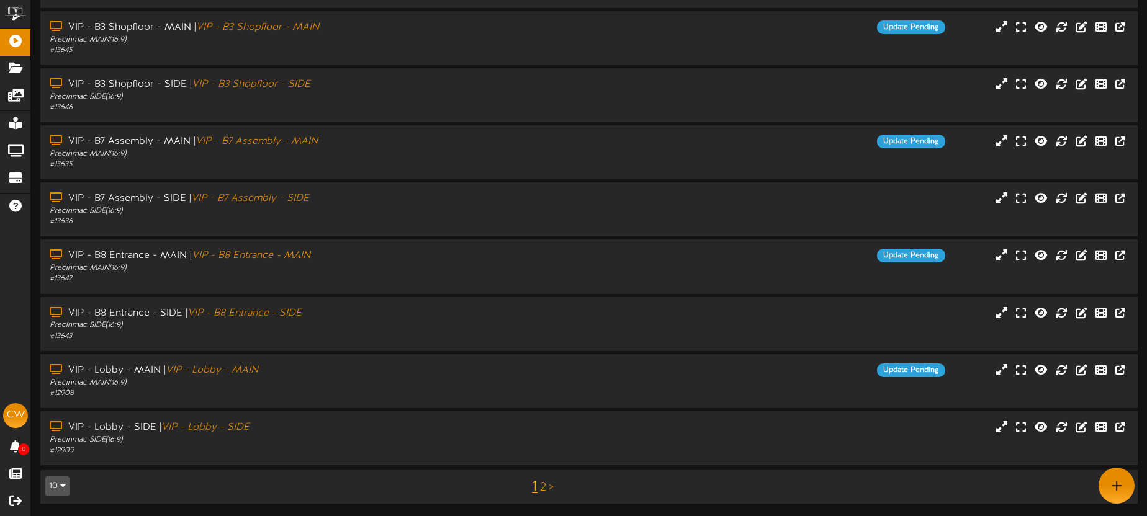
scroll to position [177, 0]
click at [411, 259] on div "VIP - B8 Entrance - MAIN | VIP - B8 Entrance - MAIN" at bounding box center [268, 256] width 440 height 14
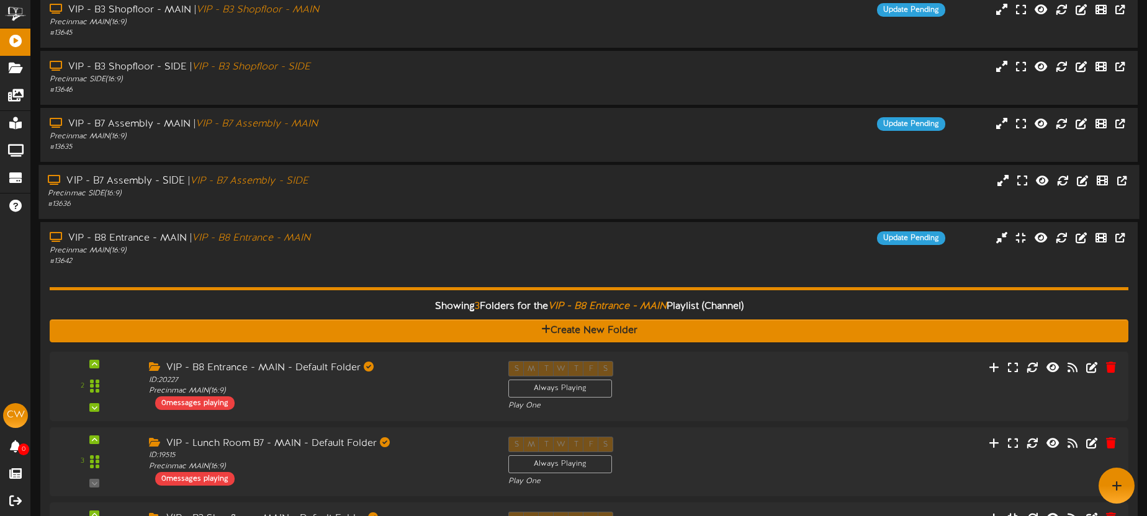
scroll to position [145, 0]
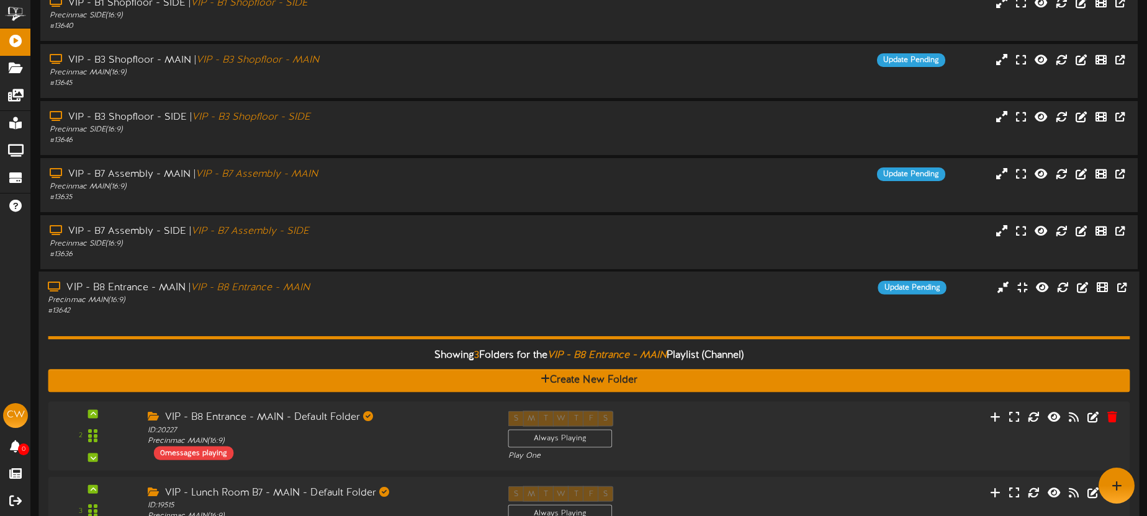
click at [367, 295] on div "Precinmac MAIN ( 16:9 )" at bounding box center [268, 300] width 440 height 11
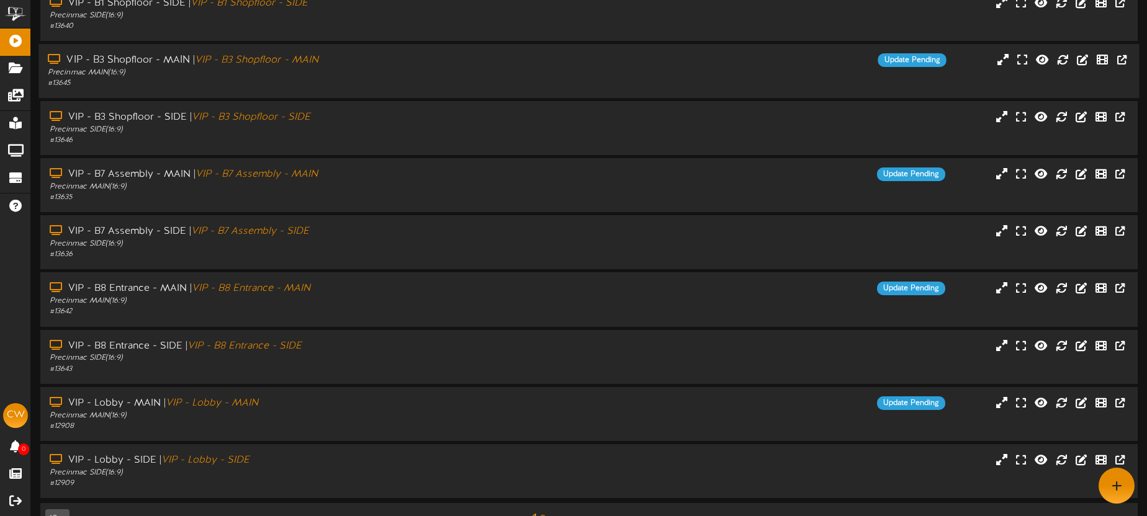
scroll to position [0, 0]
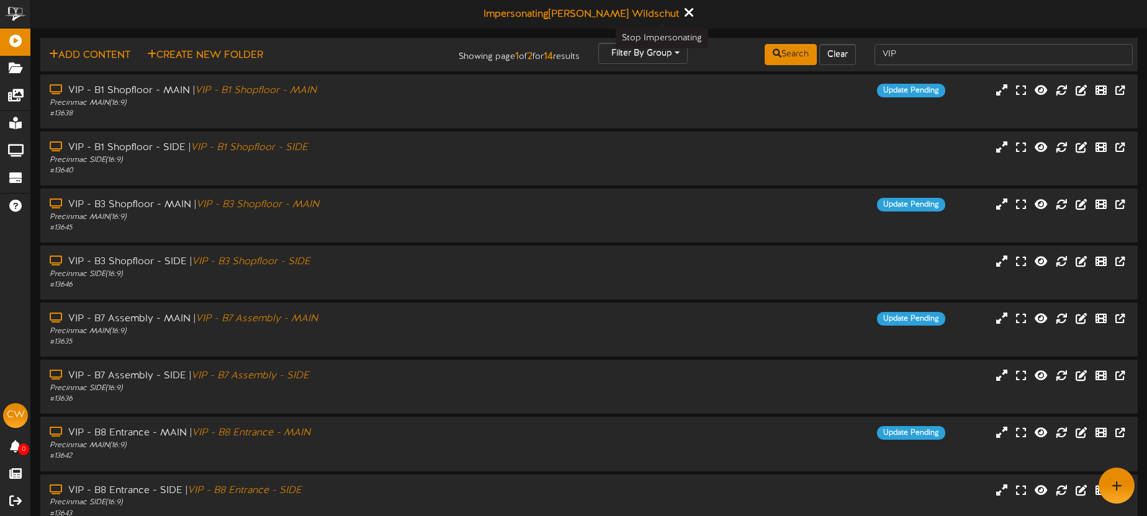
click at [684, 15] on icon at bounding box center [688, 13] width 8 height 14
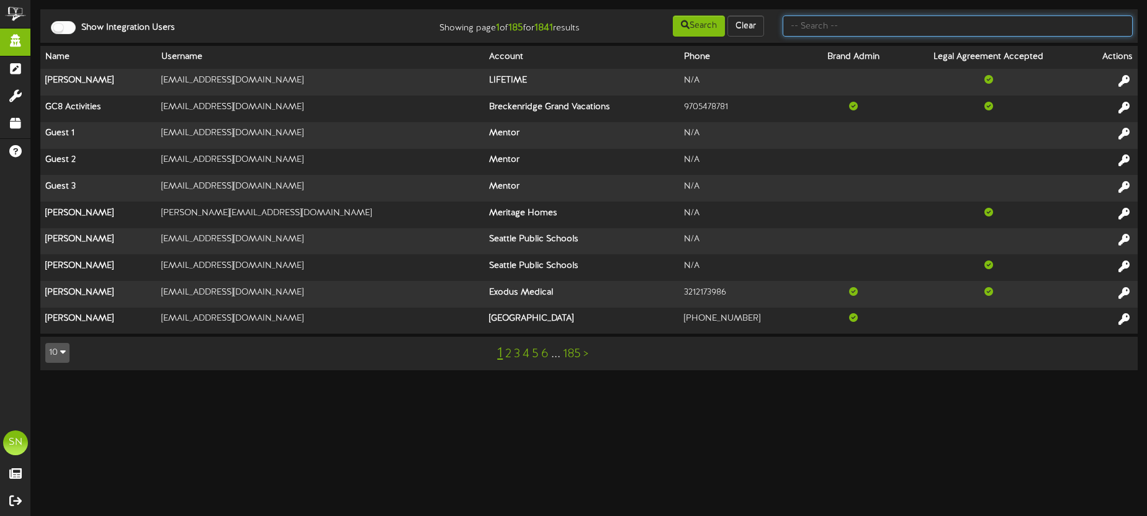
click at [843, 30] on input "text" at bounding box center [958, 26] width 350 height 21
type input "e"
type input "ets"
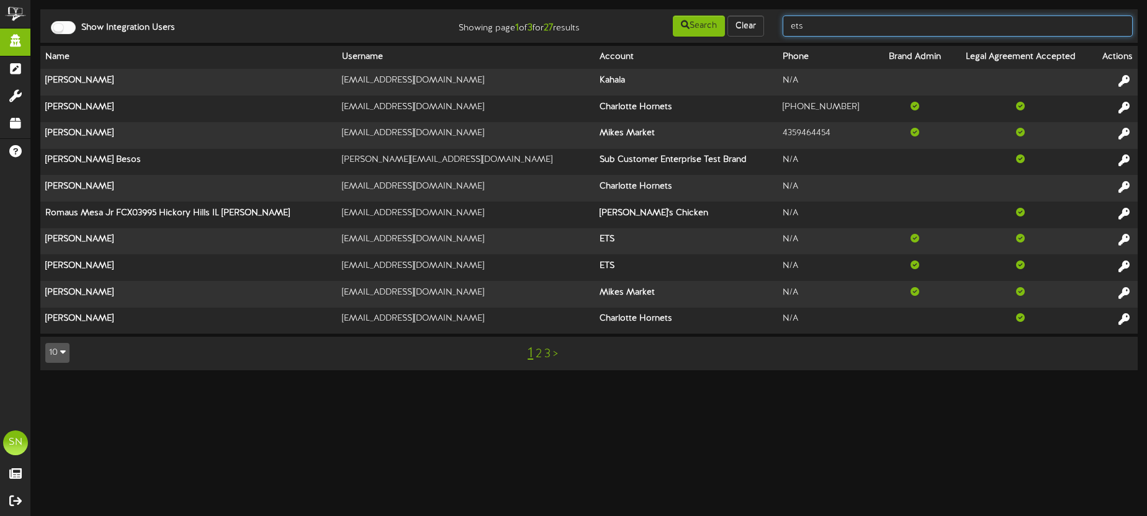
drag, startPoint x: 871, startPoint y: 30, endPoint x: 777, endPoint y: 25, distance: 94.5
click at [778, 25] on div "ets" at bounding box center [957, 26] width 369 height 24
type input "[PERSON_NAME]"
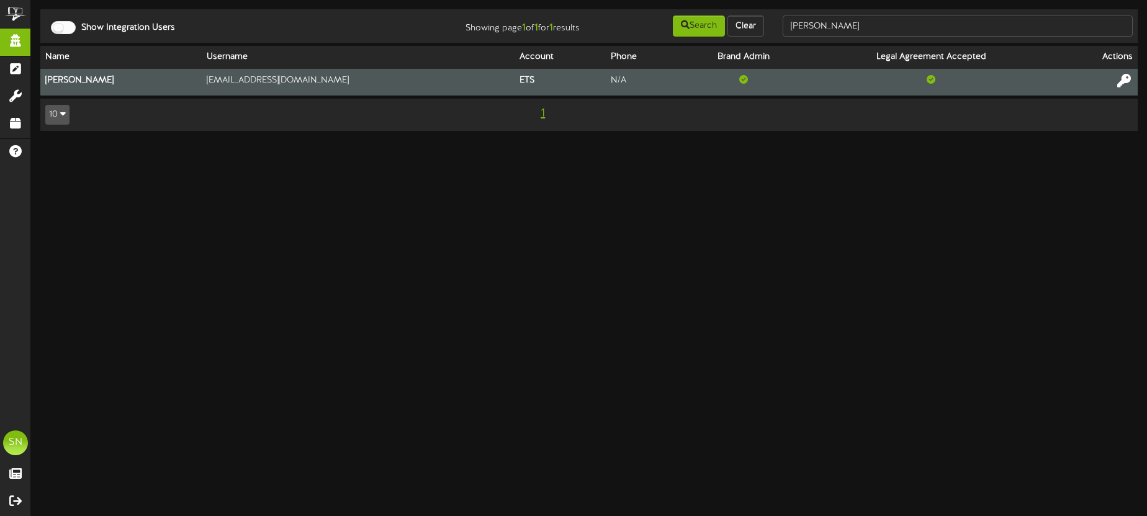
click at [1121, 80] on icon at bounding box center [1124, 81] width 14 height 14
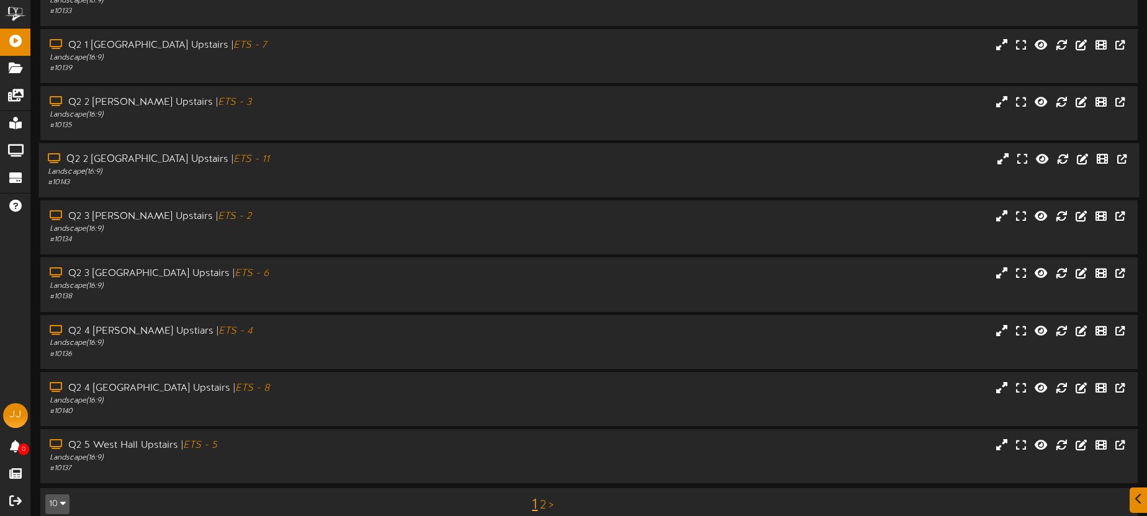
scroll to position [177, 0]
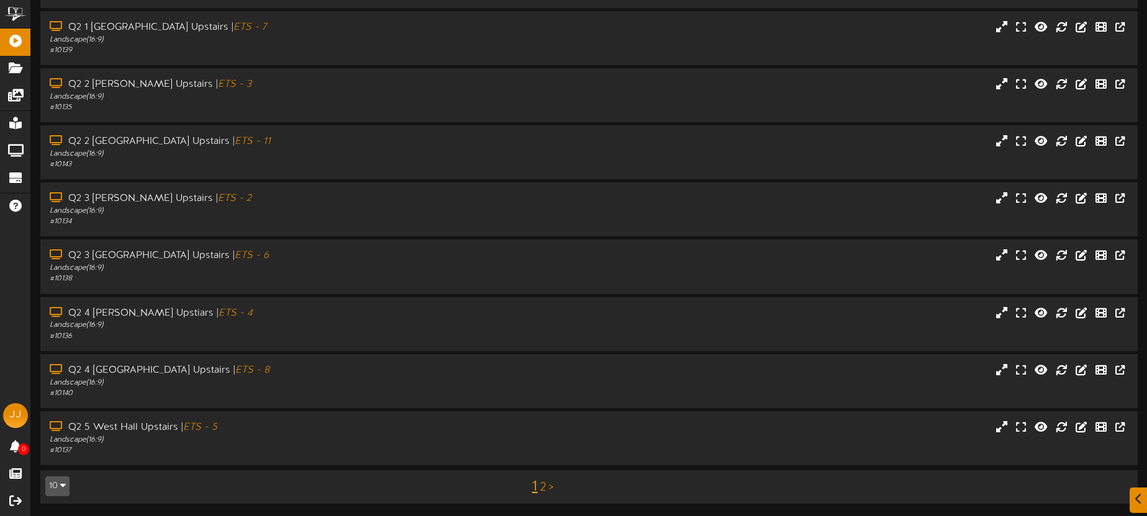
click at [542, 488] on link "2" at bounding box center [543, 488] width 6 height 14
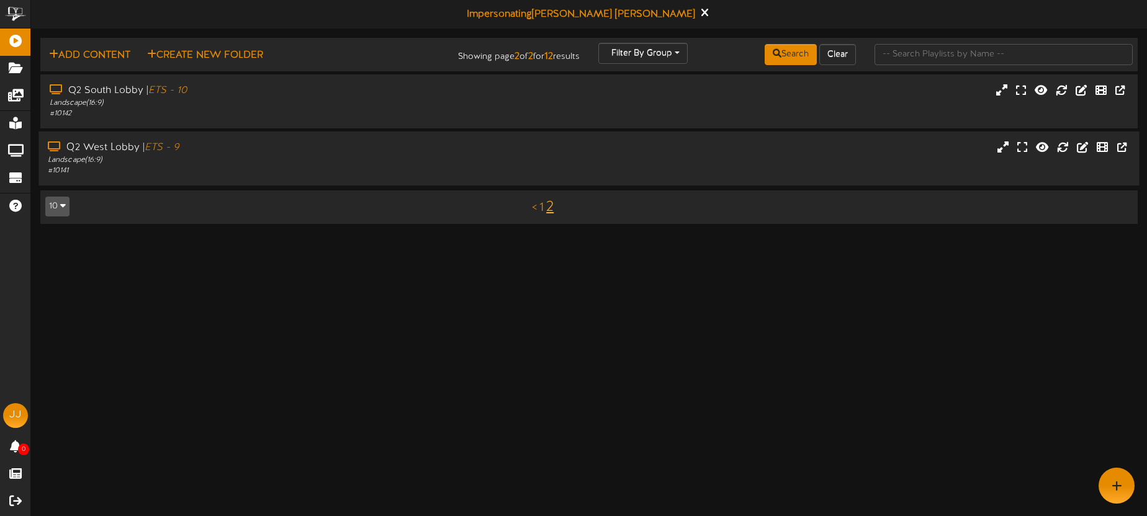
click at [277, 167] on div "# 10141" at bounding box center [268, 171] width 440 height 11
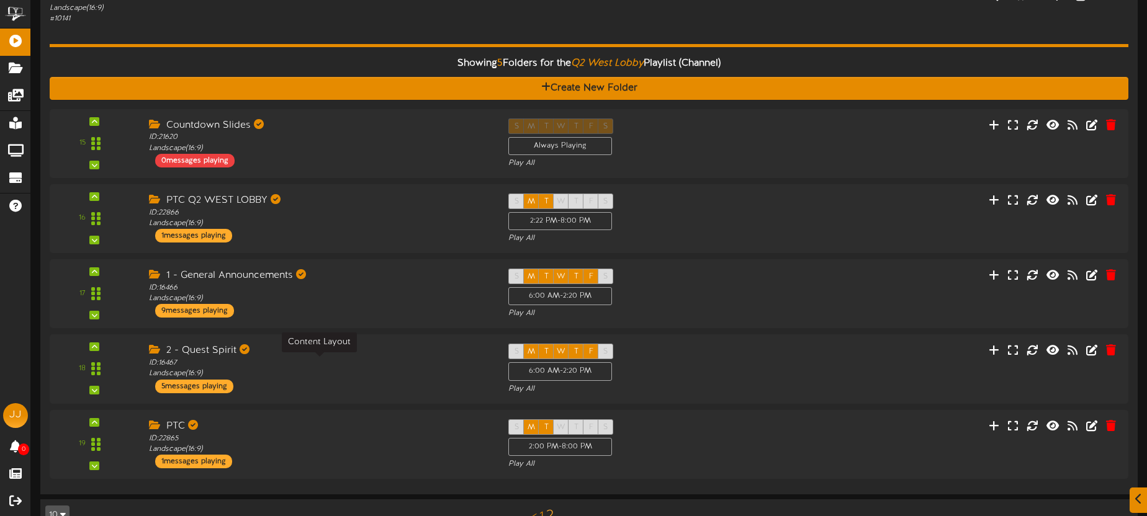
scroll to position [167, 0]
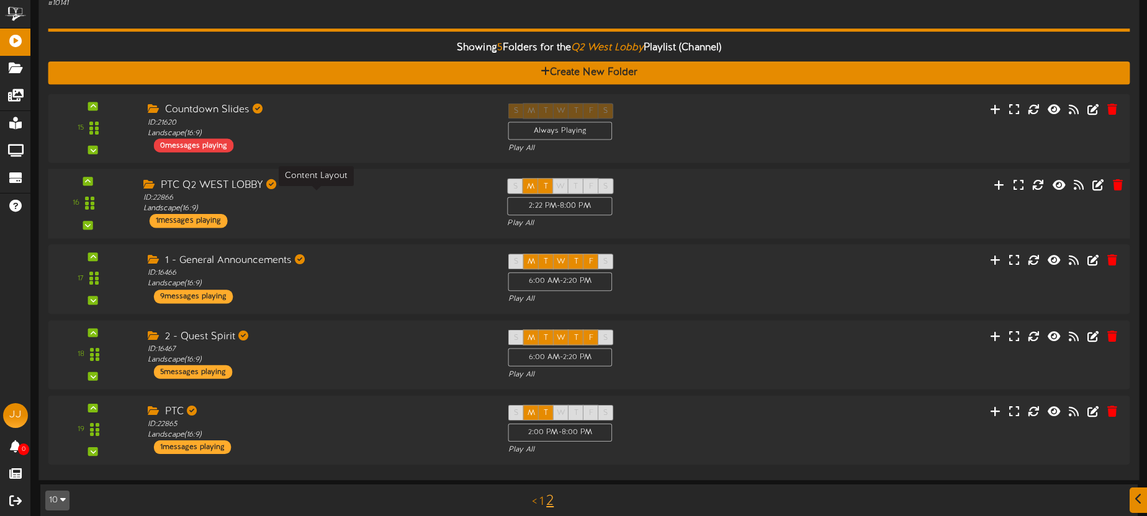
click at [397, 208] on div "ID: 22866 Landscape ( 16:9 )" at bounding box center [315, 203] width 345 height 22
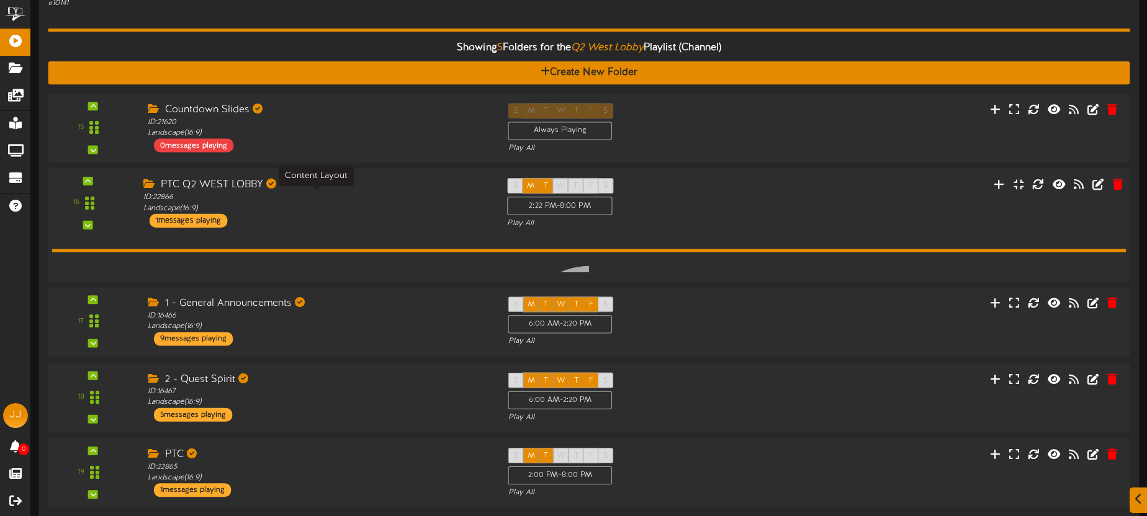
scroll to position [166, 0]
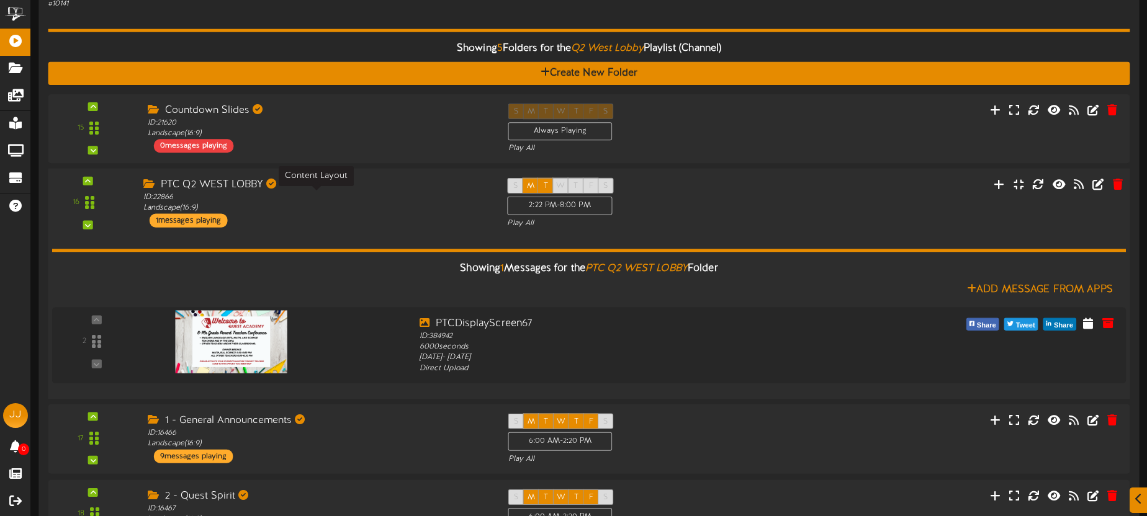
click at [397, 208] on div "ID: 22866 Landscape ( 16:9 )" at bounding box center [315, 203] width 345 height 22
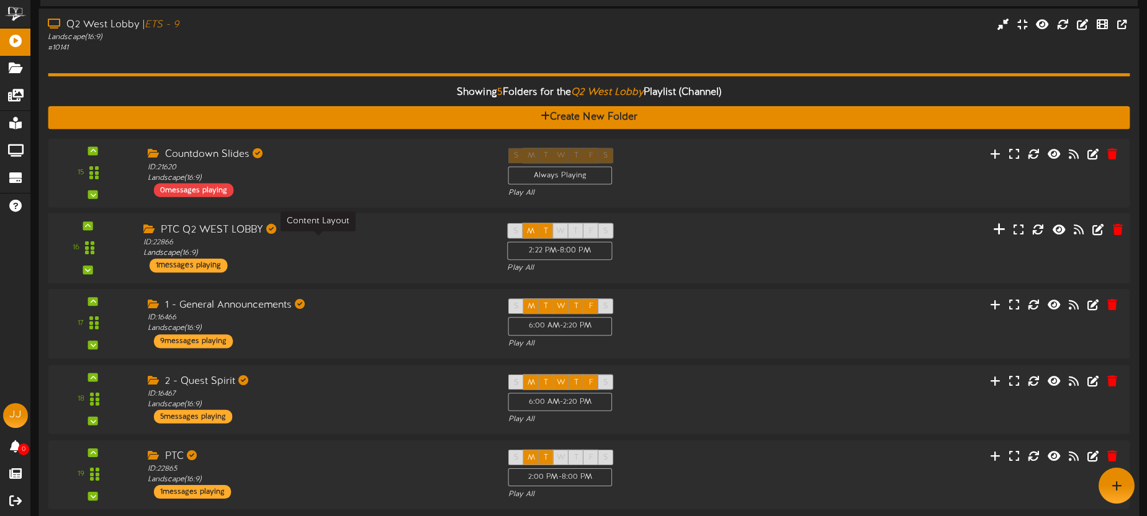
scroll to position [83, 0]
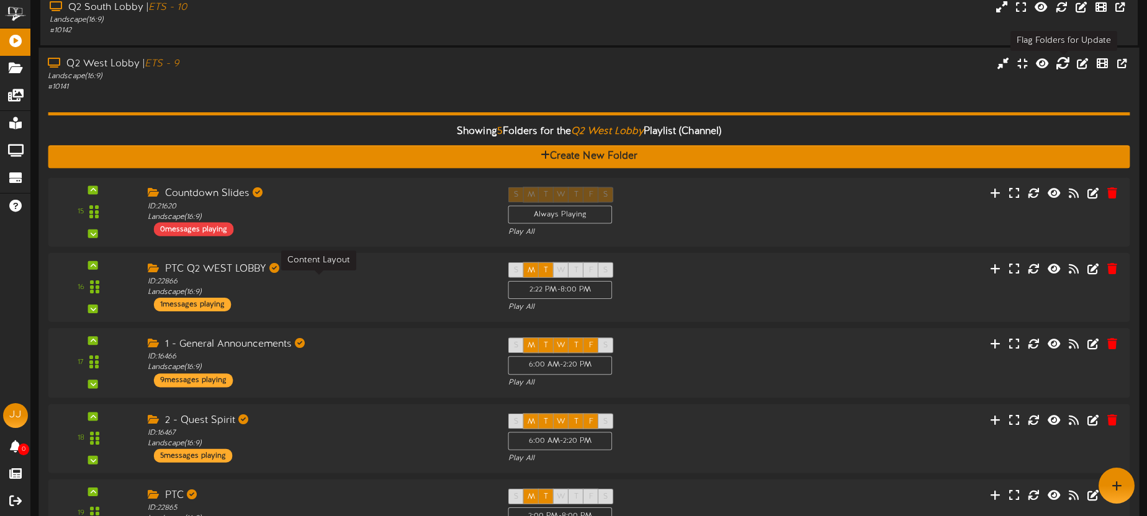
click at [1062, 66] on icon at bounding box center [1063, 63] width 14 height 14
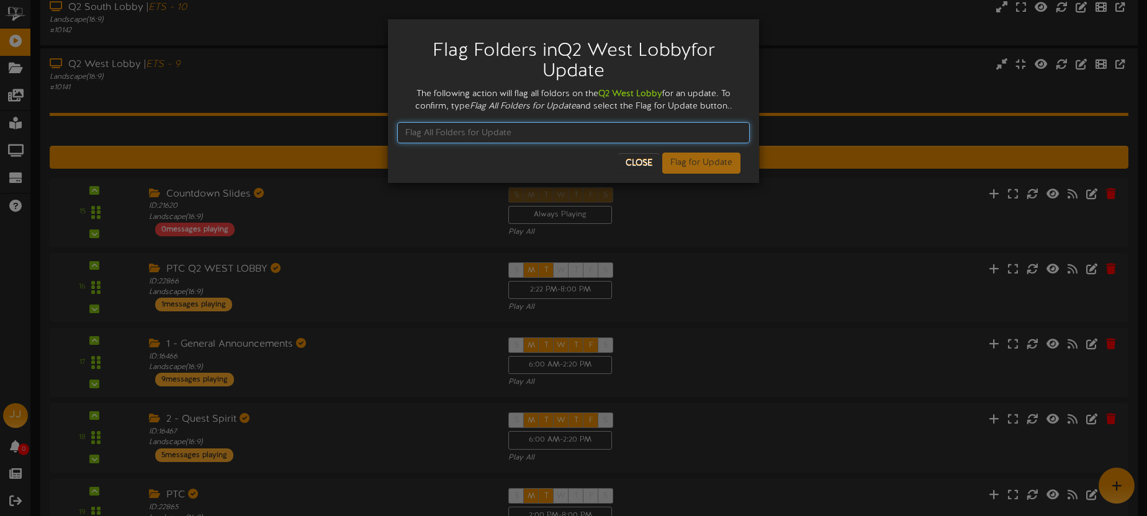
click at [462, 130] on input "text" at bounding box center [573, 132] width 352 height 21
type input "Flag ALL folders for udpate"
drag, startPoint x: 534, startPoint y: 135, endPoint x: 397, endPoint y: 127, distance: 136.8
click at [397, 127] on input "Flag ALL folders for udpate" at bounding box center [573, 132] width 352 height 21
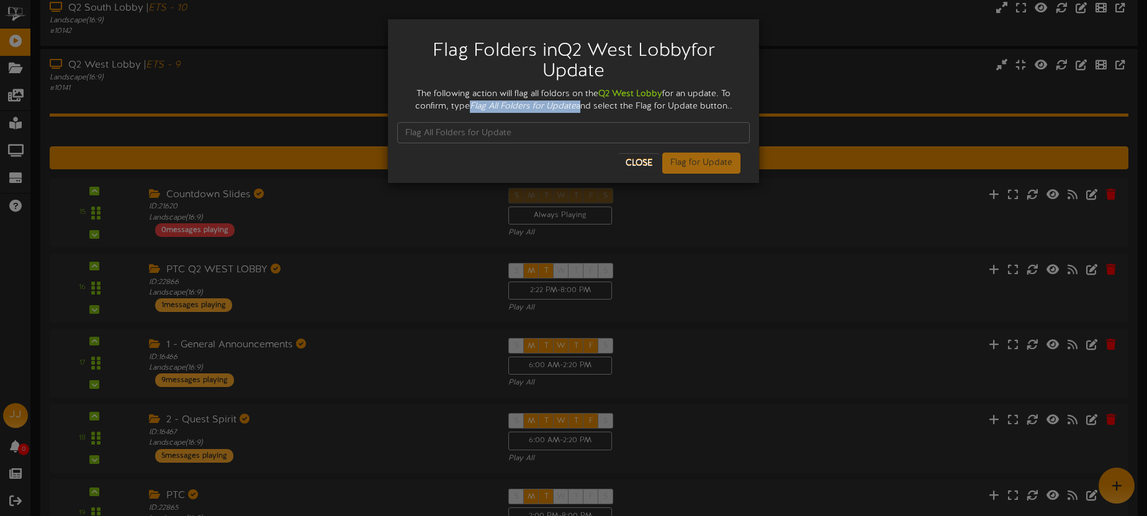
drag, startPoint x: 578, startPoint y: 107, endPoint x: 481, endPoint y: 106, distance: 97.4
click at [469, 105] on div "The following action will flag all foldors on the Q2 West Lobby for an update. …" at bounding box center [573, 100] width 352 height 25
copy div "Flag All Folders for Update"
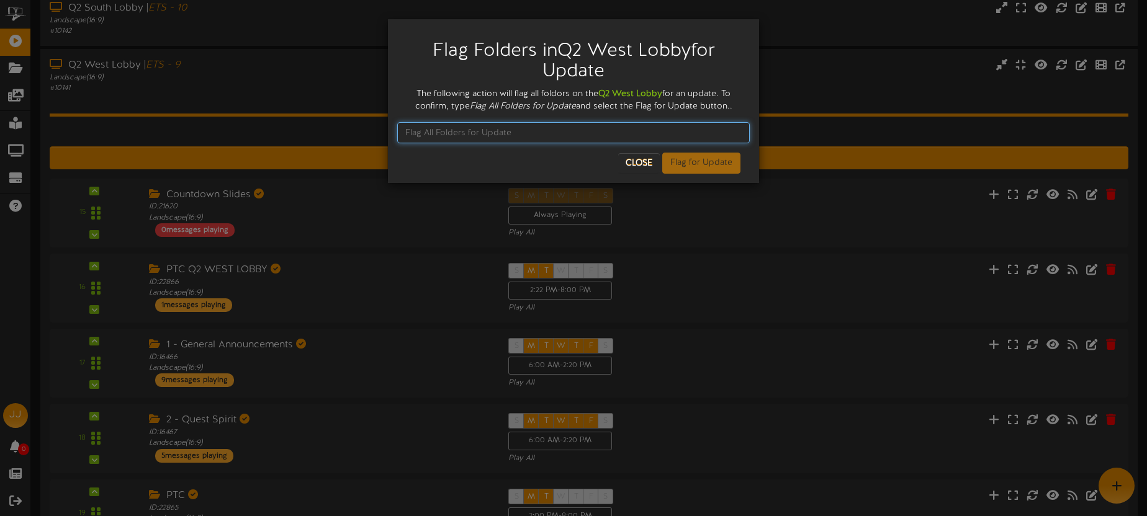
click at [444, 128] on input "text" at bounding box center [573, 132] width 352 height 21
paste input "Flag All Folders for Update"
type input "Flag All Folders for Update"
click at [572, 132] on input "Flag All Folders for Update" at bounding box center [573, 132] width 352 height 21
drag, startPoint x: 572, startPoint y: 132, endPoint x: 373, endPoint y: 128, distance: 198.6
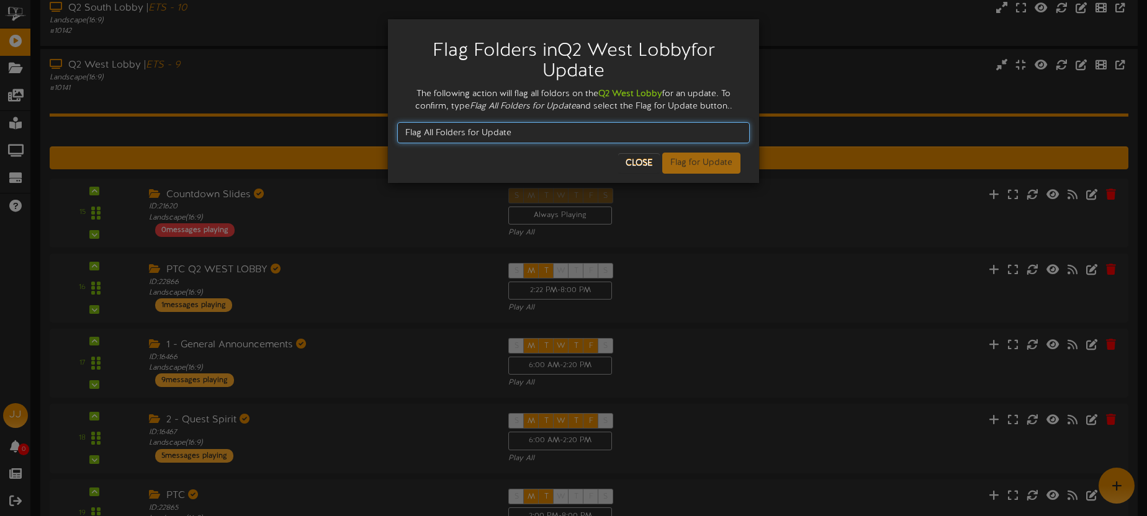
click at [374, 129] on div "Flag Folders in Q2 West Lobby for Update The following action will flag all fol…" at bounding box center [573, 258] width 1147 height 516
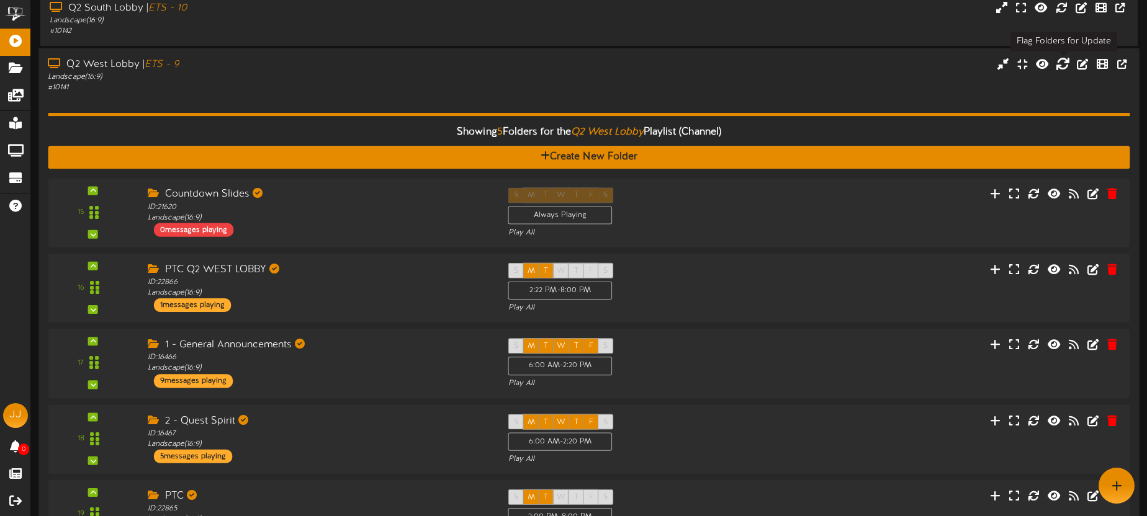
click at [1061, 63] on icon at bounding box center [1063, 63] width 14 height 14
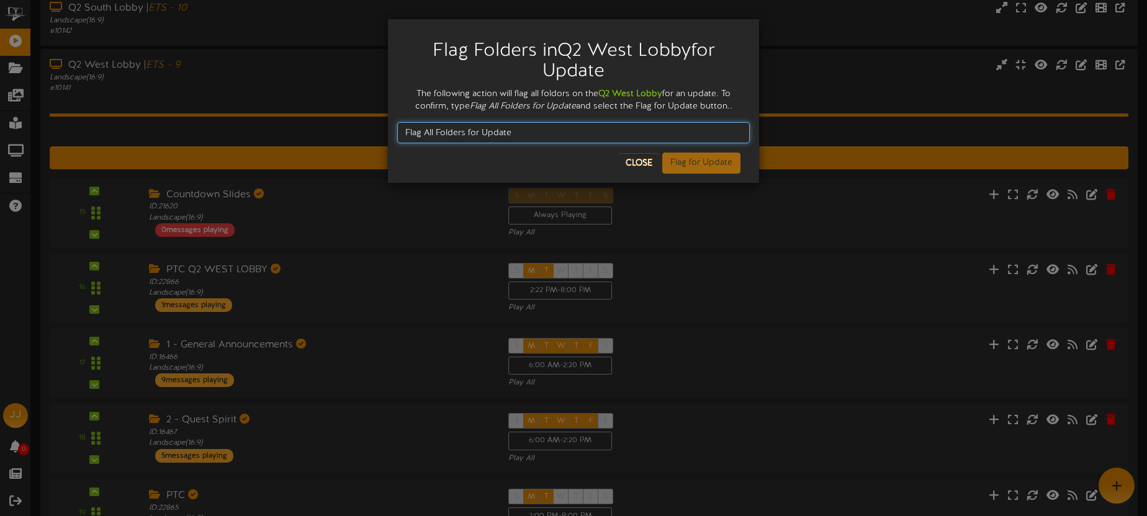
drag, startPoint x: 519, startPoint y: 132, endPoint x: 385, endPoint y: 127, distance: 134.1
click at [387, 127] on div "Flag Folders in Q2 West Lobby for Update The following action will flag all fol…" at bounding box center [573, 258] width 1147 height 516
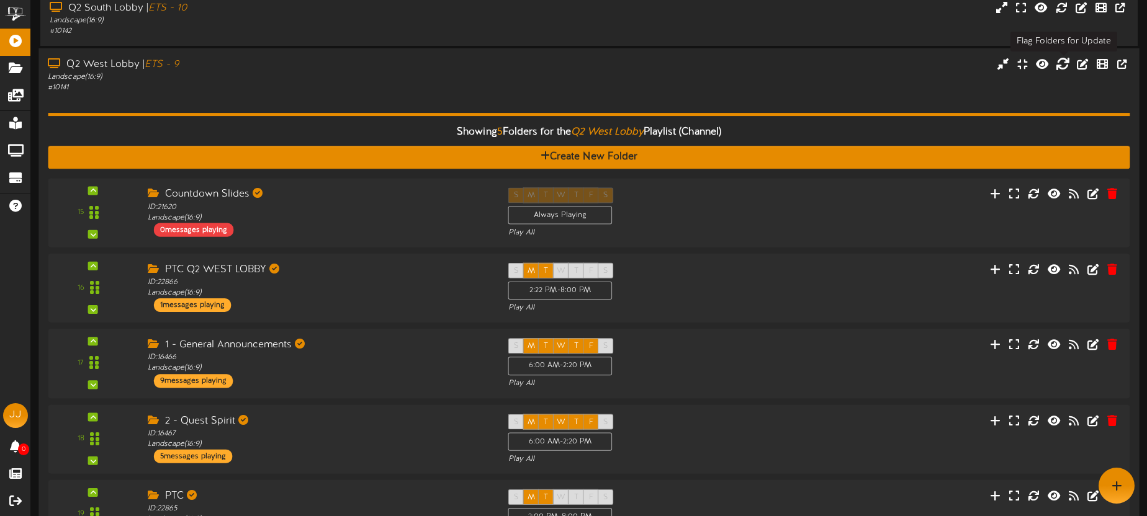
click at [1060, 63] on icon at bounding box center [1063, 63] width 14 height 14
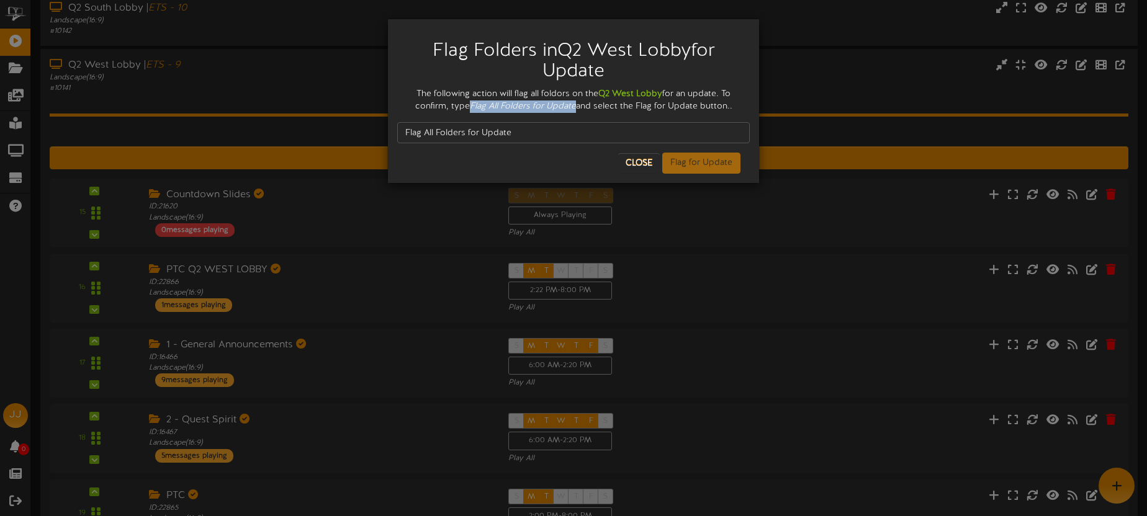
drag, startPoint x: 470, startPoint y: 105, endPoint x: 567, endPoint y: 104, distance: 96.2
click at [576, 102] on div "The following action will flag all foldors on the Q2 West Lobby for an update. …" at bounding box center [573, 100] width 352 height 25
copy icon "Flag All Folders for Update"
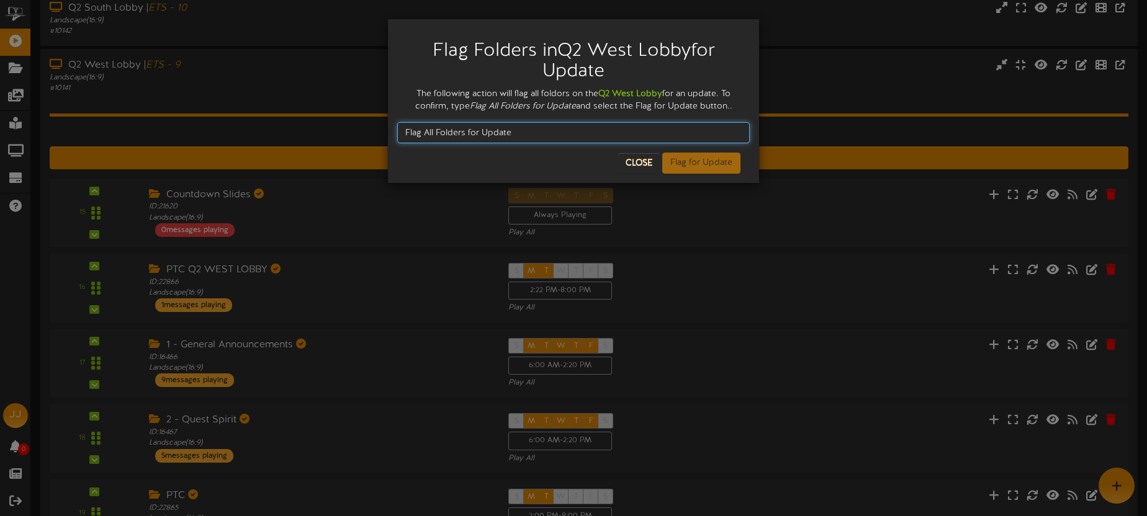
drag, startPoint x: 520, startPoint y: 135, endPoint x: 351, endPoint y: 132, distance: 169.5
click at [345, 132] on div "Flag Folders in Q2 West Lobby for Update The following action will flag all fol…" at bounding box center [573, 258] width 1147 height 516
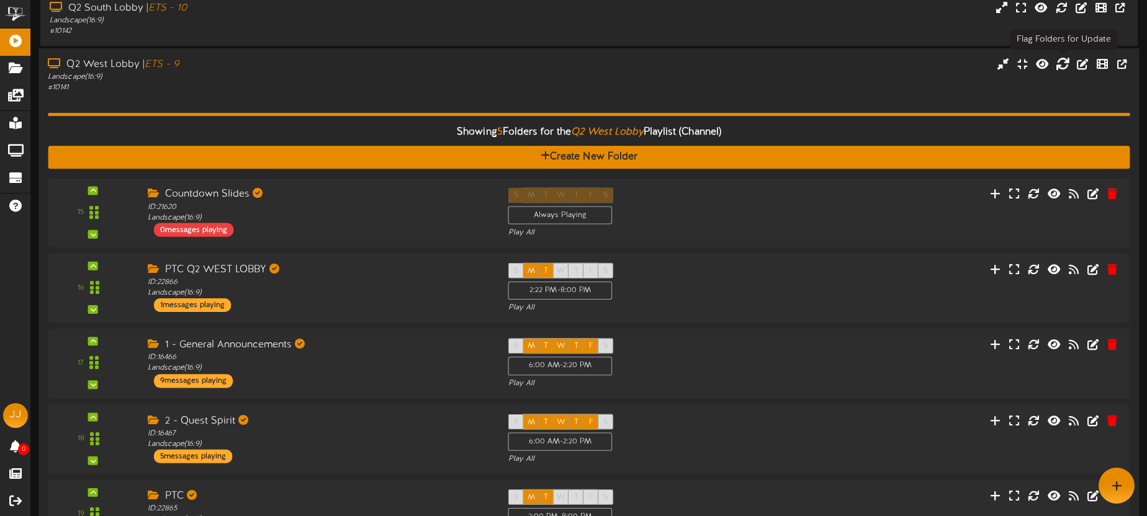
click at [1062, 64] on icon at bounding box center [1063, 63] width 14 height 14
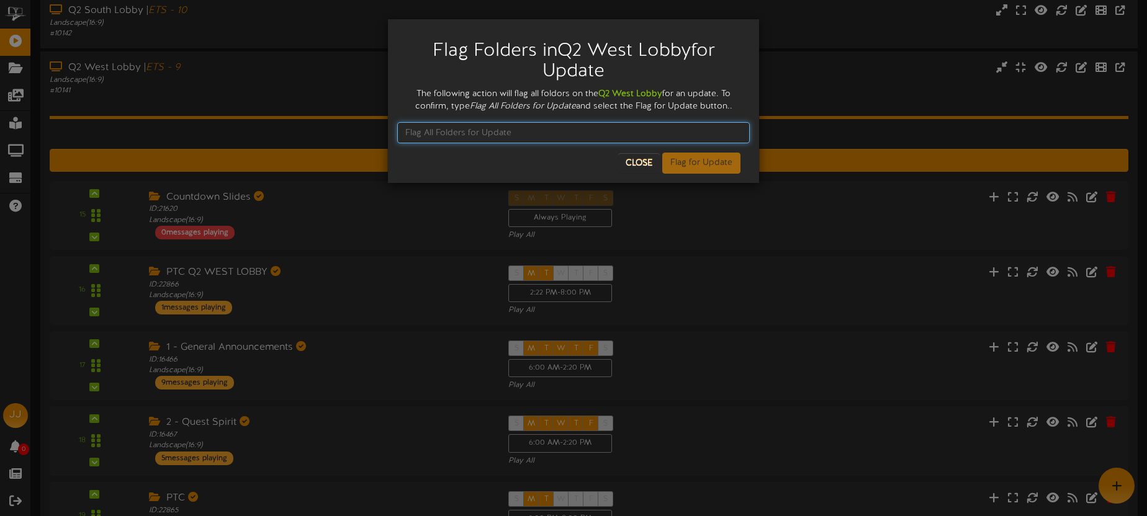
drag, startPoint x: 482, startPoint y: 134, endPoint x: 379, endPoint y: 128, distance: 103.2
click at [379, 128] on div "Flag Folders in Q2 West Lobby for Update The following action will flag all fol…" at bounding box center [573, 258] width 1147 height 516
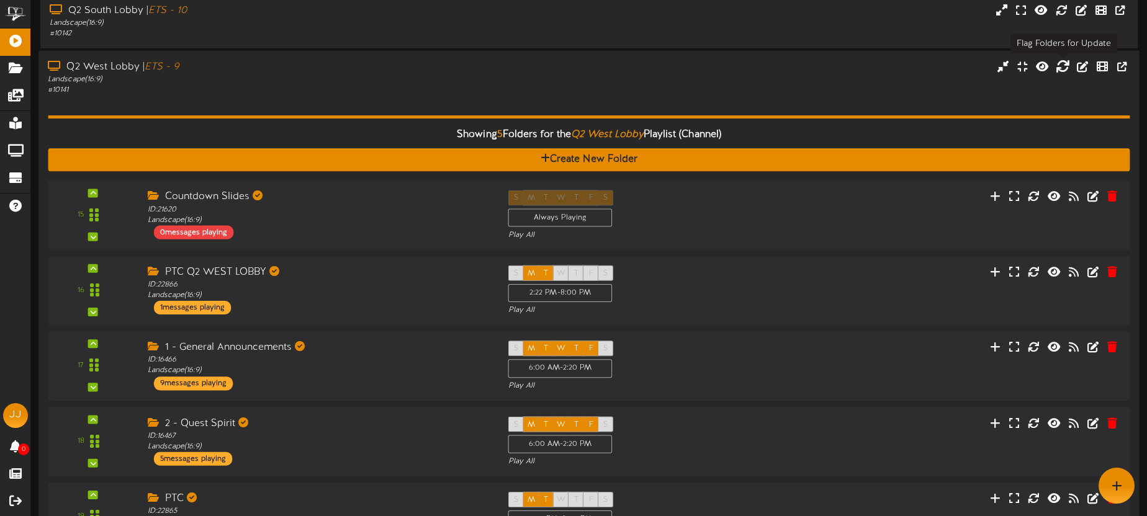
click at [1057, 66] on icon at bounding box center [1063, 66] width 14 height 14
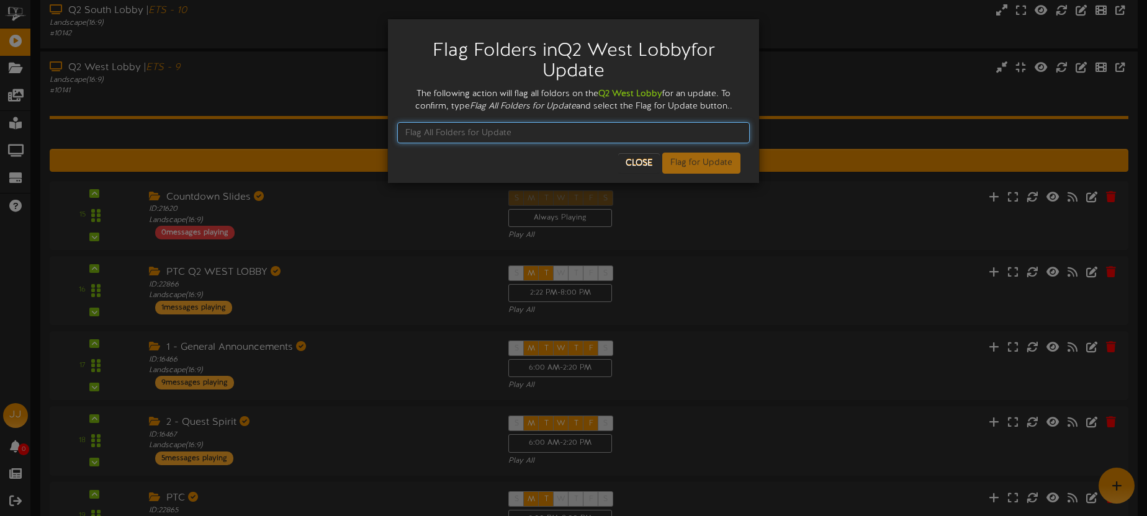
click at [448, 130] on input "text" at bounding box center [573, 132] width 352 height 21
paste input "Flag All Folders for Update"
type input "Flag All Folders for Update"
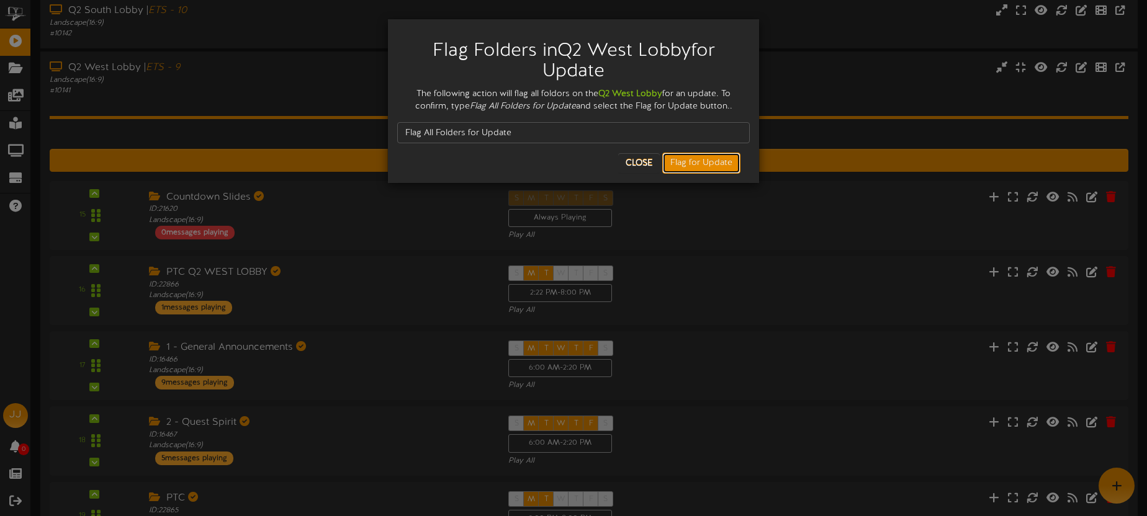
click at [709, 156] on button "Flag for Update" at bounding box center [701, 163] width 78 height 21
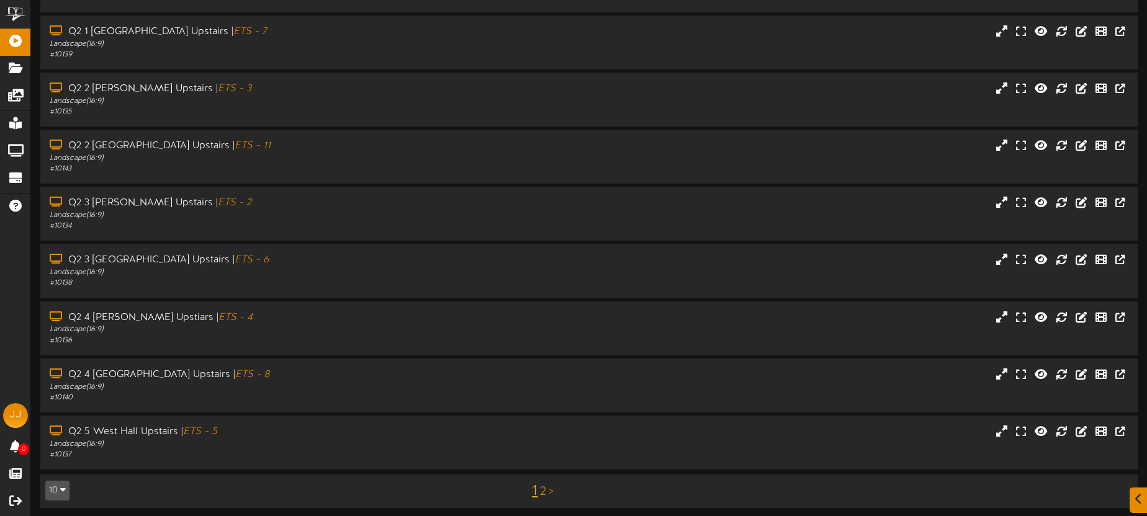
scroll to position [177, 0]
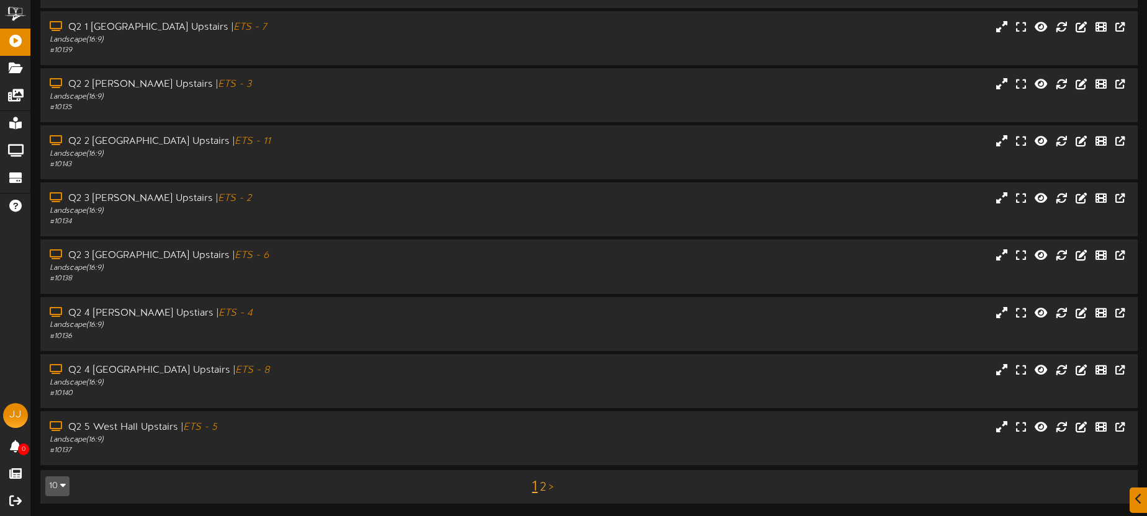
click at [542, 485] on link "2" at bounding box center [543, 488] width 6 height 14
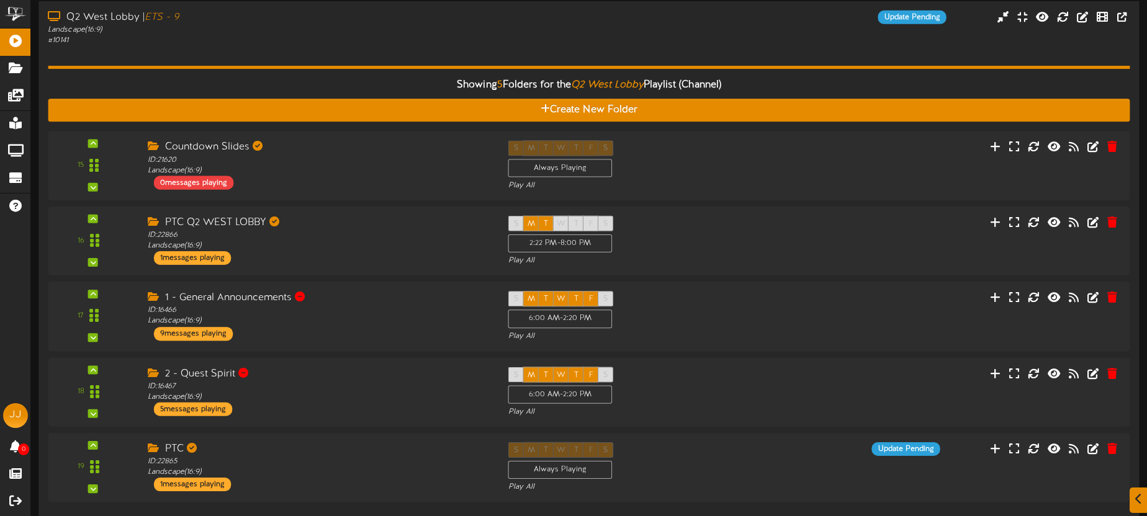
scroll to position [181, 0]
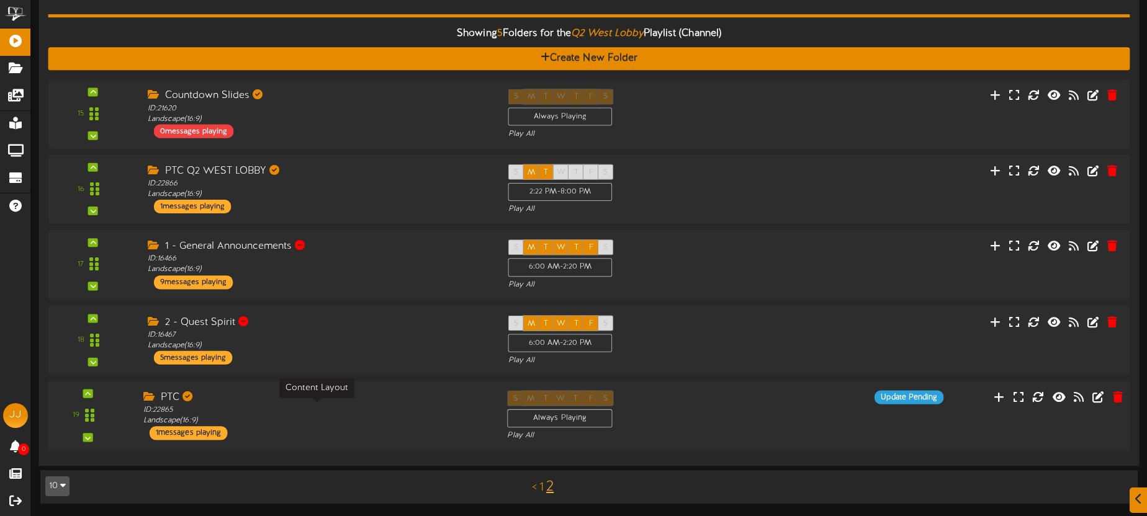
click at [397, 411] on div "ID: 22865 Landscape ( 16:9 )" at bounding box center [315, 416] width 345 height 22
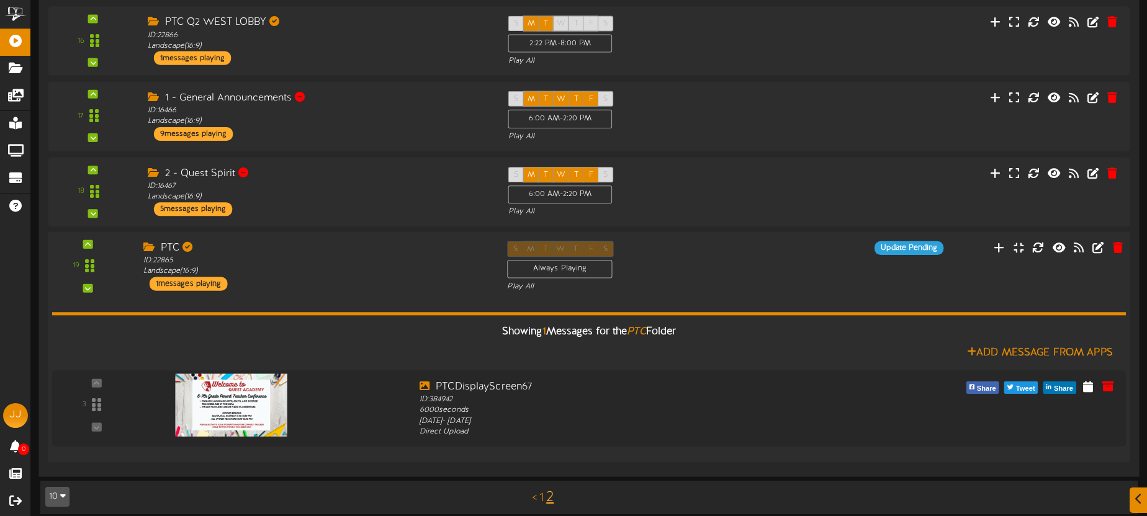
scroll to position [331, 0]
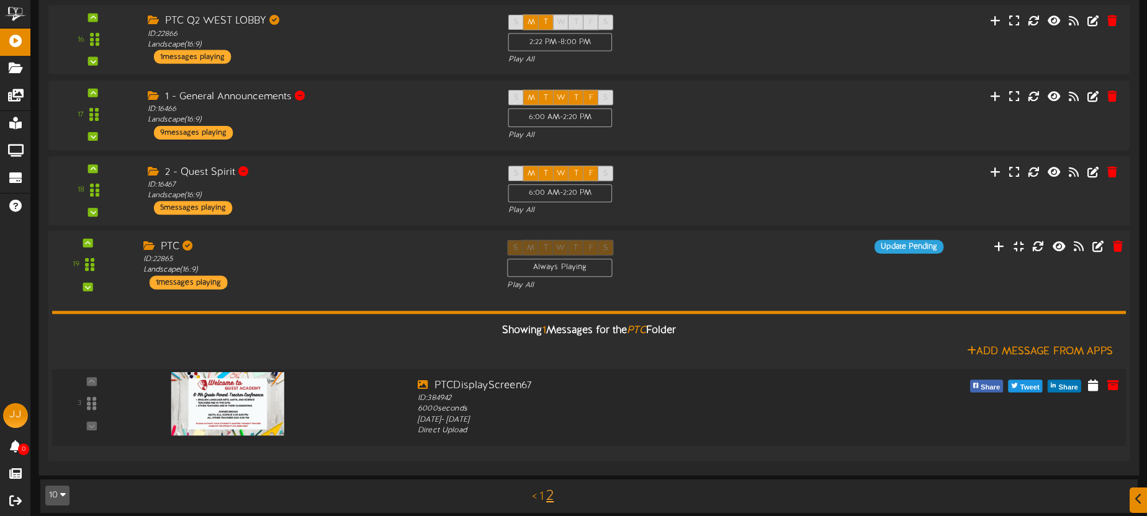
click at [274, 385] on img at bounding box center [227, 403] width 113 height 63
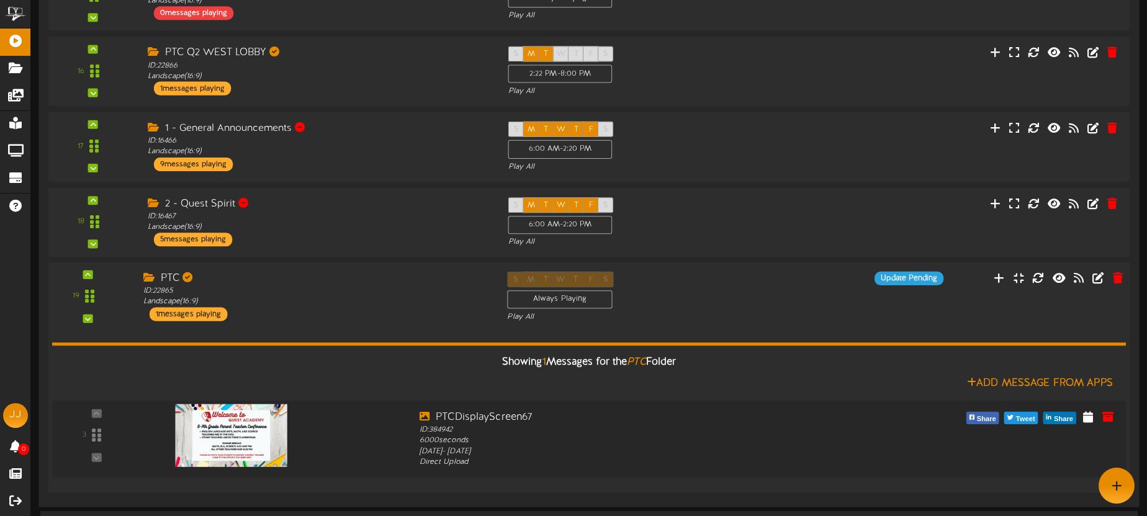
scroll to position [225, 0]
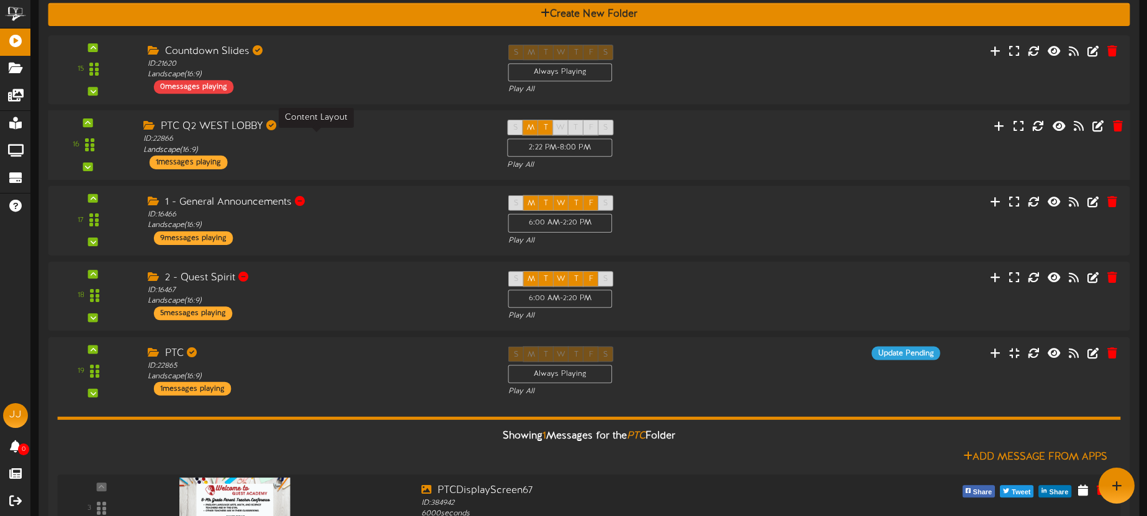
click at [372, 155] on div "ID: 22866 Landscape ( 16:9 )" at bounding box center [315, 145] width 345 height 22
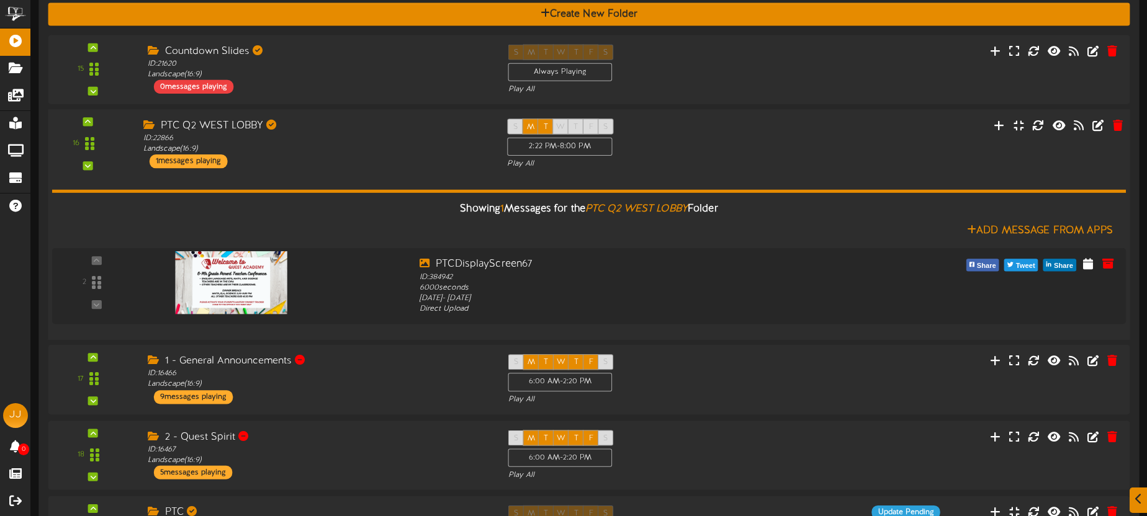
click at [371, 154] on div "PTC Q2 WEST LOBBY ID: 22866 Landscape ( 16:9 ) 1 messages playing" at bounding box center [315, 144] width 364 height 50
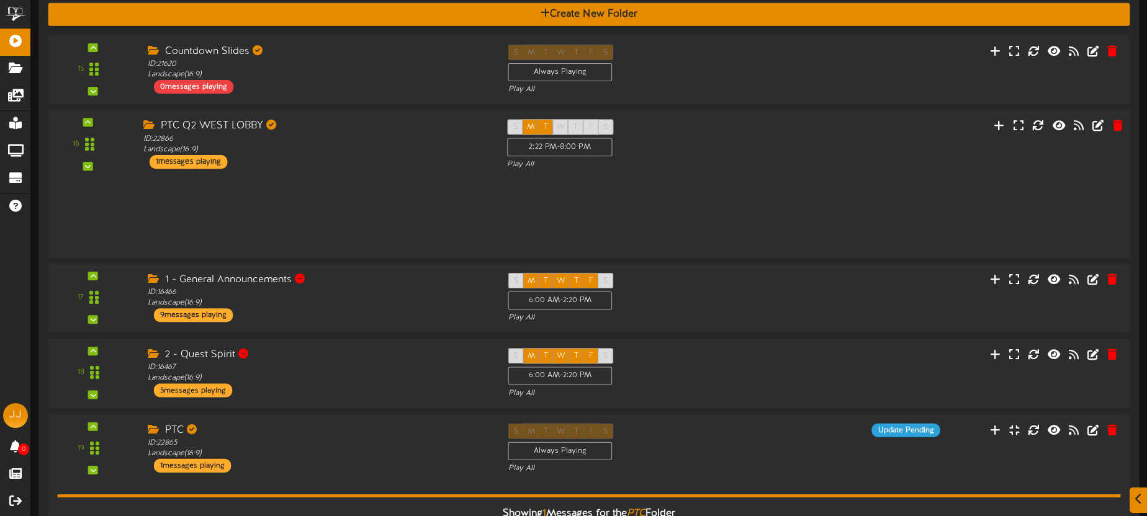
scroll to position [226, 0]
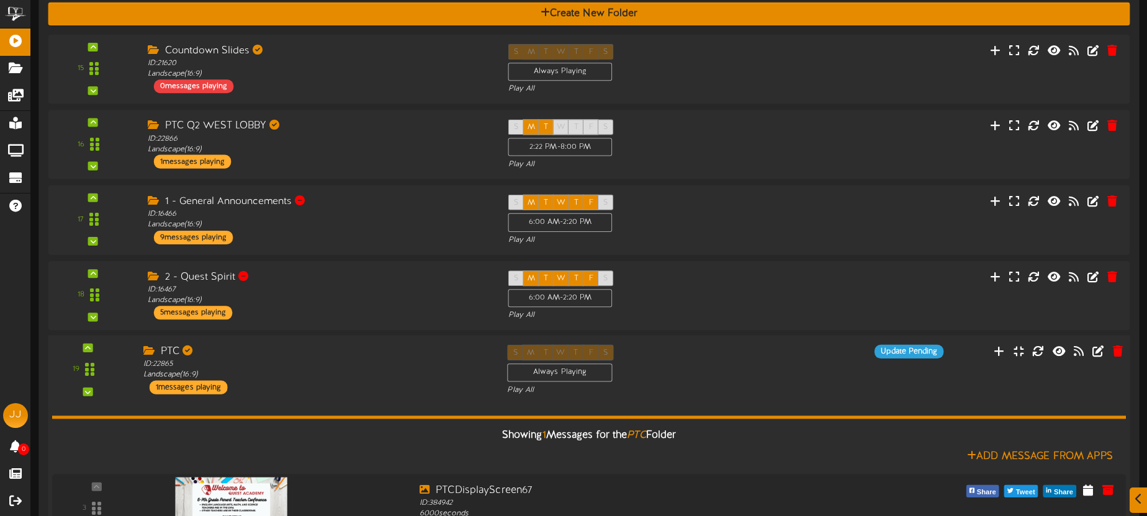
click at [366, 381] on div "PTC ID: 22865 Landscape ( 16:9 ) 1 messages playing" at bounding box center [315, 370] width 364 height 50
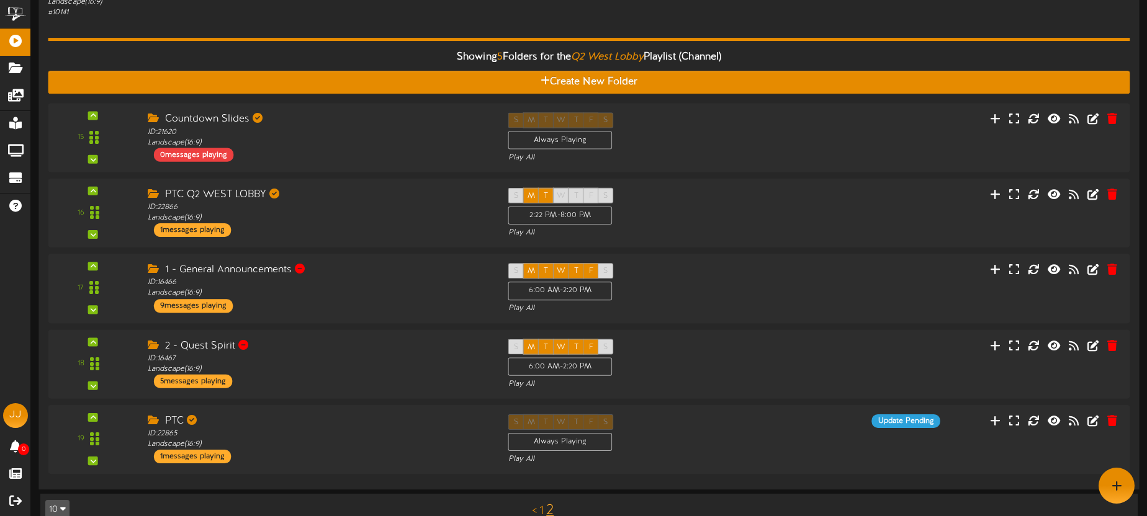
scroll to position [148, 0]
